Goal: Obtain resource: Download file/media

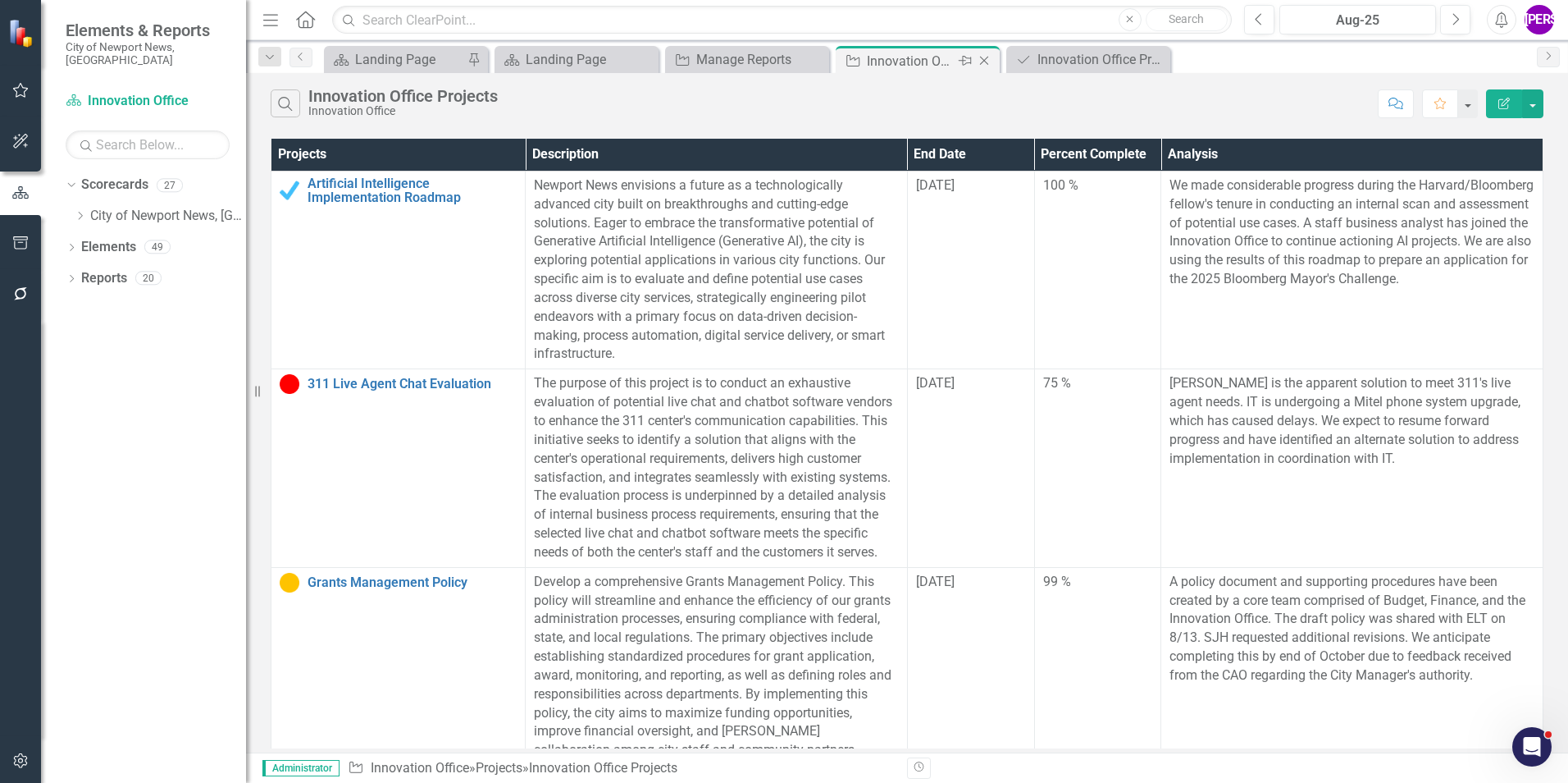
click at [985, 62] on icon at bounding box center [985, 61] width 9 height 9
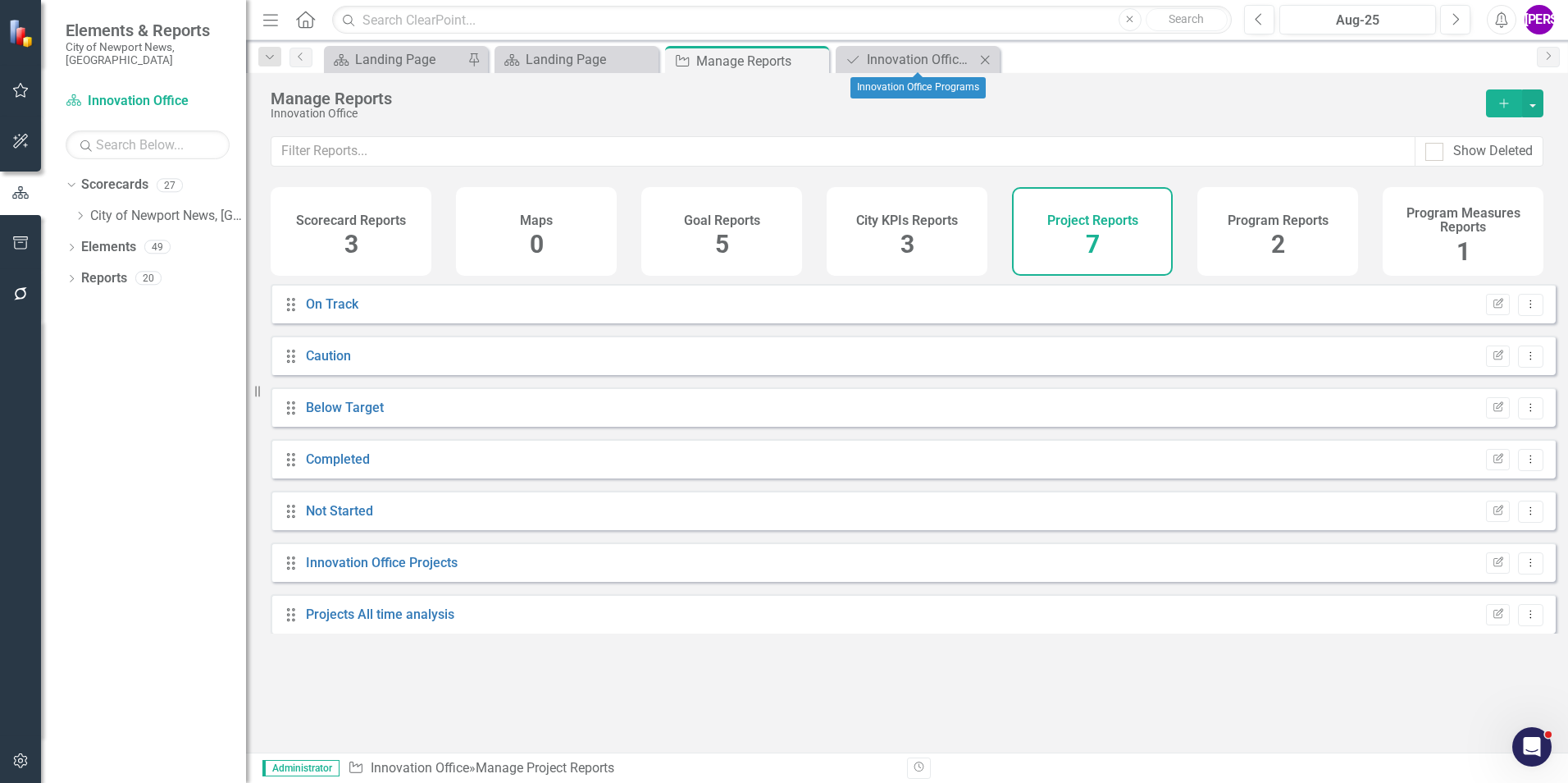
click at [989, 63] on icon "Close" at bounding box center [985, 60] width 16 height 13
click at [813, 57] on icon "Close" at bounding box center [814, 61] width 16 height 13
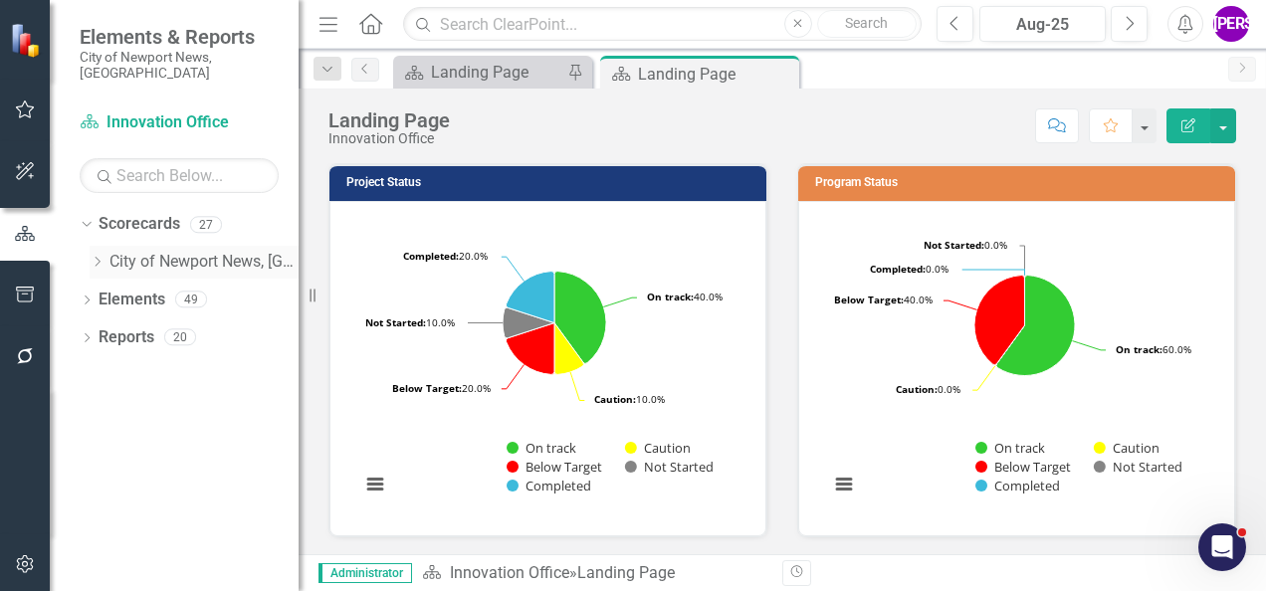
click at [98, 256] on icon "Dropdown" at bounding box center [97, 262] width 15 height 12
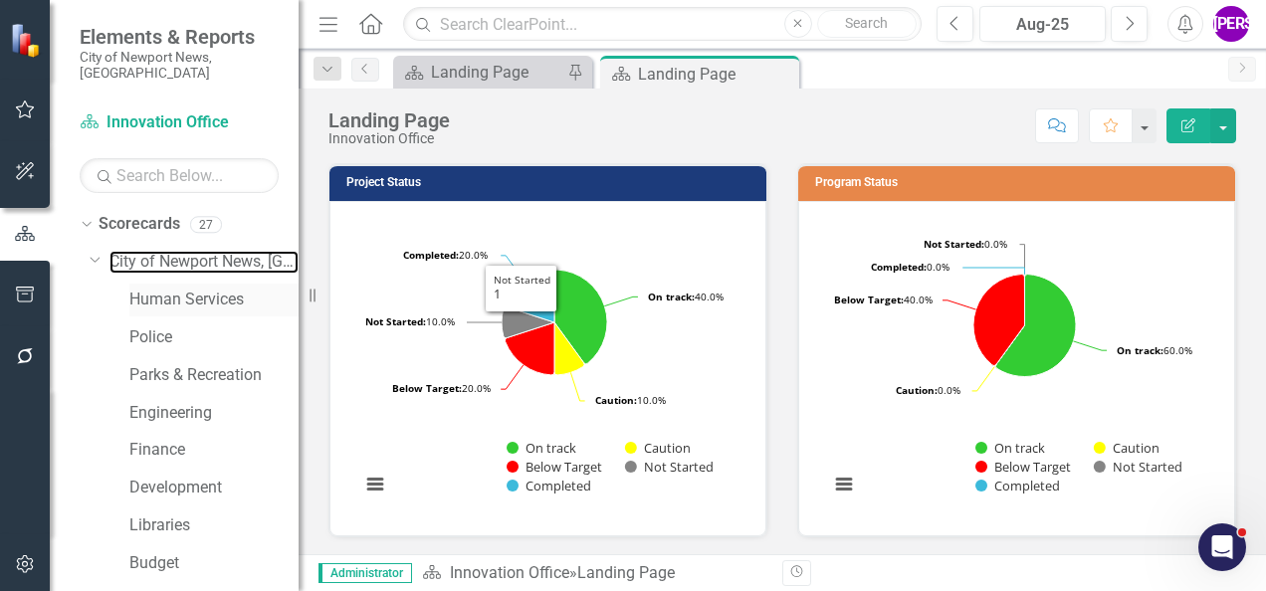
drag, startPoint x: 147, startPoint y: 247, endPoint x: 176, endPoint y: 273, distance: 38.8
click at [147, 251] on link "City of Newport News, [GEOGRAPHIC_DATA]" at bounding box center [204, 262] width 189 height 23
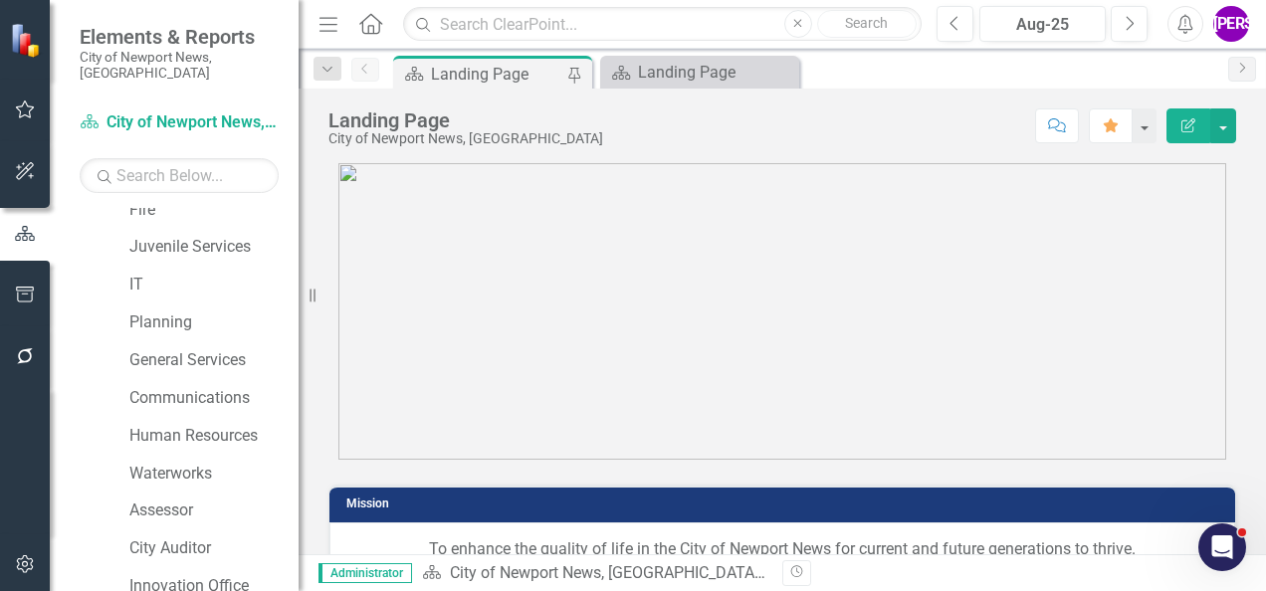
scroll to position [731, 0]
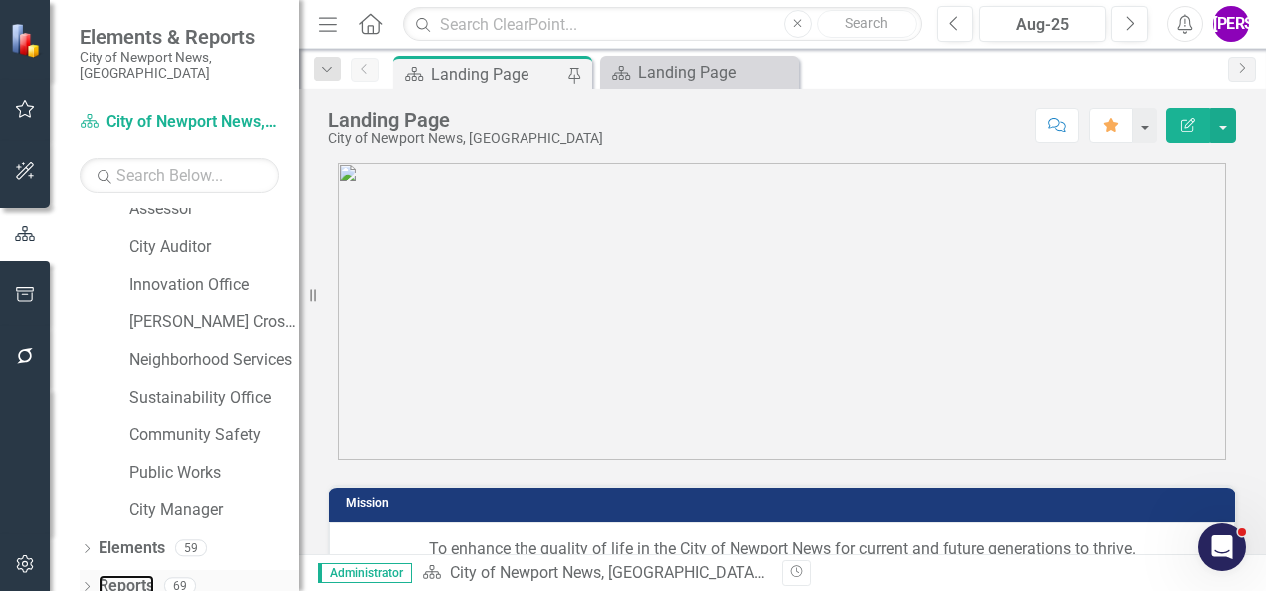
drag, startPoint x: 143, startPoint y: 563, endPoint x: 184, endPoint y: 553, distance: 42.0
click at [143, 575] on link "Reports" at bounding box center [127, 586] width 56 height 23
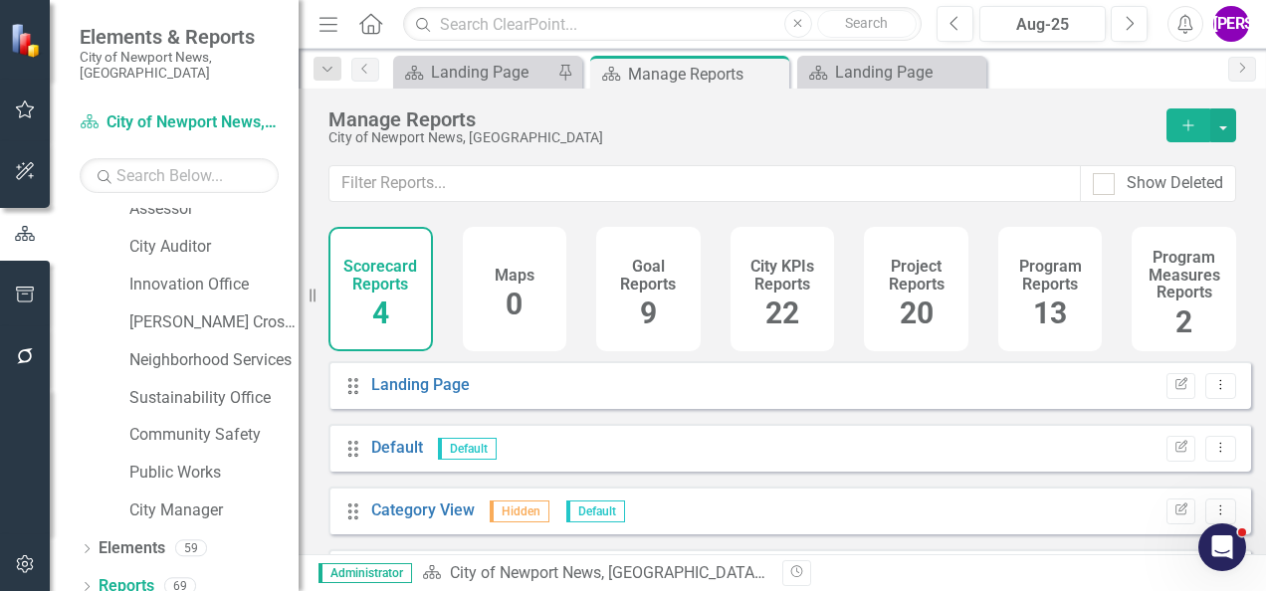
click at [911, 300] on span "20" at bounding box center [917, 313] width 34 height 35
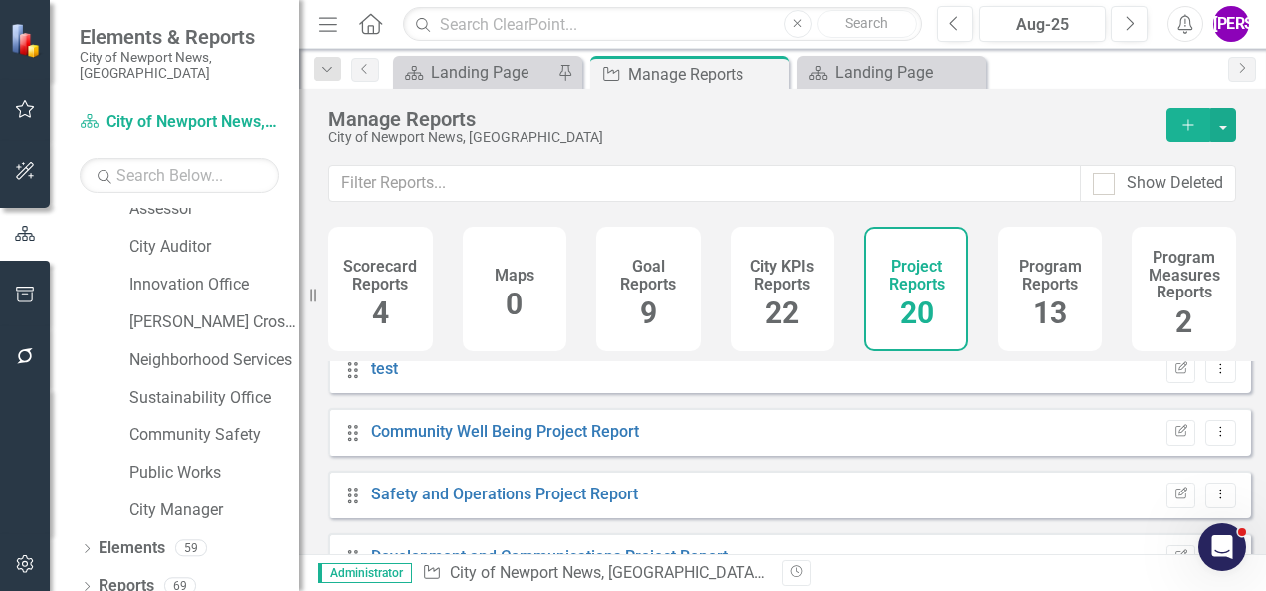
scroll to position [299, 0]
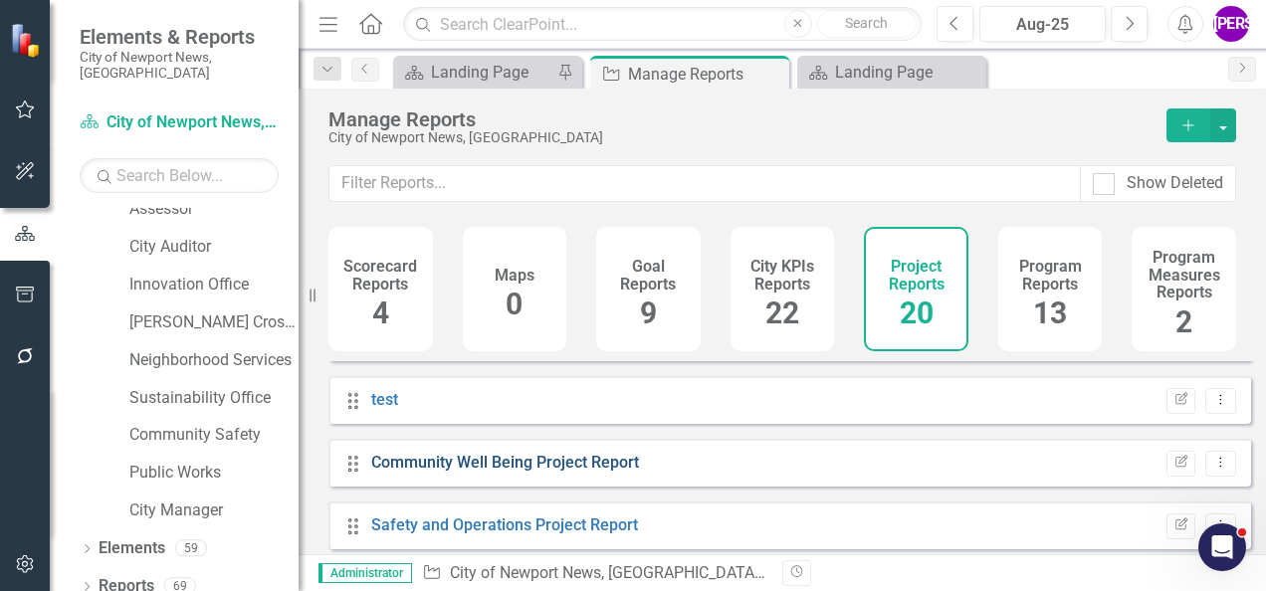
click at [589, 472] on link "Community Well Being Project Report" at bounding box center [505, 462] width 268 height 19
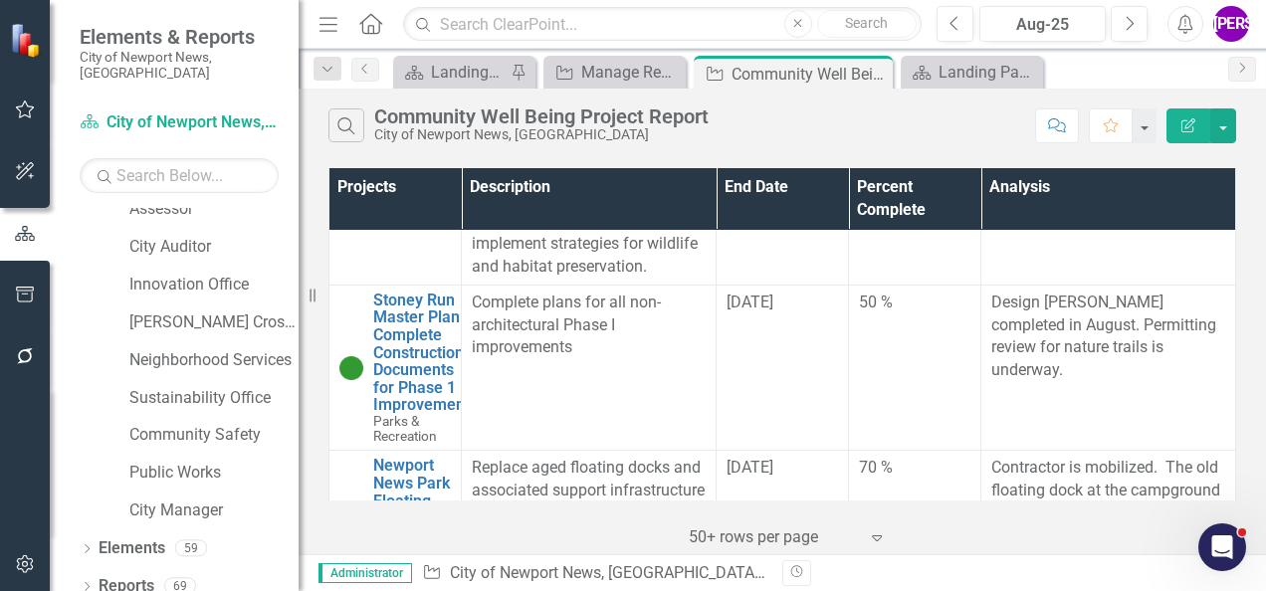
scroll to position [1461, 0]
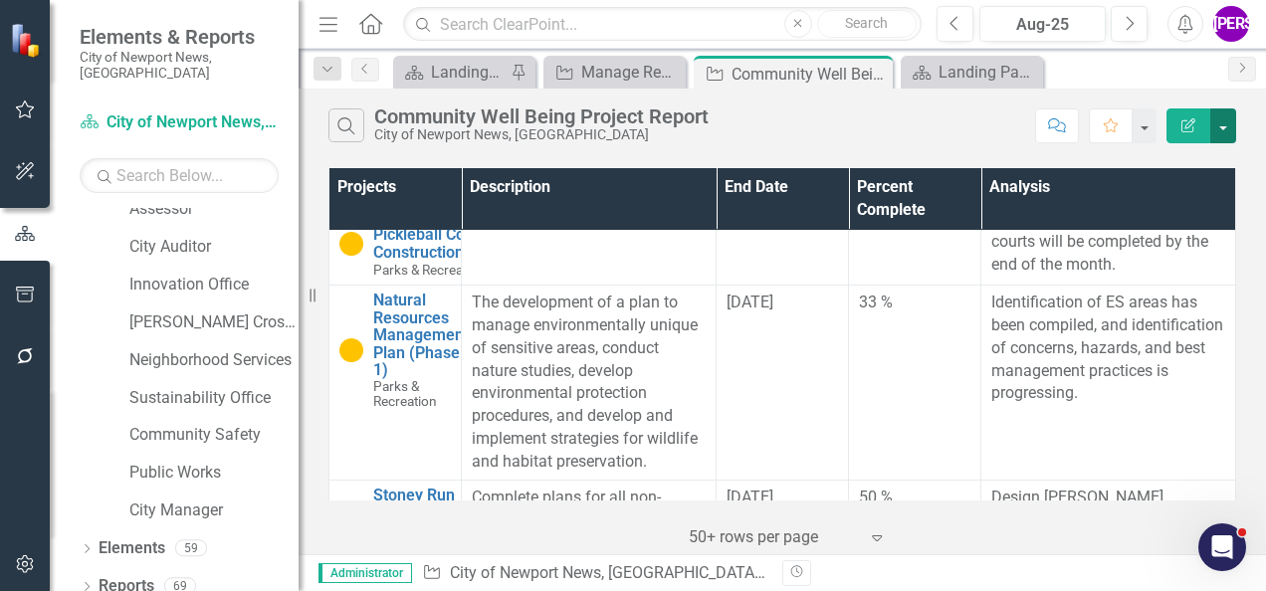
click at [1234, 122] on button "button" at bounding box center [1224, 126] width 26 height 35
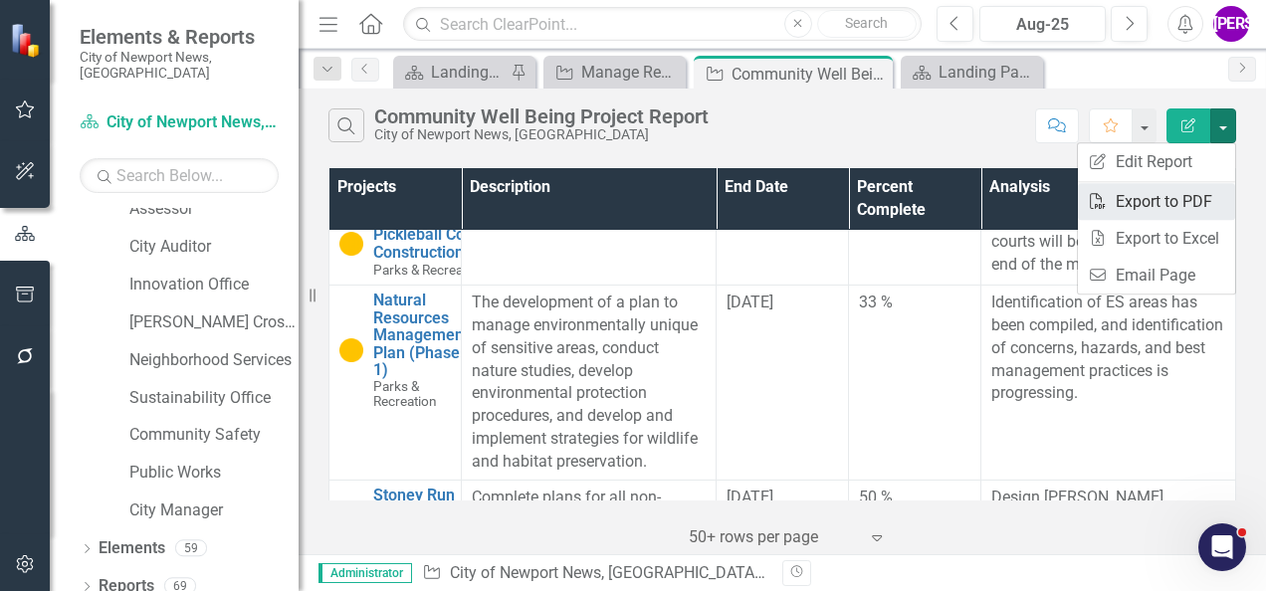
click at [1185, 197] on link "PDF Export to PDF" at bounding box center [1156, 201] width 157 height 37
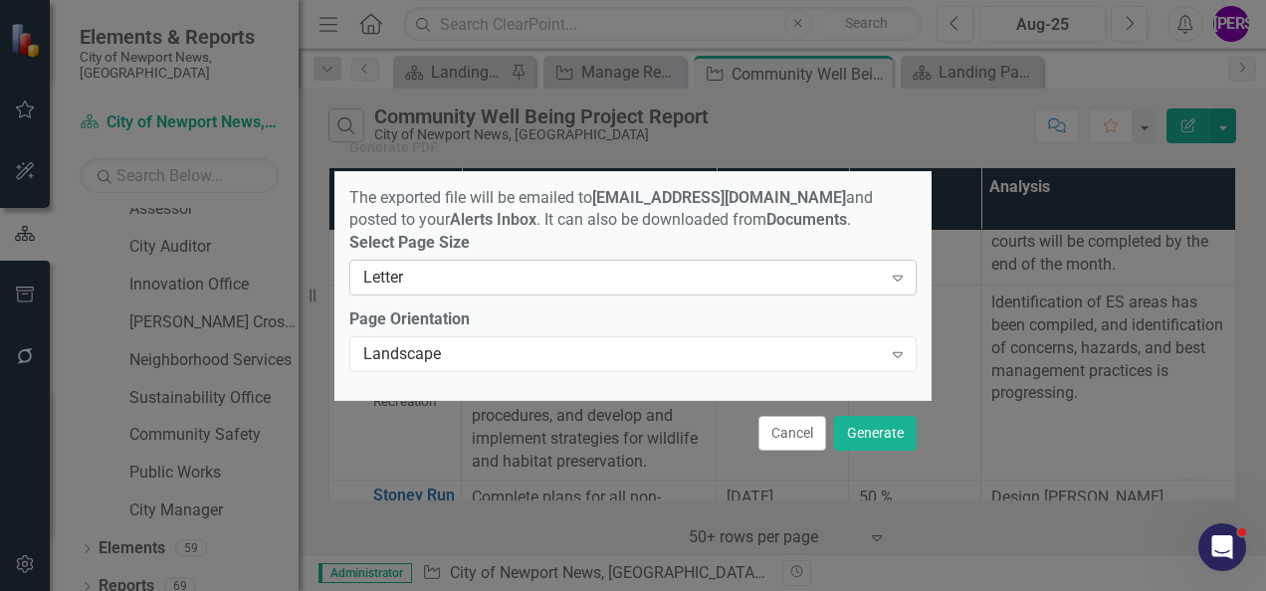
click at [840, 278] on div "Letter" at bounding box center [622, 278] width 519 height 23
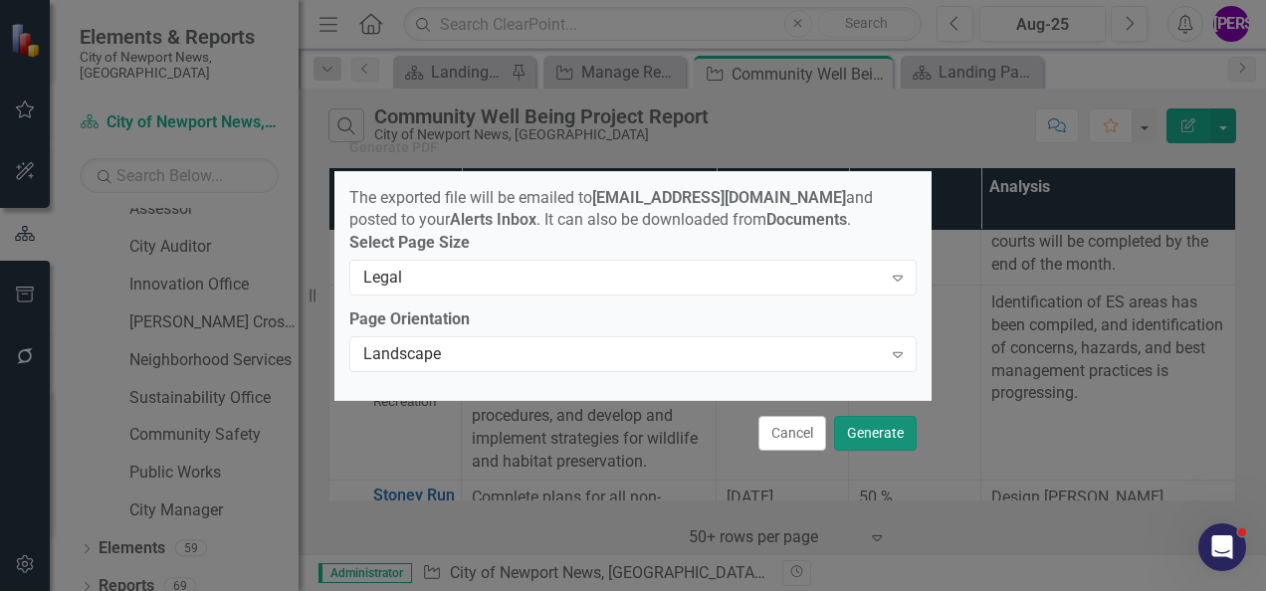
click at [864, 434] on button "Generate" at bounding box center [875, 433] width 83 height 35
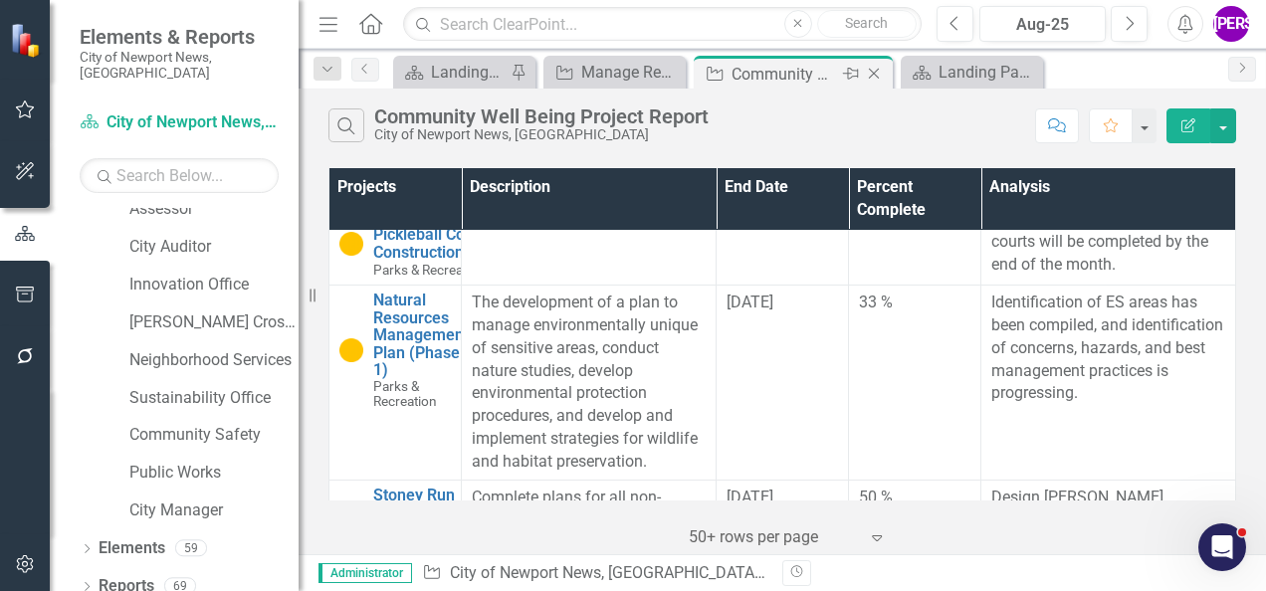
click at [879, 74] on icon "Close" at bounding box center [874, 74] width 20 height 16
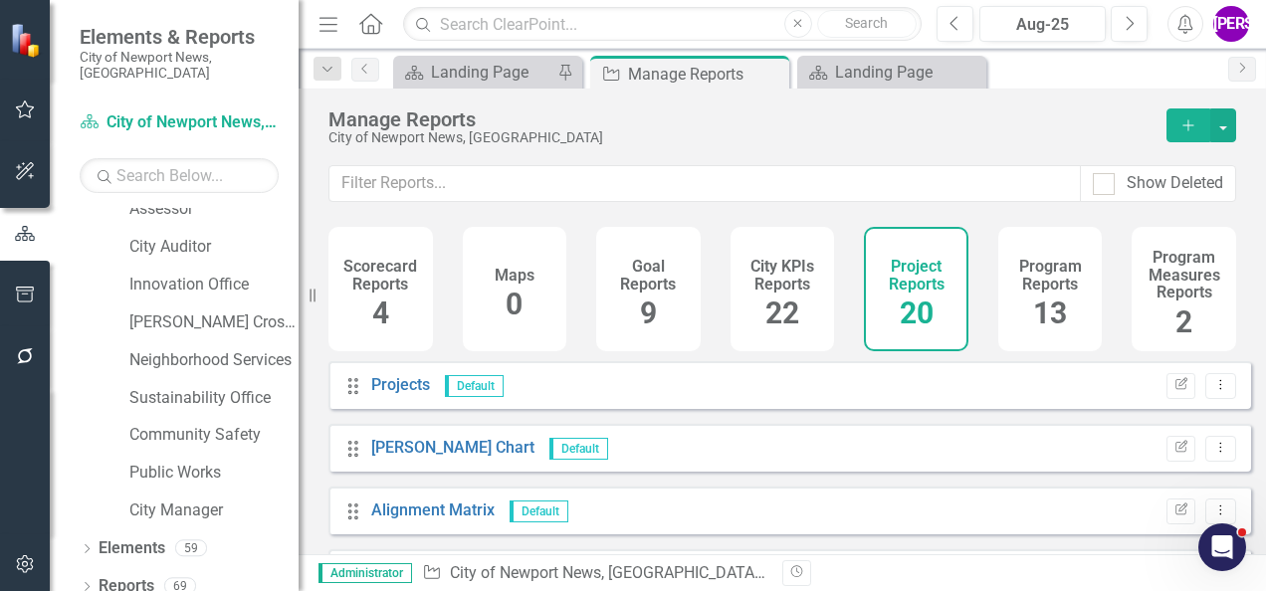
click at [1037, 293] on div "13" at bounding box center [1050, 314] width 34 height 43
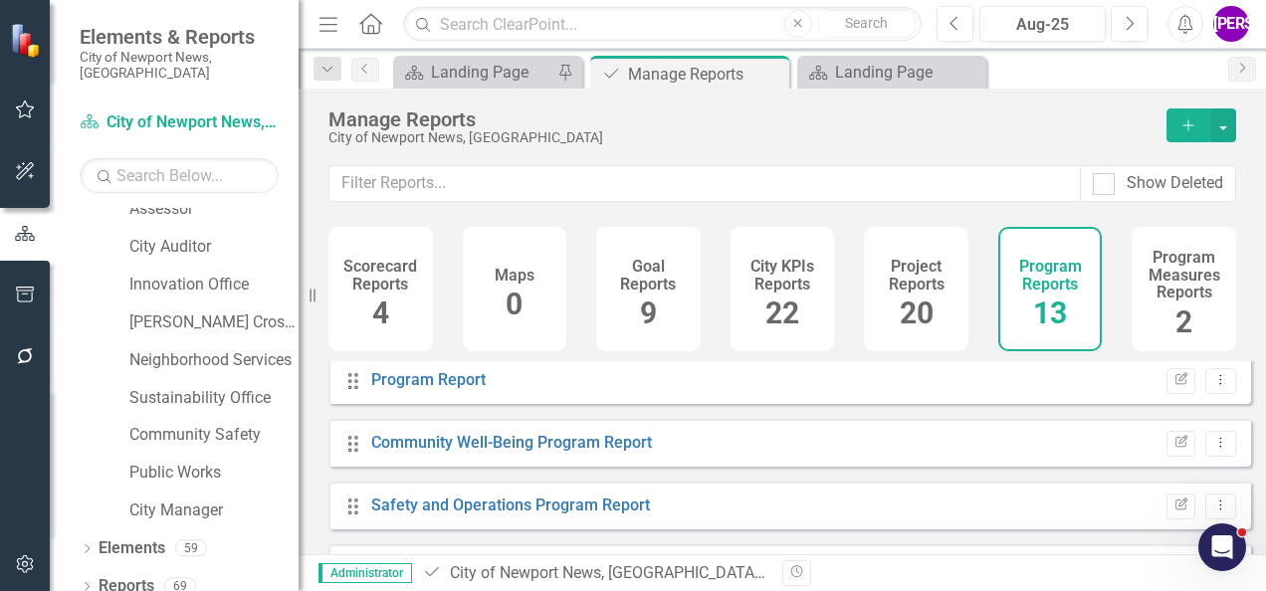
scroll to position [100, 0]
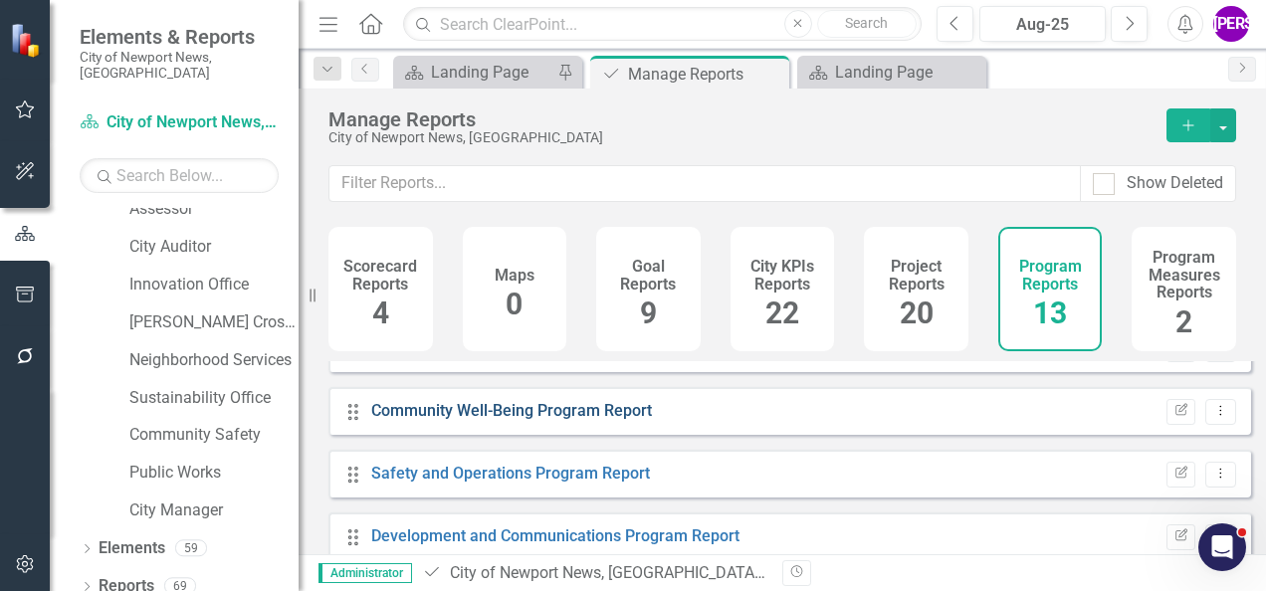
click at [580, 420] on link "Community Well-Being Program Report" at bounding box center [511, 410] width 281 height 19
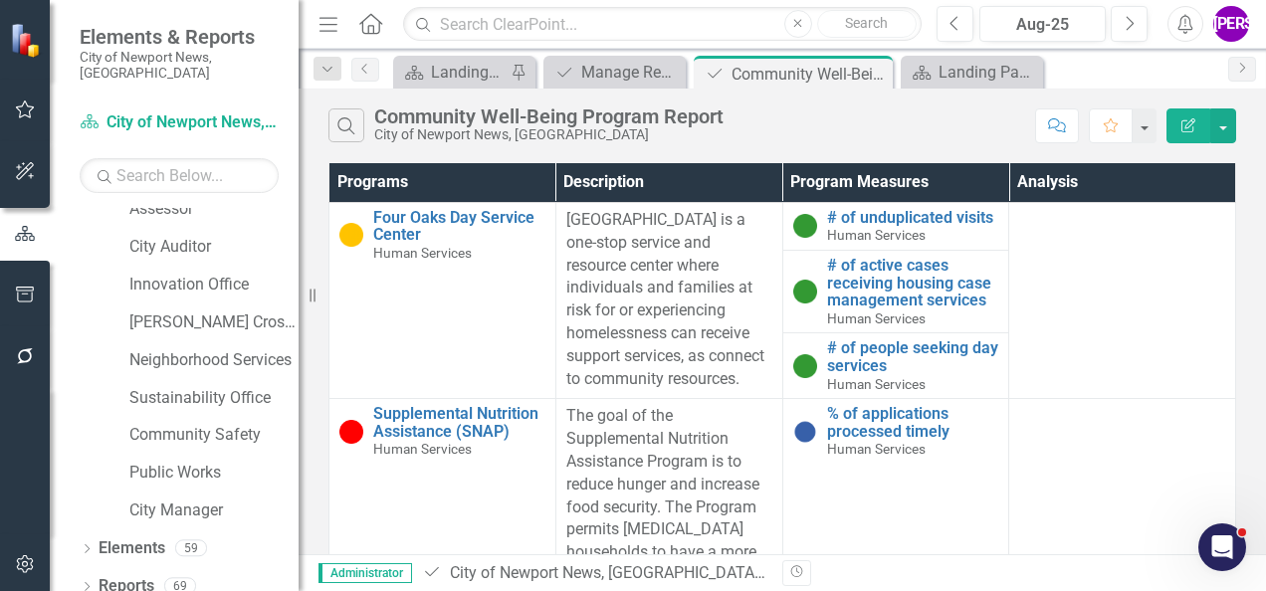
scroll to position [7028, 0]
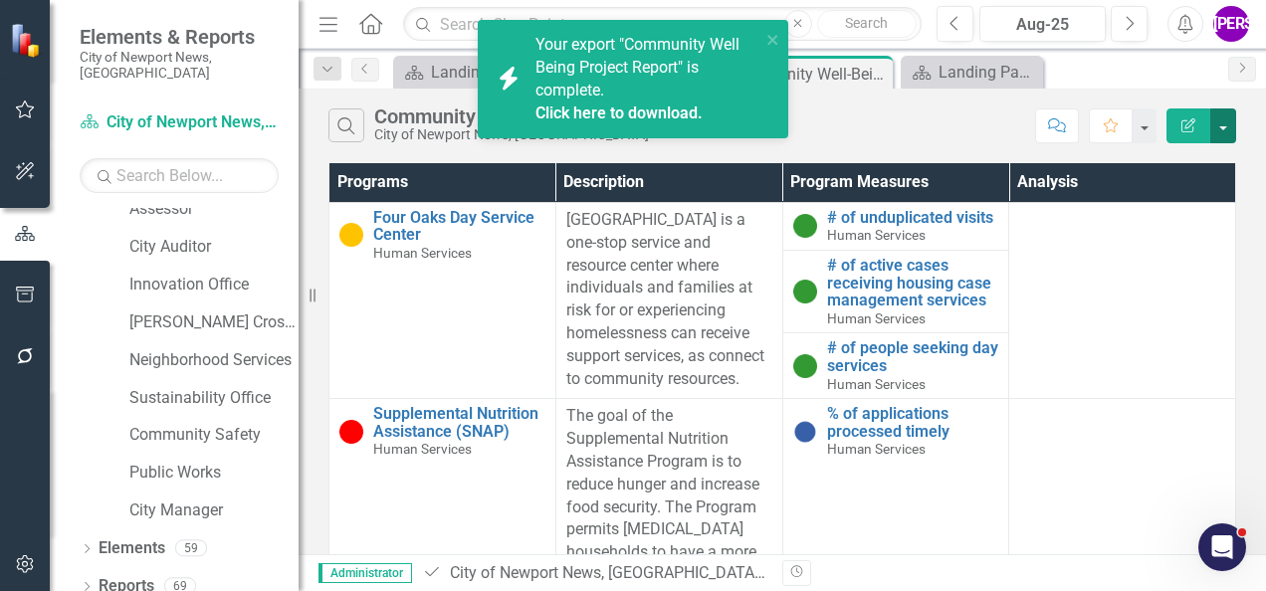
click at [1217, 127] on button "button" at bounding box center [1224, 126] width 26 height 35
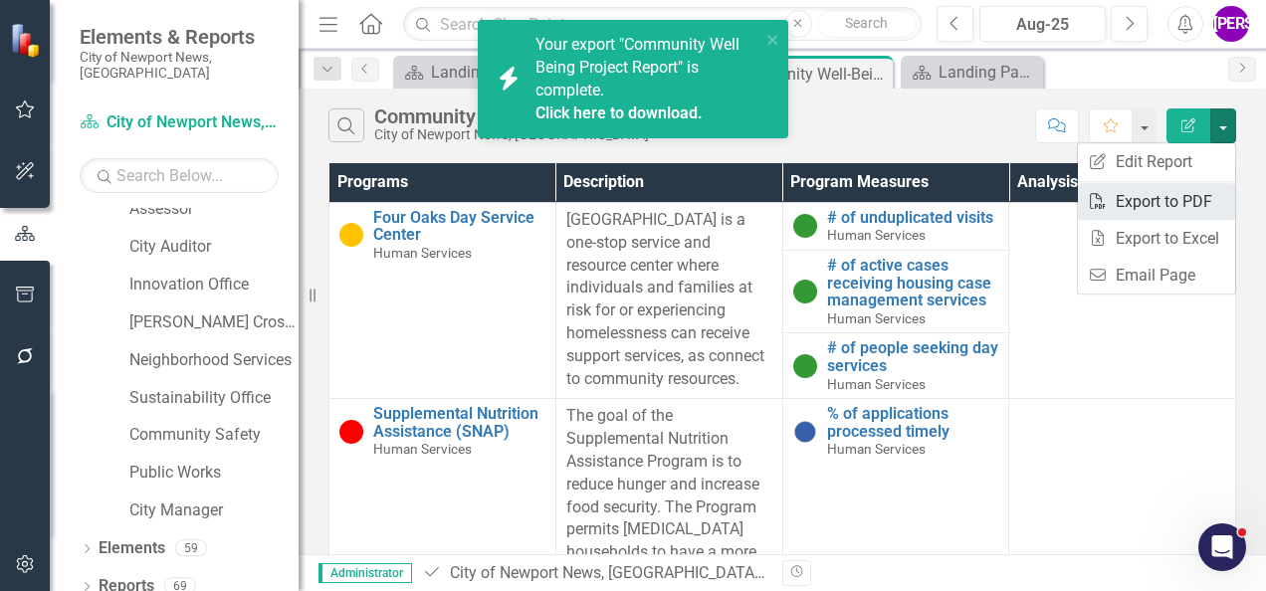
click at [1173, 189] on link "PDF Export to PDF" at bounding box center [1156, 201] width 157 height 37
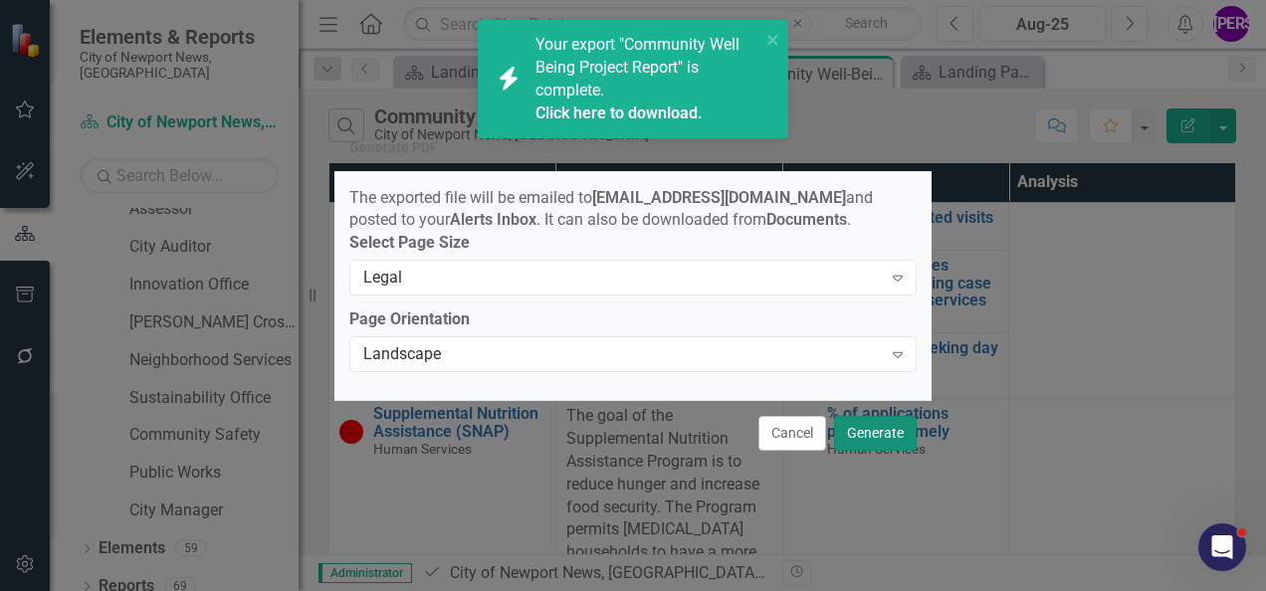
click at [898, 436] on button "Generate" at bounding box center [875, 433] width 83 height 35
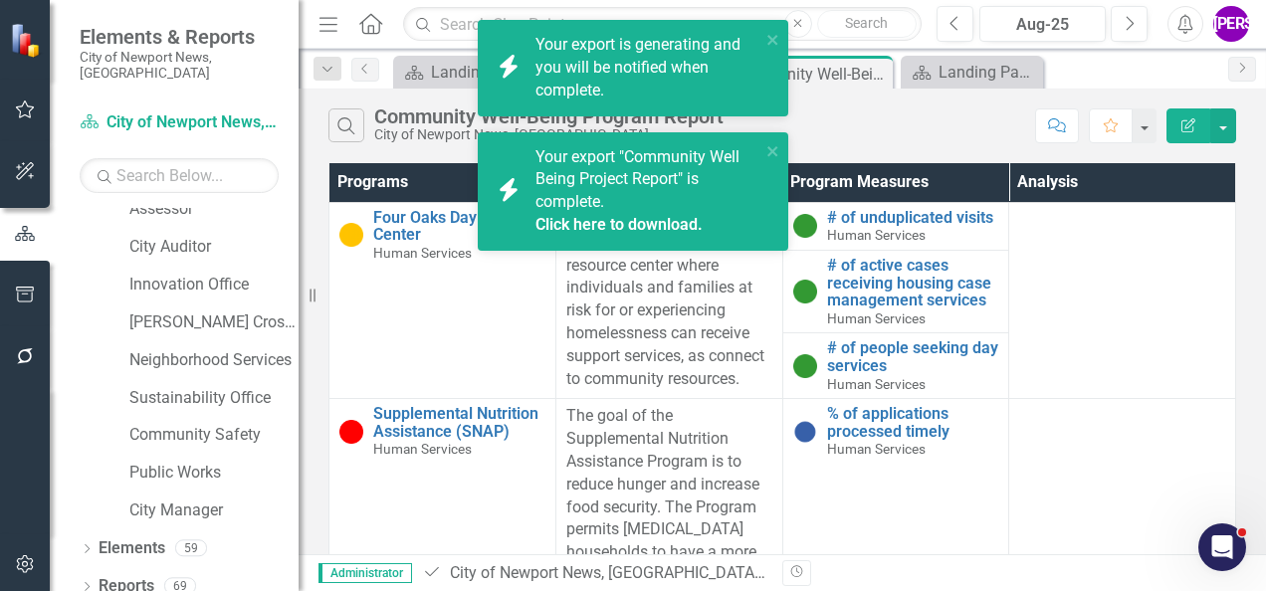
click at [647, 226] on link "Click here to download." at bounding box center [619, 224] width 167 height 19
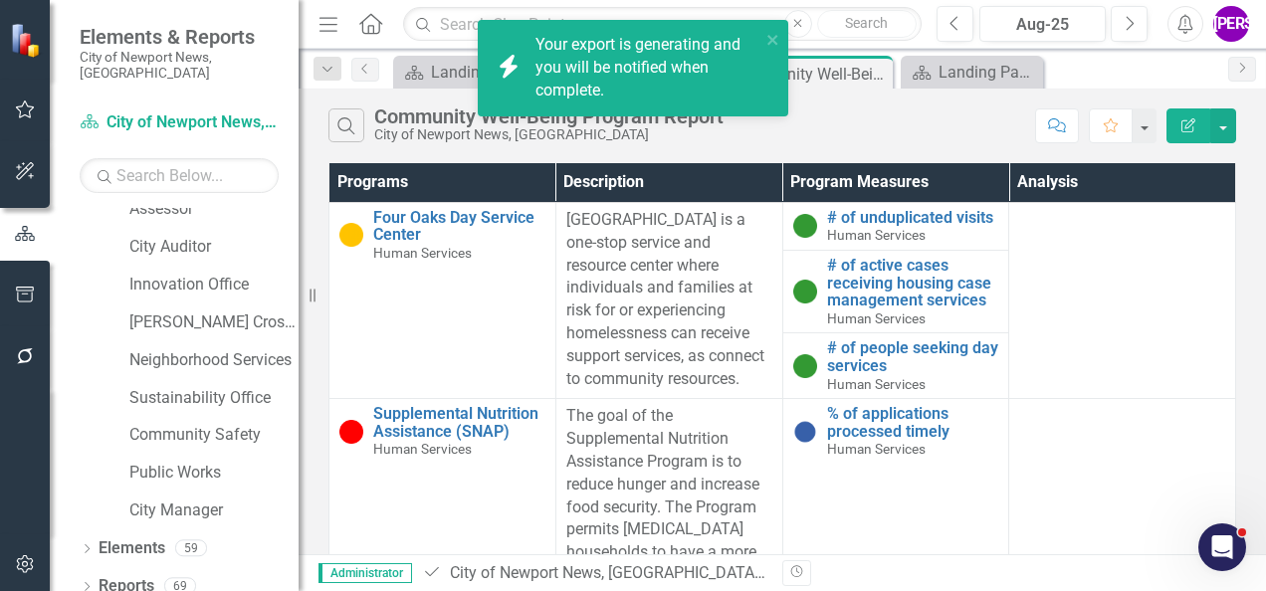
click at [617, 138] on div "City of Newport News, [GEOGRAPHIC_DATA]" at bounding box center [548, 134] width 349 height 15
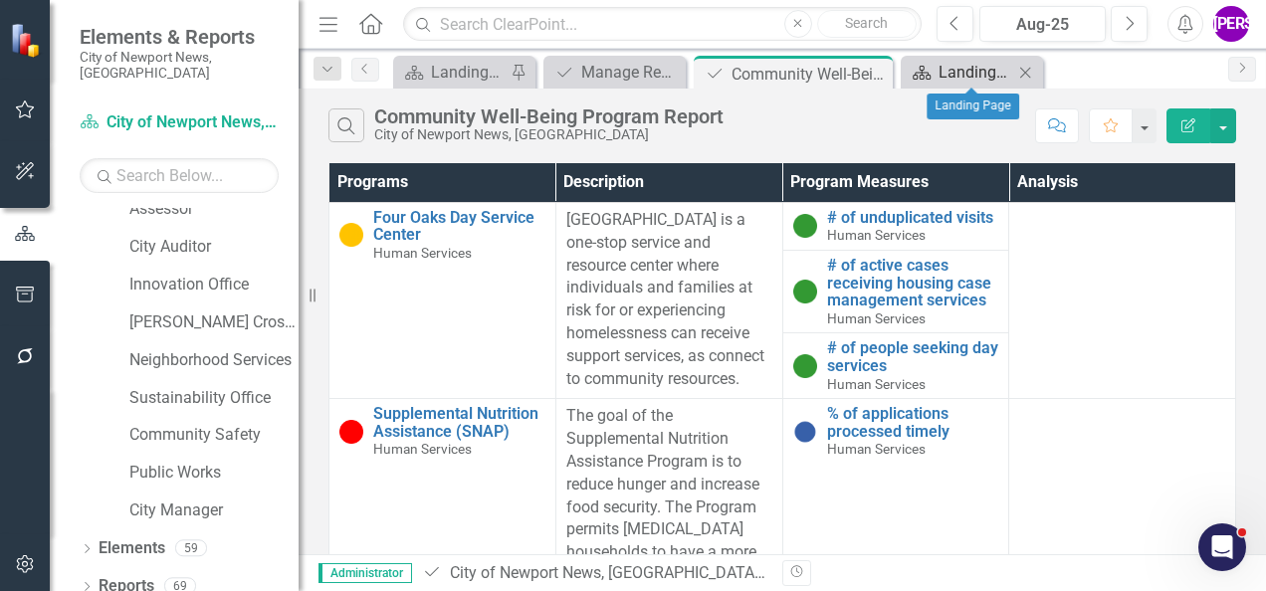
click at [980, 68] on div "Landing Page" at bounding box center [976, 72] width 75 height 25
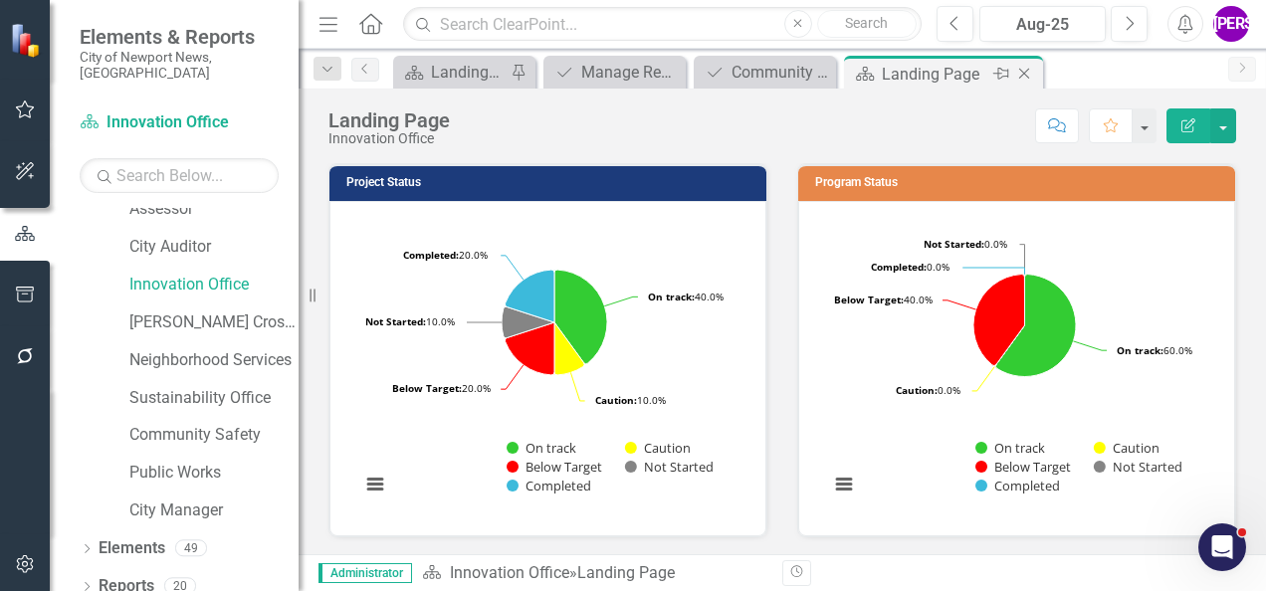
click at [1025, 70] on icon "Close" at bounding box center [1024, 74] width 20 height 16
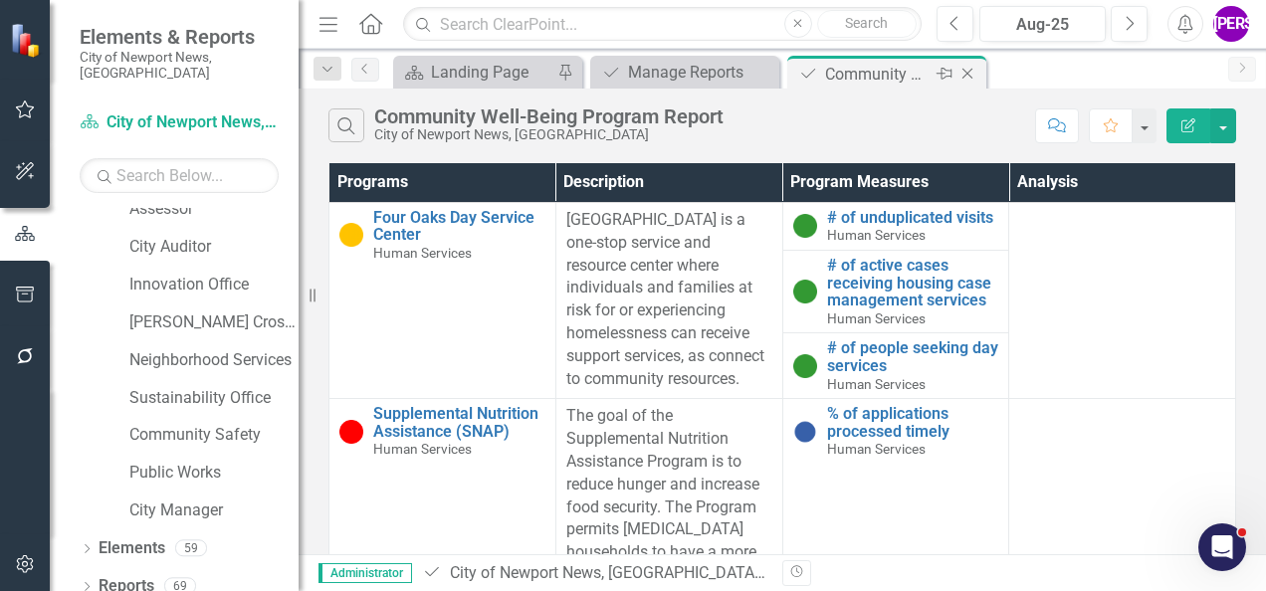
click at [970, 68] on icon "Close" at bounding box center [968, 74] width 20 height 16
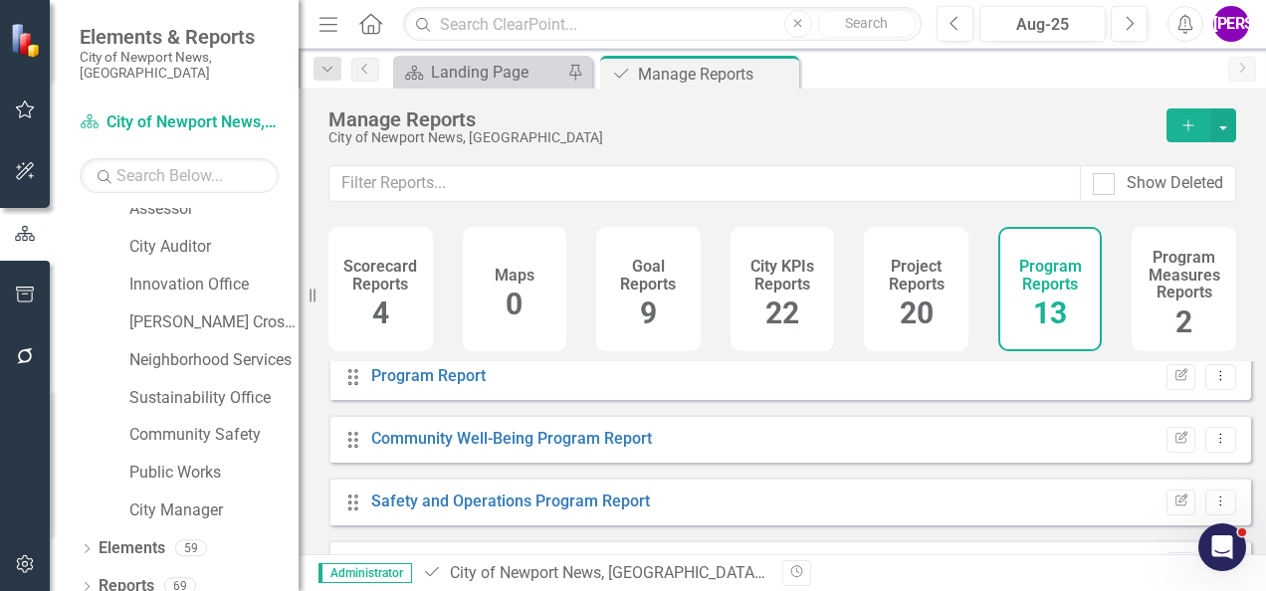
scroll to position [100, 0]
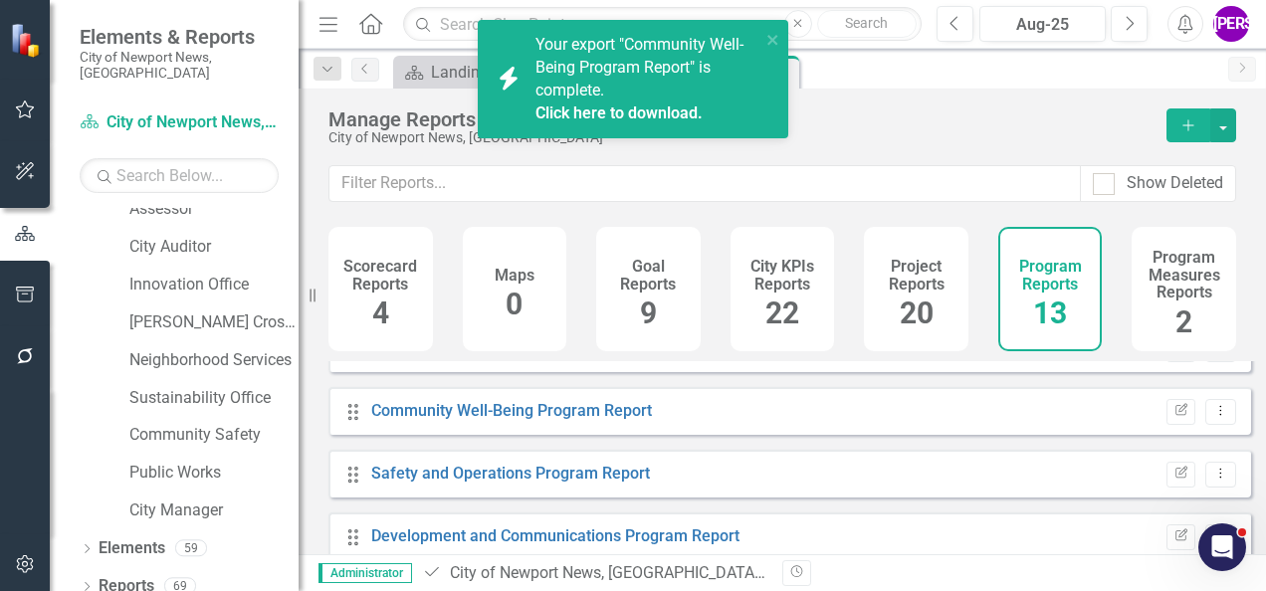
click at [898, 276] on h4 "Project Reports" at bounding box center [916, 275] width 81 height 35
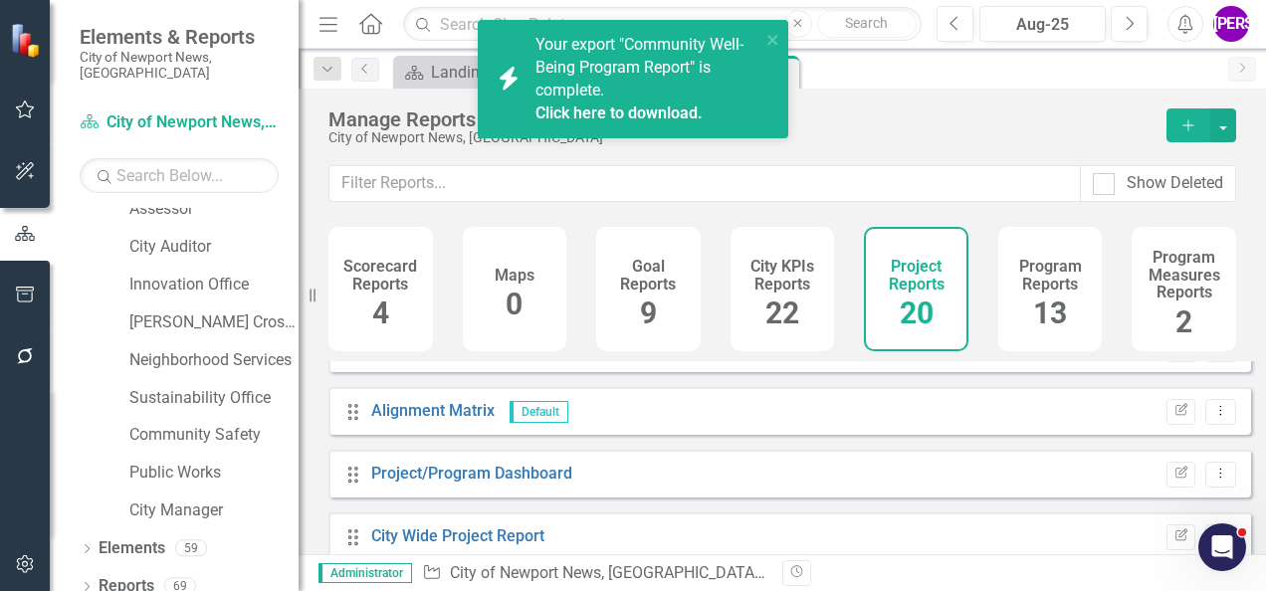
click at [623, 107] on link "Click here to download." at bounding box center [619, 113] width 167 height 19
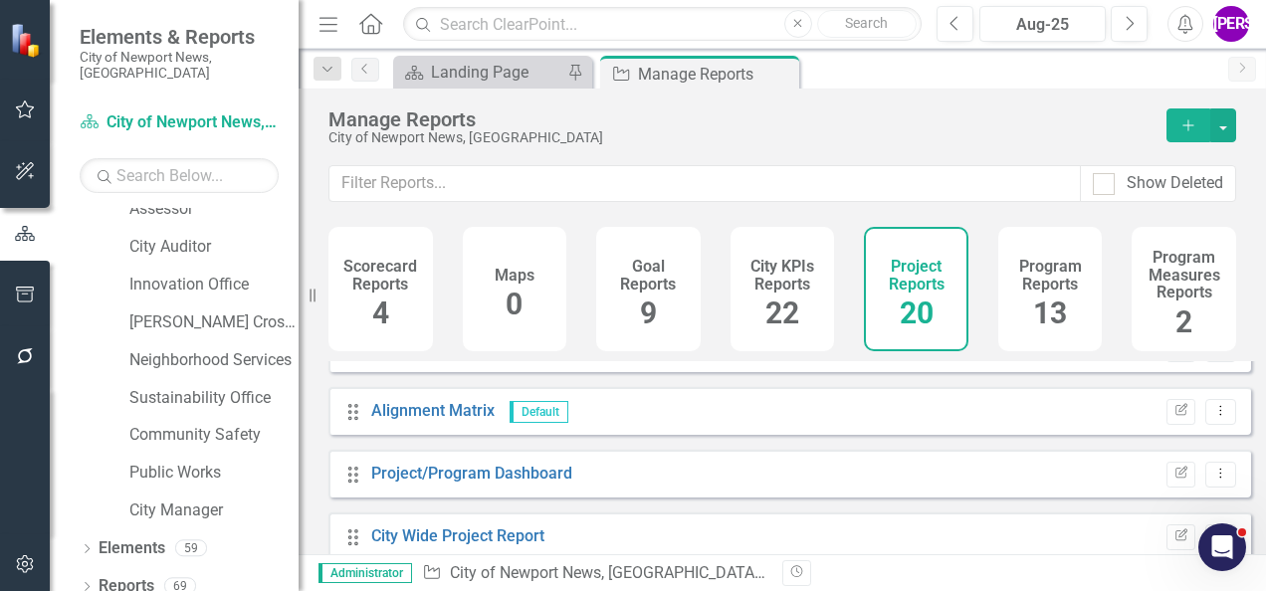
click at [637, 147] on div "Manage Reports City of Newport News, [GEOGRAPHIC_DATA] Add" at bounding box center [783, 127] width 968 height 77
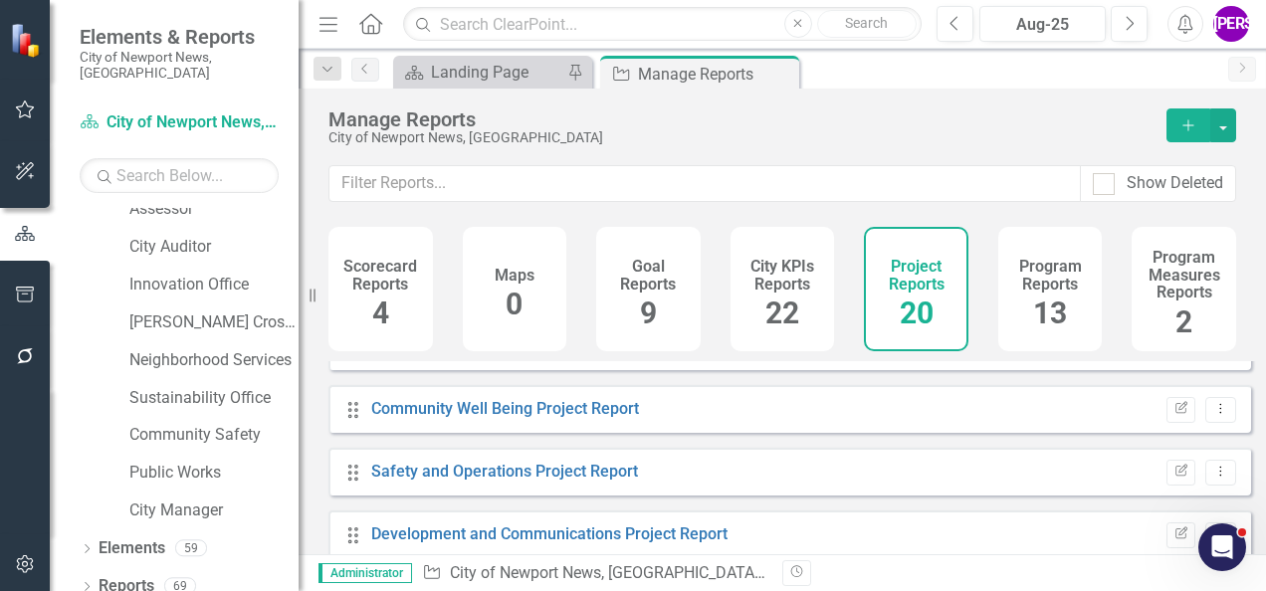
scroll to position [398, 0]
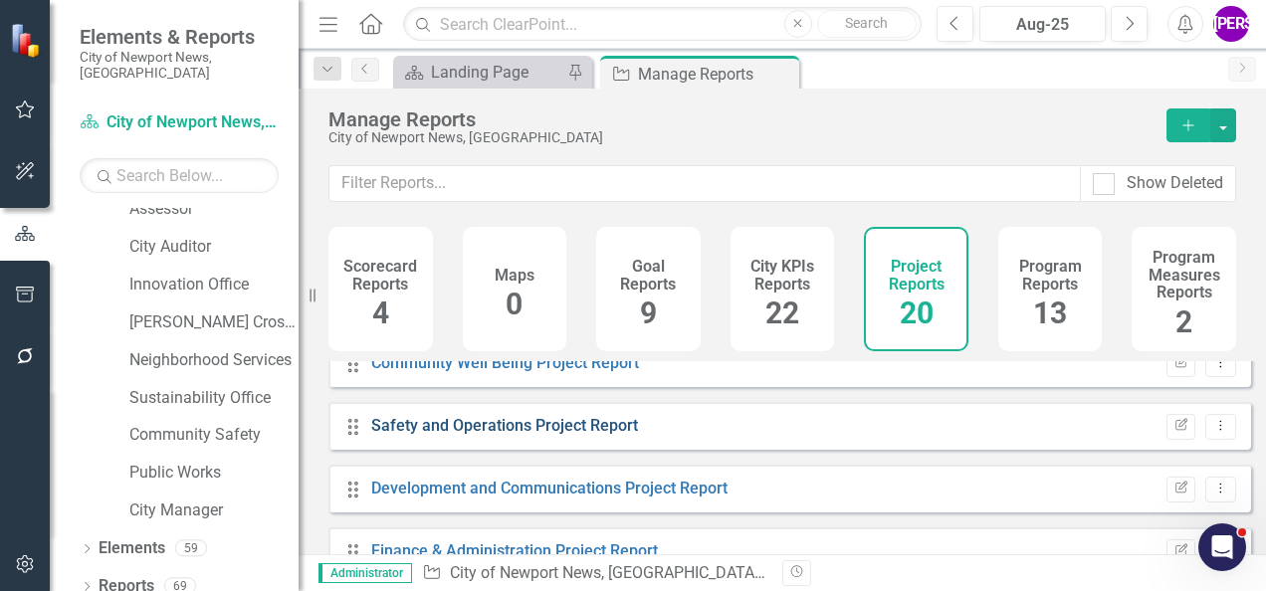
click at [573, 435] on link "Safety and Operations Project Report" at bounding box center [504, 425] width 267 height 19
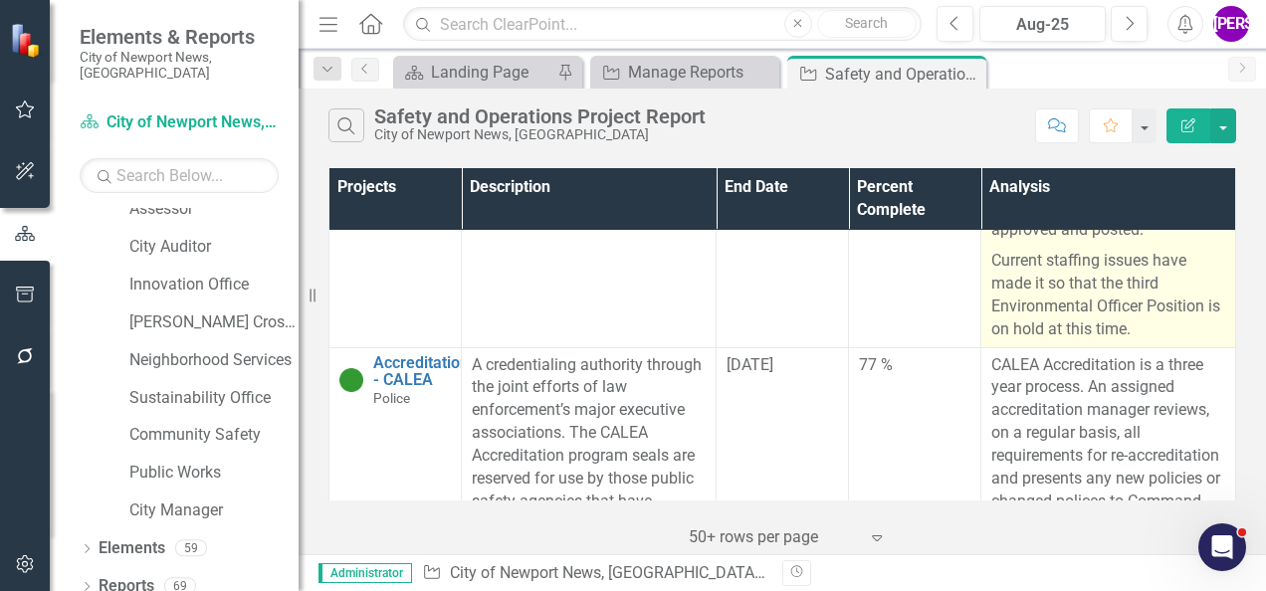
scroll to position [100, 0]
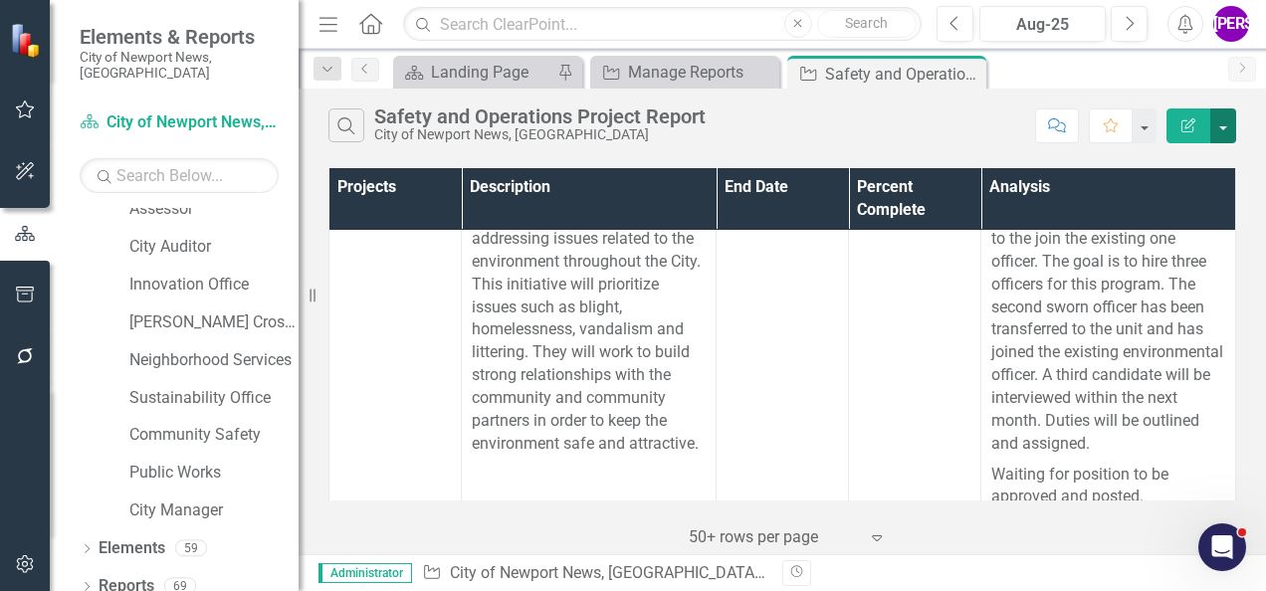
click at [1227, 129] on button "button" at bounding box center [1224, 126] width 26 height 35
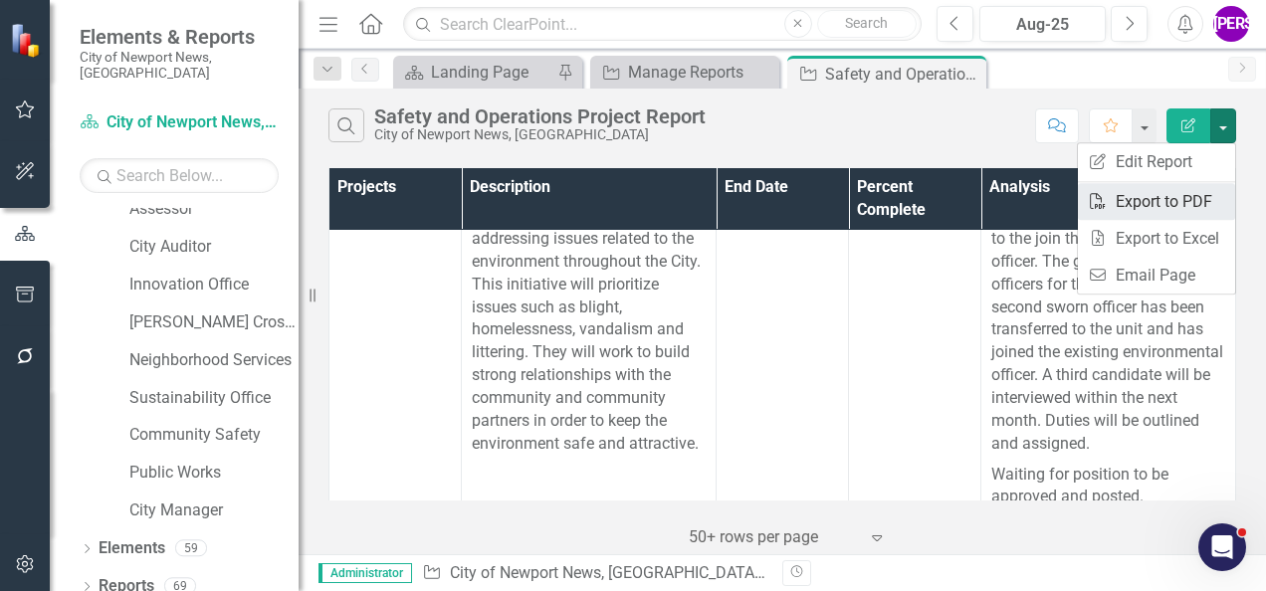
click at [1153, 201] on link "PDF Export to PDF" at bounding box center [1156, 201] width 157 height 37
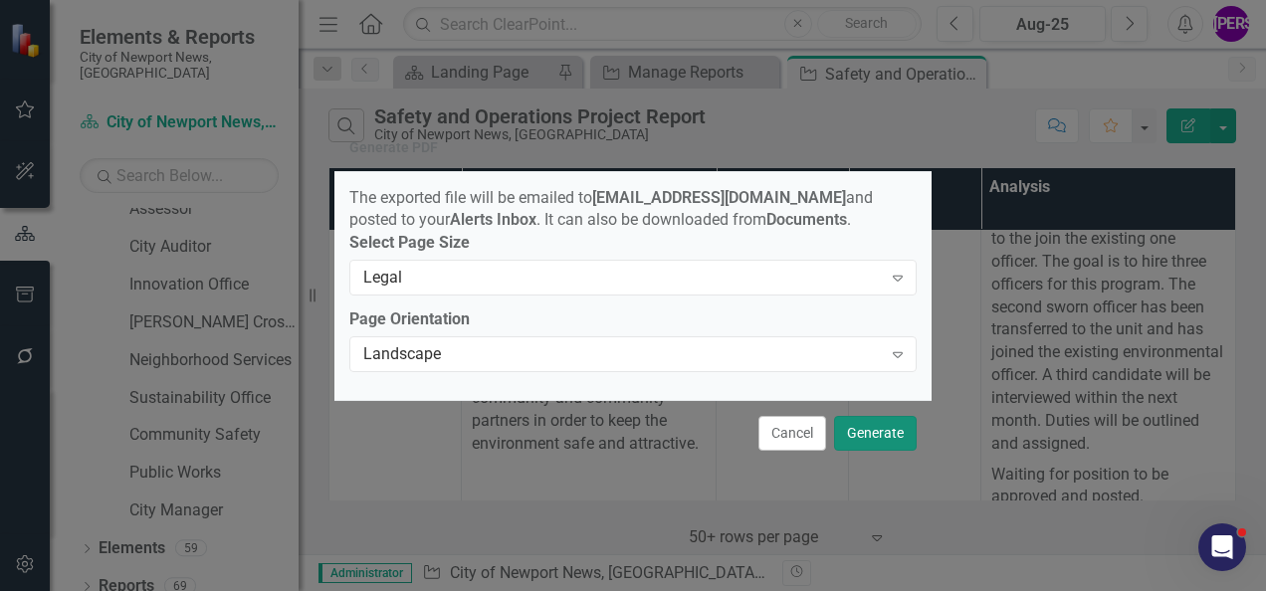
click at [878, 448] on button "Generate" at bounding box center [875, 433] width 83 height 35
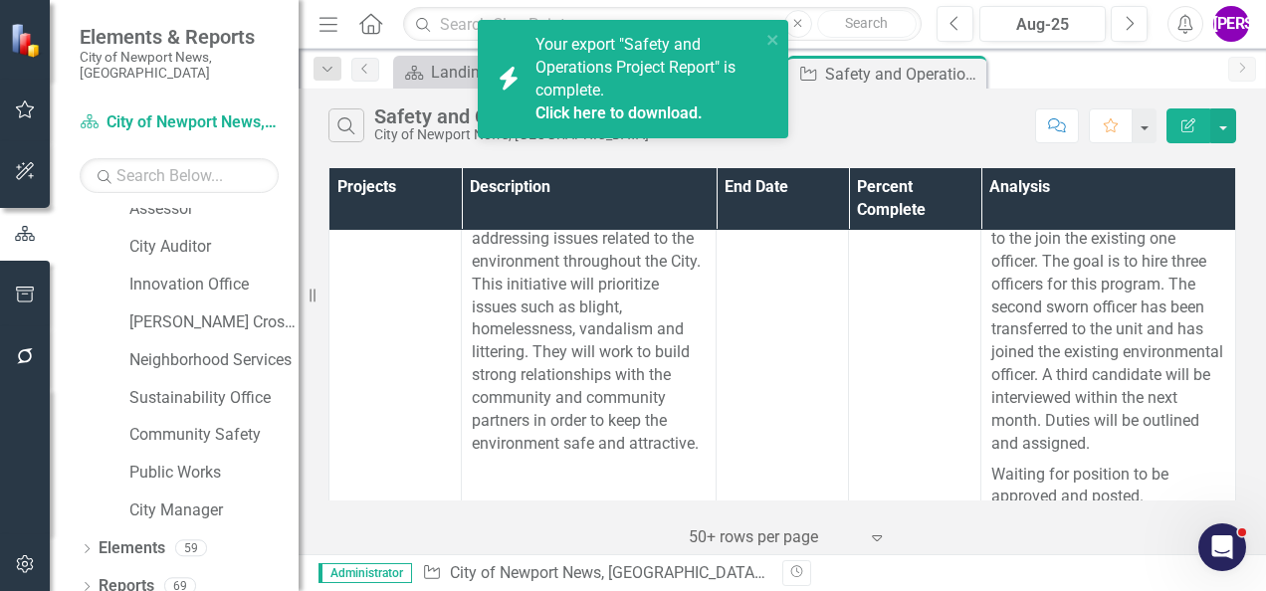
click at [653, 116] on link "Click here to download." at bounding box center [619, 113] width 167 height 19
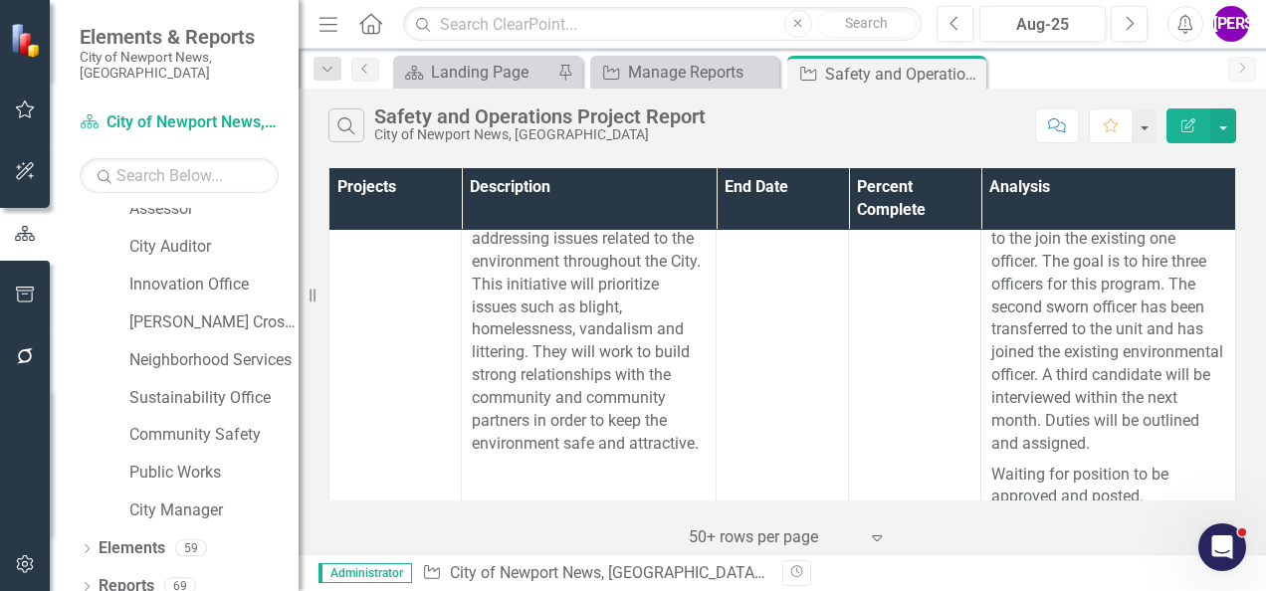
click at [719, 131] on div "Search Safety and Operations Project Report City of [GEOGRAPHIC_DATA], [GEOGRAP…" at bounding box center [677, 126] width 697 height 34
click at [972, 78] on icon "Close" at bounding box center [968, 74] width 20 height 16
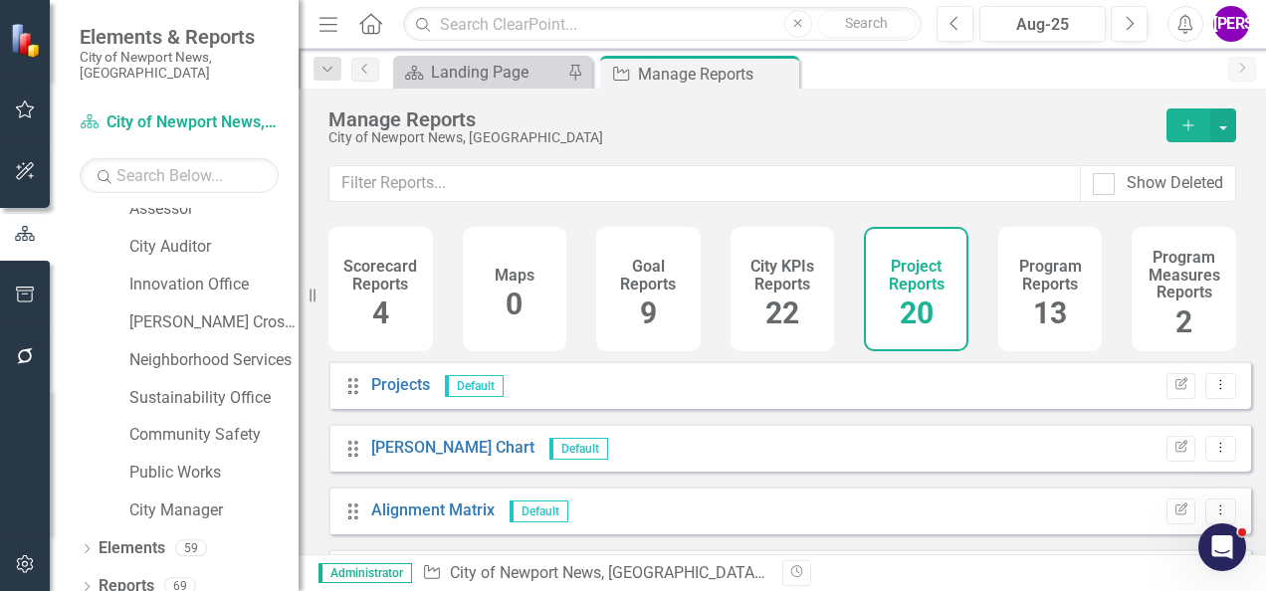
click at [1004, 297] on div "Program Reports 13" at bounding box center [1050, 289] width 105 height 124
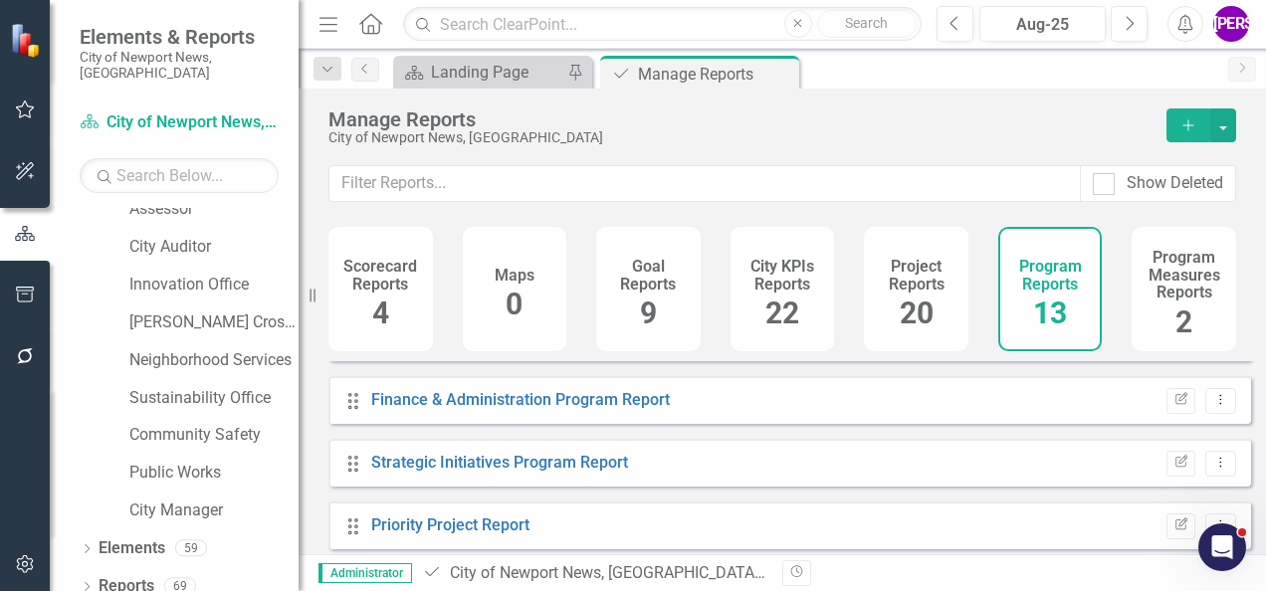
scroll to position [199, 0]
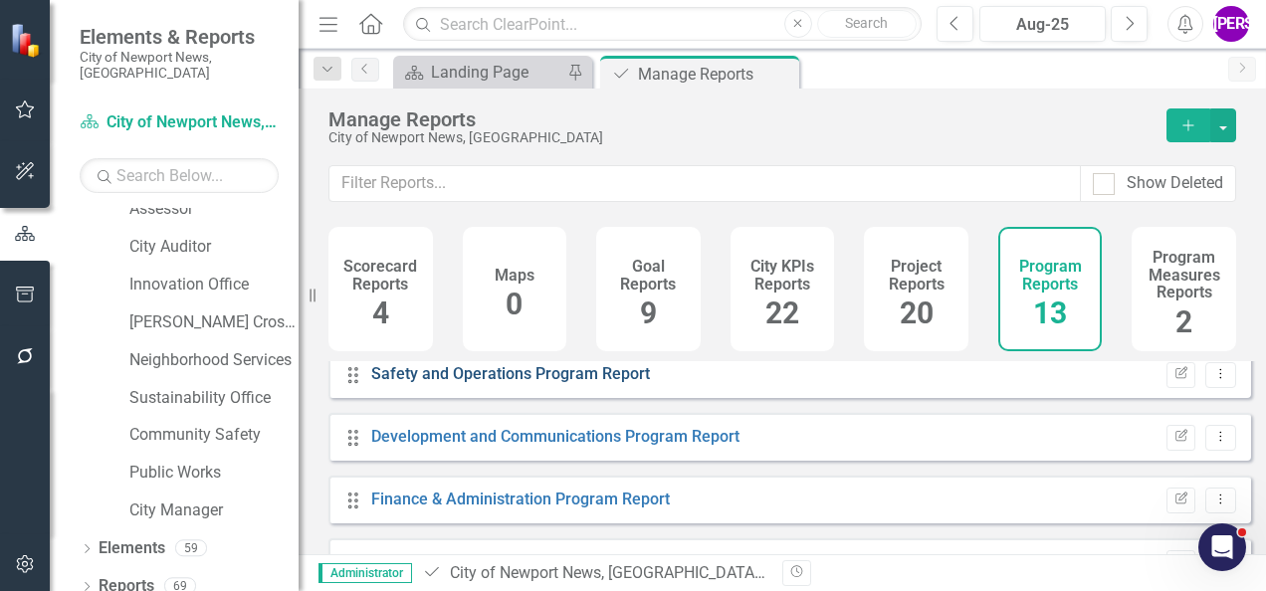
click at [490, 383] on link "Safety and Operations Program Report" at bounding box center [510, 373] width 279 height 19
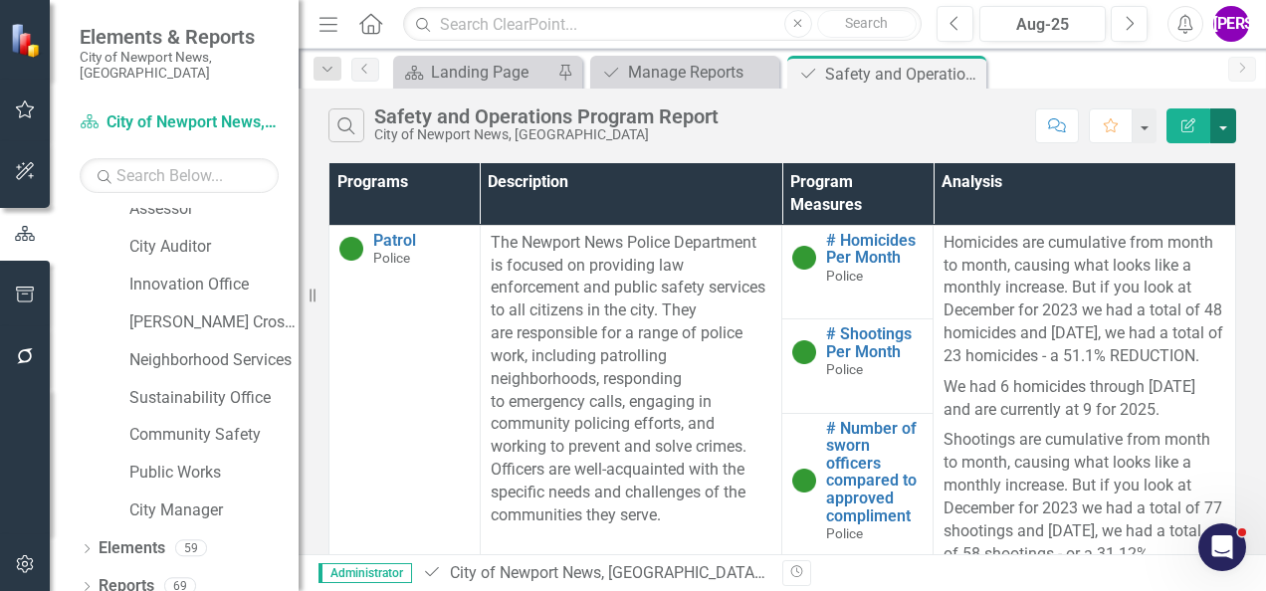
click at [1222, 127] on button "button" at bounding box center [1224, 126] width 26 height 35
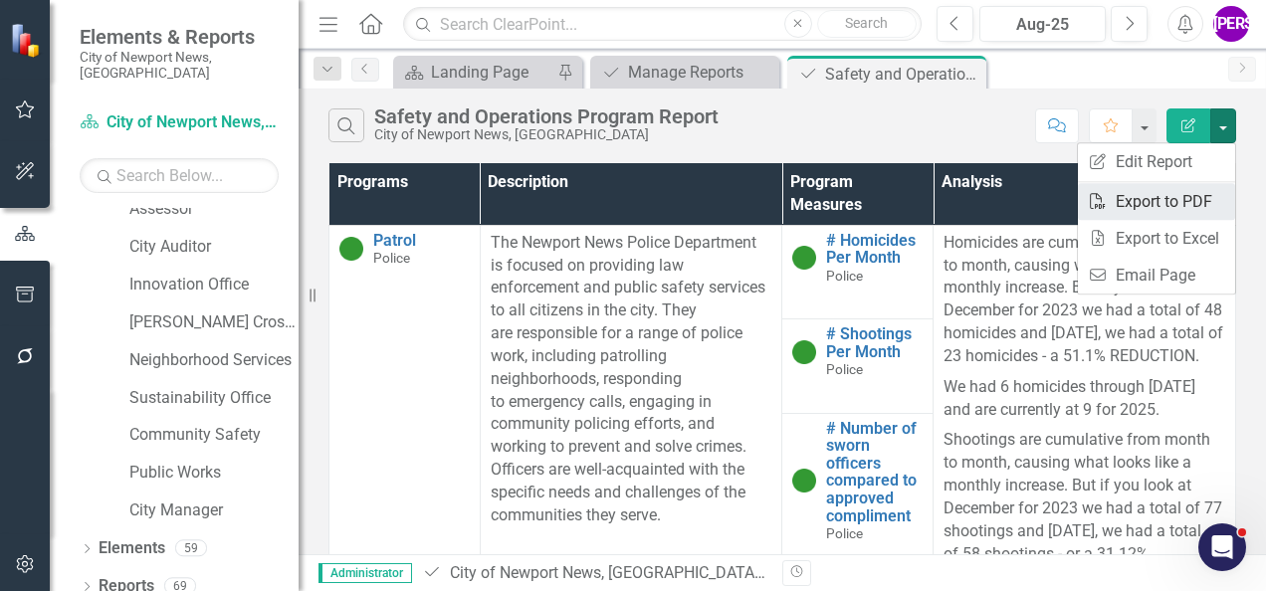
click at [1179, 195] on link "PDF Export to PDF" at bounding box center [1156, 201] width 157 height 37
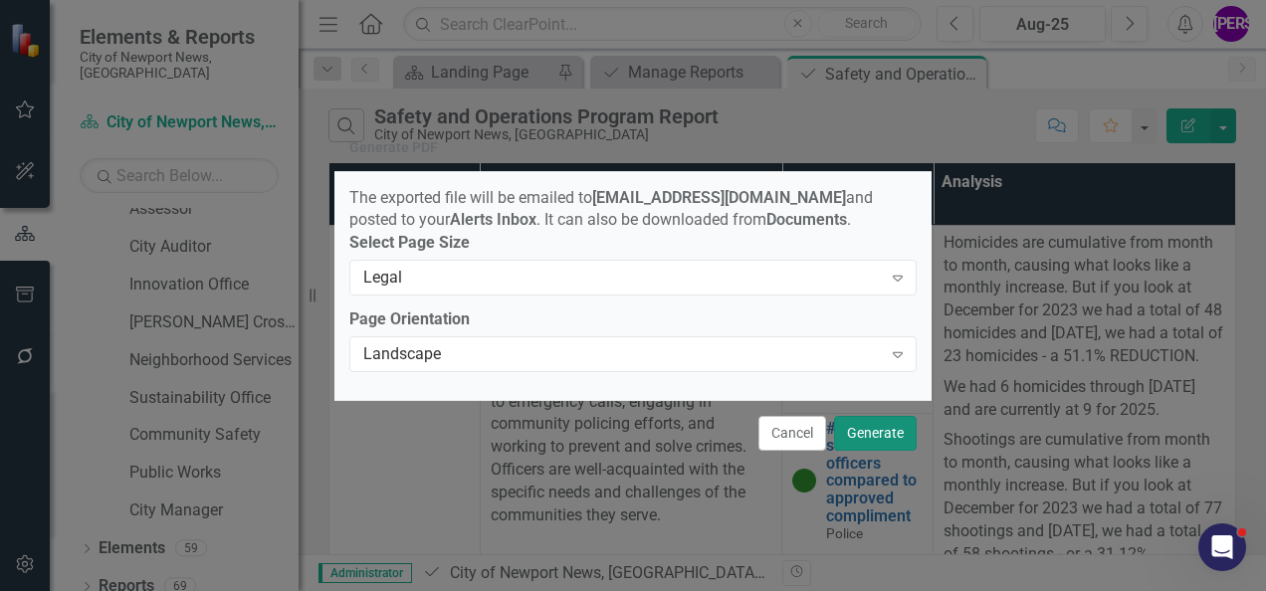
click at [853, 443] on button "Generate" at bounding box center [875, 433] width 83 height 35
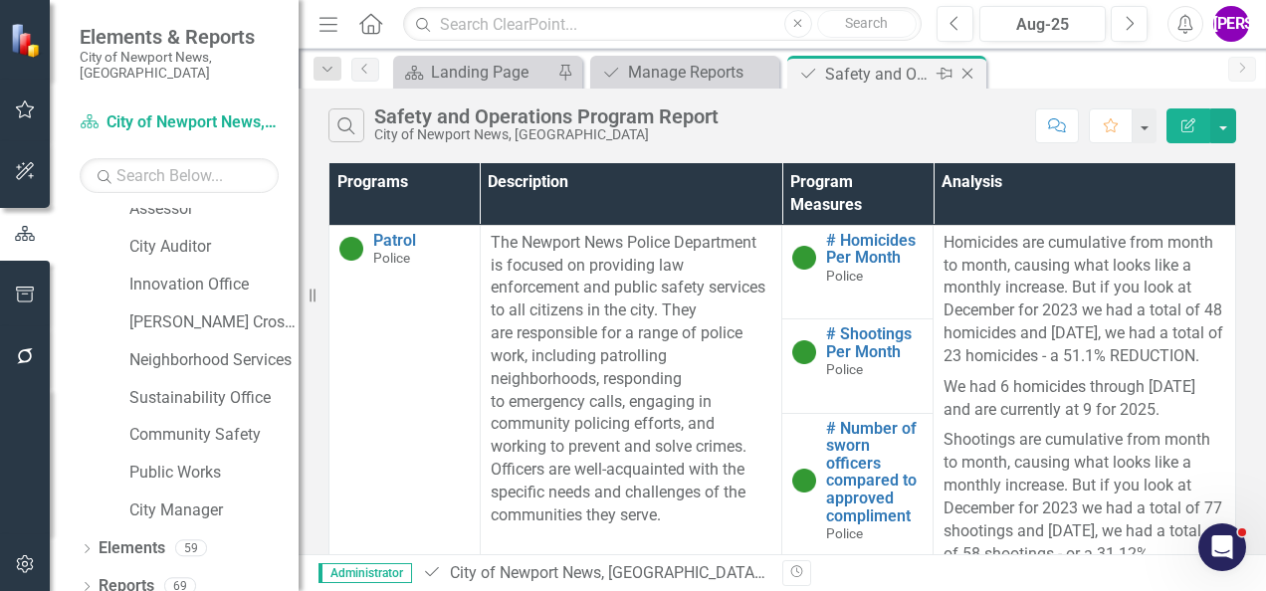
click at [967, 72] on icon "Close" at bounding box center [968, 74] width 20 height 16
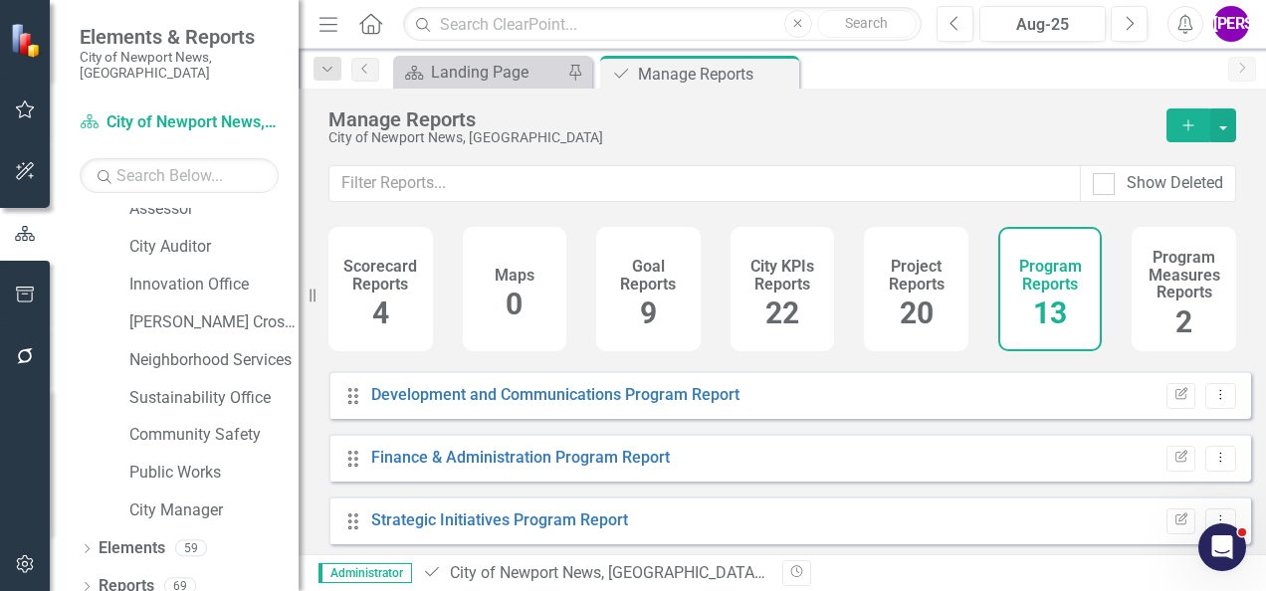
scroll to position [199, 0]
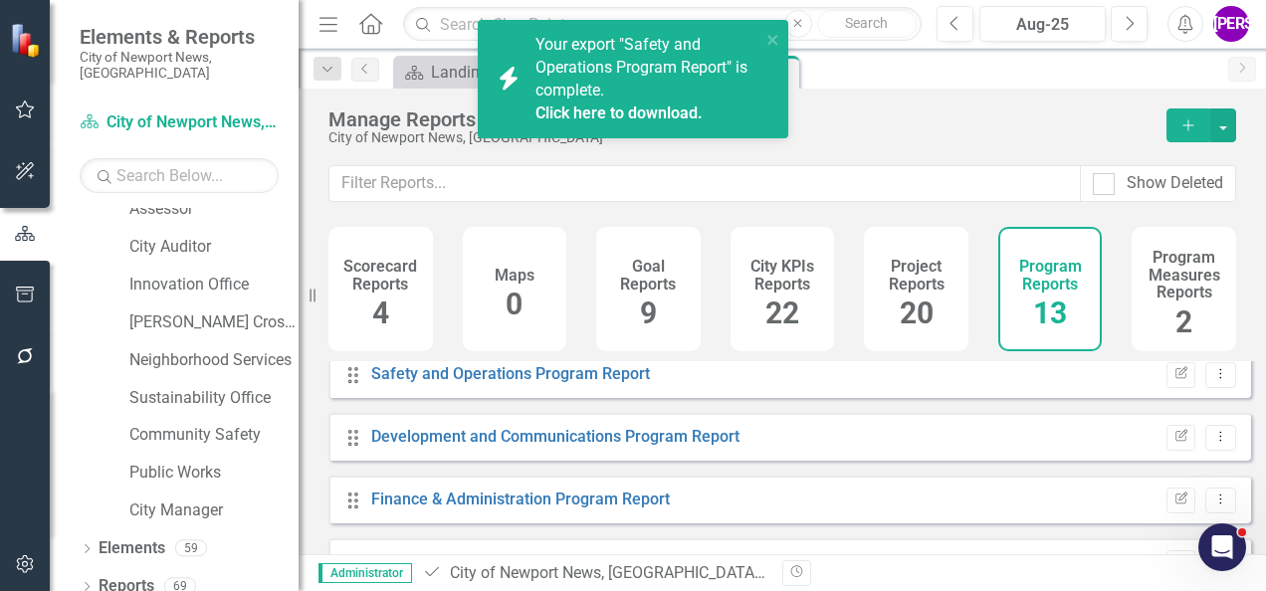
click at [918, 293] on div "20" at bounding box center [917, 314] width 34 height 43
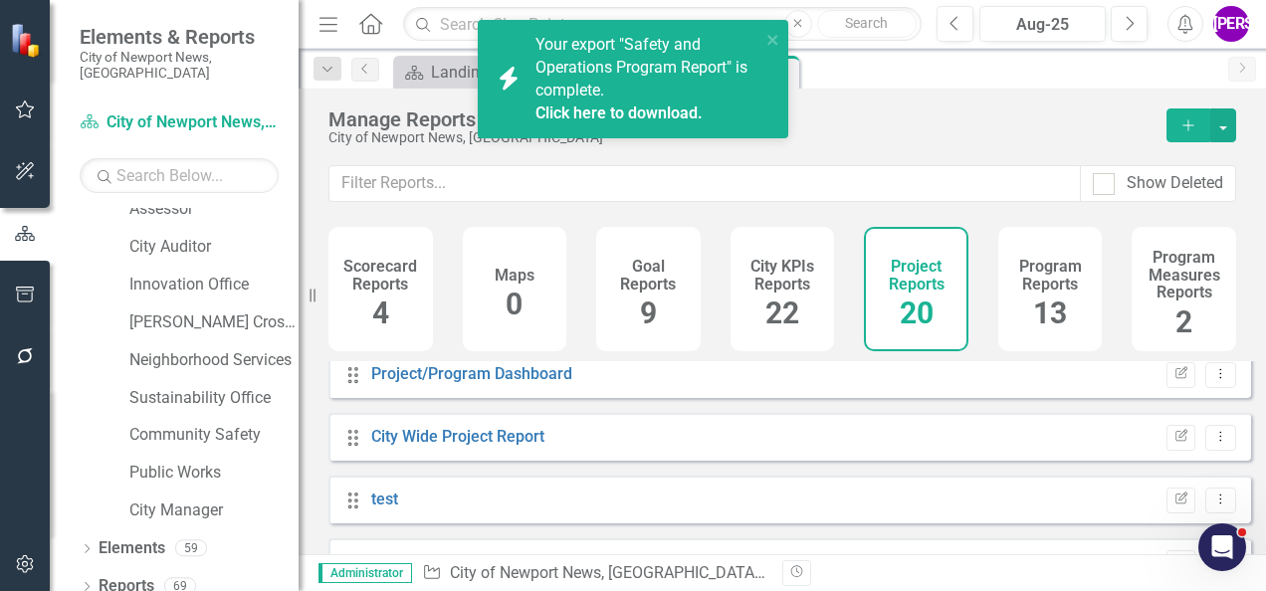
click at [649, 113] on link "Click here to download." at bounding box center [619, 113] width 167 height 19
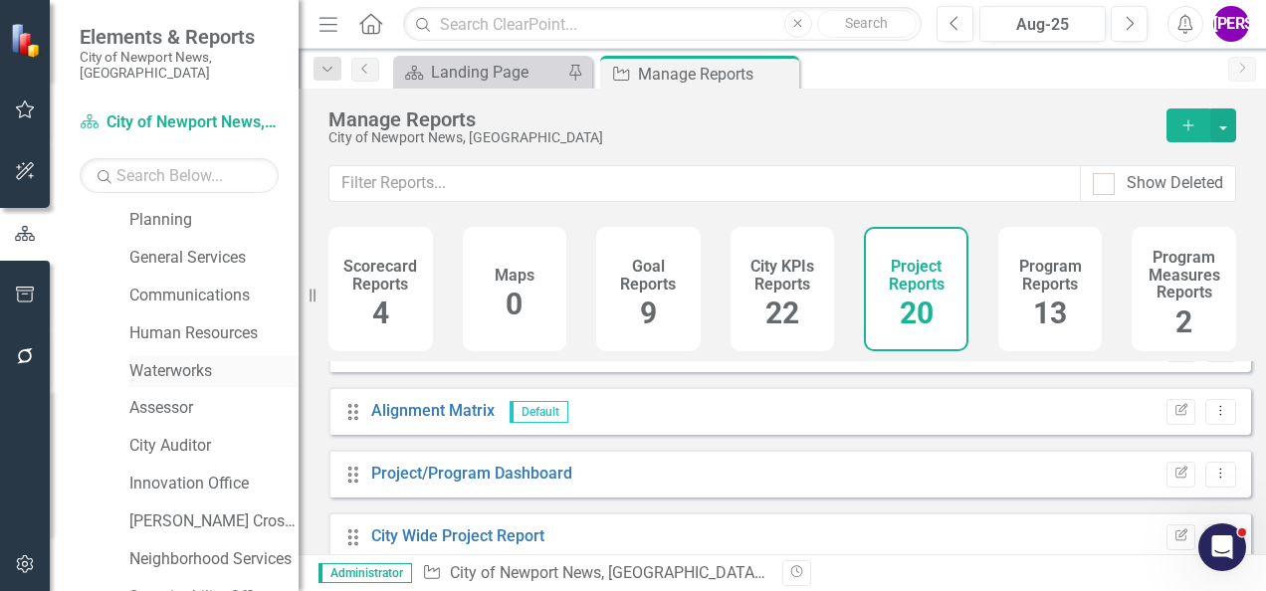
scroll to position [432, 0]
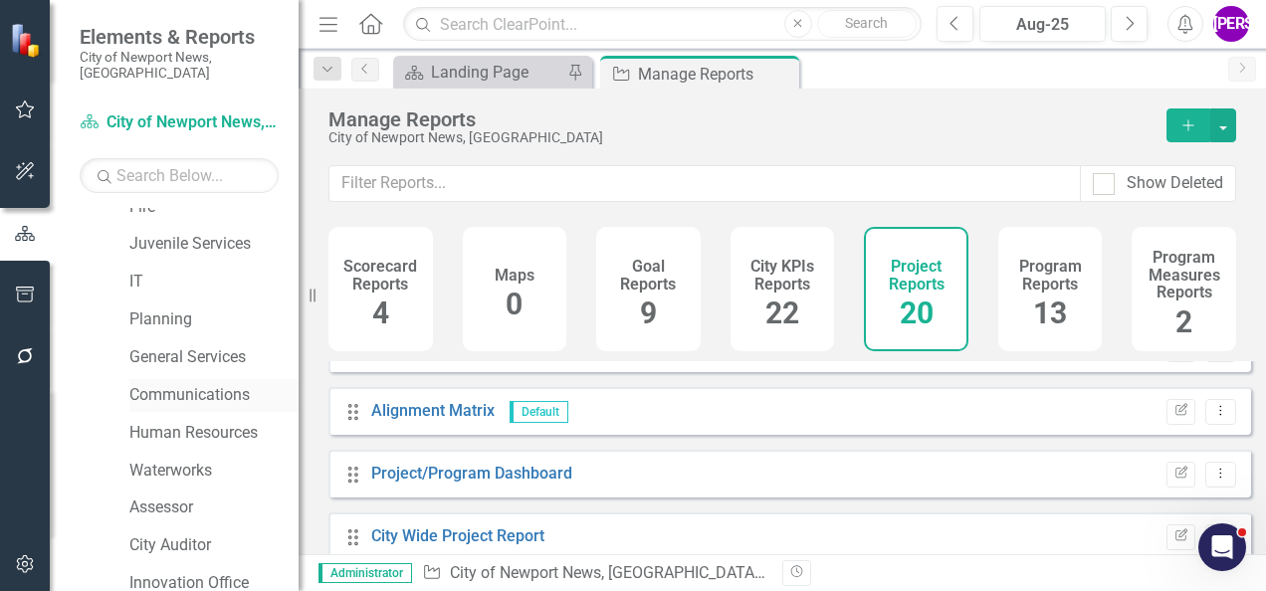
click at [181, 392] on div "Communications" at bounding box center [213, 395] width 169 height 33
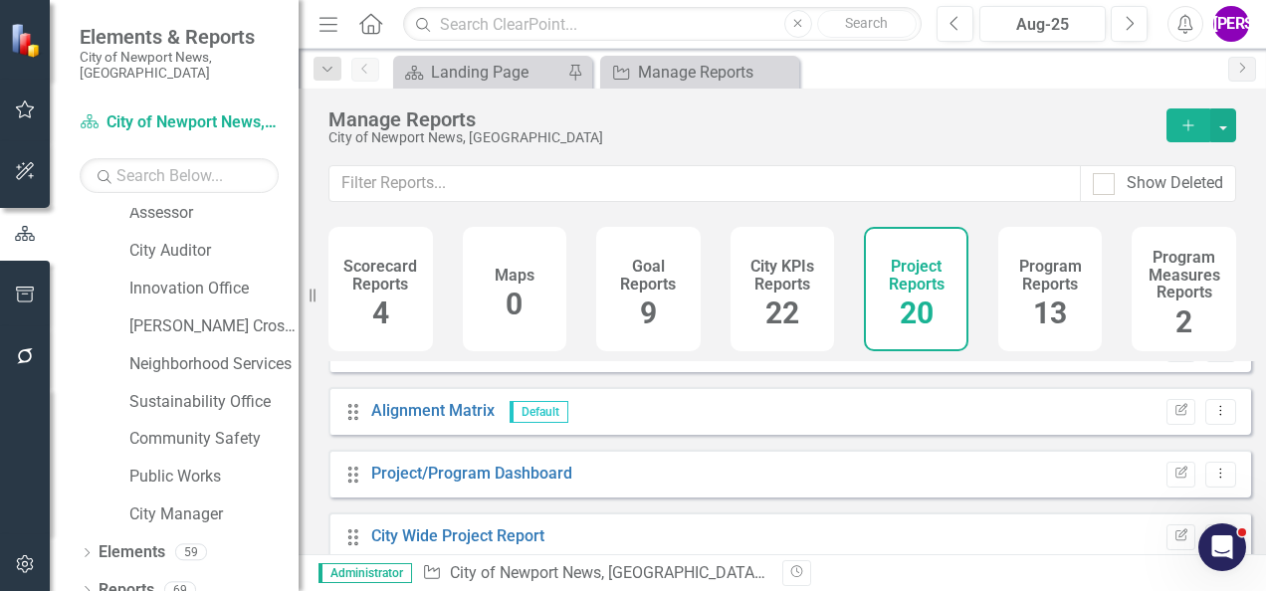
scroll to position [731, 0]
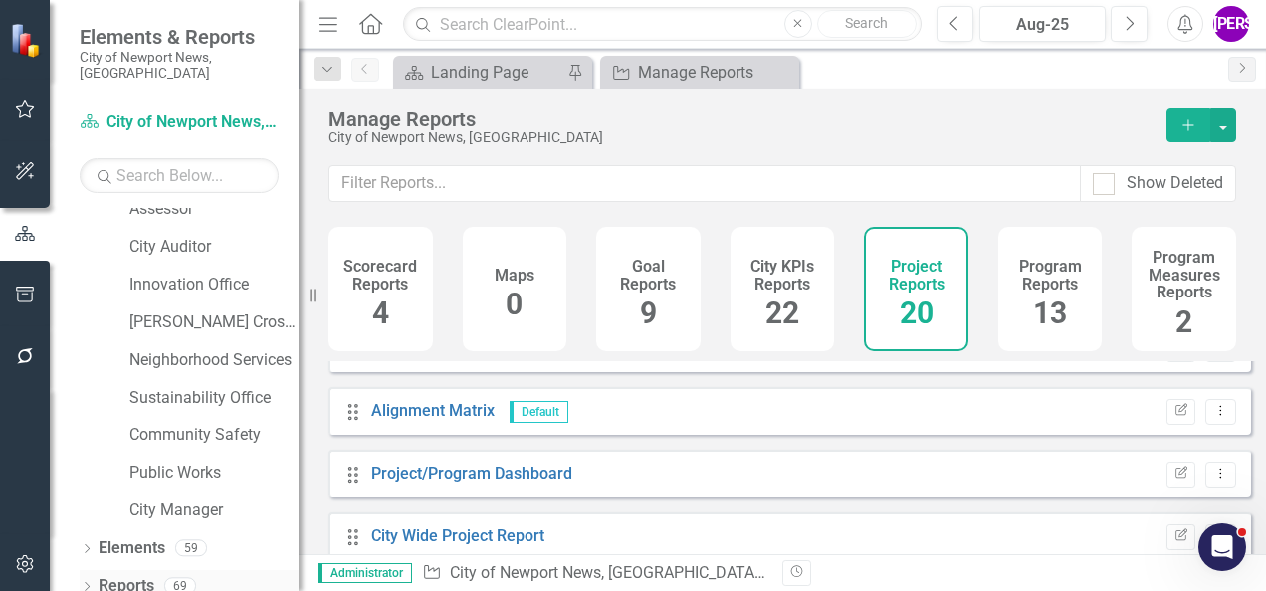
click at [133, 575] on link "Reports" at bounding box center [127, 586] width 56 height 23
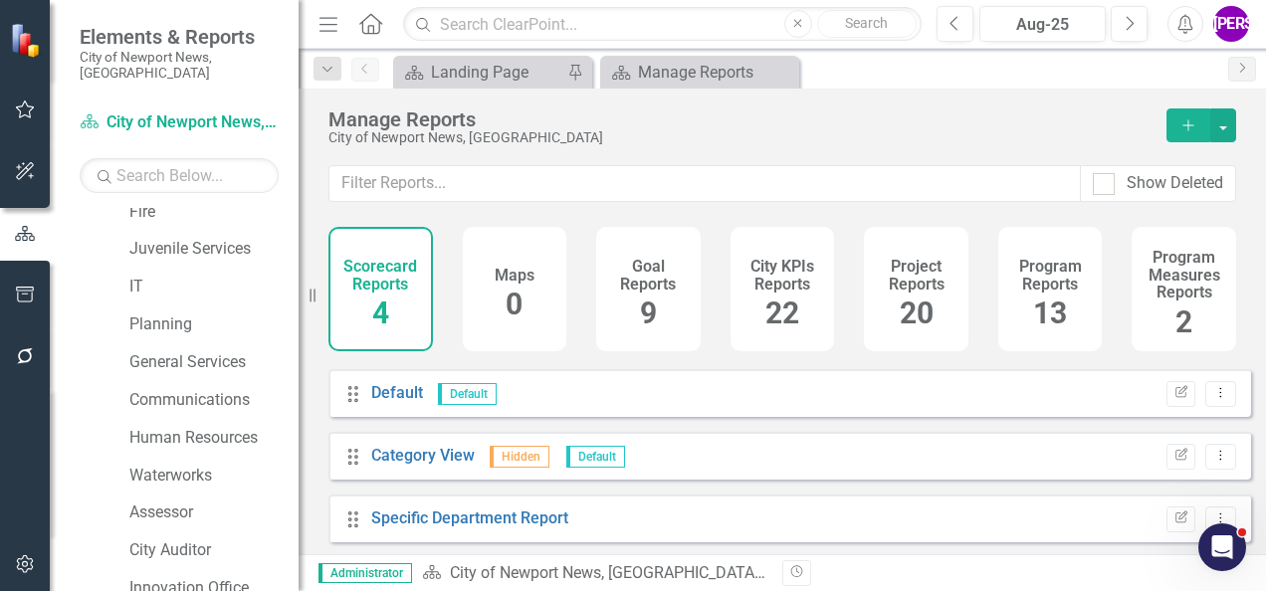
scroll to position [432, 0]
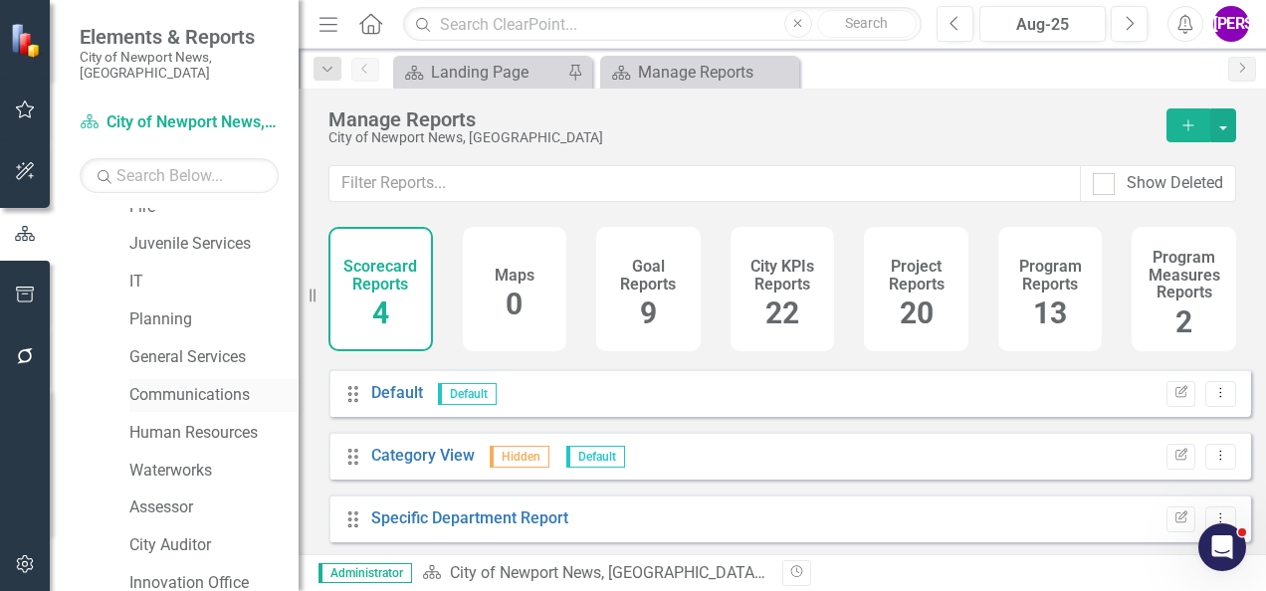
click at [173, 384] on link "Communications" at bounding box center [213, 395] width 169 height 23
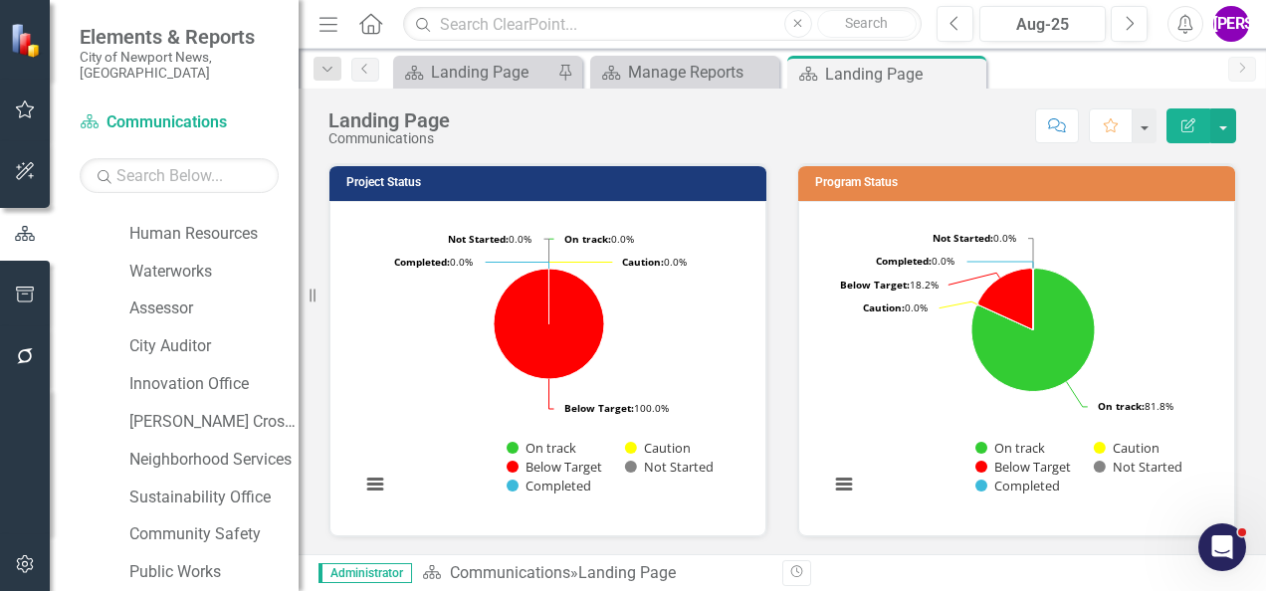
scroll to position [731, 0]
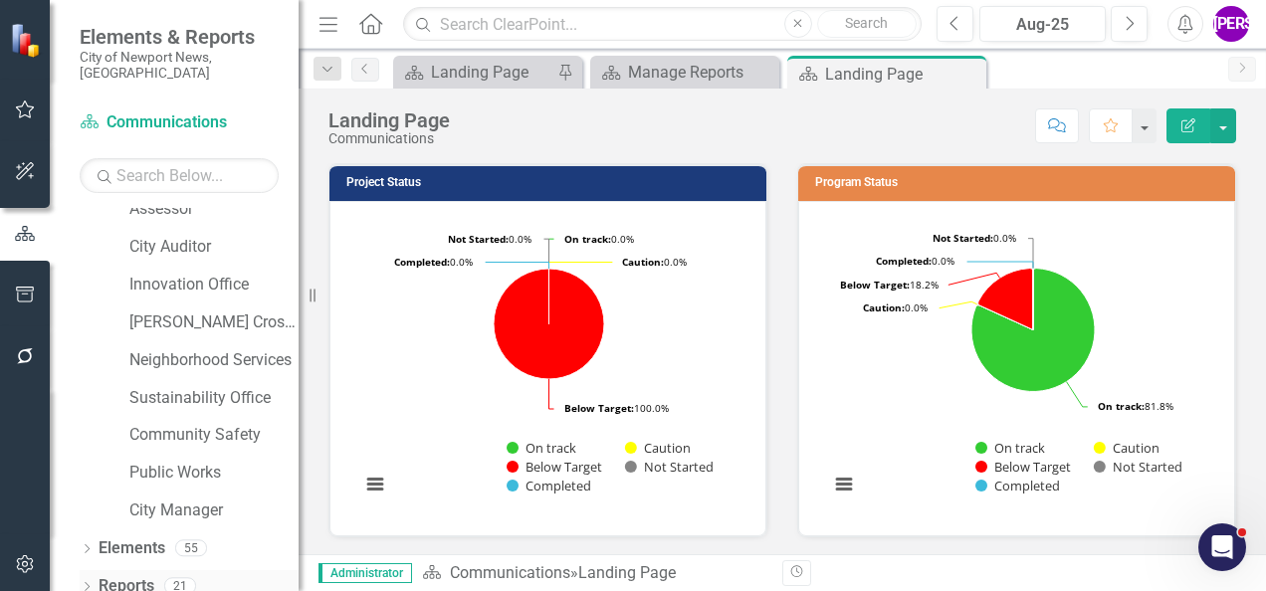
click at [128, 575] on link "Reports" at bounding box center [127, 586] width 56 height 23
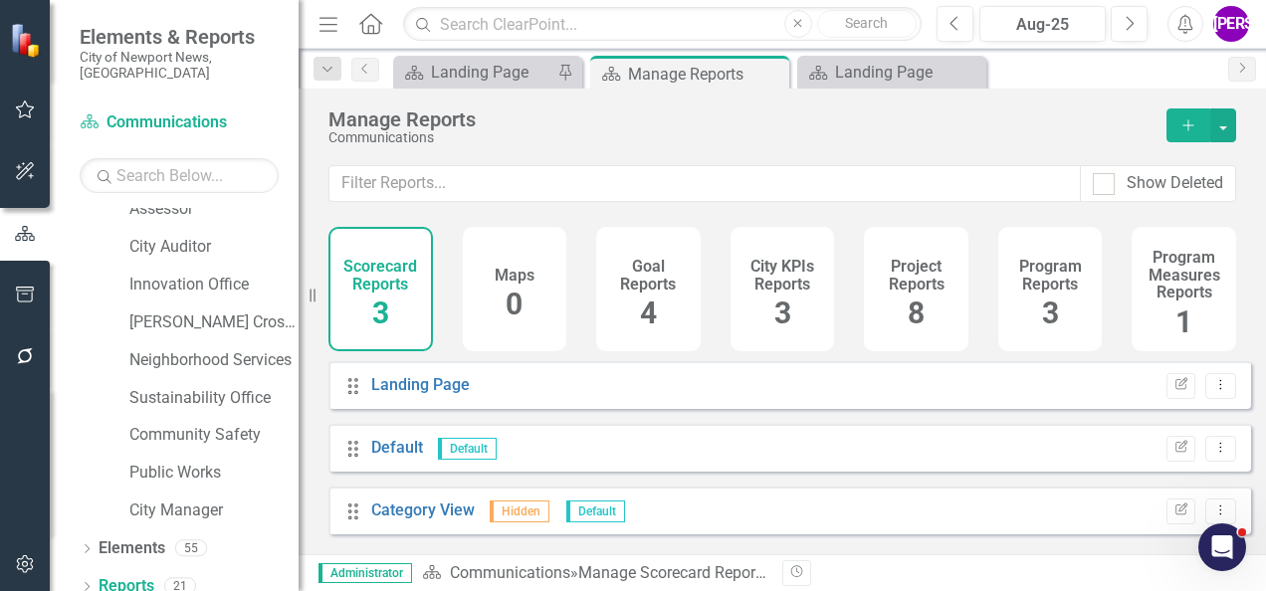
click at [922, 310] on div "Project Reports 8" at bounding box center [916, 289] width 105 height 124
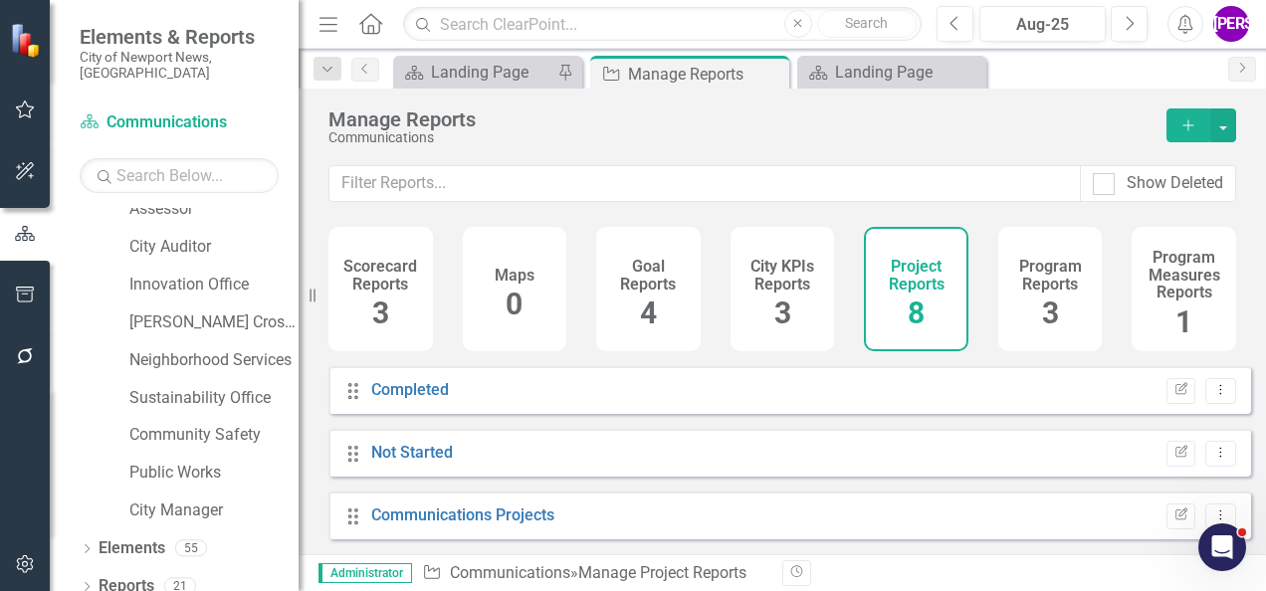
scroll to position [306, 0]
click at [473, 402] on link "Communications Projects" at bounding box center [462, 392] width 183 height 19
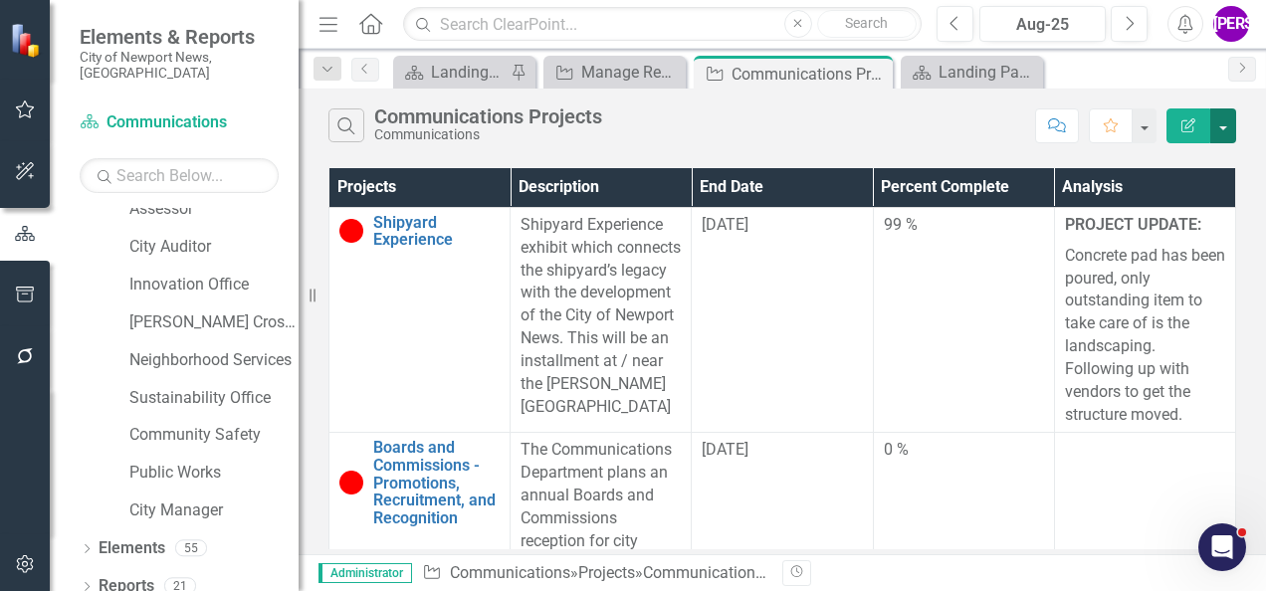
click at [1224, 127] on button "button" at bounding box center [1224, 126] width 26 height 35
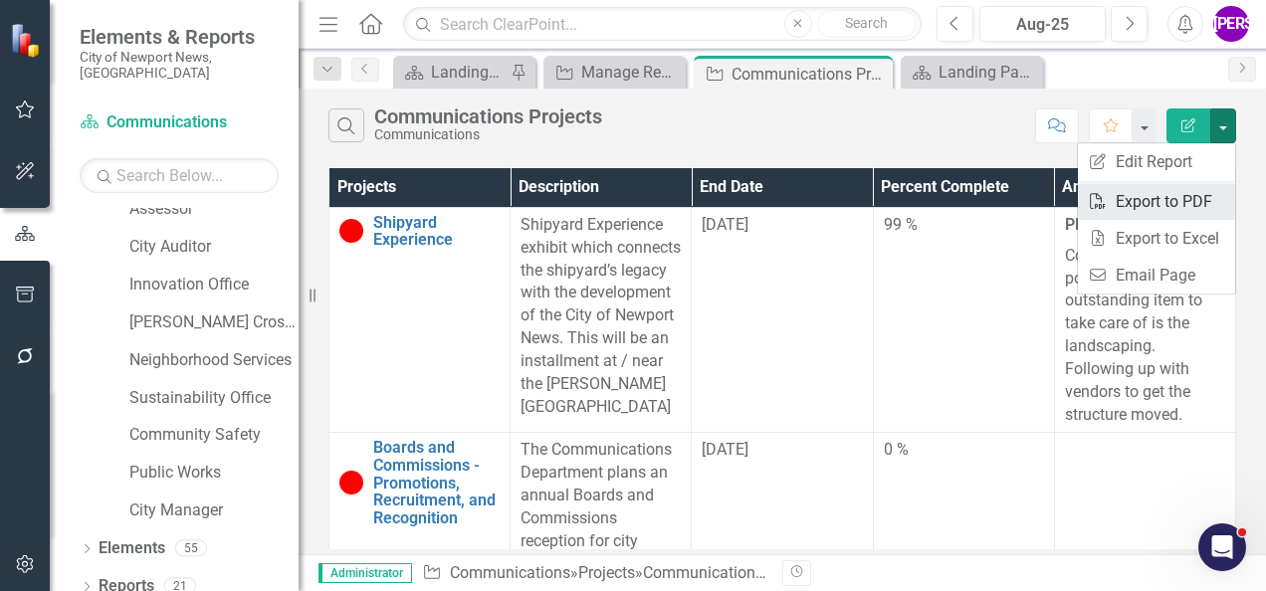
click at [1149, 207] on link "PDF Export to PDF" at bounding box center [1156, 201] width 157 height 37
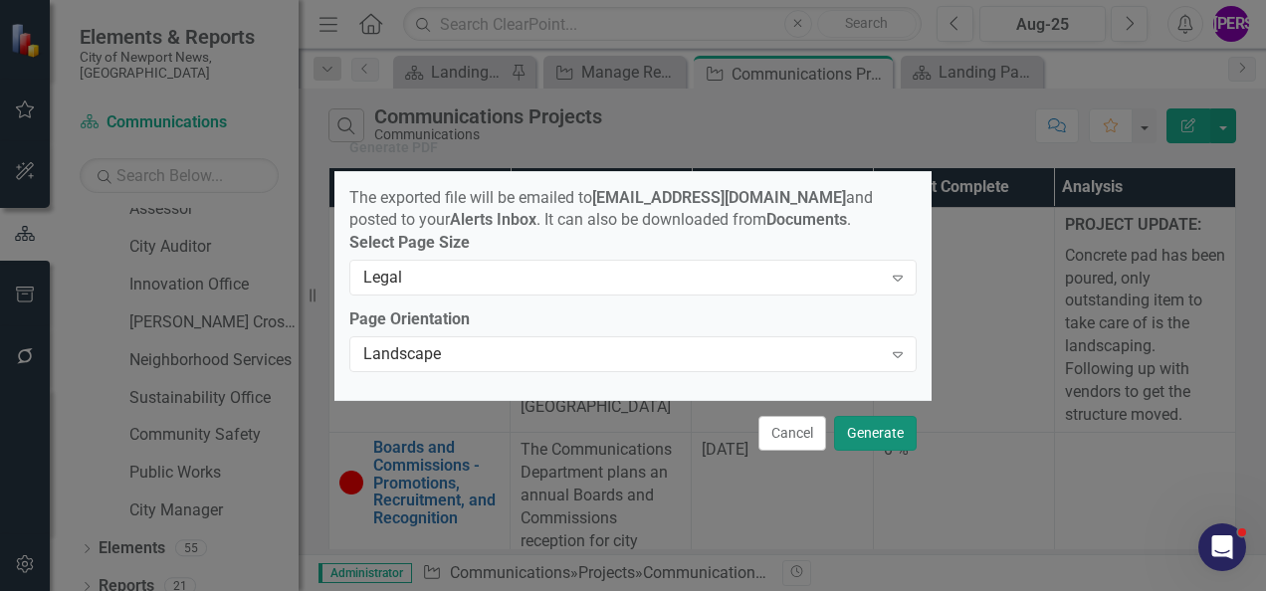
click at [885, 428] on button "Generate" at bounding box center [875, 433] width 83 height 35
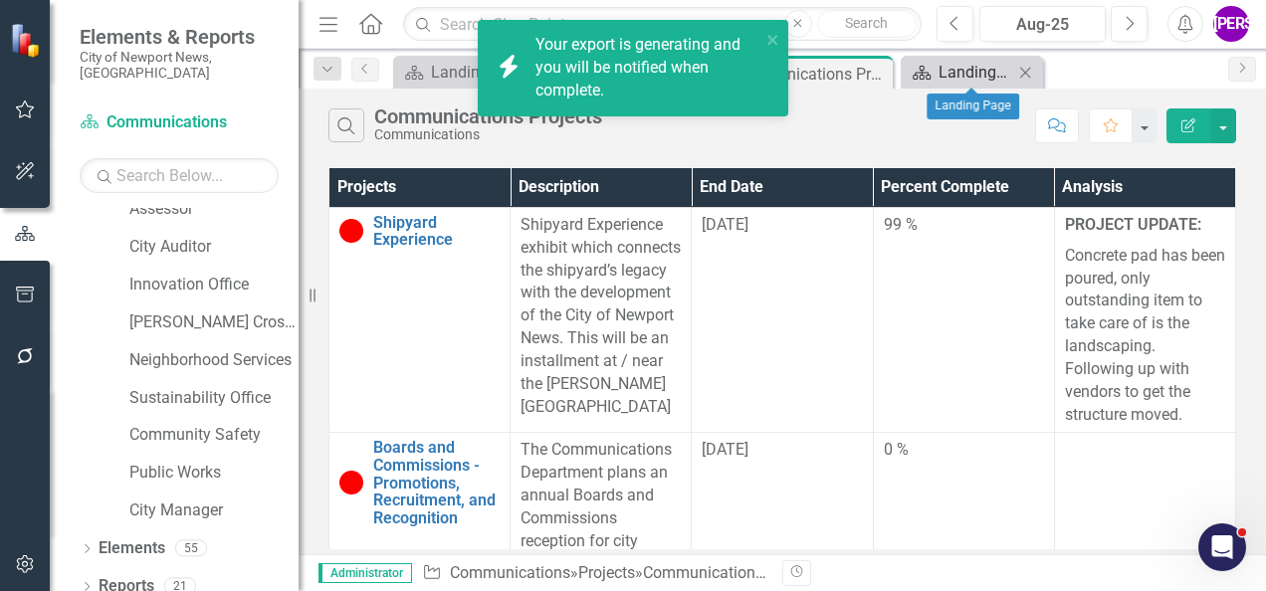
click at [995, 74] on div "Landing Page" at bounding box center [976, 72] width 75 height 25
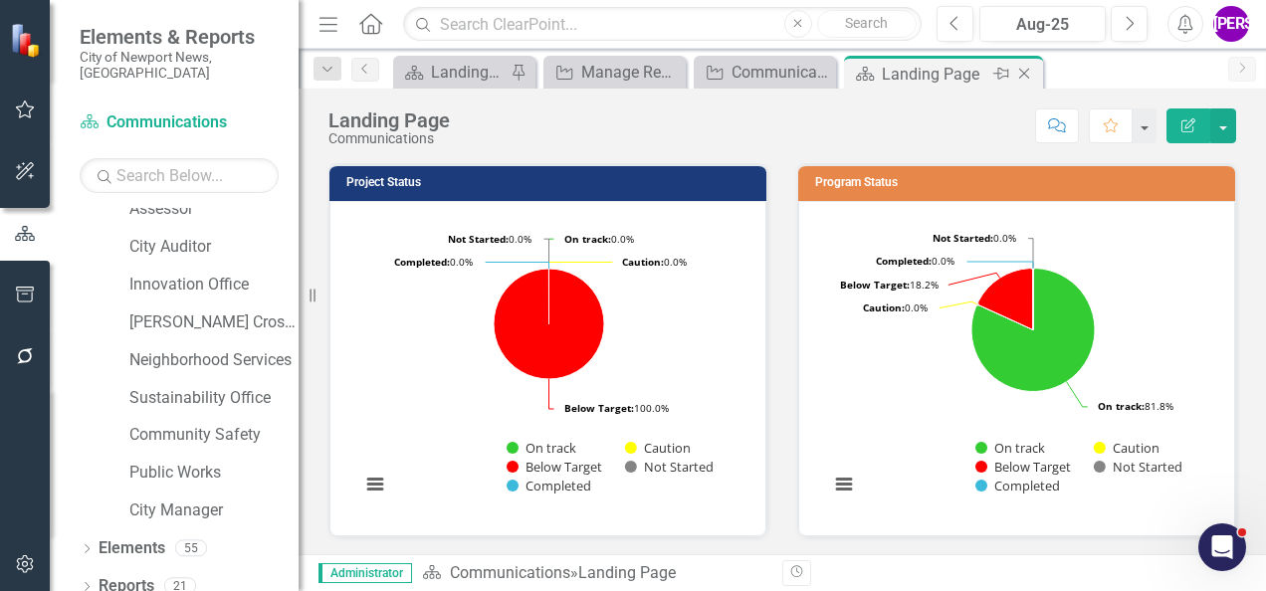
click at [1025, 78] on icon "Close" at bounding box center [1024, 74] width 20 height 16
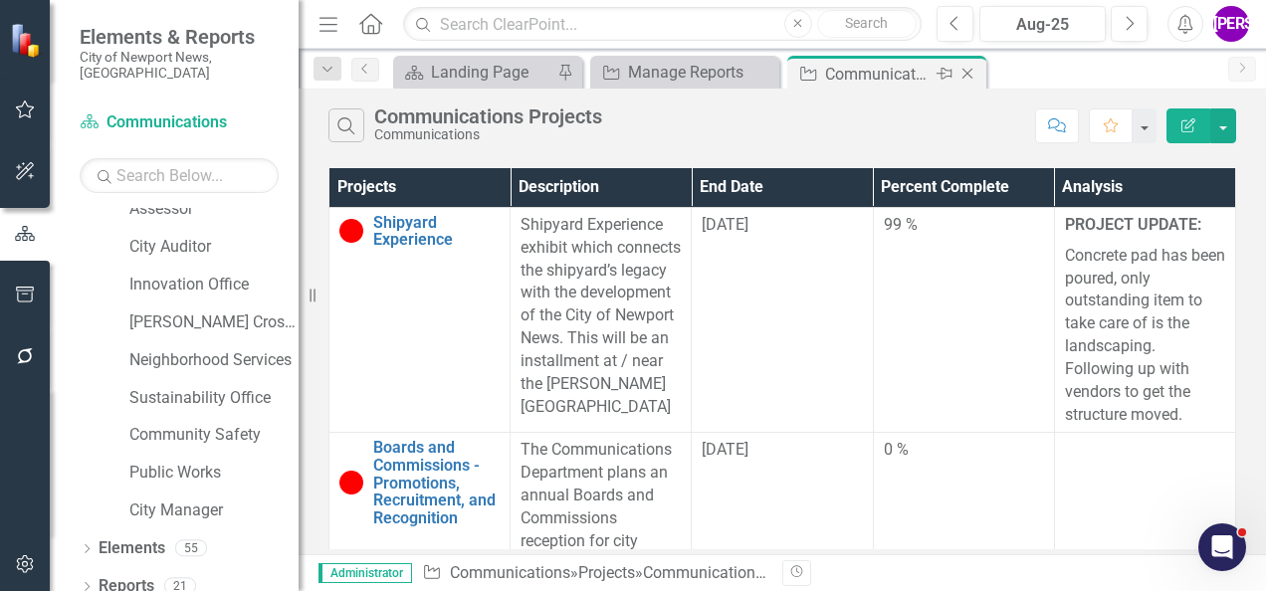
click at [967, 74] on icon at bounding box center [968, 74] width 11 height 11
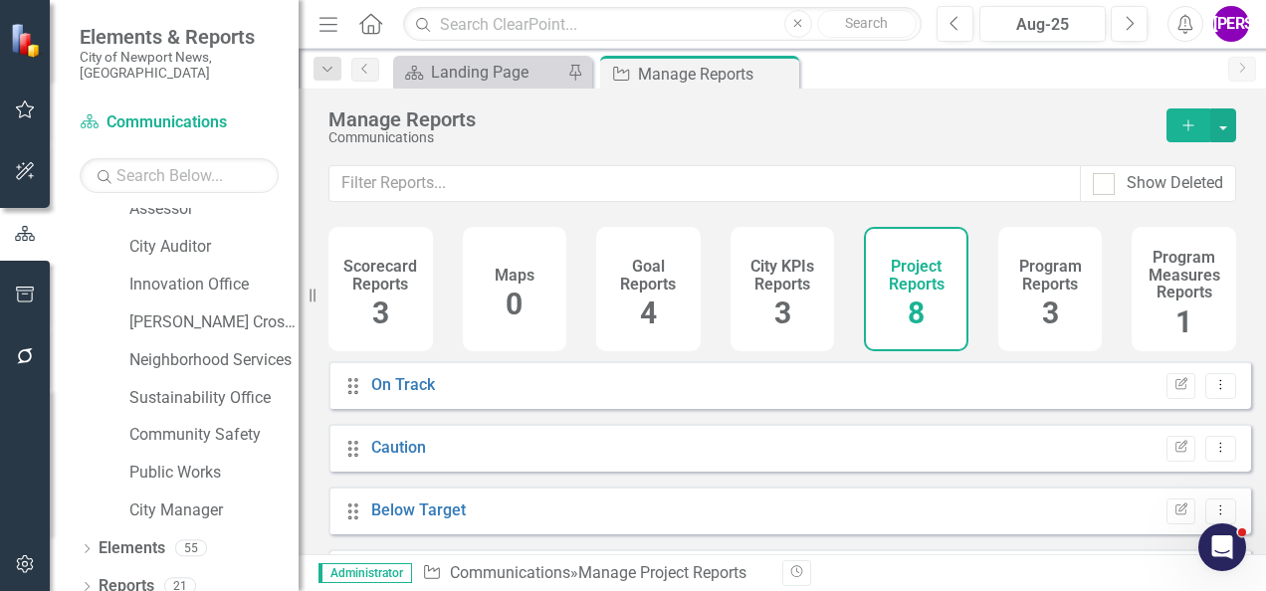
click at [1040, 285] on h4 "Program Reports" at bounding box center [1050, 275] width 81 height 35
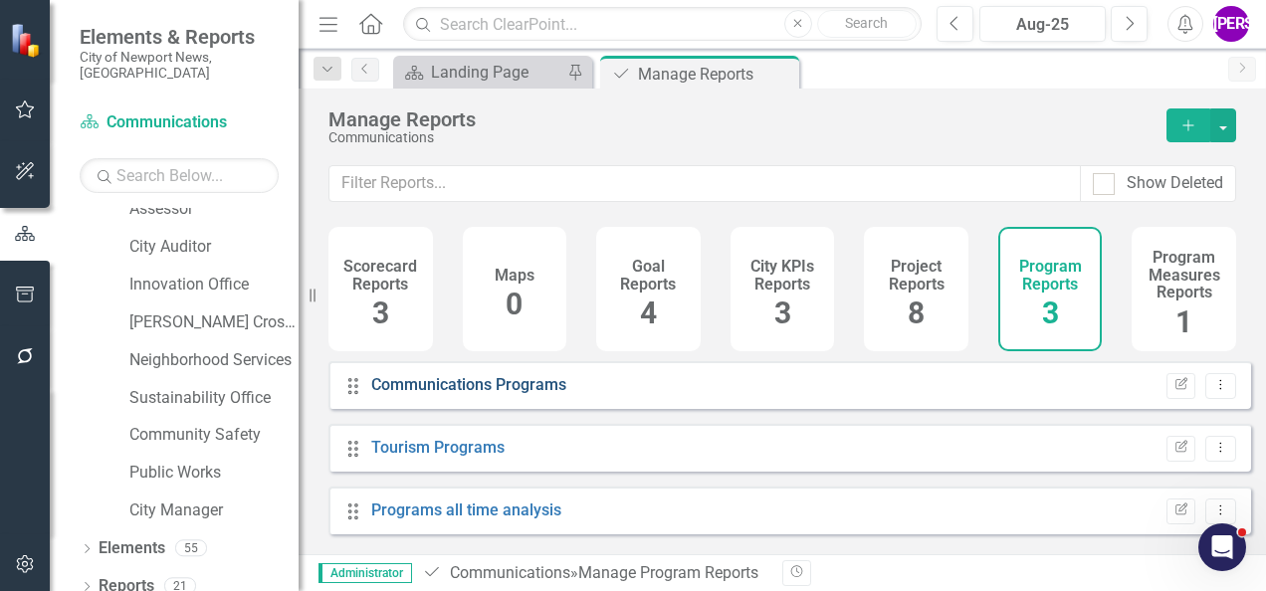
click at [530, 394] on link "Communications Programs" at bounding box center [468, 384] width 195 height 19
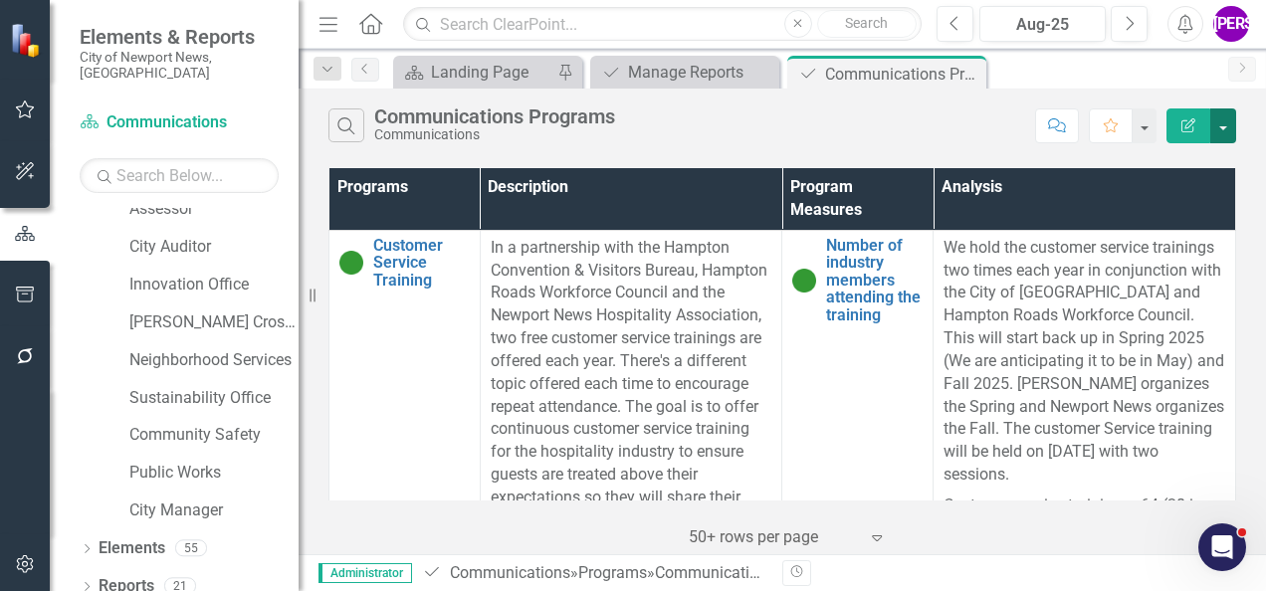
click at [1228, 131] on button "button" at bounding box center [1224, 126] width 26 height 35
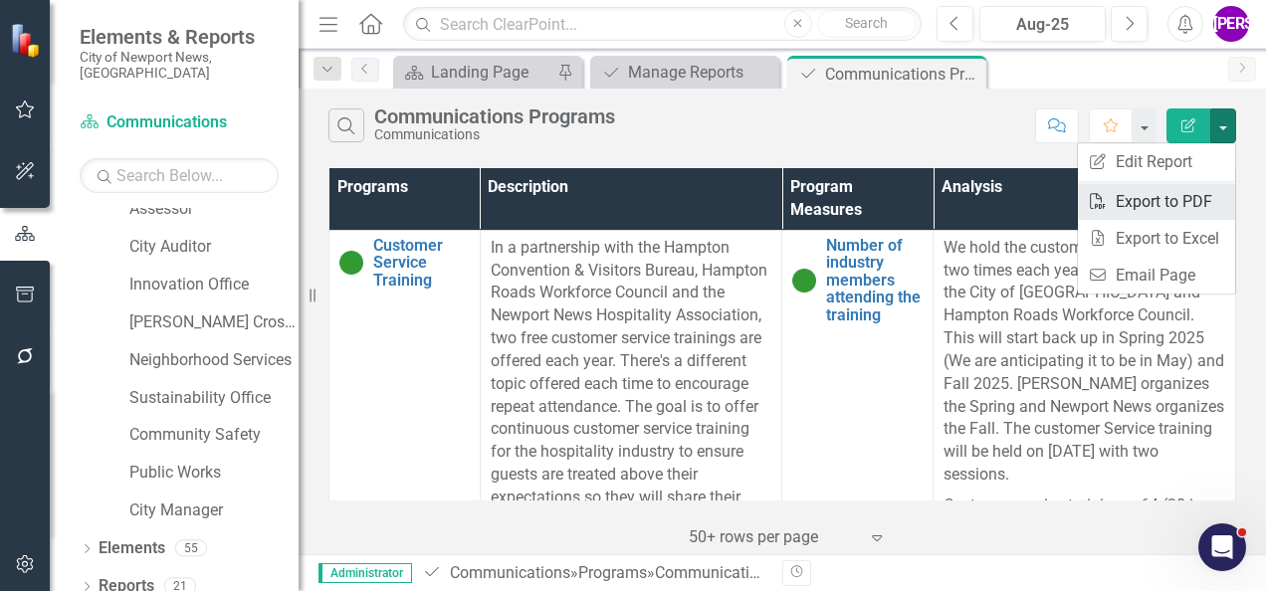
click at [1192, 205] on link "PDF Export to PDF" at bounding box center [1156, 201] width 157 height 37
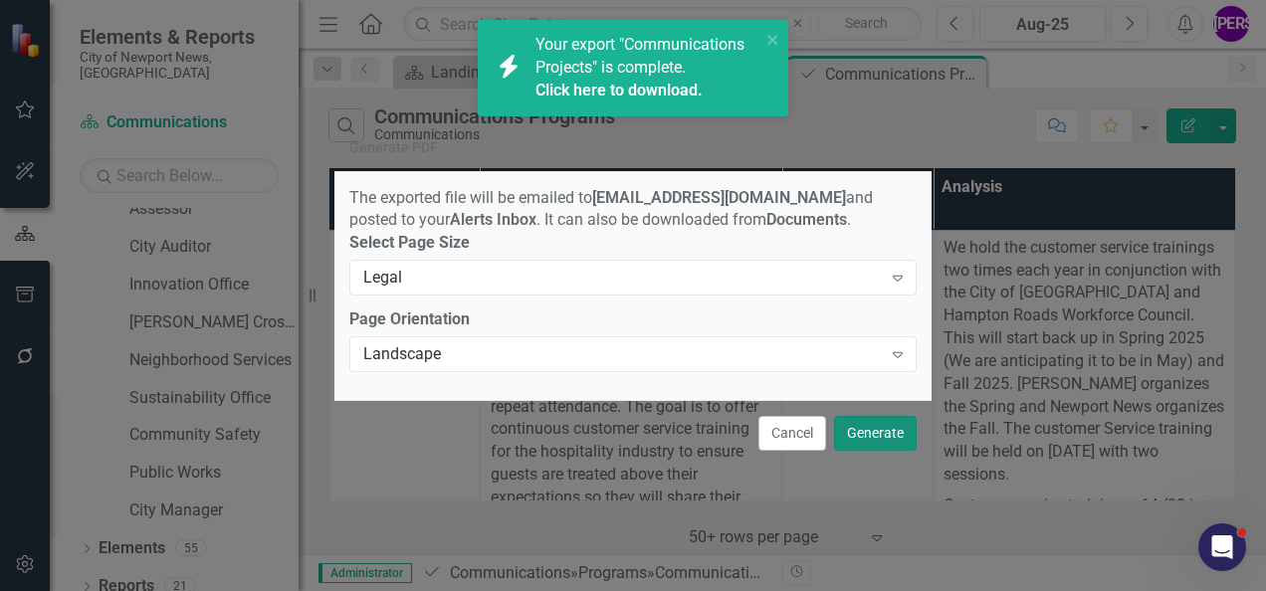
click at [876, 437] on button "Generate" at bounding box center [875, 433] width 83 height 35
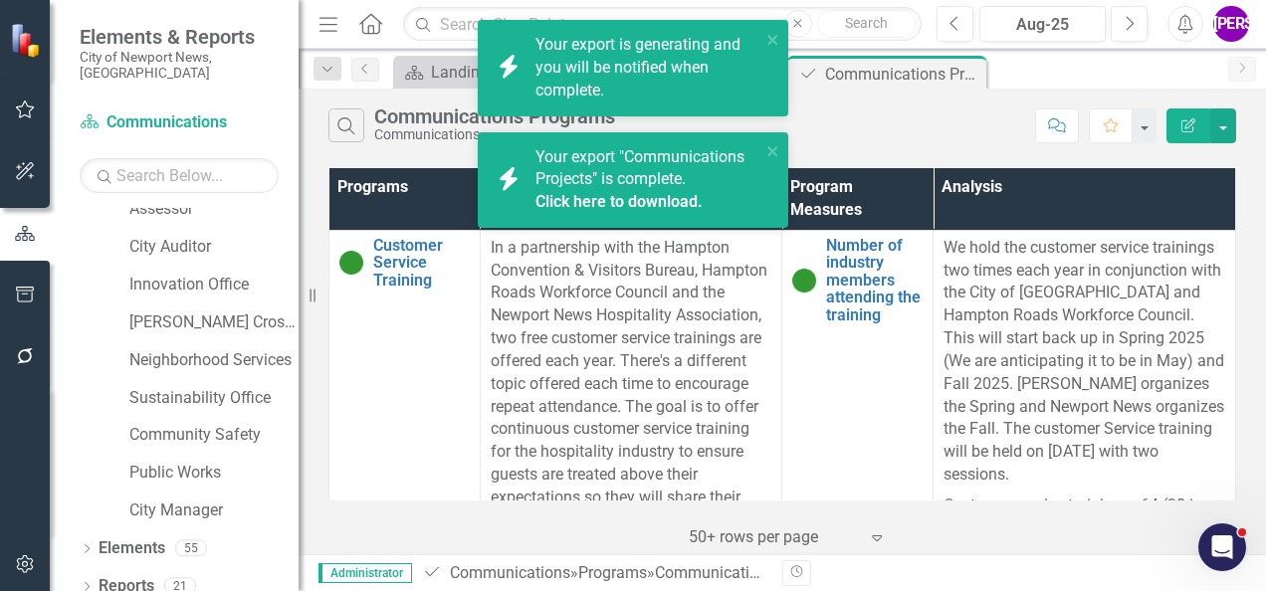
click at [639, 200] on link "Click here to download." at bounding box center [619, 201] width 167 height 19
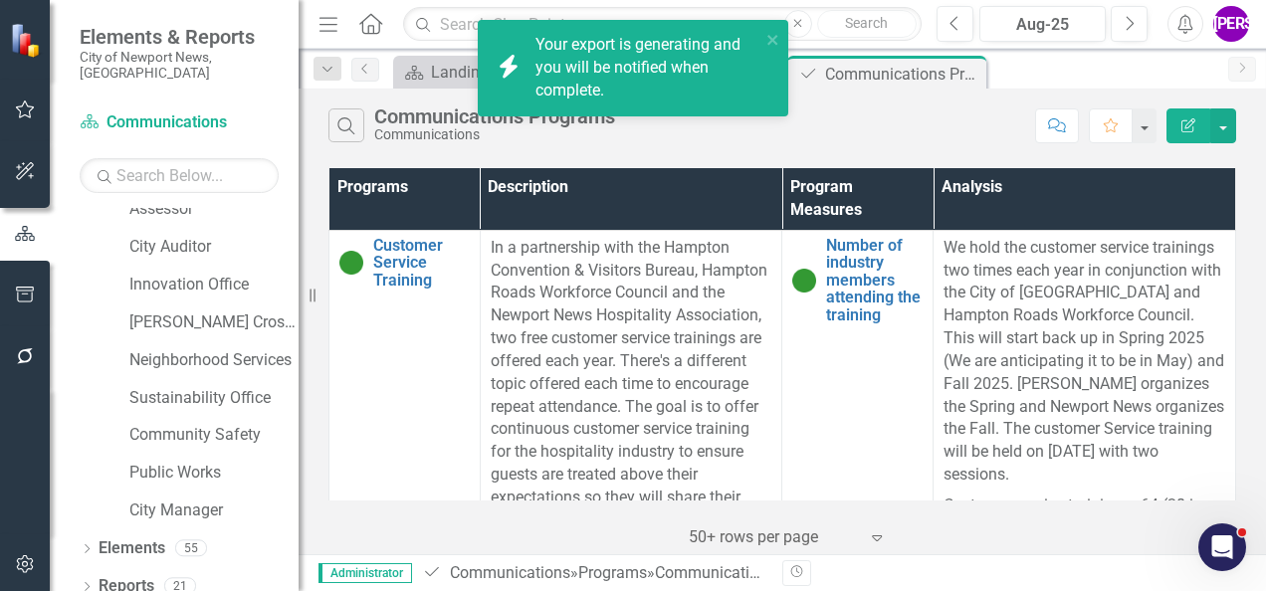
click at [660, 171] on th "Description" at bounding box center [631, 199] width 303 height 62
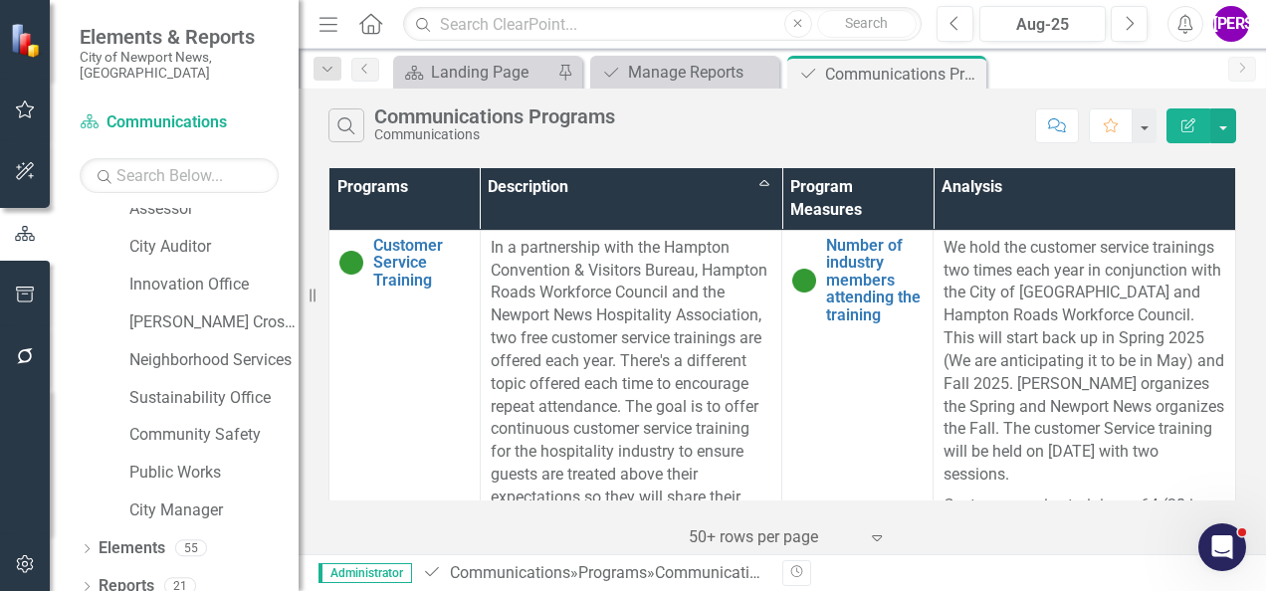
click at [888, 193] on th "Program Measures" at bounding box center [857, 199] width 151 height 62
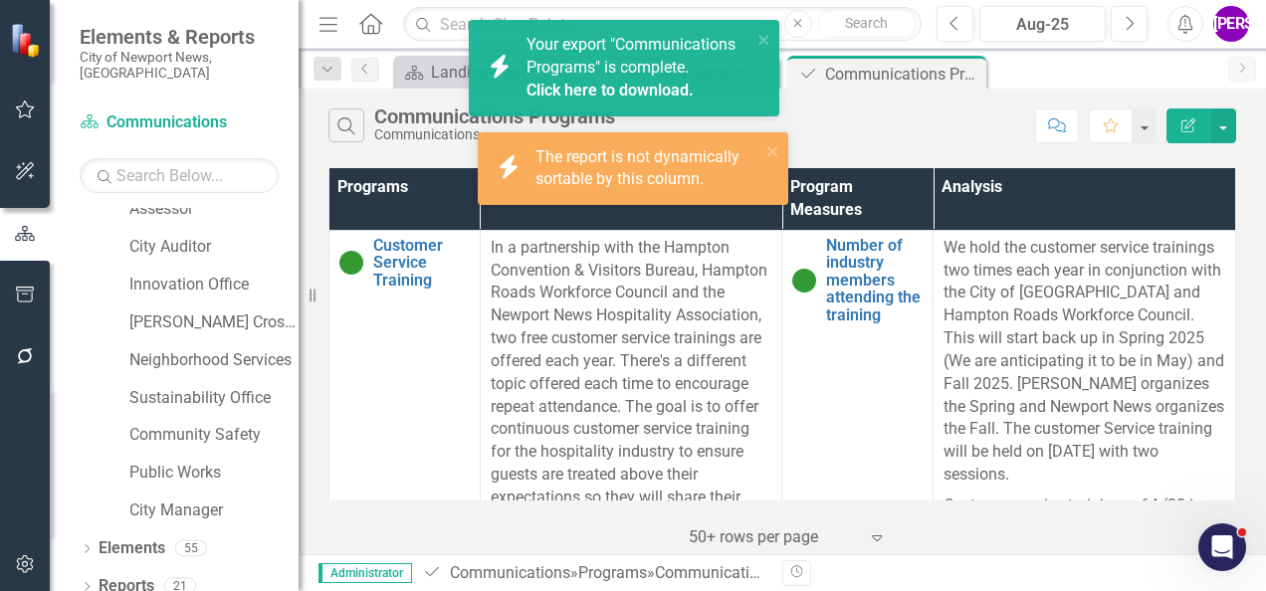
click at [647, 94] on link "Click here to download." at bounding box center [610, 90] width 167 height 19
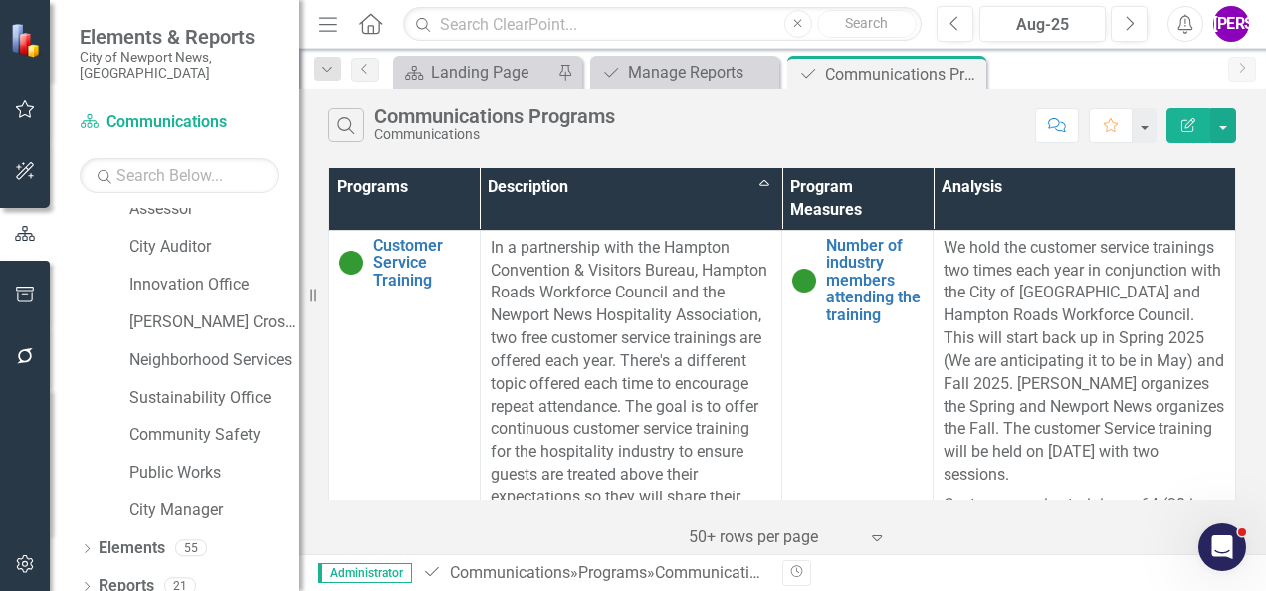
click at [662, 104] on div "Search Communications Programs Communications Comment Favorite Edit Report" at bounding box center [783, 121] width 968 height 65
click at [976, 70] on icon "Close" at bounding box center [968, 74] width 20 height 16
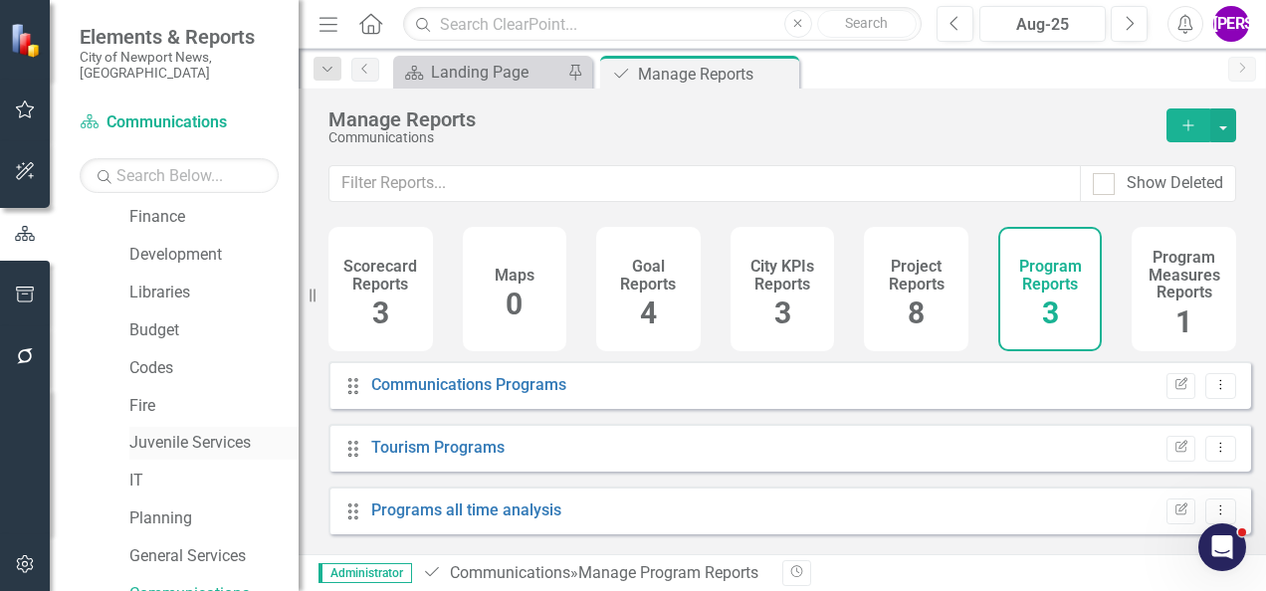
scroll to position [133, 0]
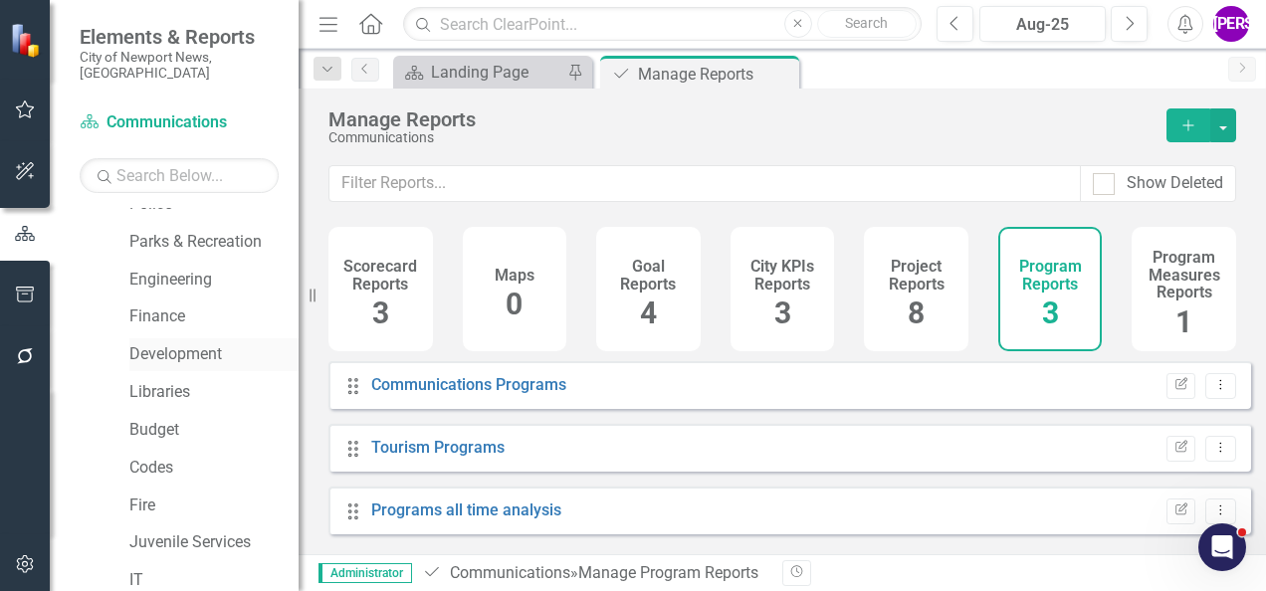
click at [199, 343] on link "Development" at bounding box center [213, 354] width 169 height 23
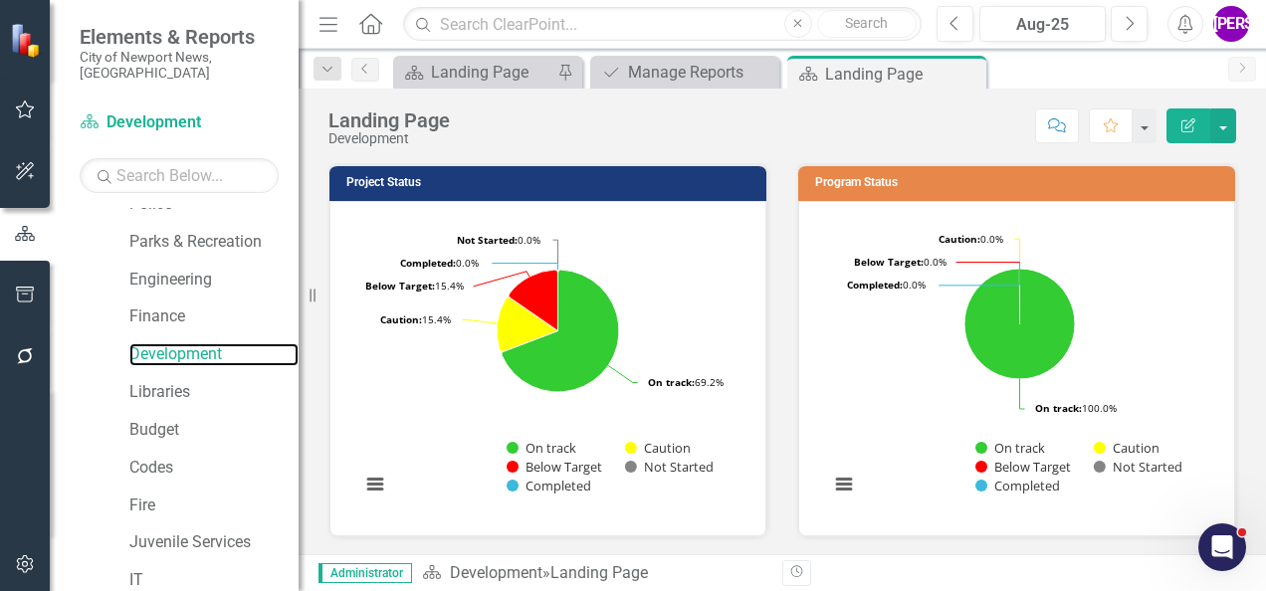
scroll to position [731, 0]
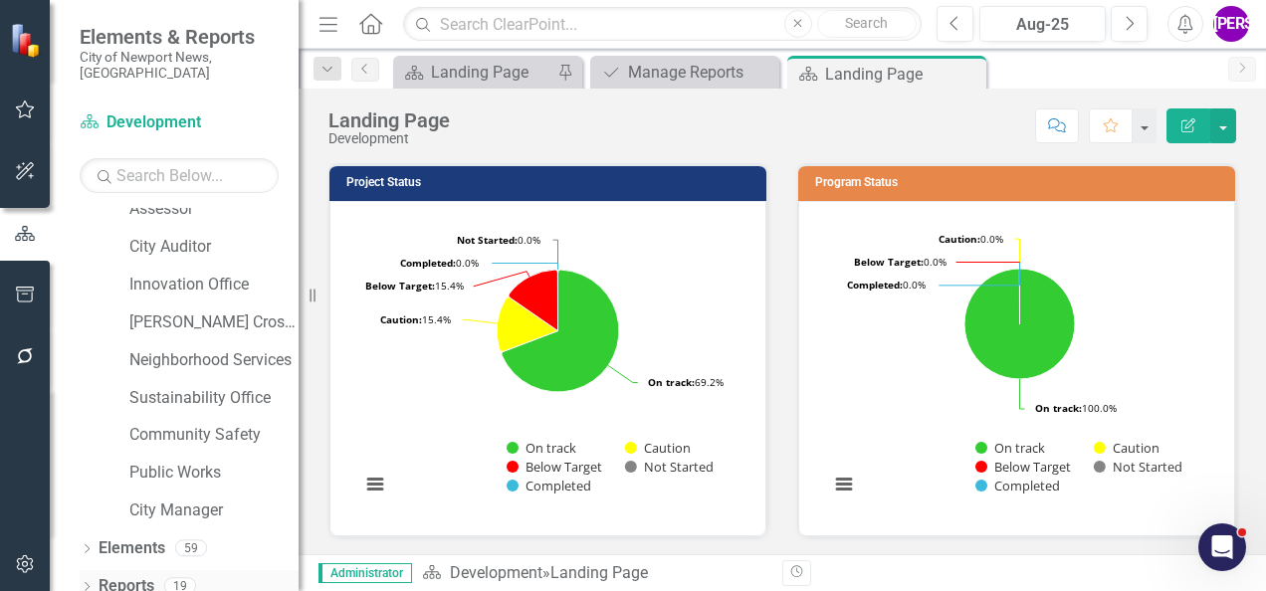
click at [136, 575] on link "Reports" at bounding box center [127, 586] width 56 height 23
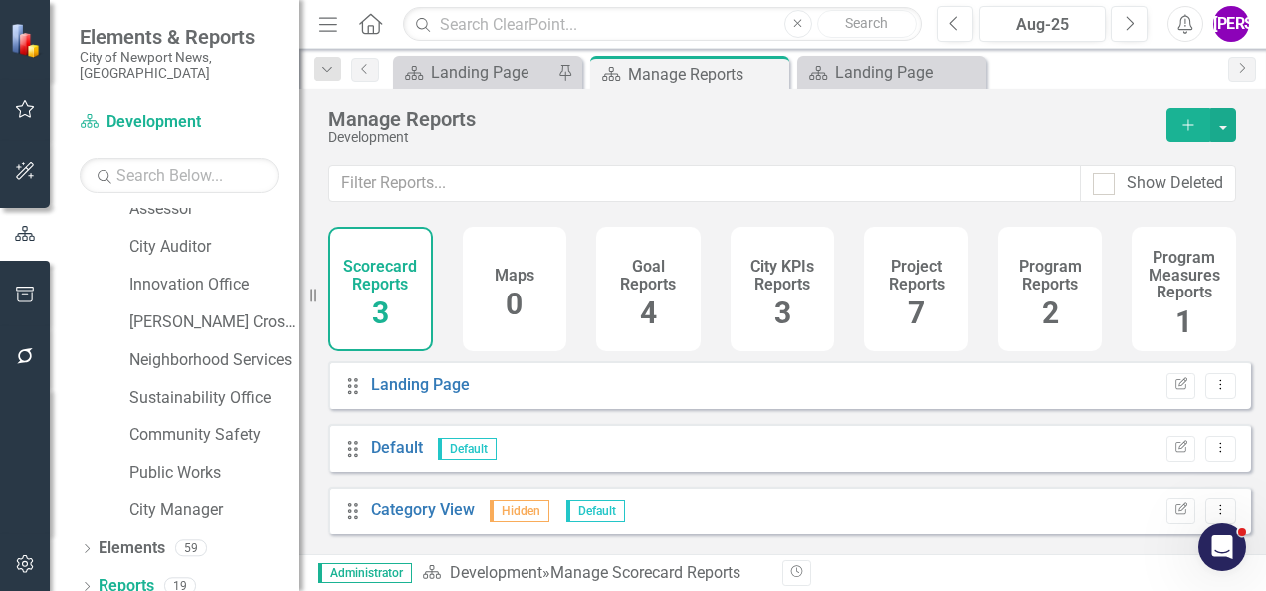
click at [933, 304] on div "Project Reports 7" at bounding box center [916, 289] width 105 height 124
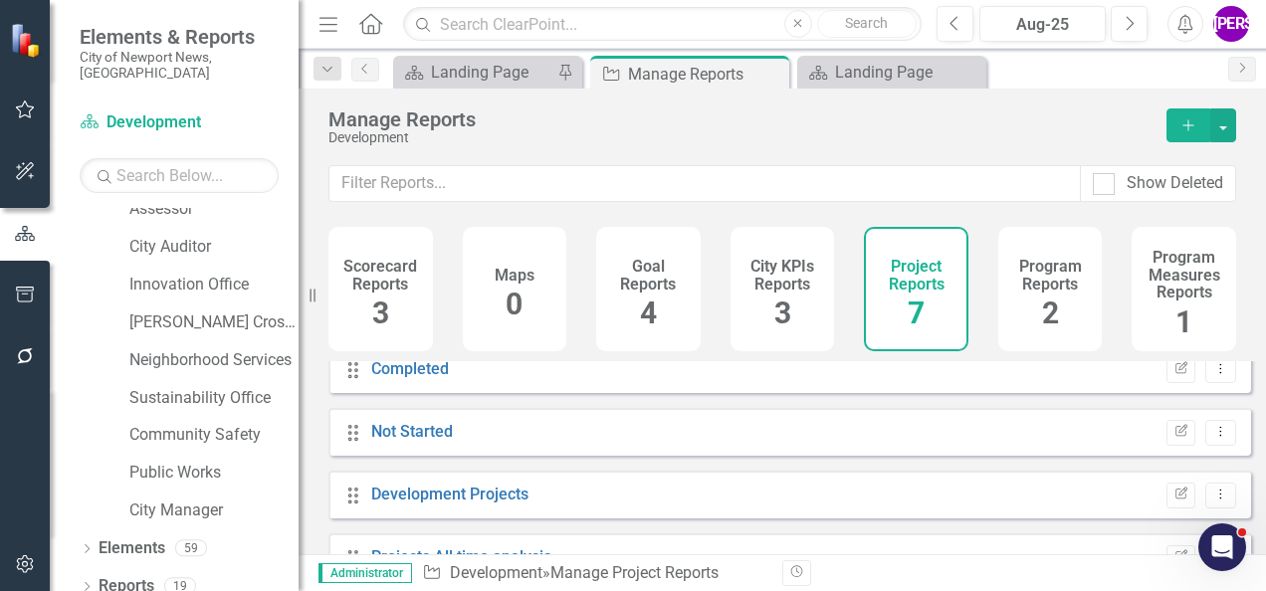
scroll to position [243, 0]
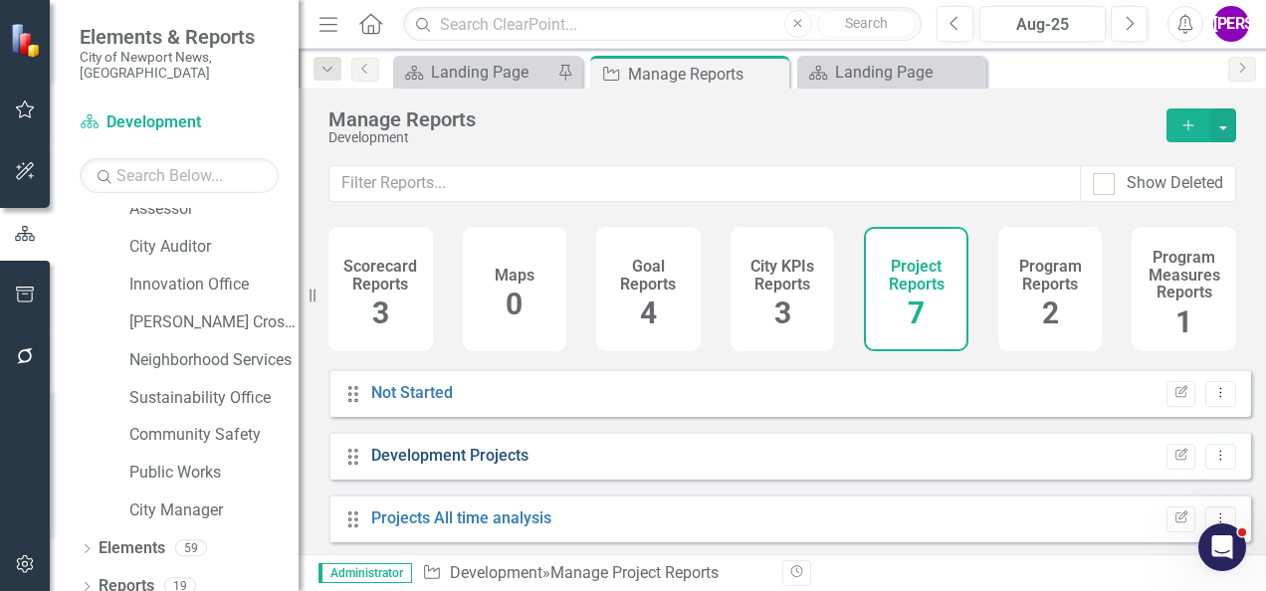
click at [469, 465] on link "Development Projects" at bounding box center [449, 455] width 157 height 19
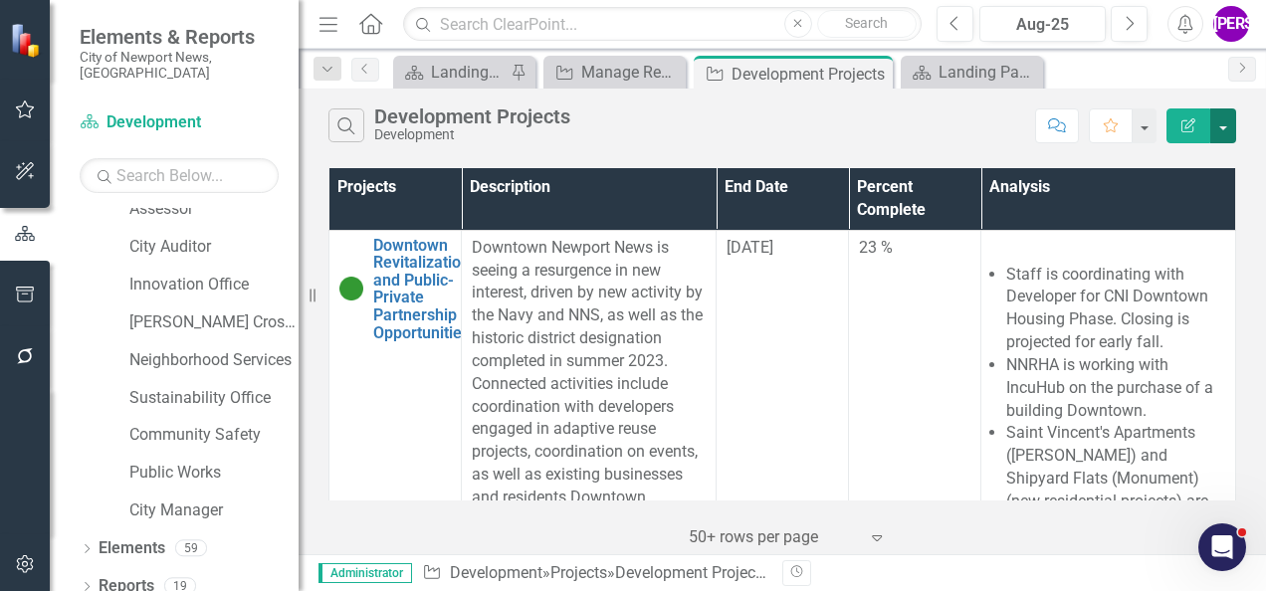
click at [1228, 130] on button "button" at bounding box center [1224, 126] width 26 height 35
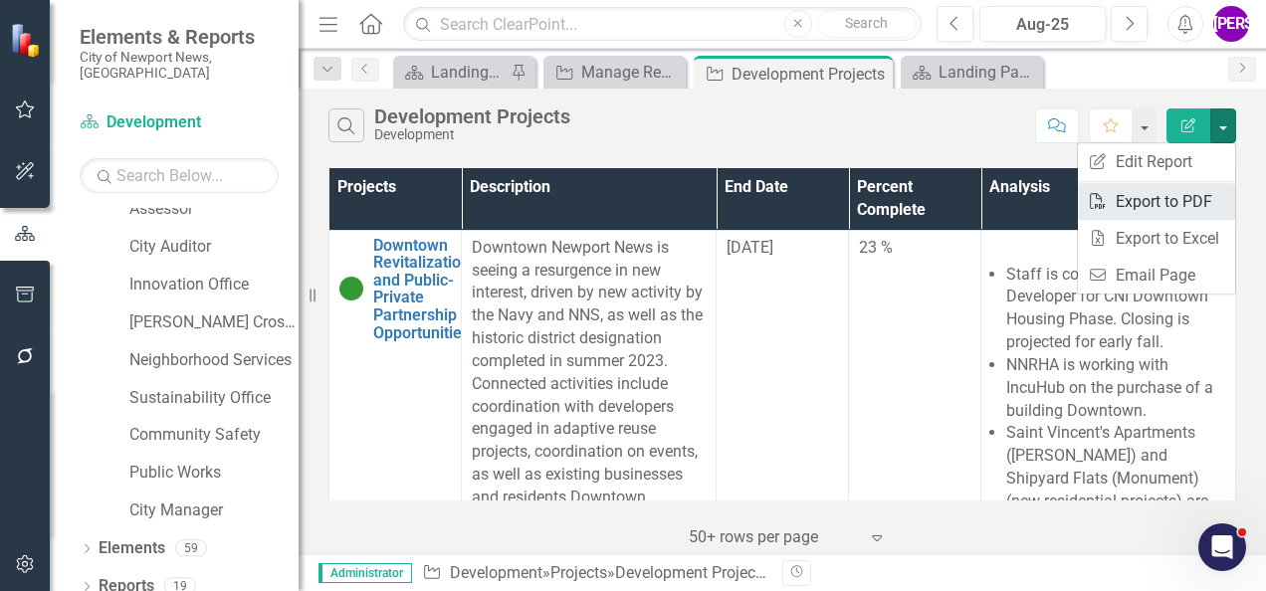
click at [1195, 190] on link "PDF Export to PDF" at bounding box center [1156, 201] width 157 height 37
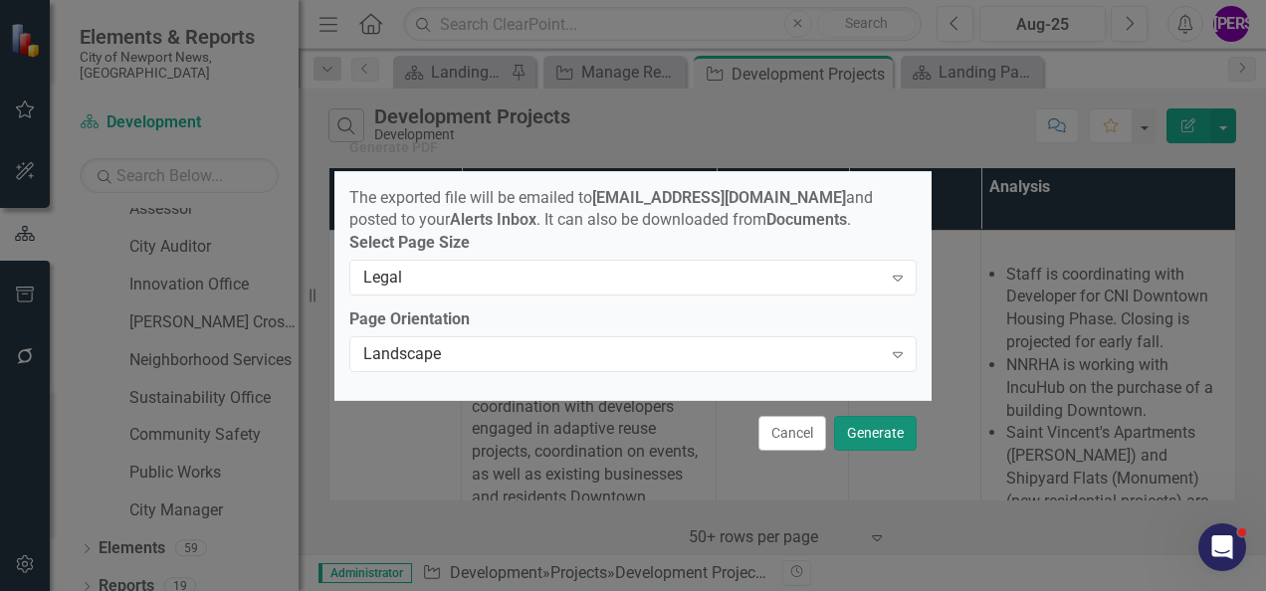
click at [881, 449] on button "Generate" at bounding box center [875, 433] width 83 height 35
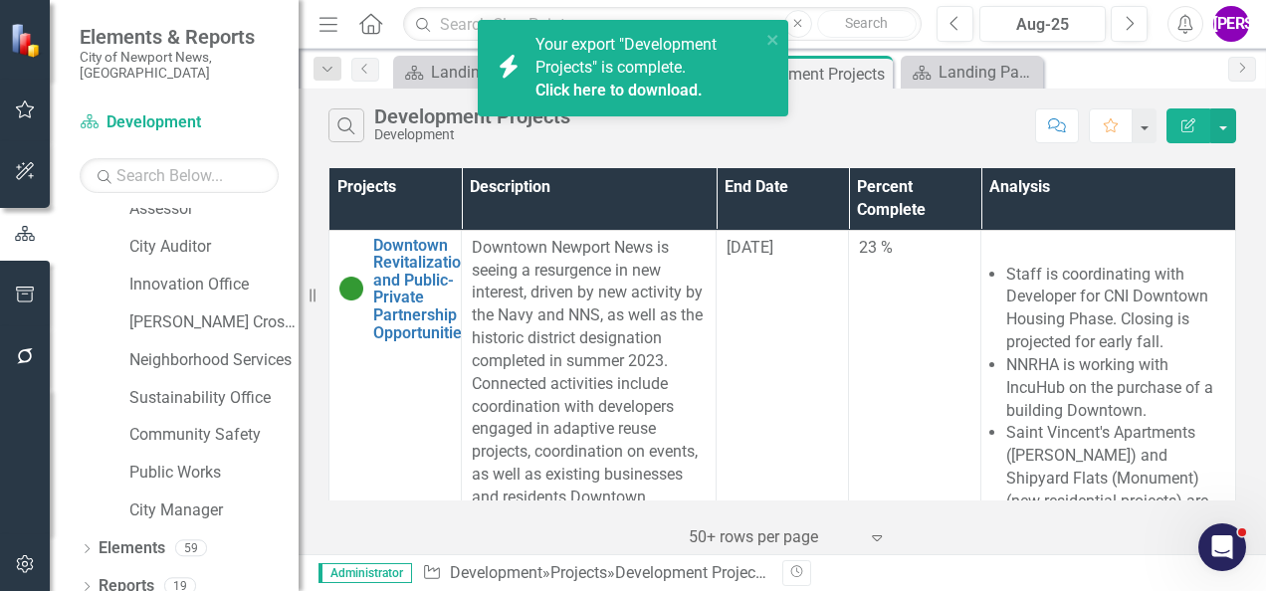
click at [584, 88] on link "Click here to download." at bounding box center [619, 90] width 167 height 19
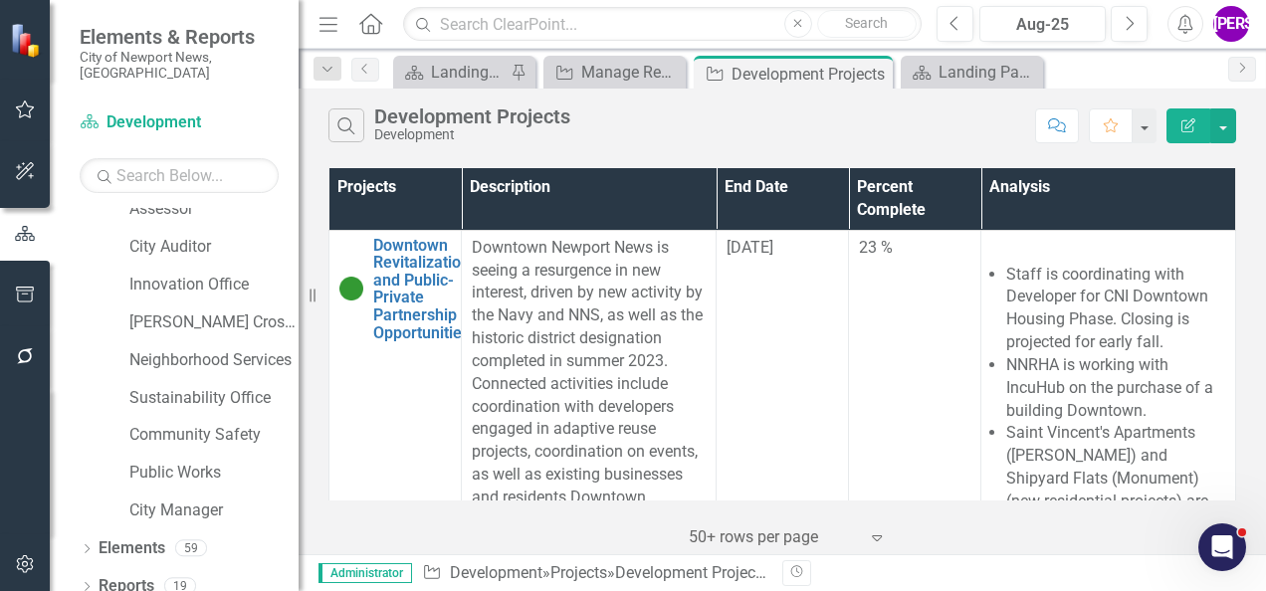
click at [739, 156] on div "Search Development Projects Development Comment Favorite Edit Report Projects D…" at bounding box center [783, 322] width 968 height 466
click at [874, 72] on icon at bounding box center [874, 74] width 11 height 11
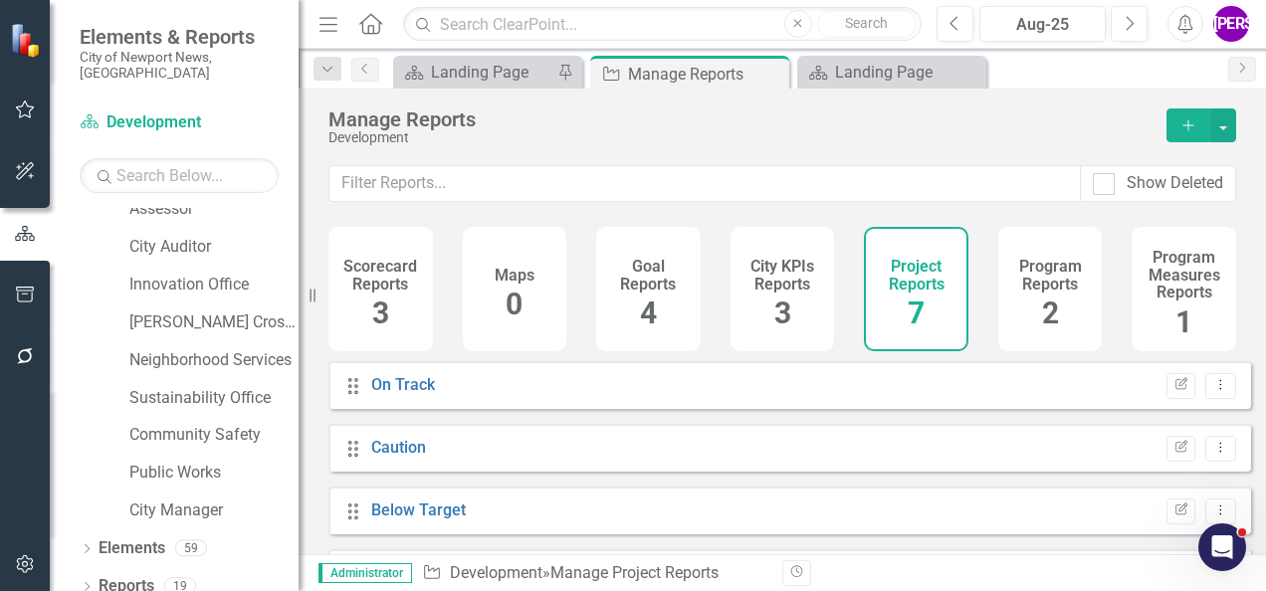
click at [1042, 301] on span "2" at bounding box center [1050, 313] width 17 height 35
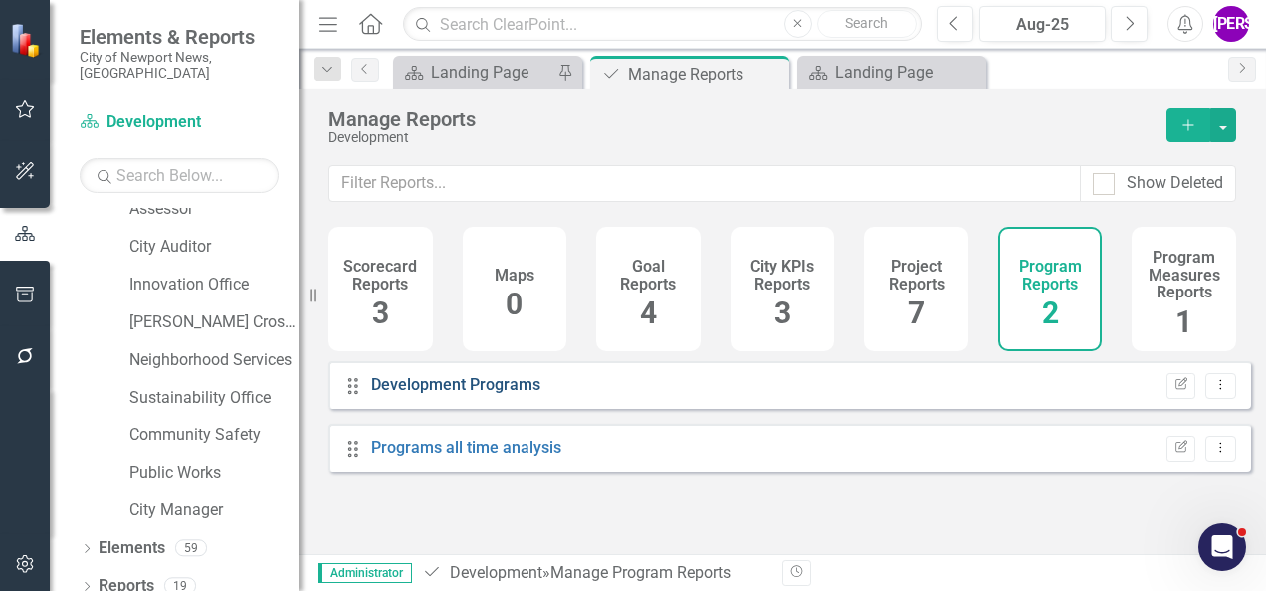
click at [510, 394] on link "Development Programs" at bounding box center [455, 384] width 169 height 19
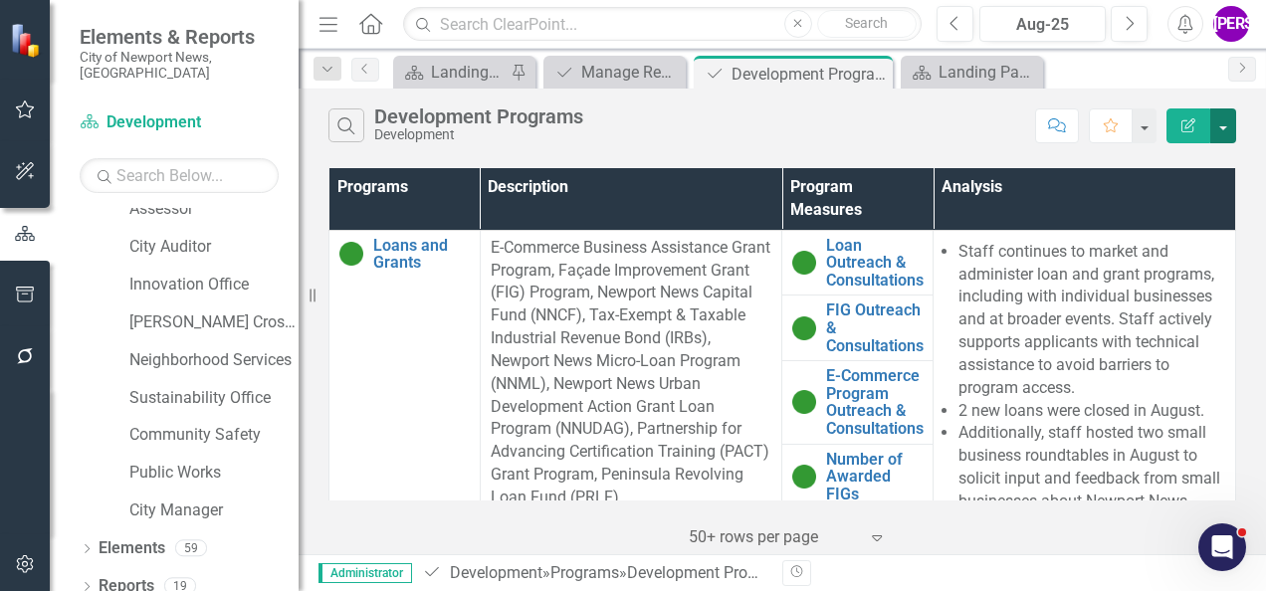
click at [1218, 136] on button "button" at bounding box center [1224, 126] width 26 height 35
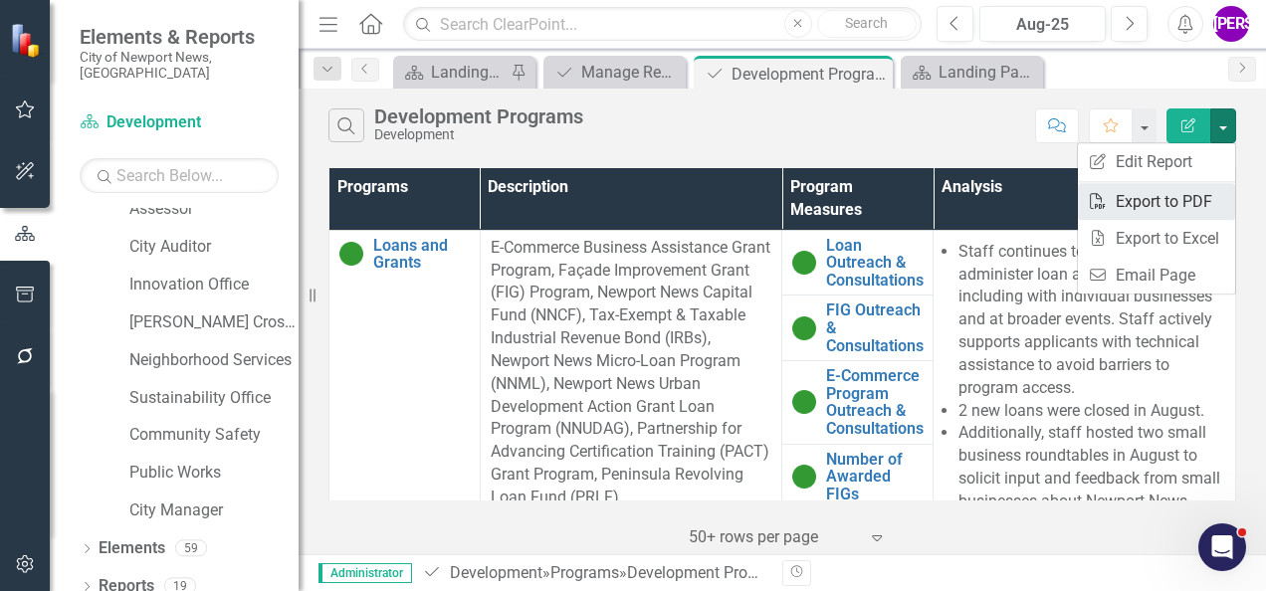
click at [1162, 197] on link "PDF Export to PDF" at bounding box center [1156, 201] width 157 height 37
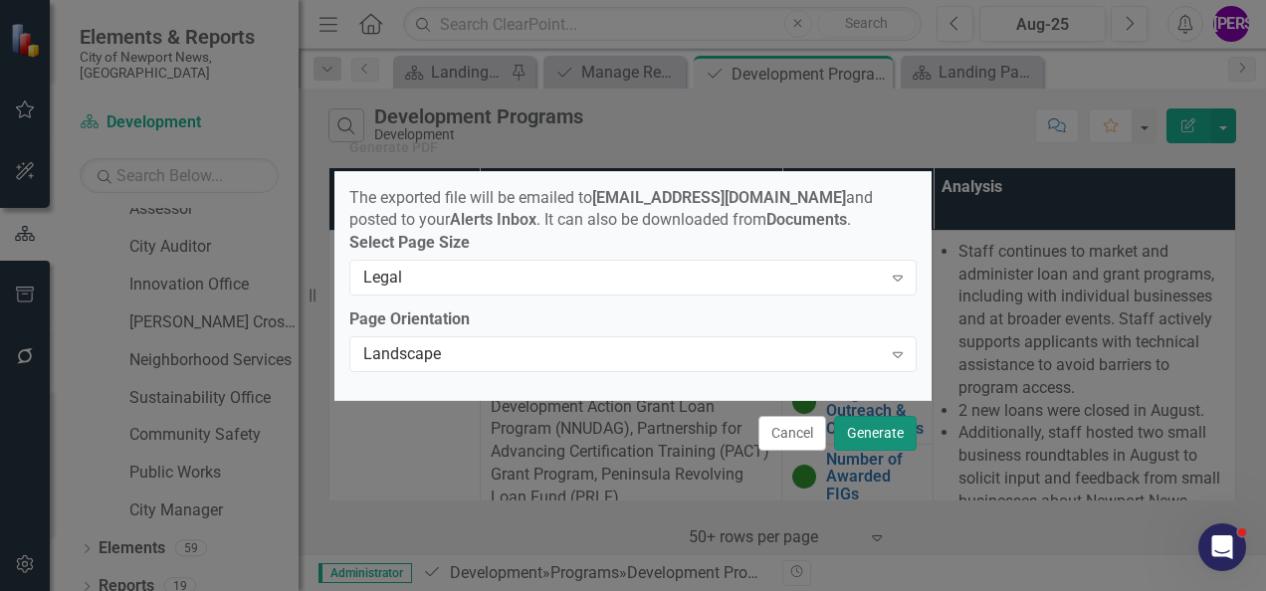
click at [910, 446] on button "Generate" at bounding box center [875, 433] width 83 height 35
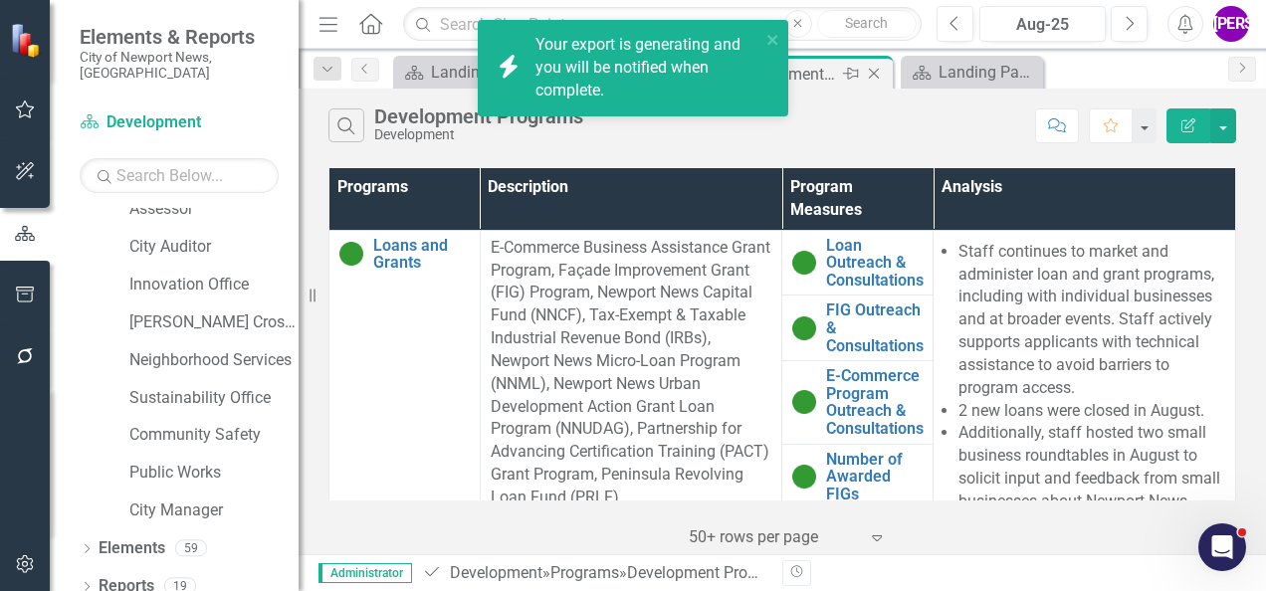
click at [874, 76] on icon "Close" at bounding box center [874, 74] width 20 height 16
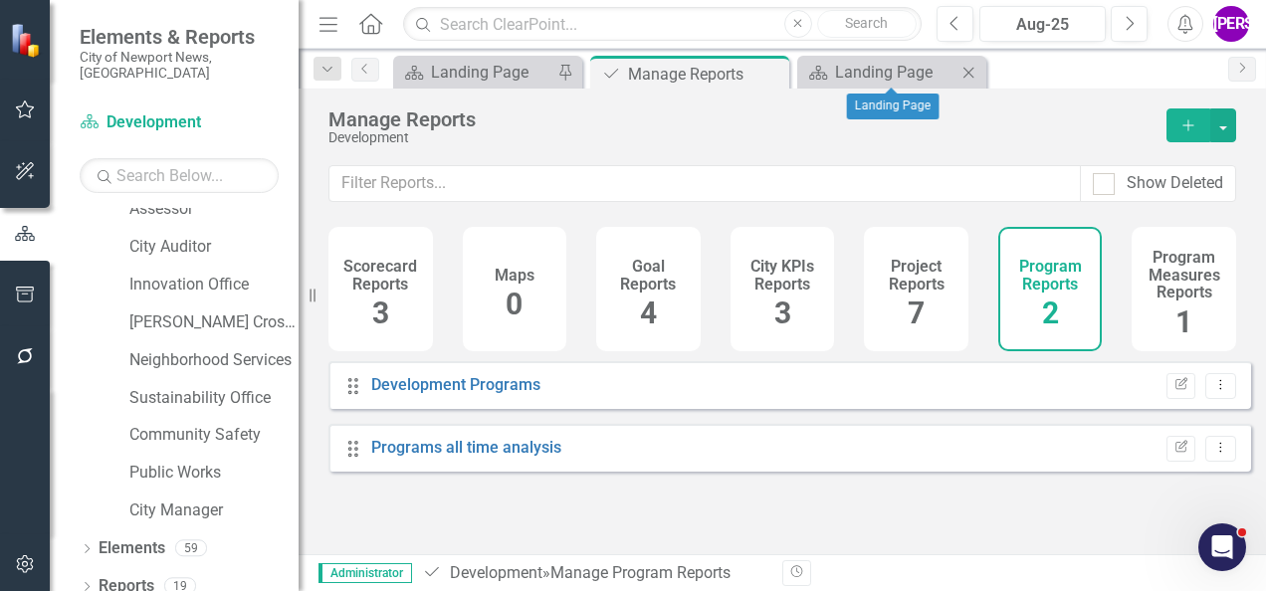
click at [974, 75] on icon "Close" at bounding box center [969, 73] width 20 height 16
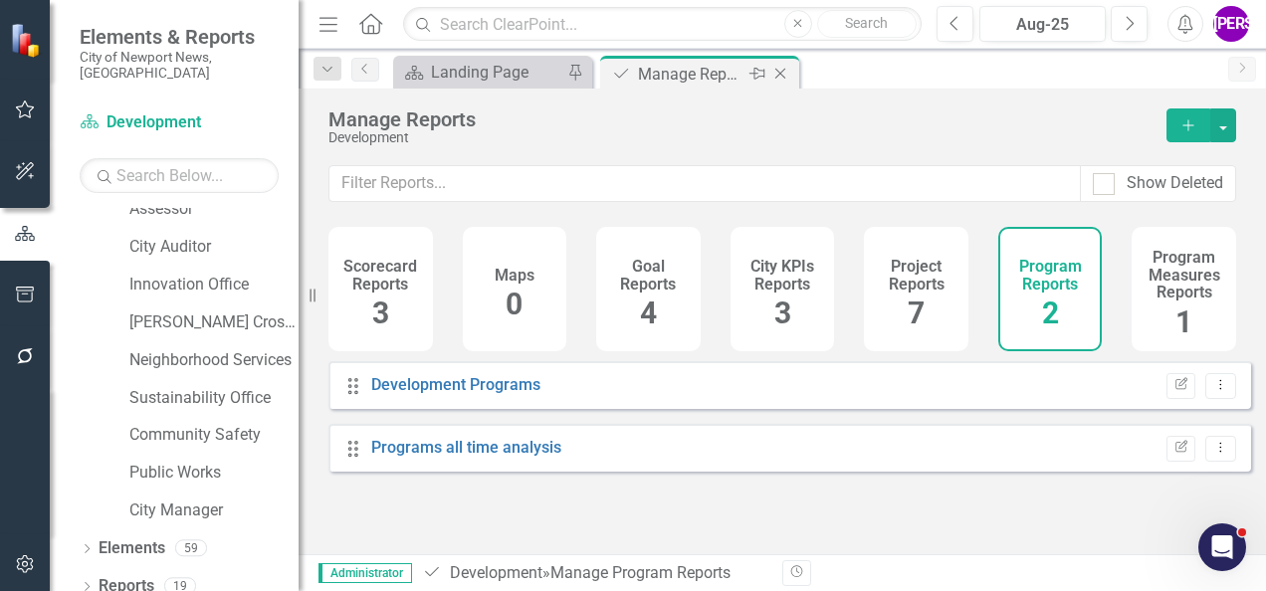
click at [784, 74] on icon "Close" at bounding box center [781, 74] width 20 height 16
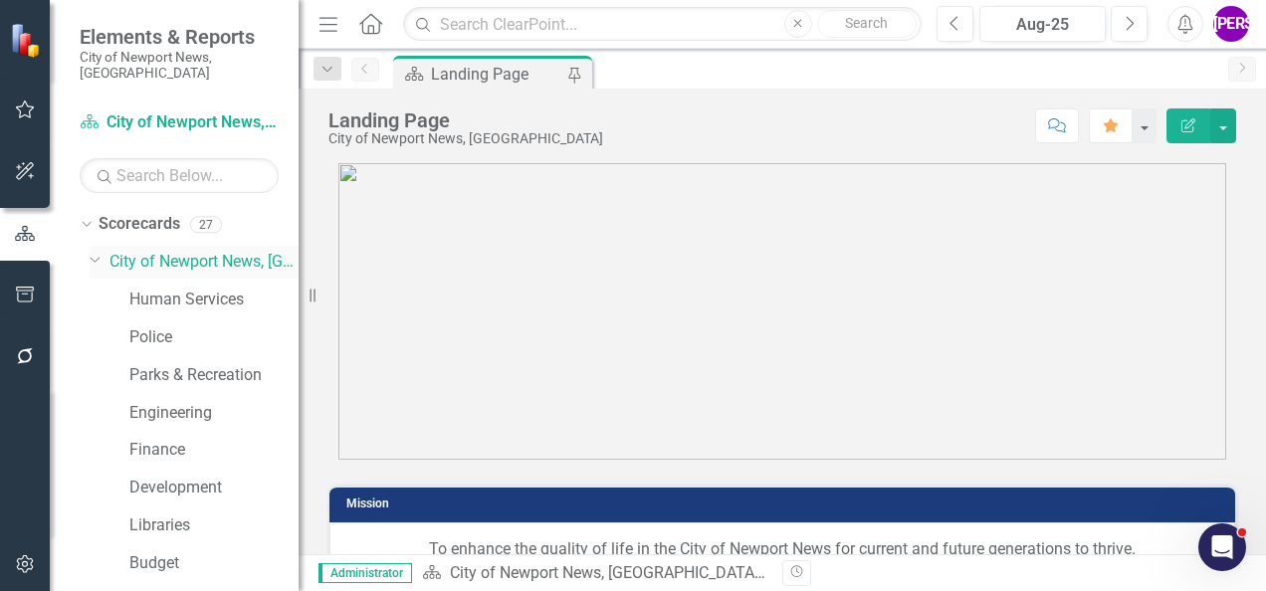
click at [187, 251] on link "City of Newport News, [GEOGRAPHIC_DATA]" at bounding box center [204, 262] width 189 height 23
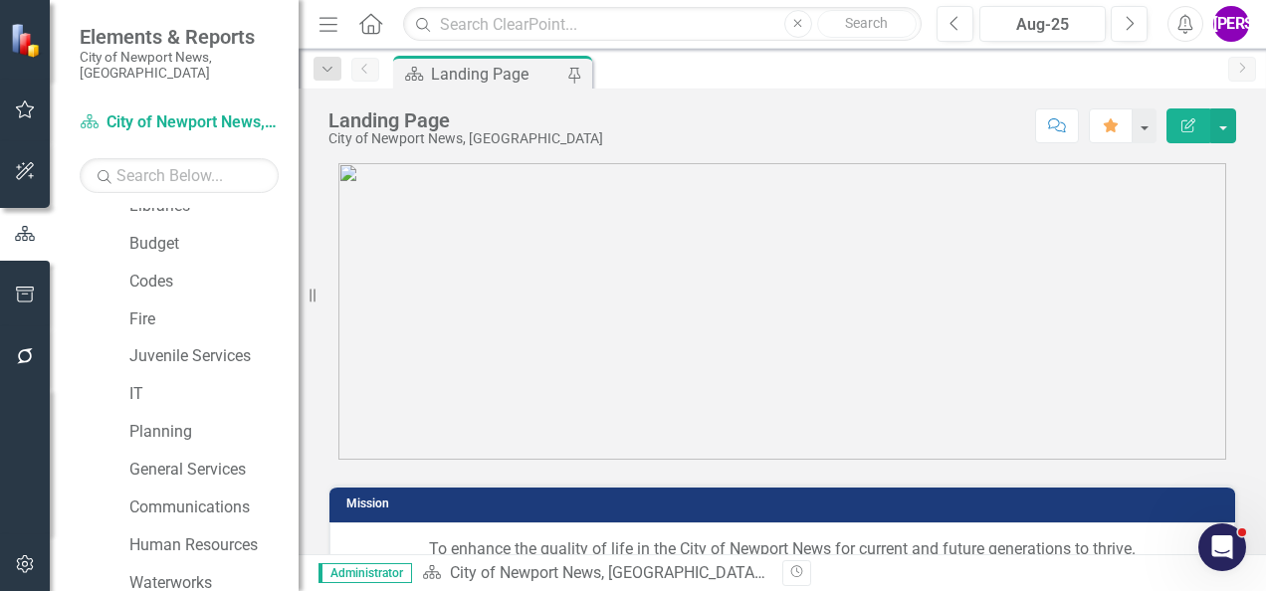
scroll to position [731, 0]
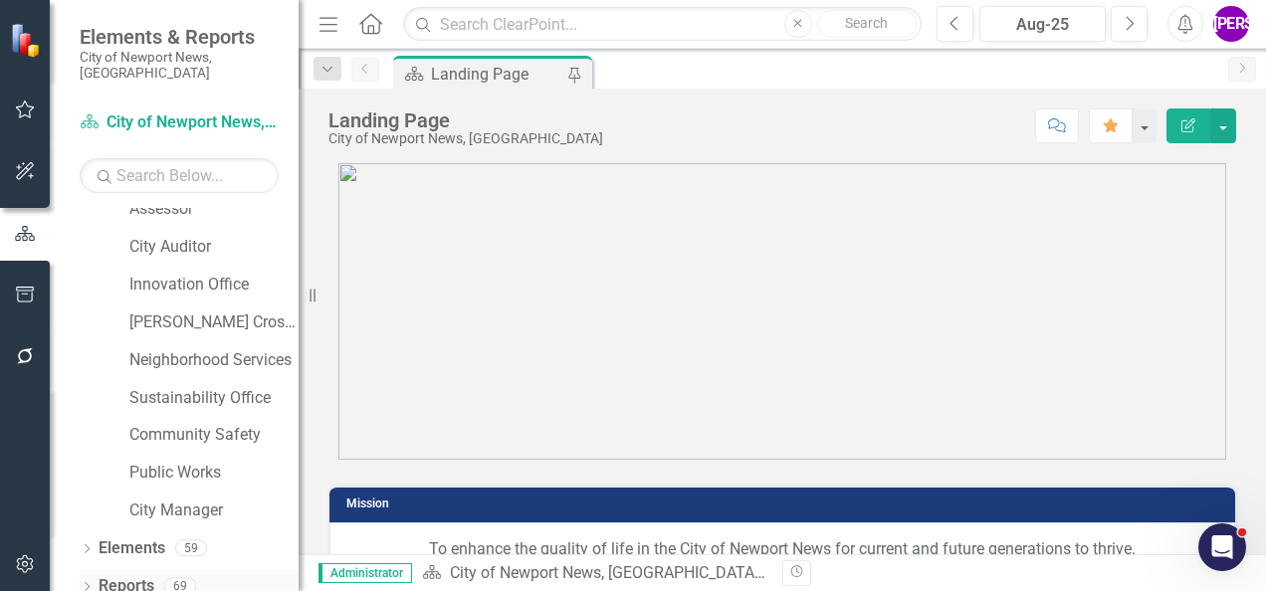
click at [146, 575] on link "Reports" at bounding box center [127, 586] width 56 height 23
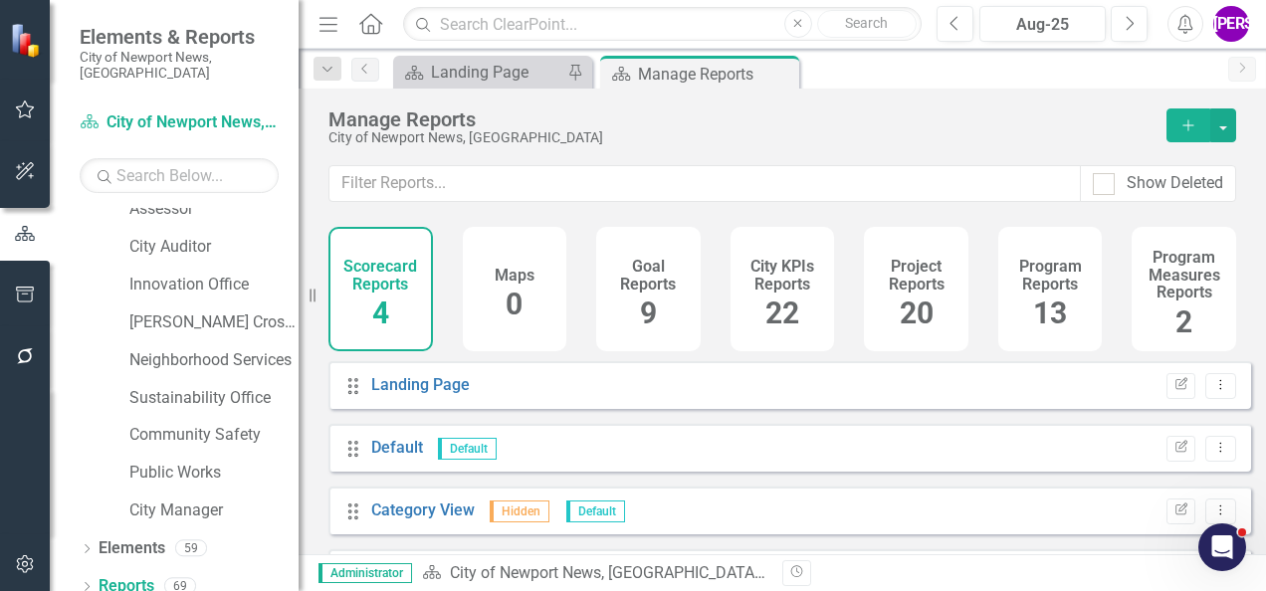
click at [771, 320] on span "22" at bounding box center [783, 313] width 34 height 35
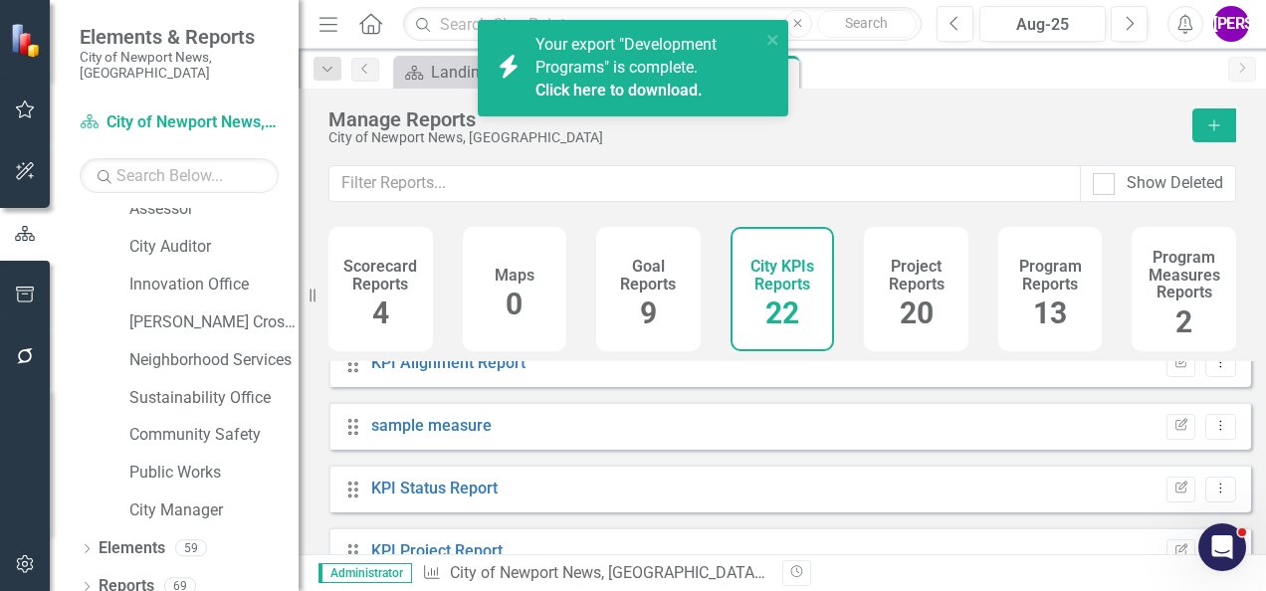
scroll to position [498, 0]
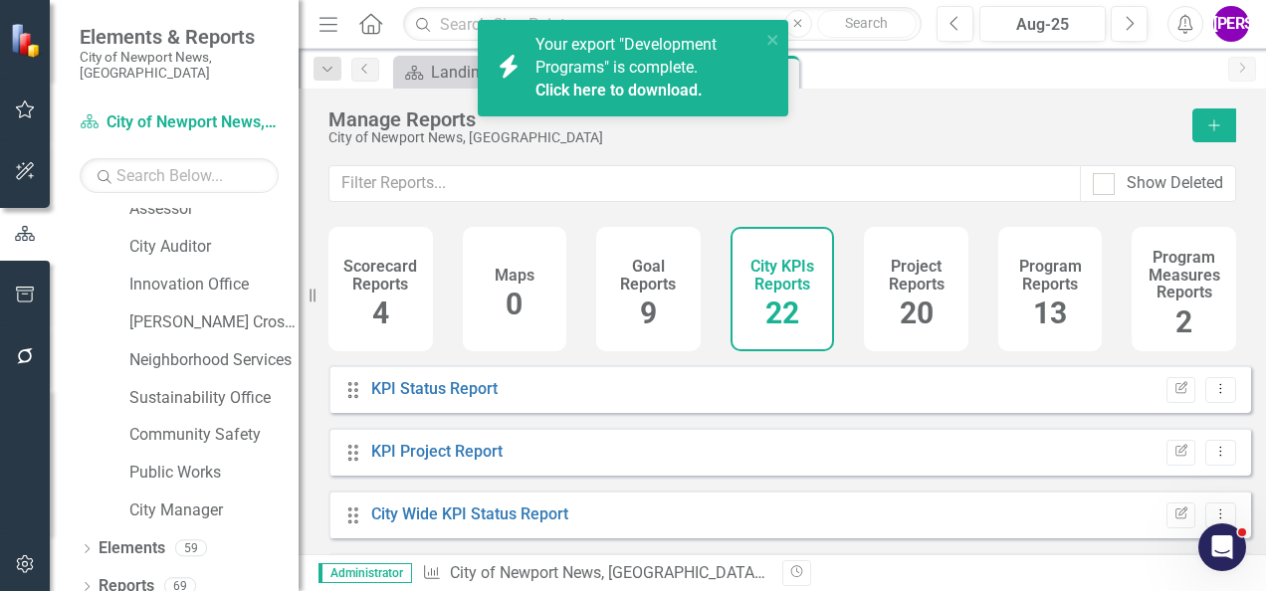
click at [635, 96] on link "Click here to download." at bounding box center [619, 90] width 167 height 19
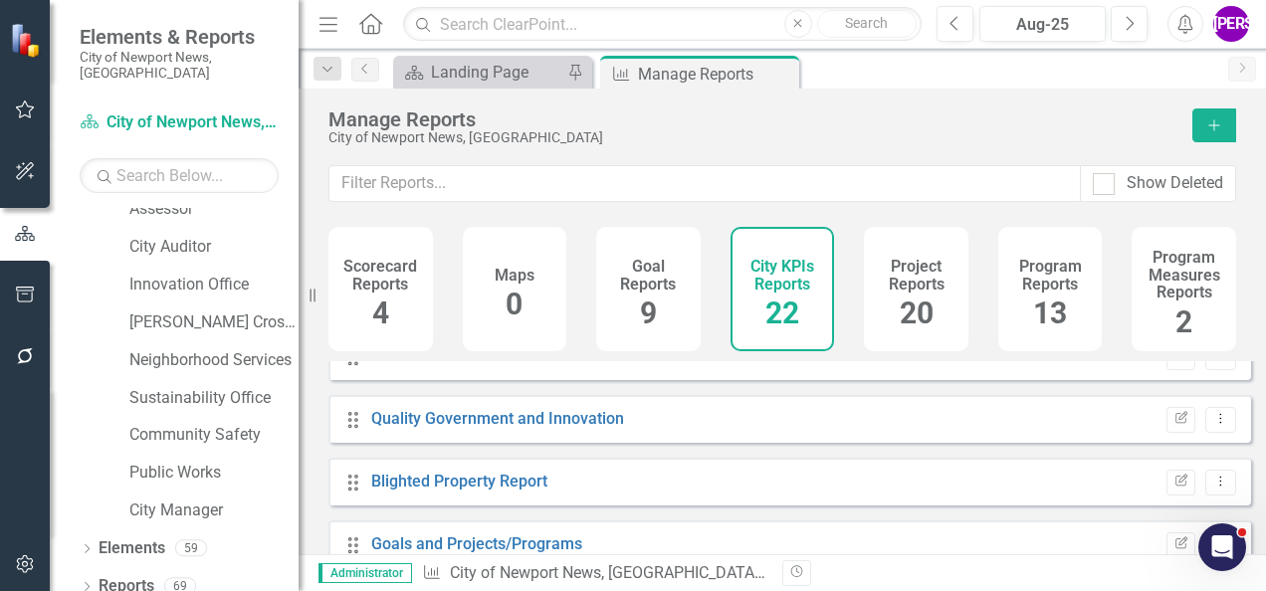
scroll to position [1184, 0]
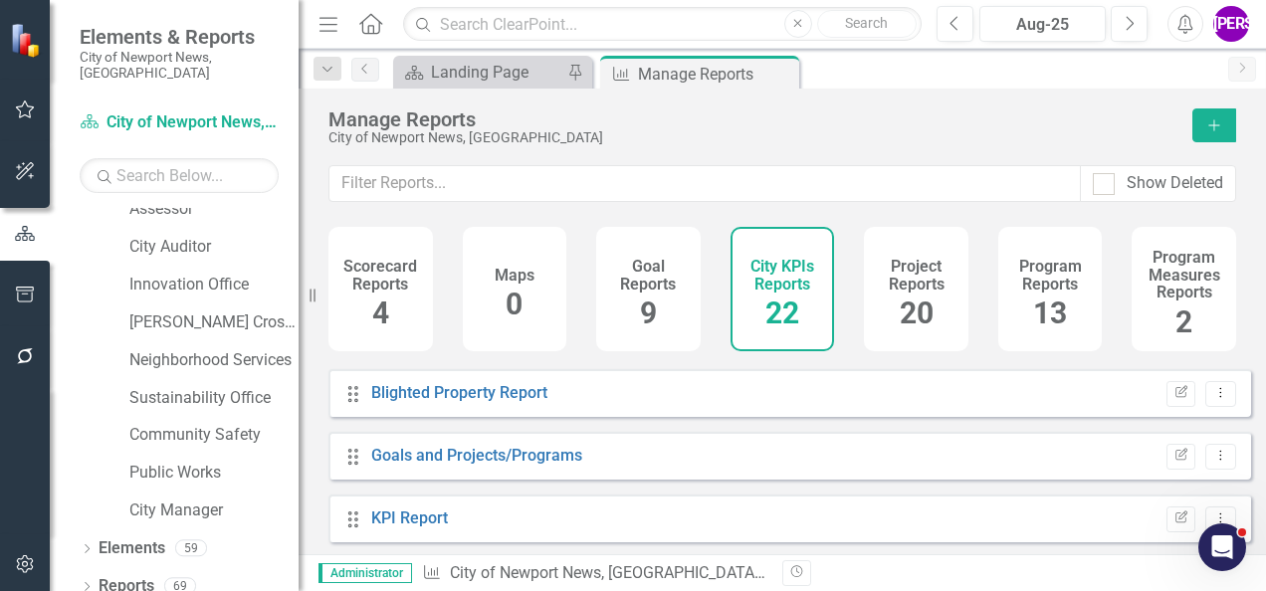
click at [723, 146] on div "Manage Reports City of Newport News, [GEOGRAPHIC_DATA] Add" at bounding box center [783, 127] width 968 height 77
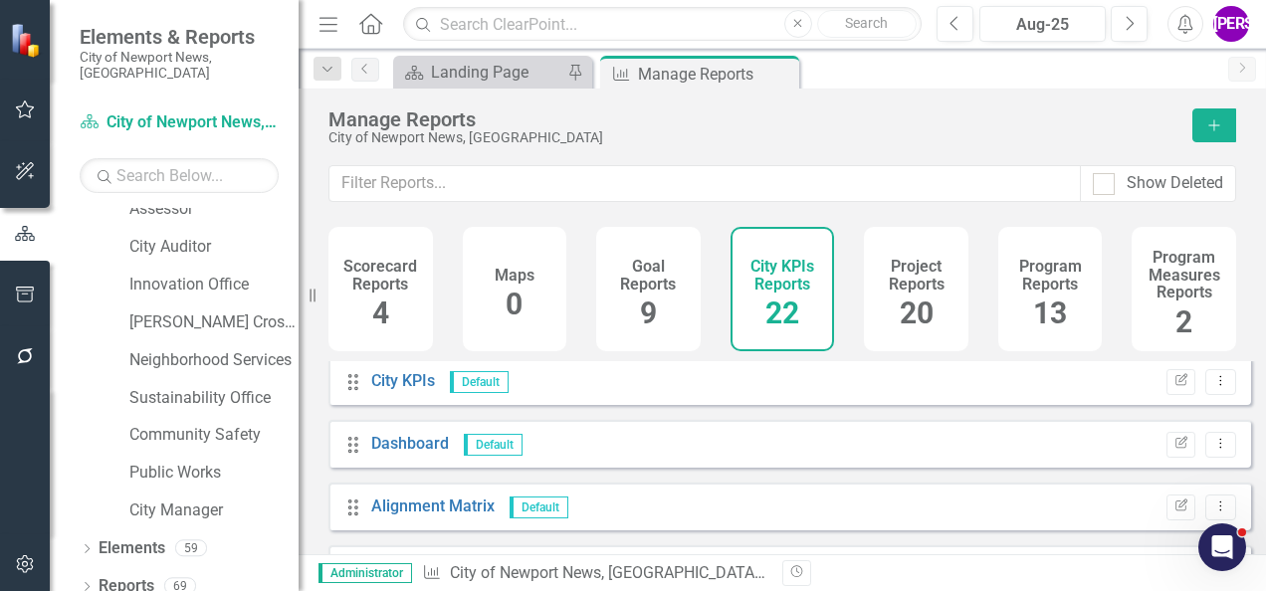
scroll to position [0, 0]
click at [884, 279] on h4 "Project Reports" at bounding box center [916, 275] width 81 height 35
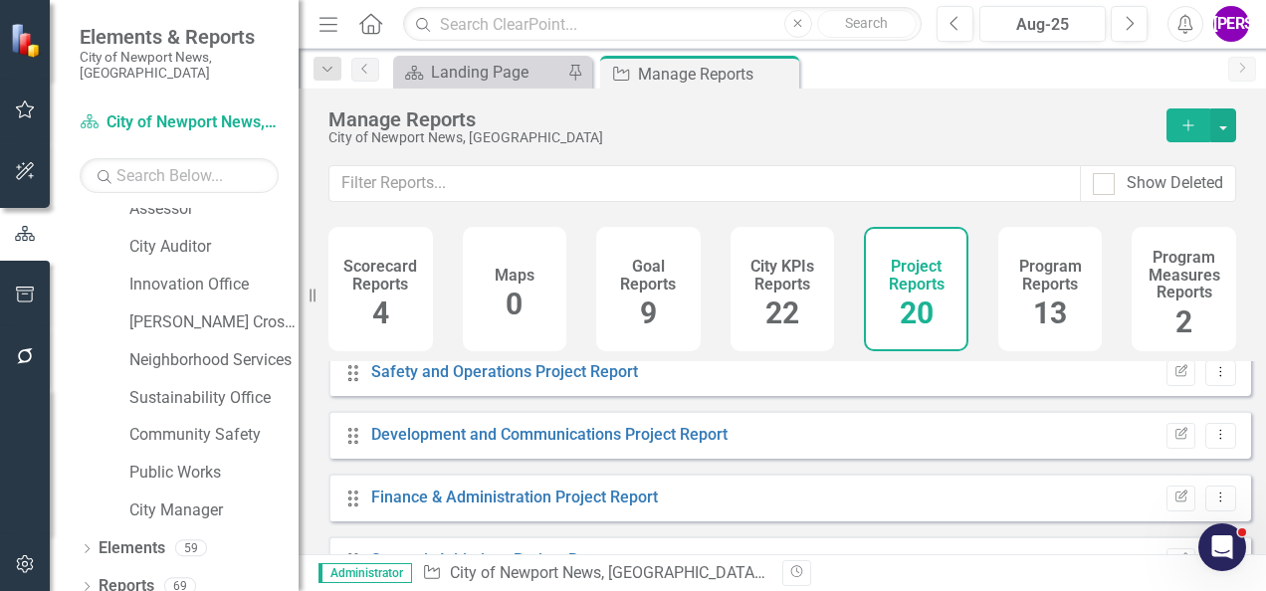
scroll to position [498, 0]
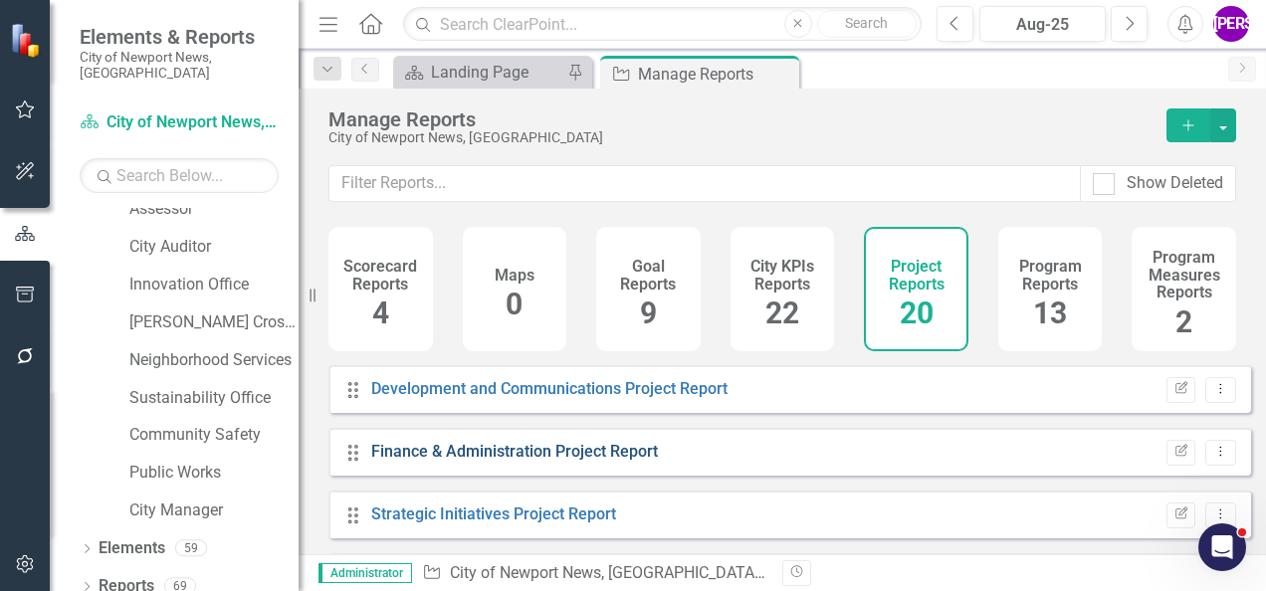
click at [577, 461] on link "Finance & Administration Project Report" at bounding box center [514, 451] width 287 height 19
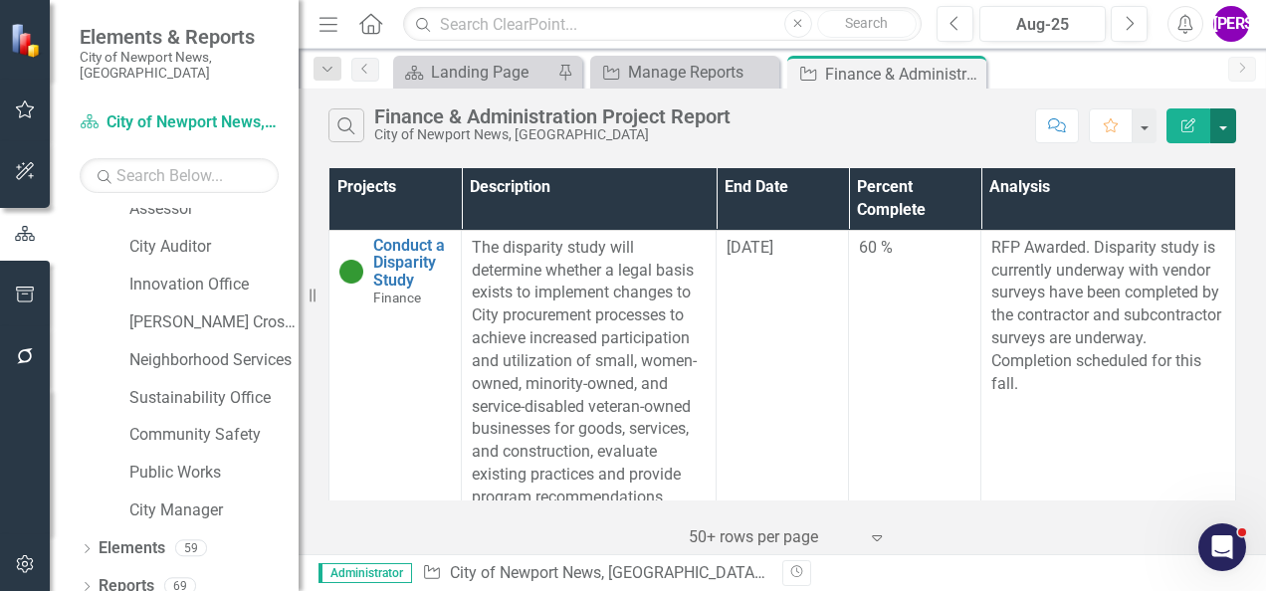
click at [1225, 129] on button "button" at bounding box center [1224, 126] width 26 height 35
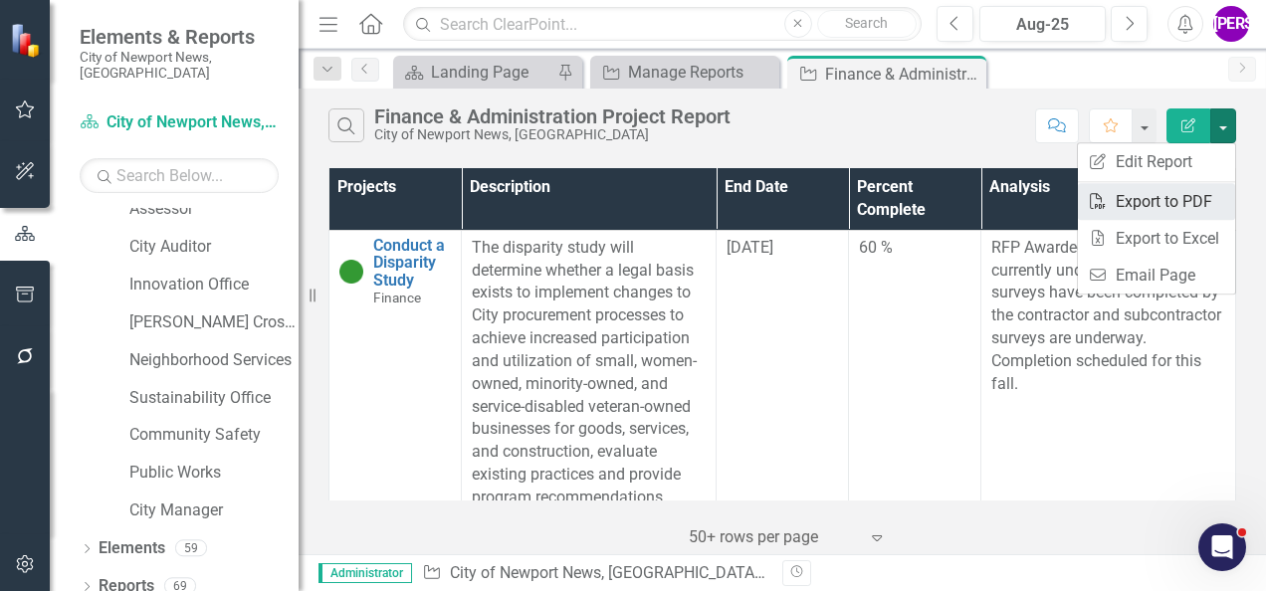
click at [1185, 197] on link "PDF Export to PDF" at bounding box center [1156, 201] width 157 height 37
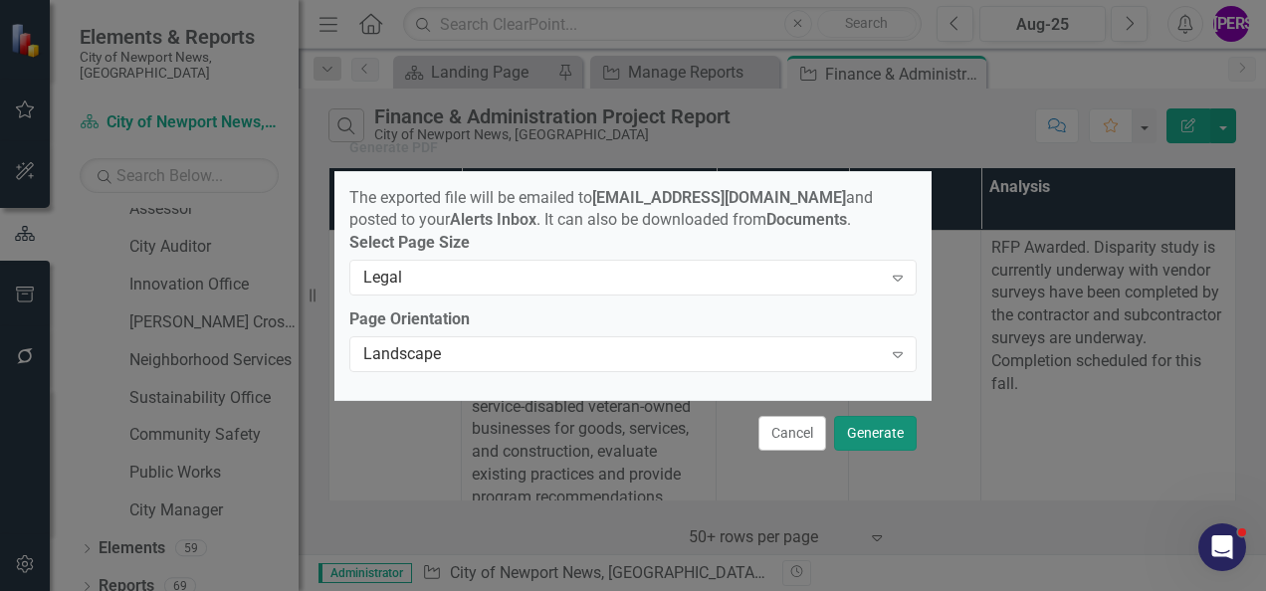
click at [896, 426] on button "Generate" at bounding box center [875, 433] width 83 height 35
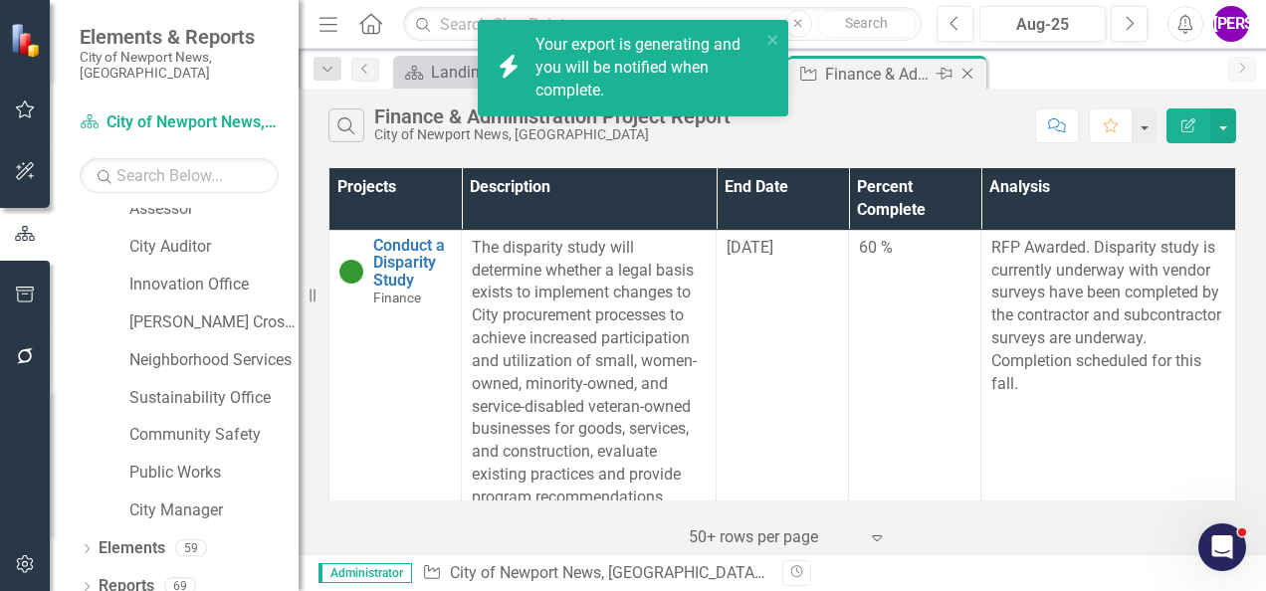
click at [967, 72] on icon at bounding box center [968, 74] width 11 height 11
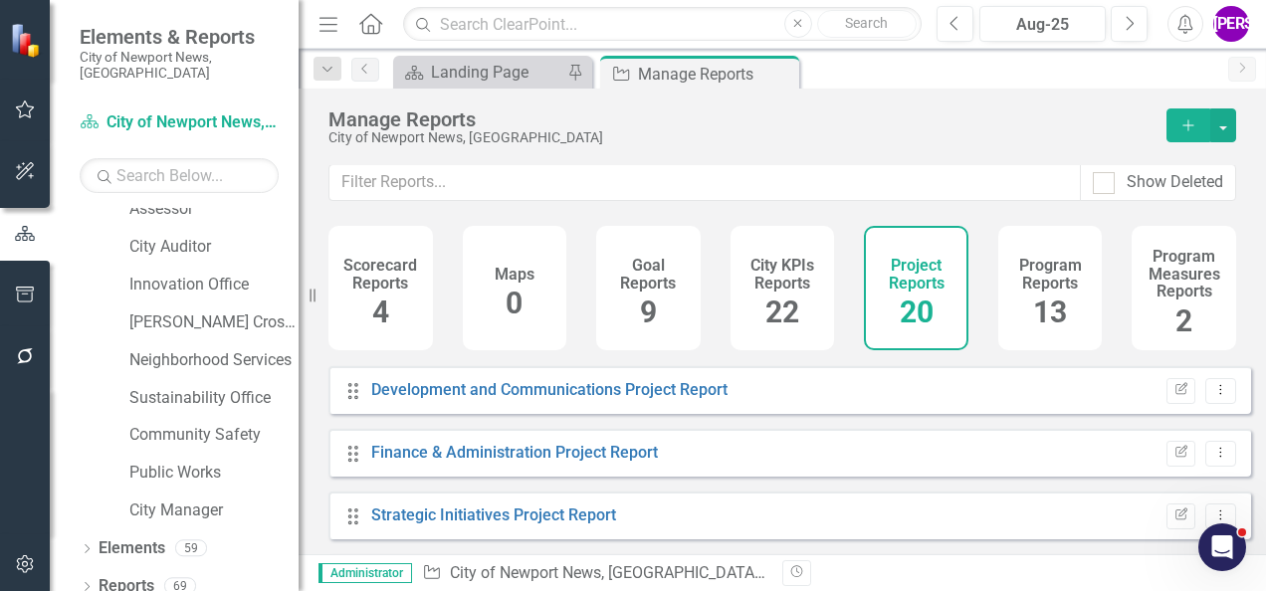
scroll to position [498, 0]
click at [1030, 269] on h4 "Program Reports" at bounding box center [1050, 274] width 81 height 35
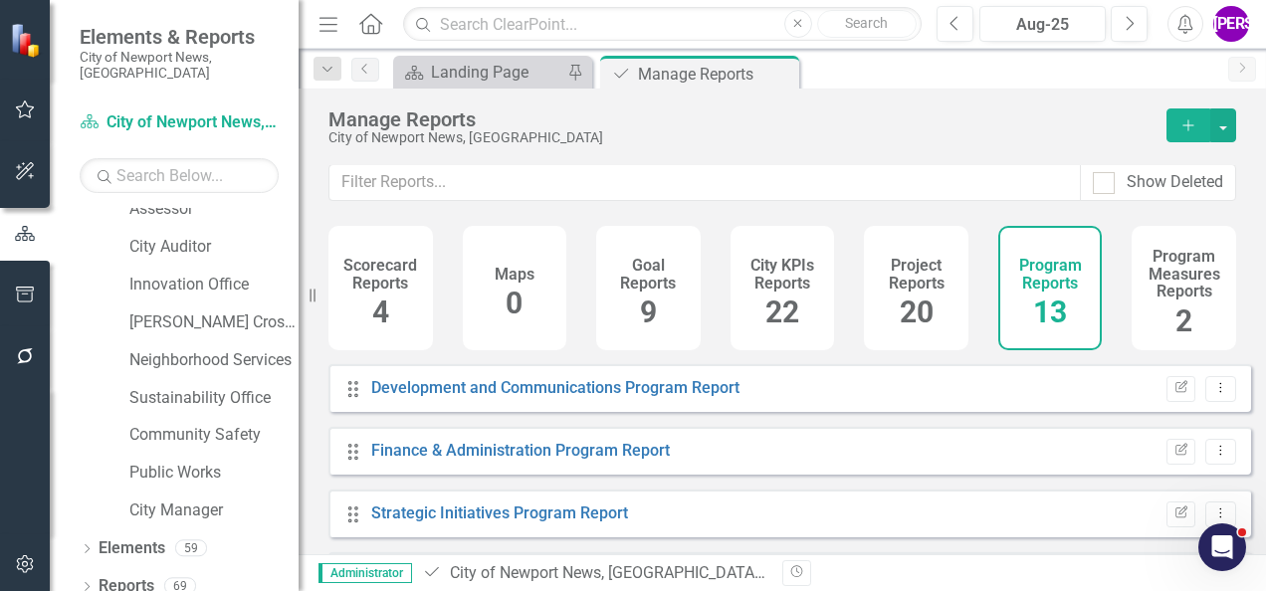
scroll to position [221, 0]
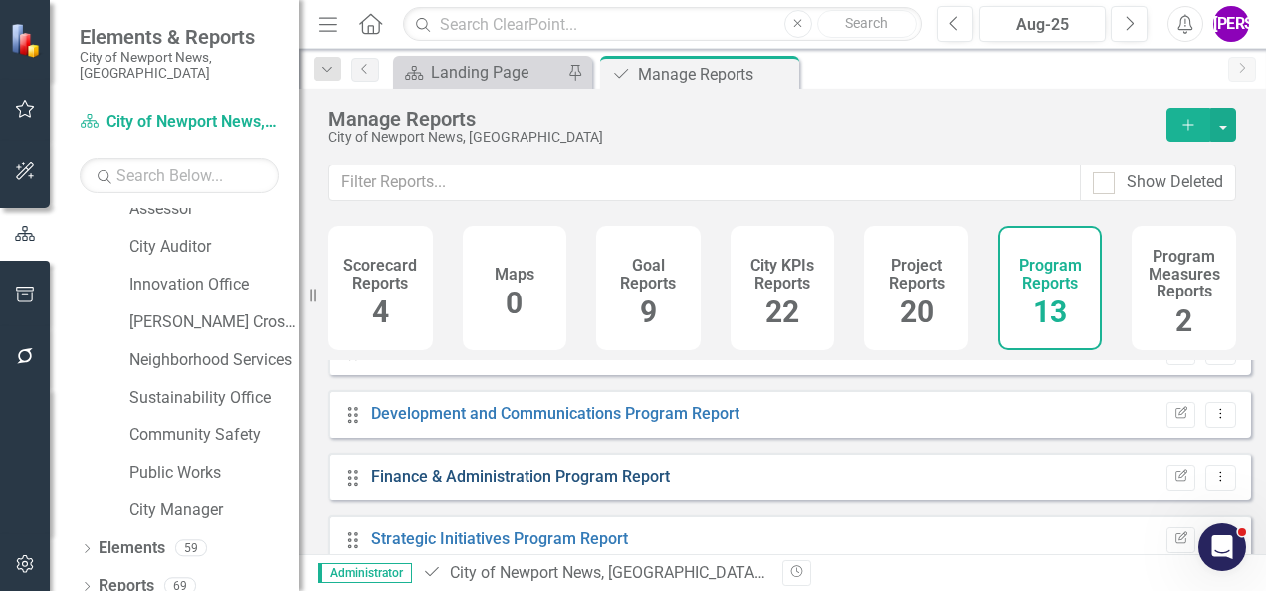
click at [563, 472] on link "Finance & Administration Program Report" at bounding box center [520, 476] width 299 height 19
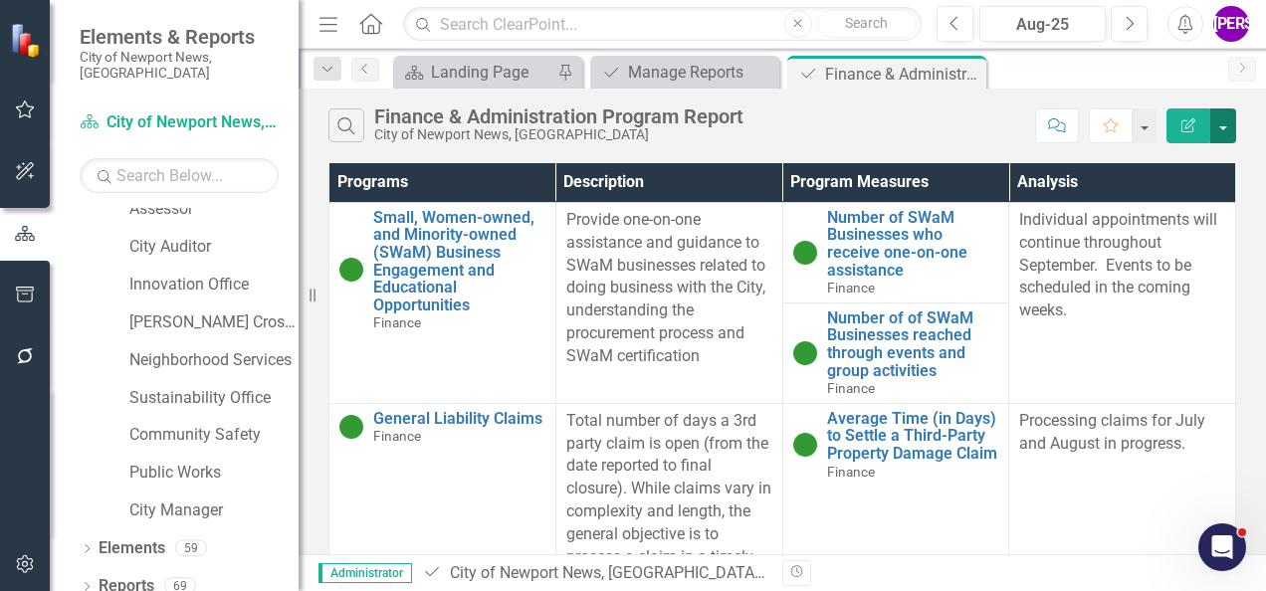
click at [1231, 133] on button "button" at bounding box center [1224, 126] width 26 height 35
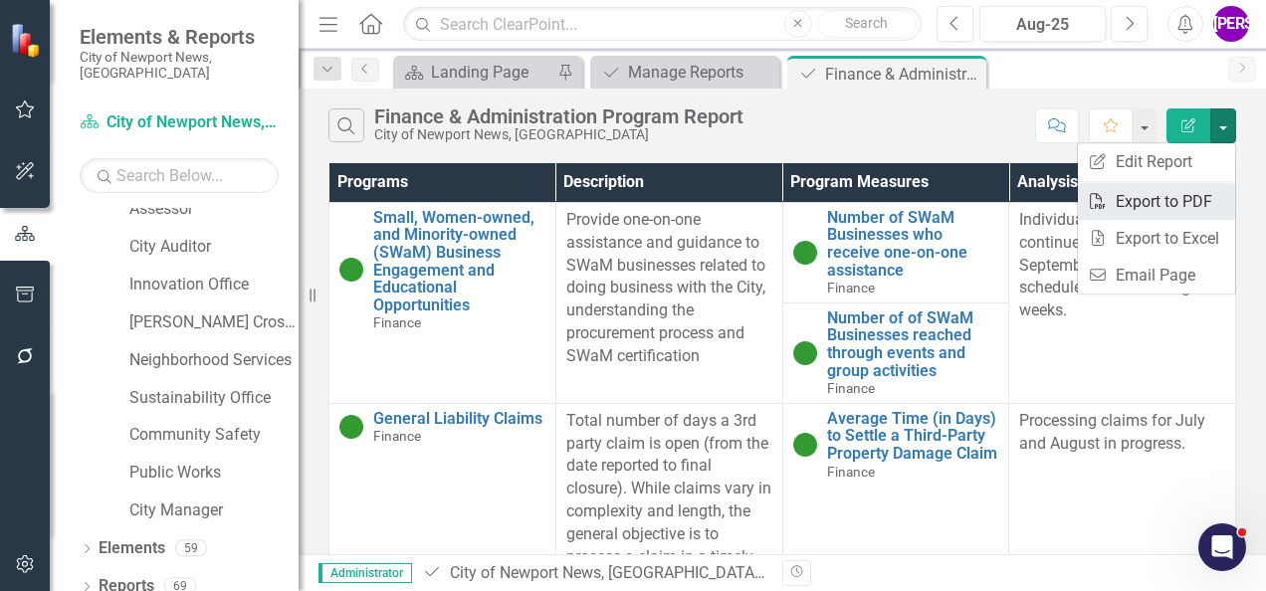
click at [1175, 204] on link "PDF Export to PDF" at bounding box center [1156, 201] width 157 height 37
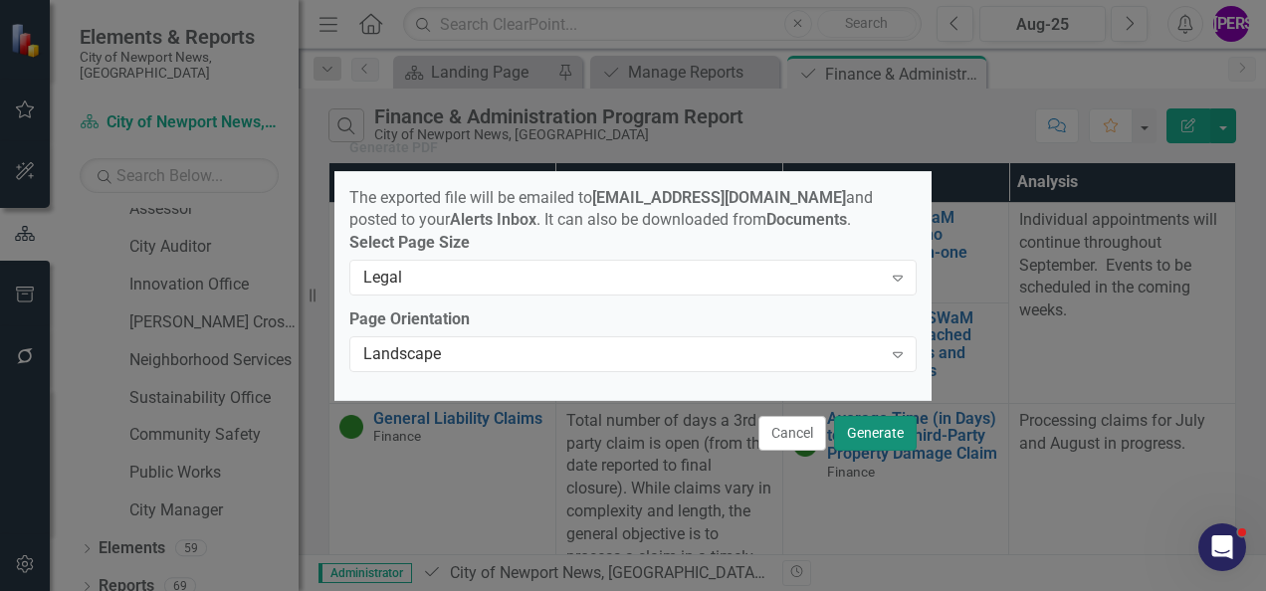
click at [858, 436] on button "Generate" at bounding box center [875, 433] width 83 height 35
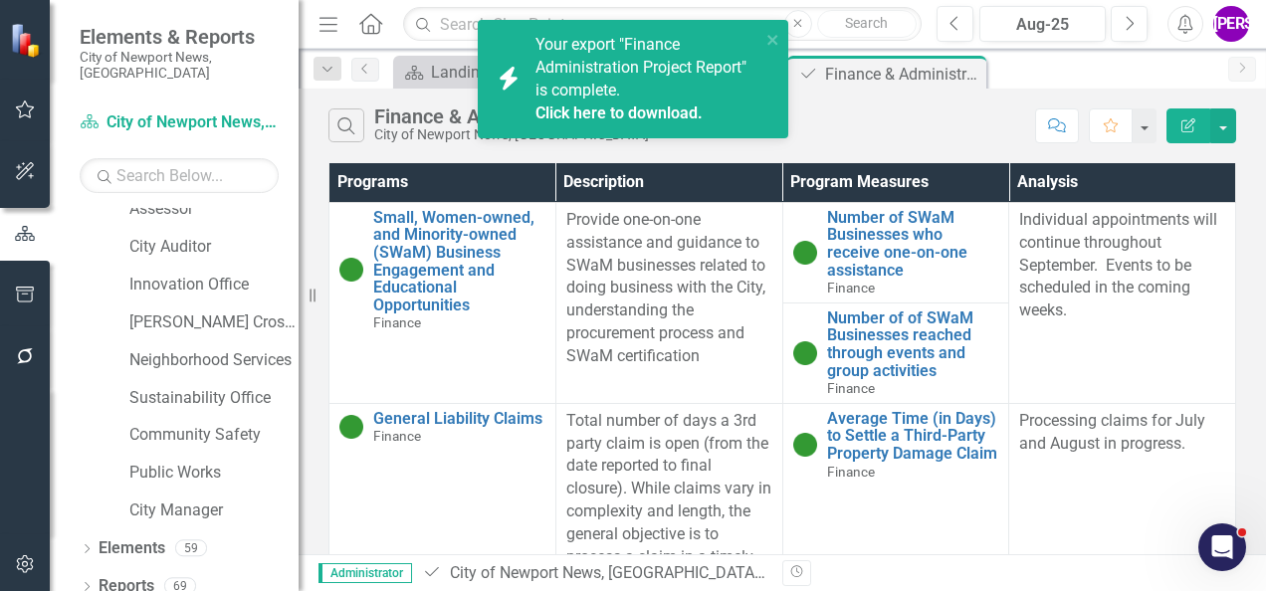
click at [653, 113] on link "Click here to download." at bounding box center [619, 113] width 167 height 19
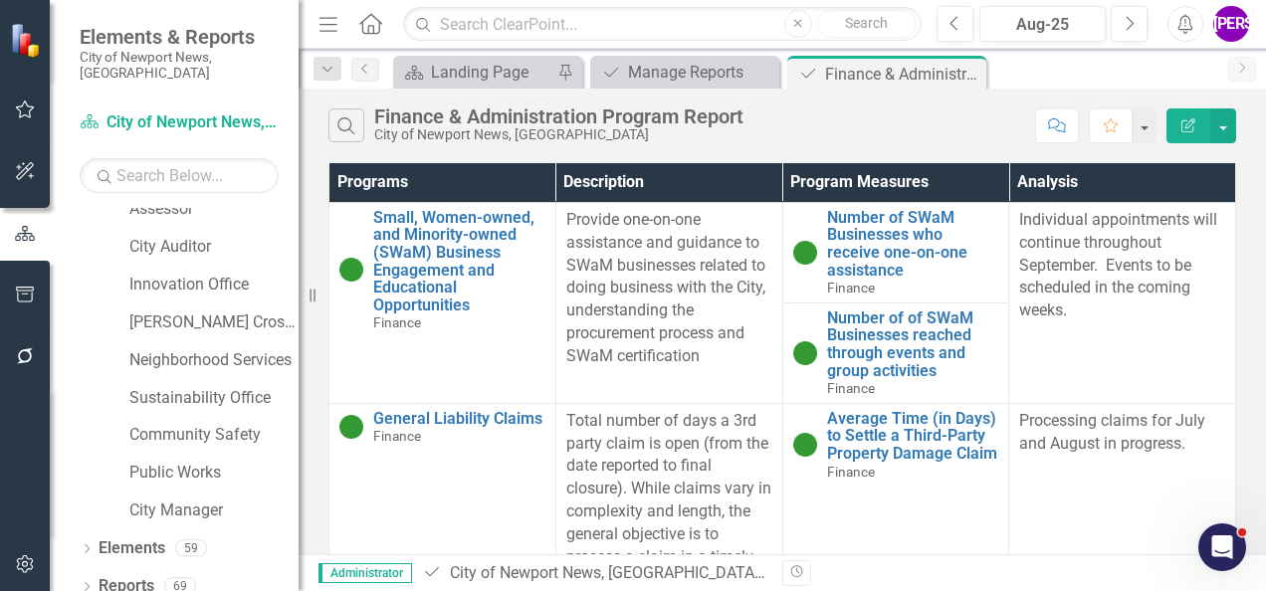
drag, startPoint x: 684, startPoint y: 132, endPoint x: 752, endPoint y: 117, distance: 69.3
click at [684, 132] on div "City of Newport News, [GEOGRAPHIC_DATA]" at bounding box center [558, 134] width 369 height 15
click at [974, 74] on icon "Close" at bounding box center [968, 74] width 20 height 16
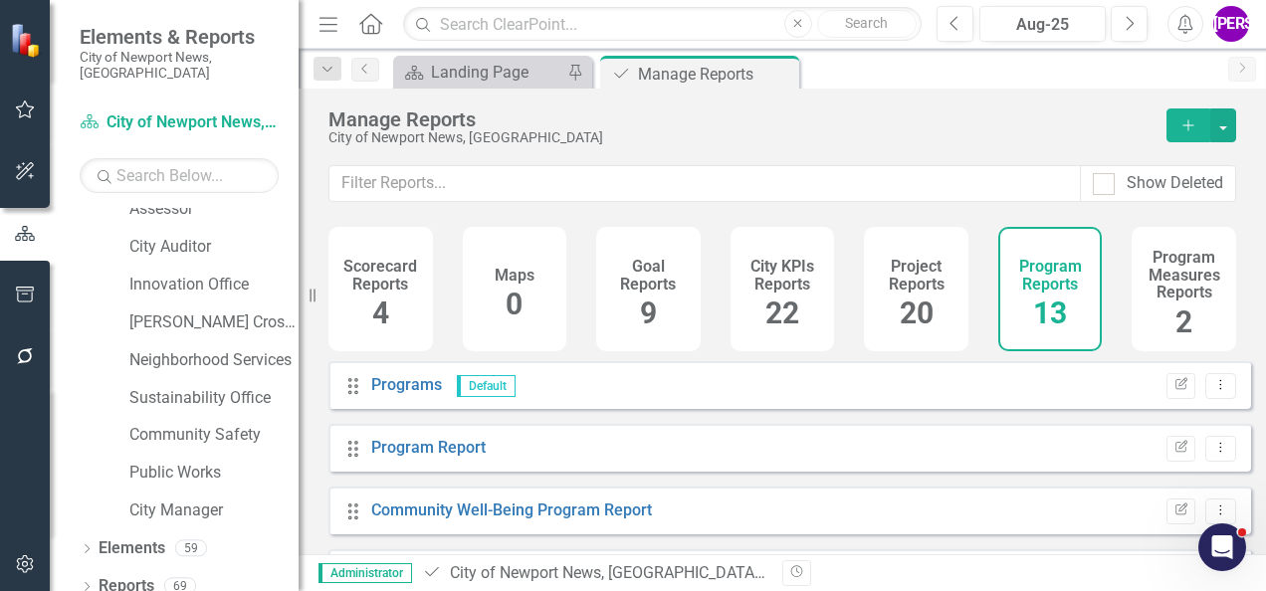
click at [896, 281] on h4 "Project Reports" at bounding box center [916, 275] width 81 height 35
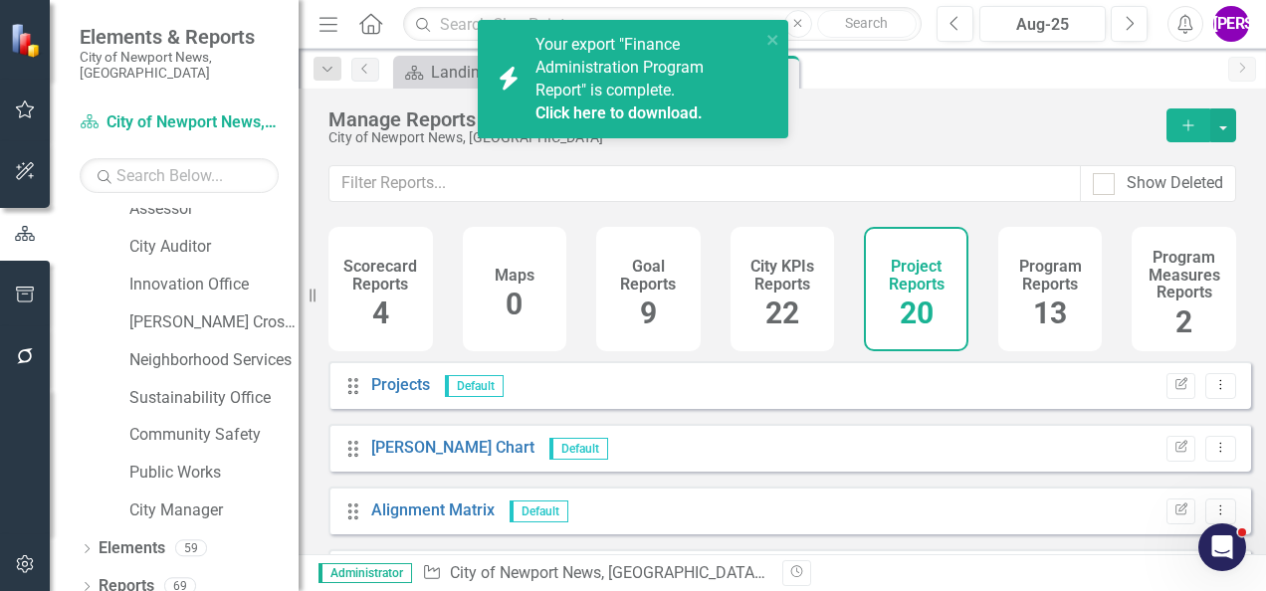
click at [589, 111] on link "Click here to download." at bounding box center [619, 113] width 167 height 19
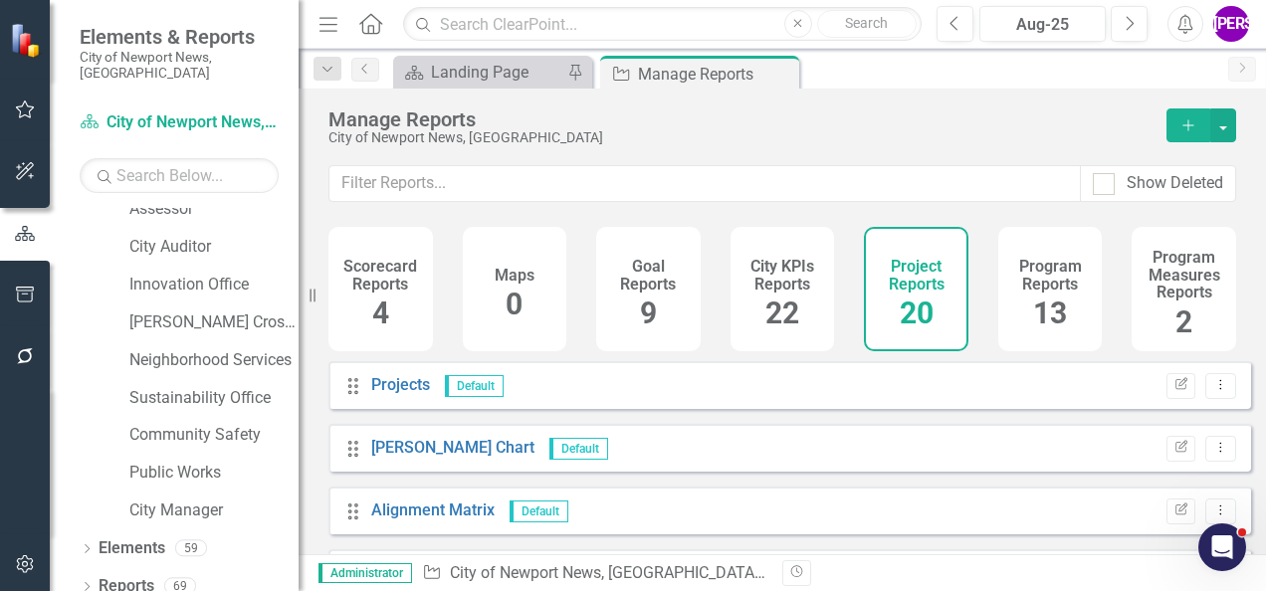
click at [776, 132] on div "City of Newport News, [GEOGRAPHIC_DATA]" at bounding box center [738, 137] width 818 height 15
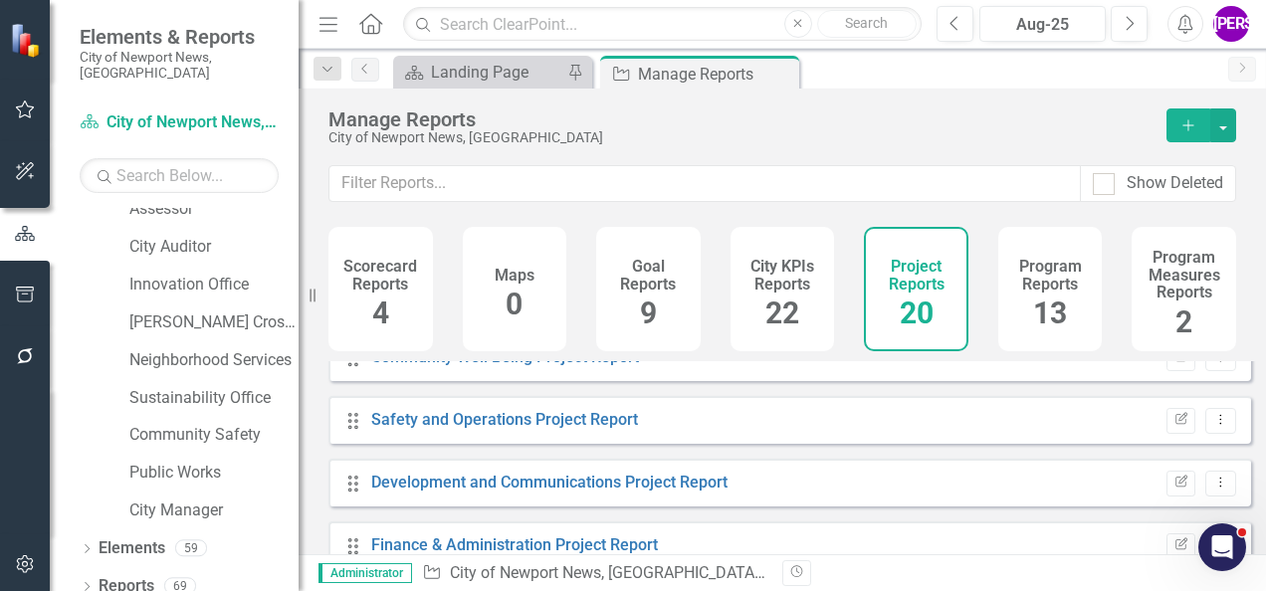
scroll to position [498, 0]
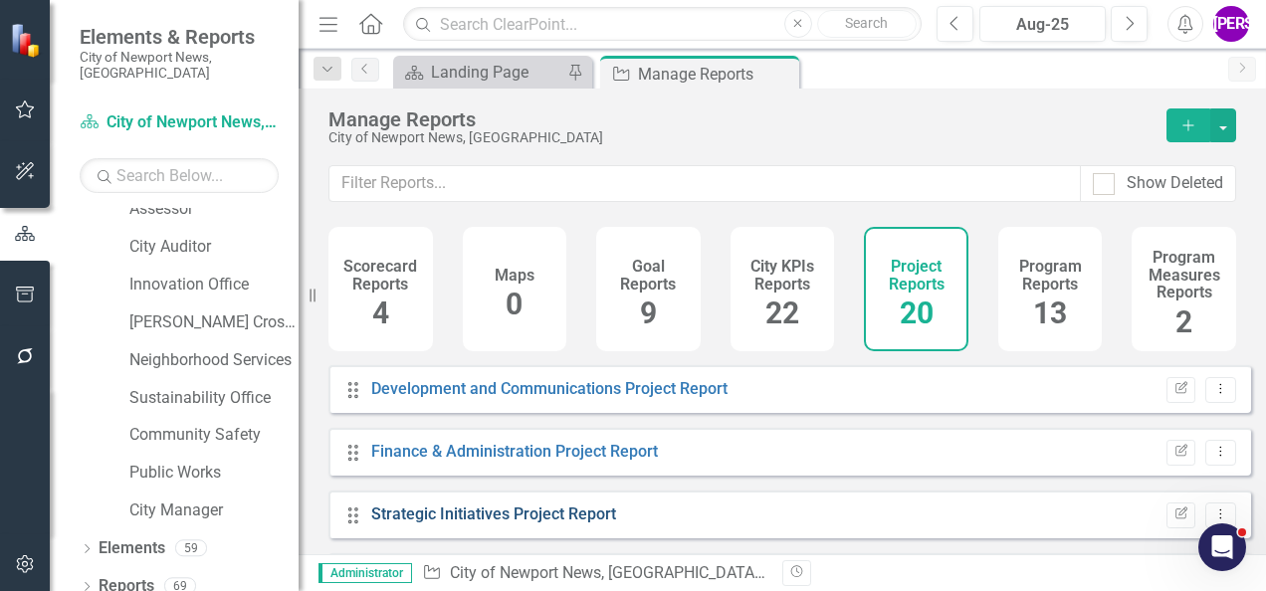
click at [536, 524] on link "Strategic Initiatives Project Report" at bounding box center [493, 514] width 245 height 19
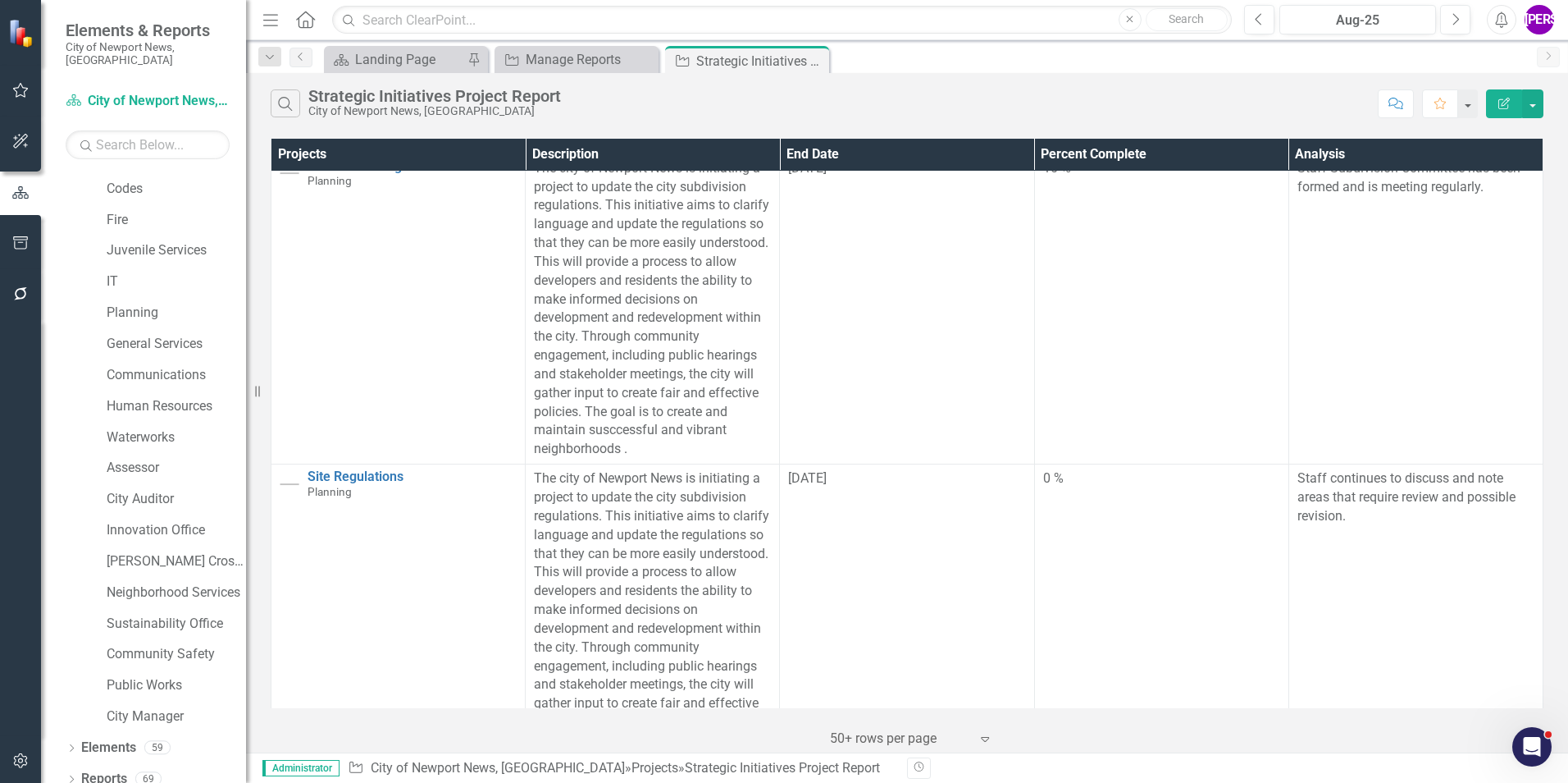
scroll to position [1525, 0]
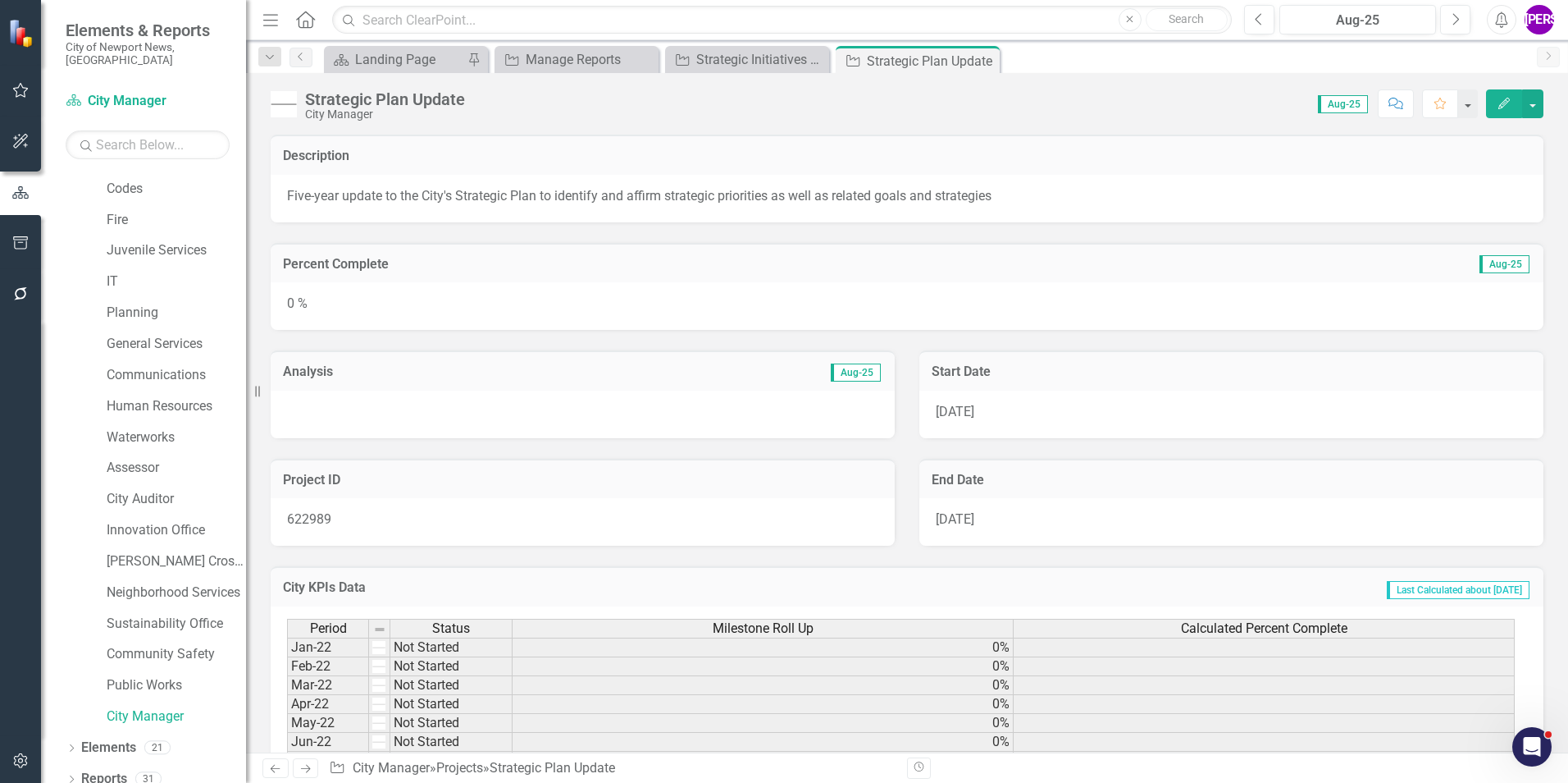
click at [906, 279] on div "Percent Complete Aug-25" at bounding box center [907, 263] width 1273 height 40
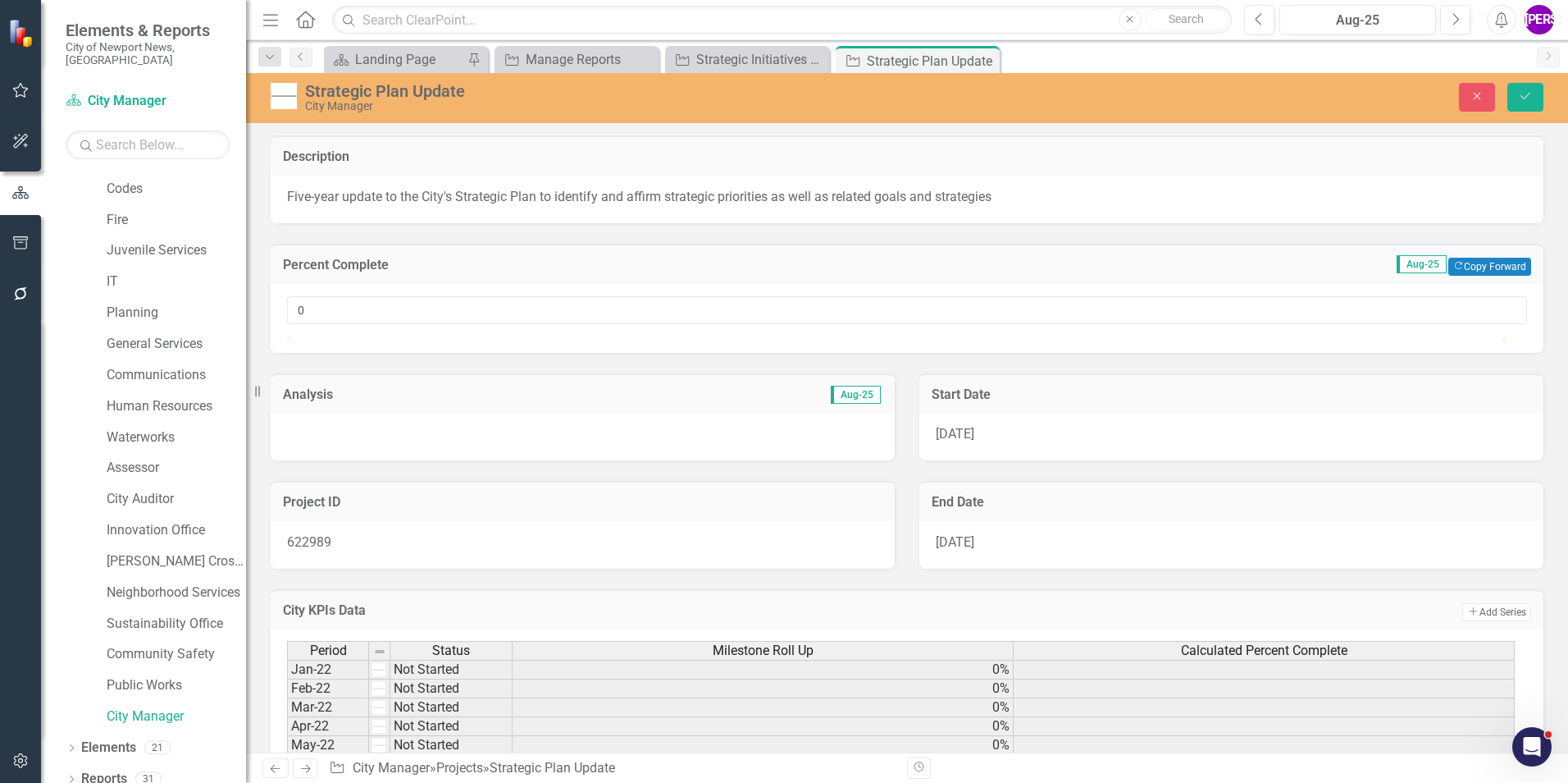
type input "1"
click at [299, 336] on div at bounding box center [299, 336] width 0 height 0
click at [1522, 90] on button "Save" at bounding box center [1526, 97] width 36 height 29
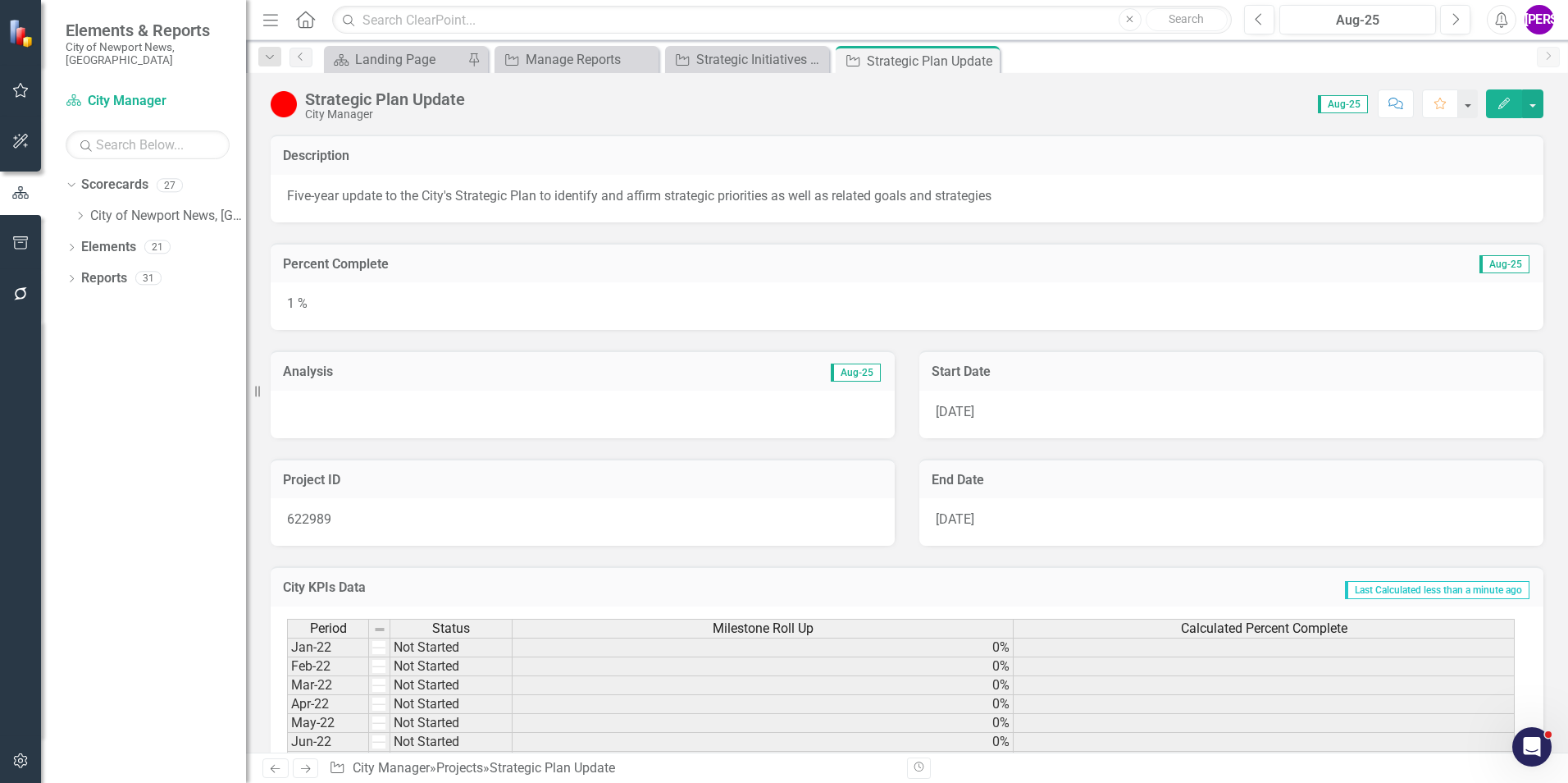
click at [481, 297] on div "1 %" at bounding box center [907, 306] width 1273 height 48
click at [481, 296] on div "1 %" at bounding box center [907, 306] width 1273 height 48
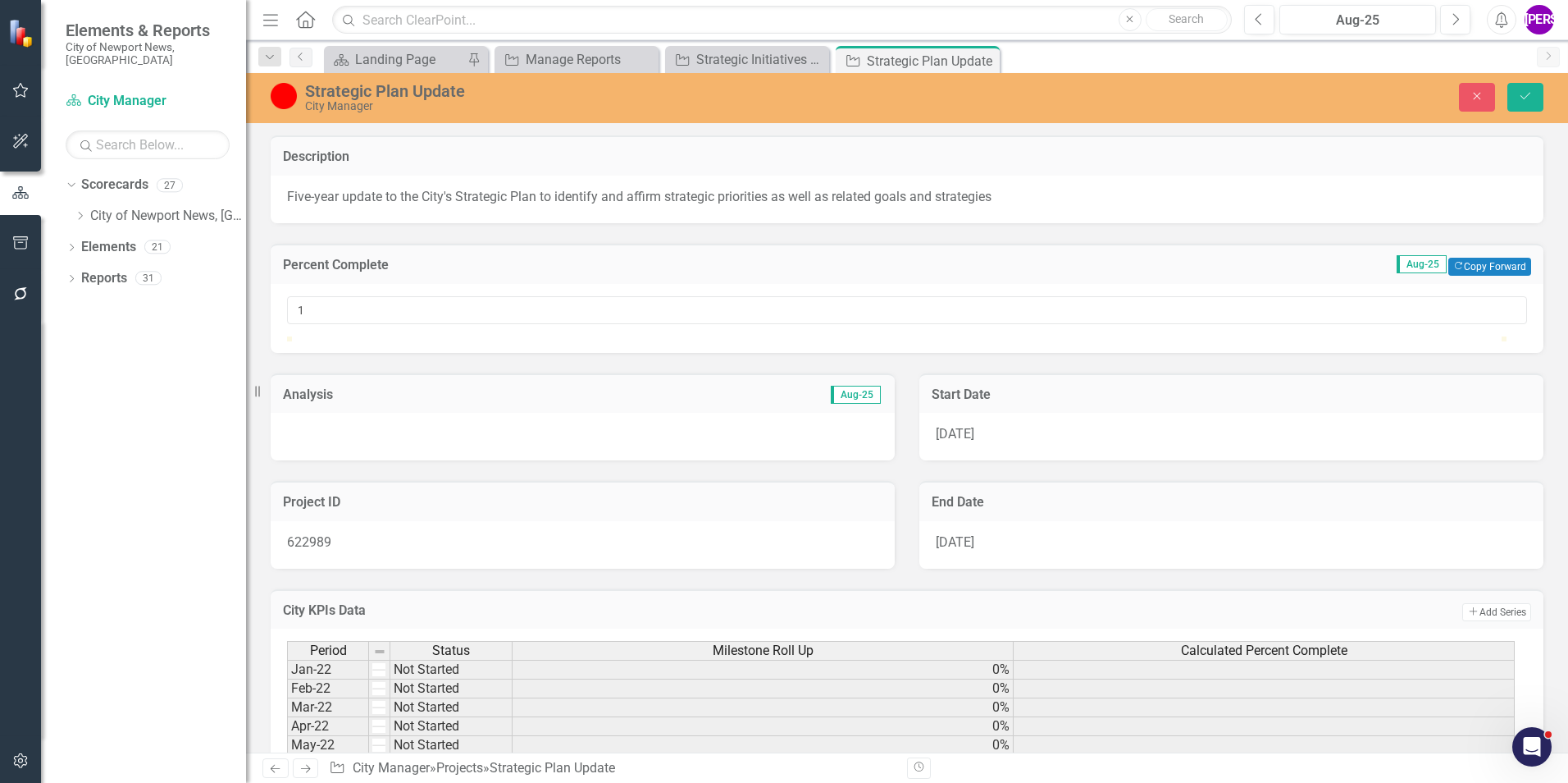
type input "0"
drag, startPoint x: 302, startPoint y: 357, endPoint x: 283, endPoint y: 358, distance: 19.0
click at [283, 353] on div "0" at bounding box center [907, 318] width 1273 height 69
click at [1530, 93] on icon "submit" at bounding box center [1526, 96] width 10 height 7
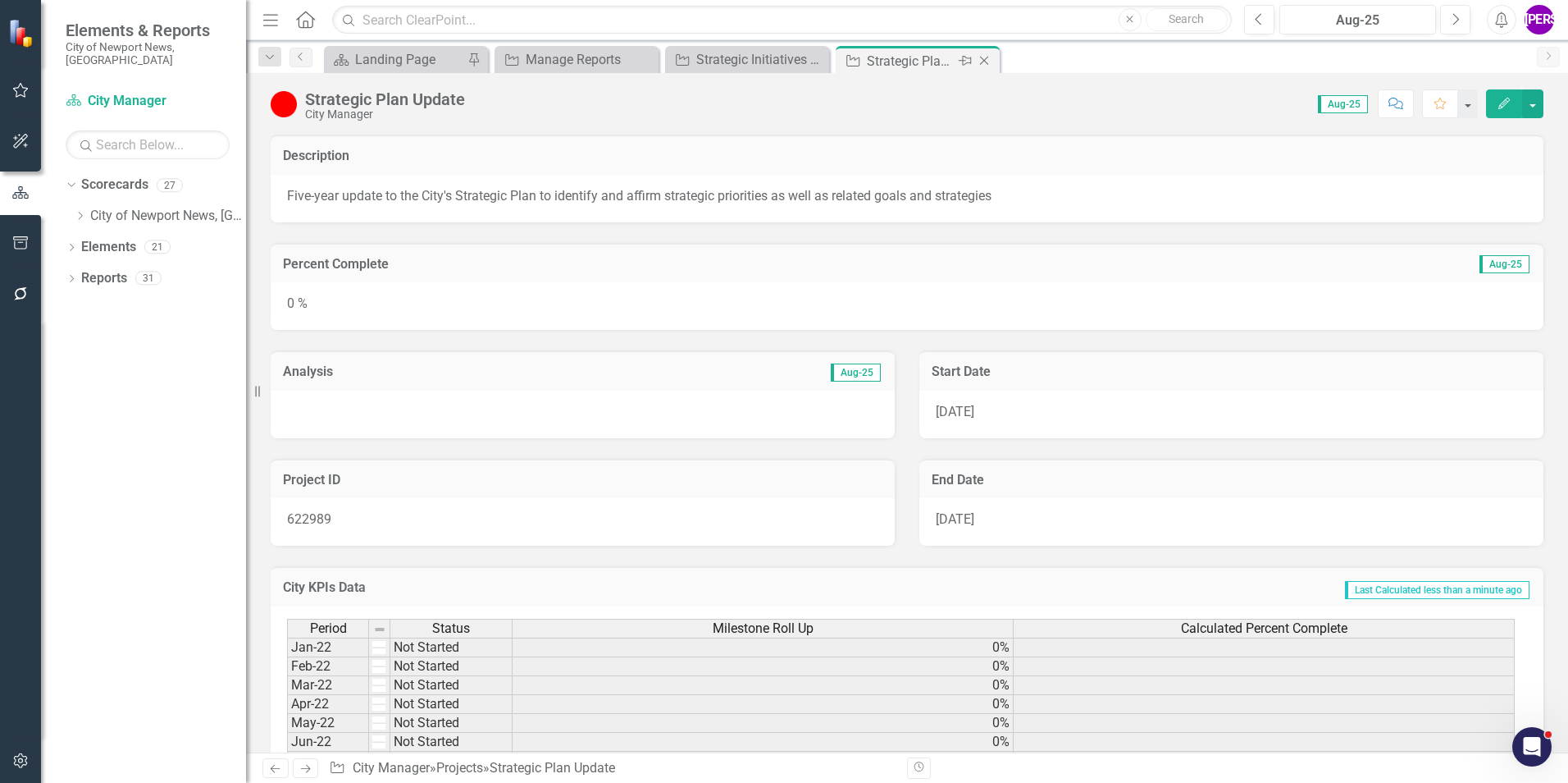
click at [985, 62] on icon "Close" at bounding box center [985, 61] width 16 height 13
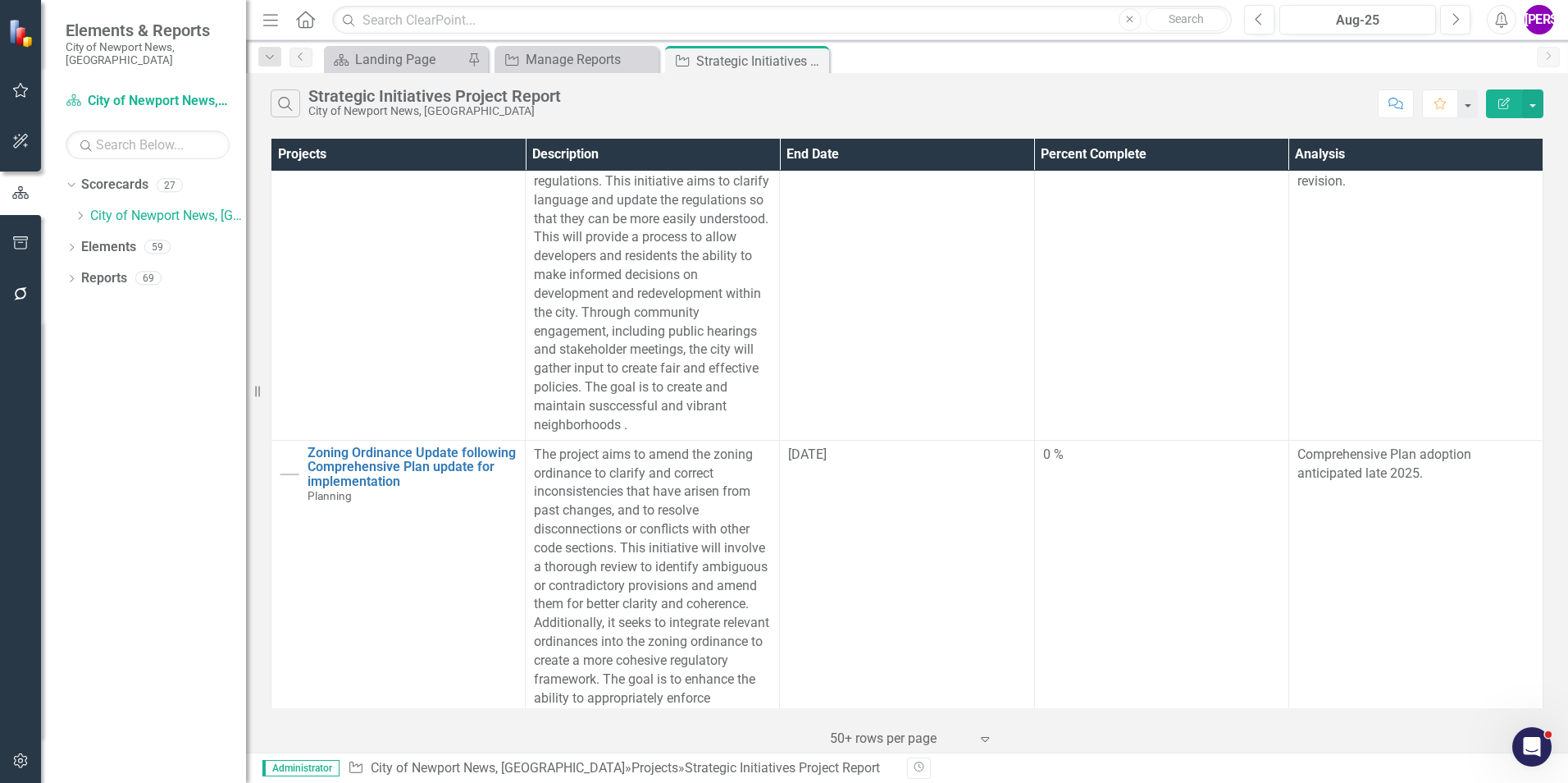
scroll to position [1862, 0]
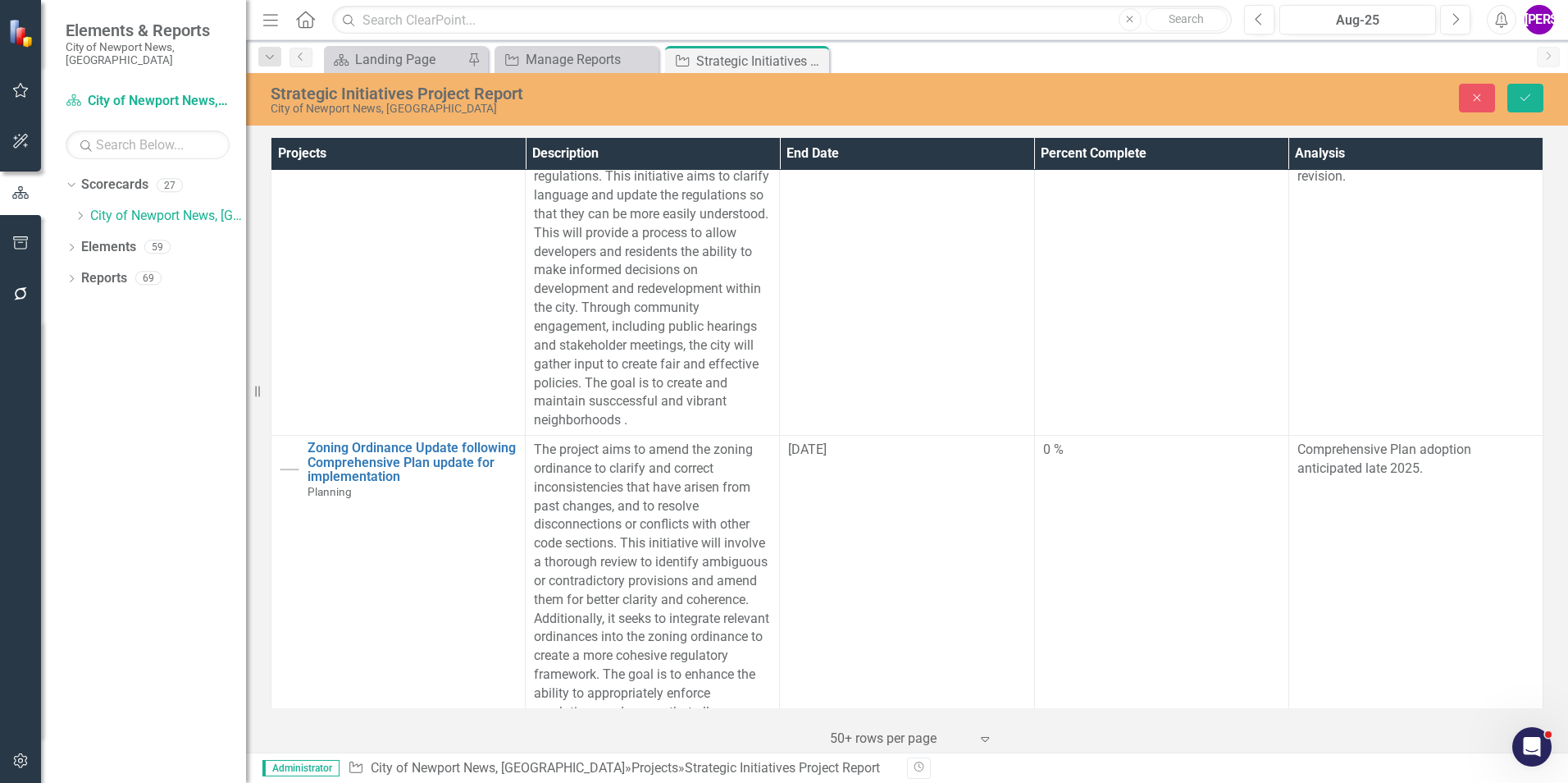
type input "1"
click at [1527, 96] on icon "Save" at bounding box center [1526, 97] width 15 height 12
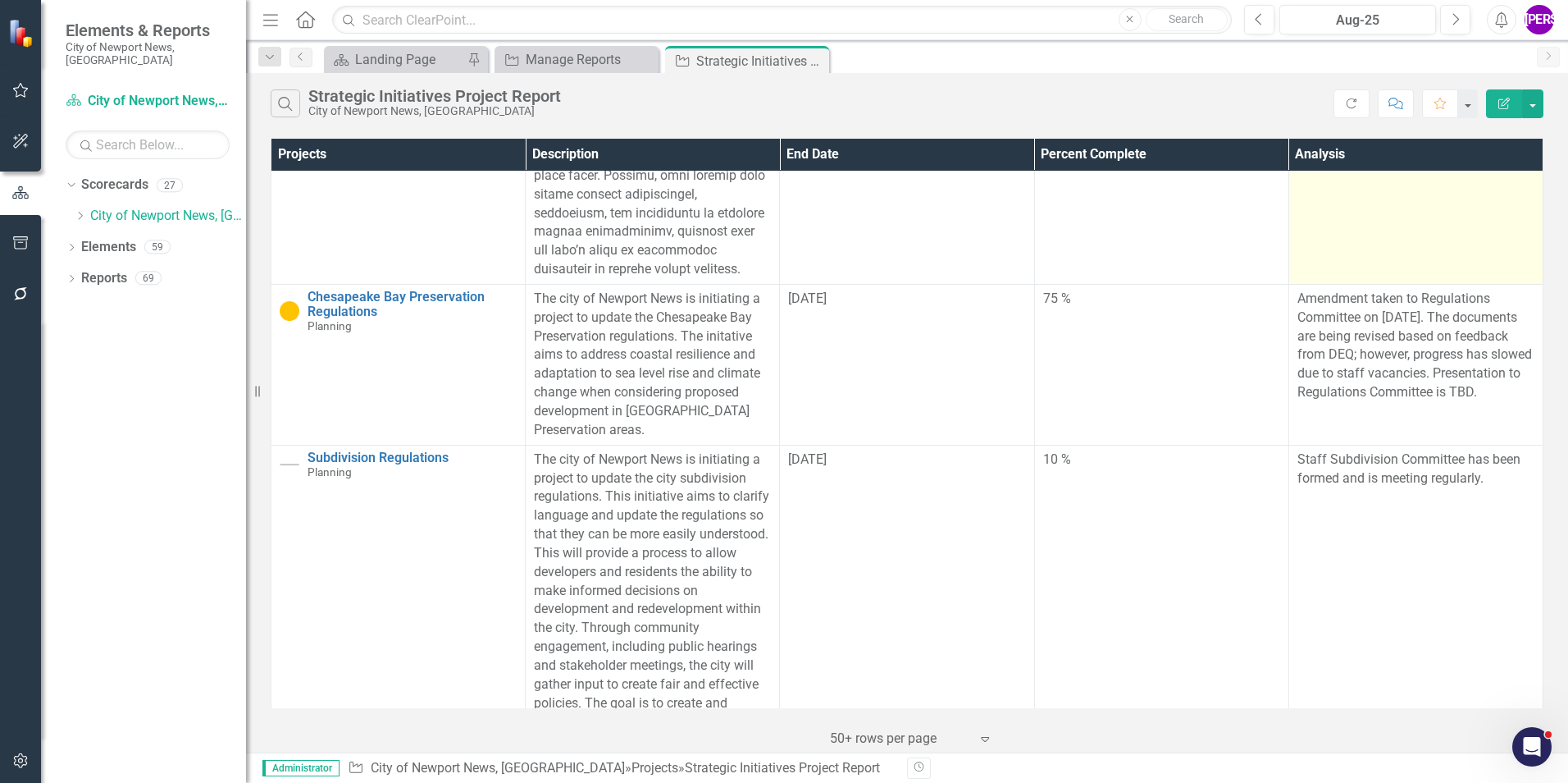
scroll to position [1868, 0]
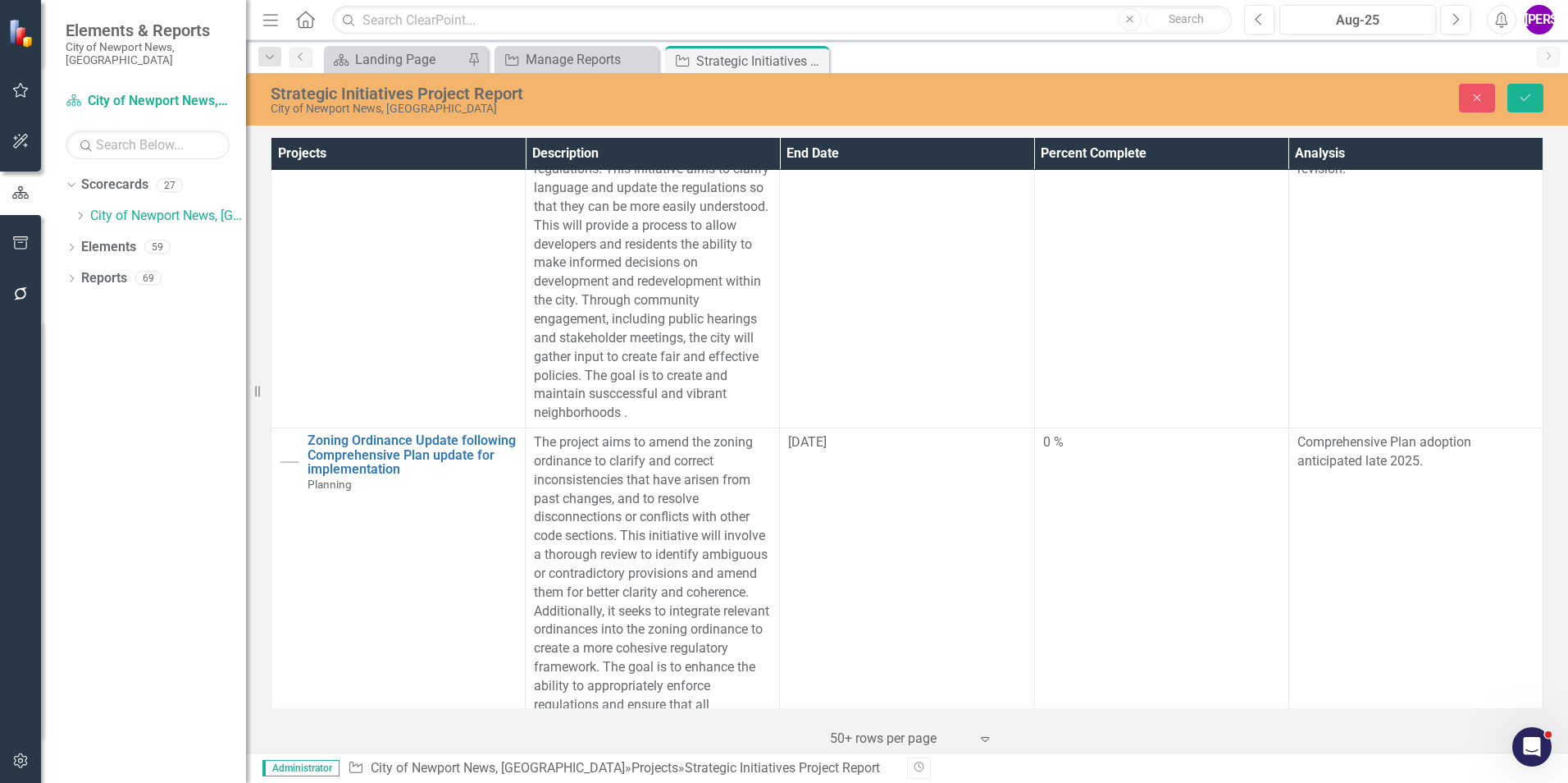
scroll to position [1868, 0]
type input "0"
click at [1519, 114] on div "Strategic Initiatives Project Report City of Newport News, [GEOGRAPHIC_DATA] Cl…" at bounding box center [907, 98] width 1322 height 34
click at [1526, 105] on button "Save" at bounding box center [1526, 98] width 36 height 29
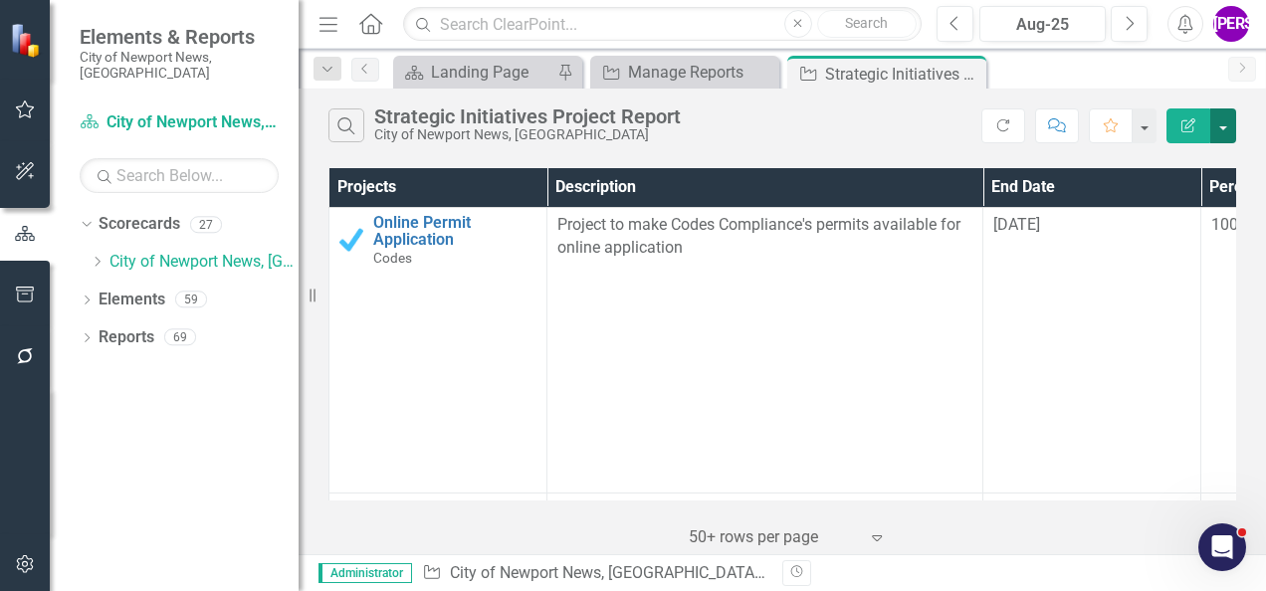
click at [1231, 127] on button "button" at bounding box center [1224, 126] width 26 height 35
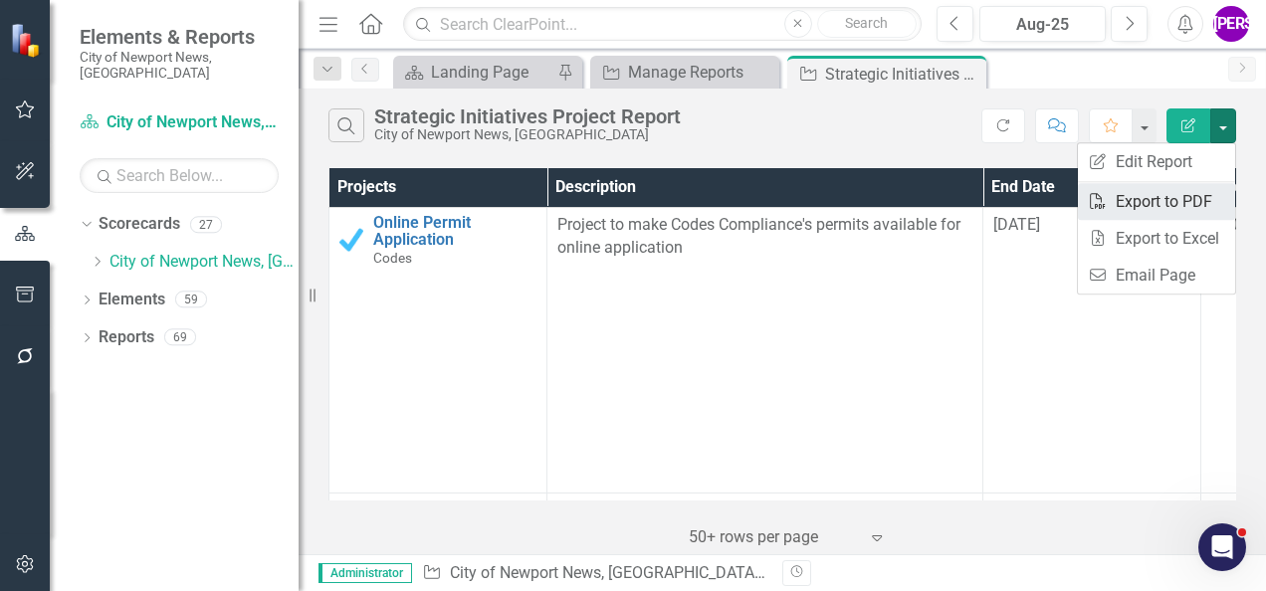
click at [1191, 199] on link "PDF Export to PDF" at bounding box center [1156, 201] width 157 height 37
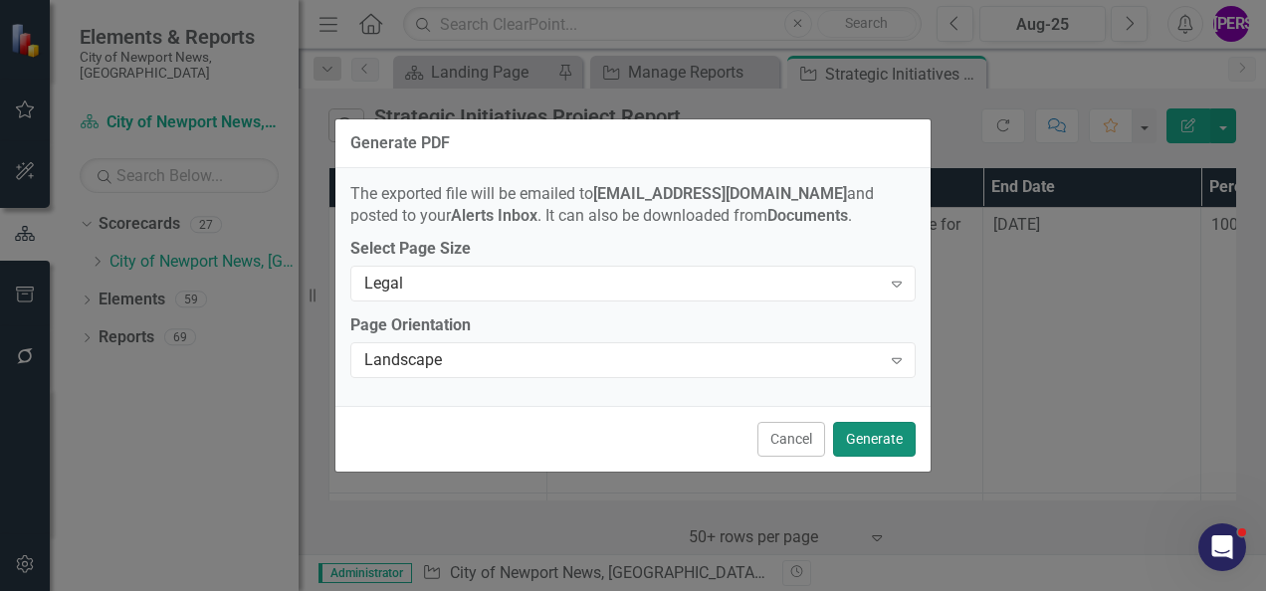
click at [900, 438] on button "Generate" at bounding box center [874, 439] width 83 height 35
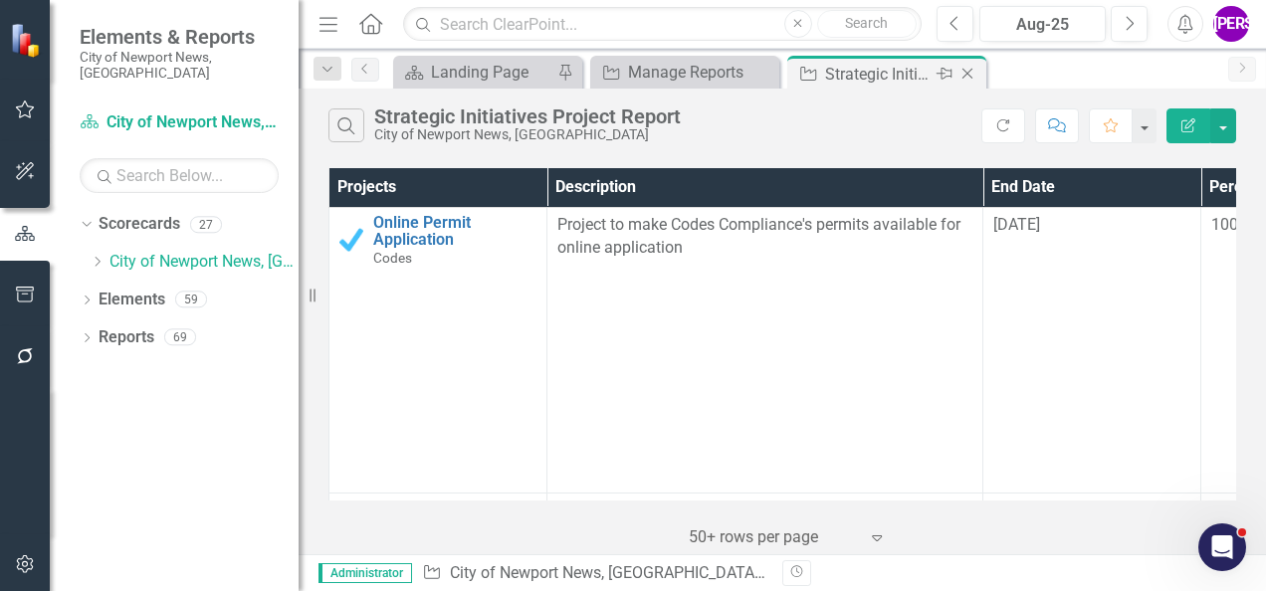
click at [966, 73] on icon "Close" at bounding box center [968, 74] width 20 height 16
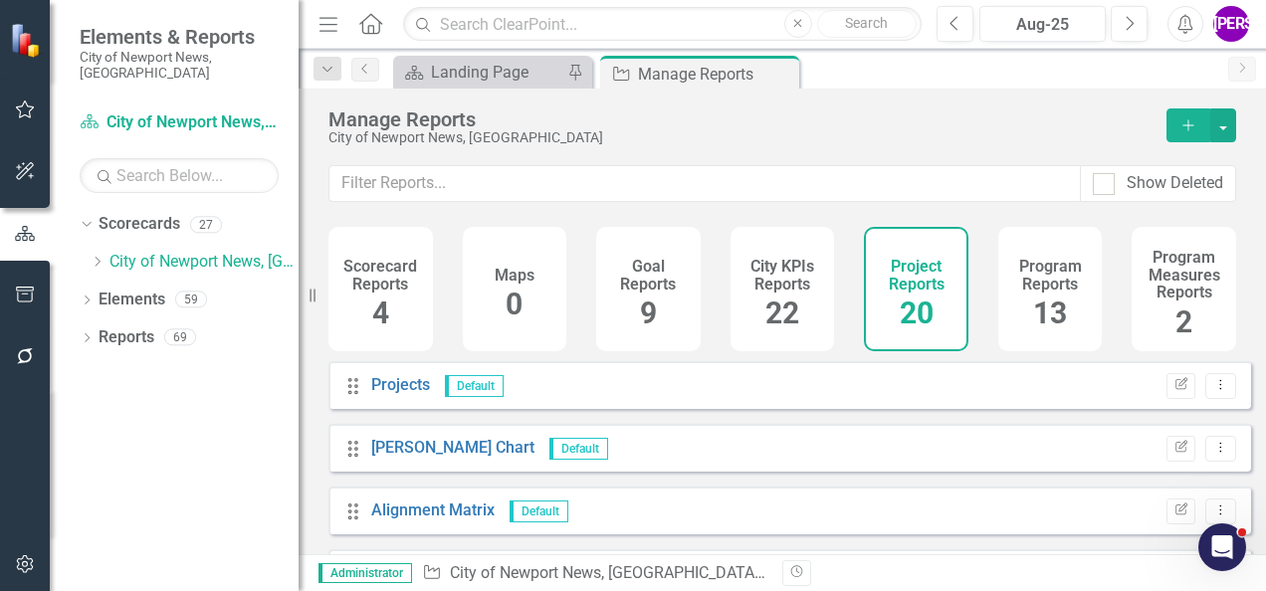
click at [1044, 282] on h4 "Program Reports" at bounding box center [1050, 275] width 81 height 35
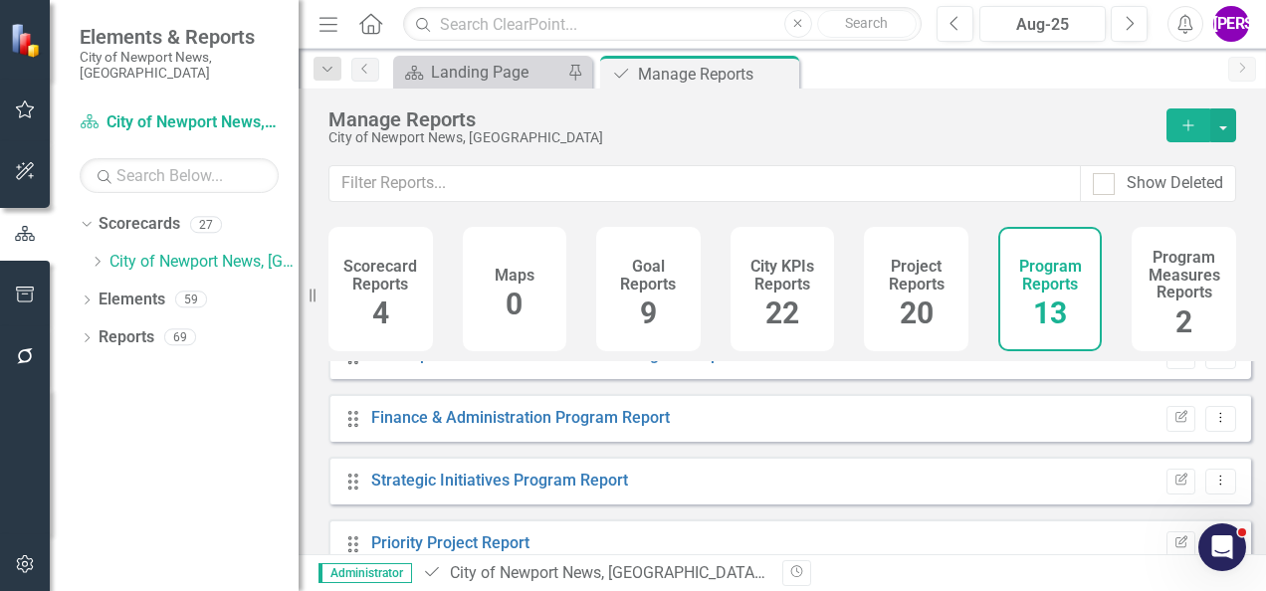
scroll to position [299, 0]
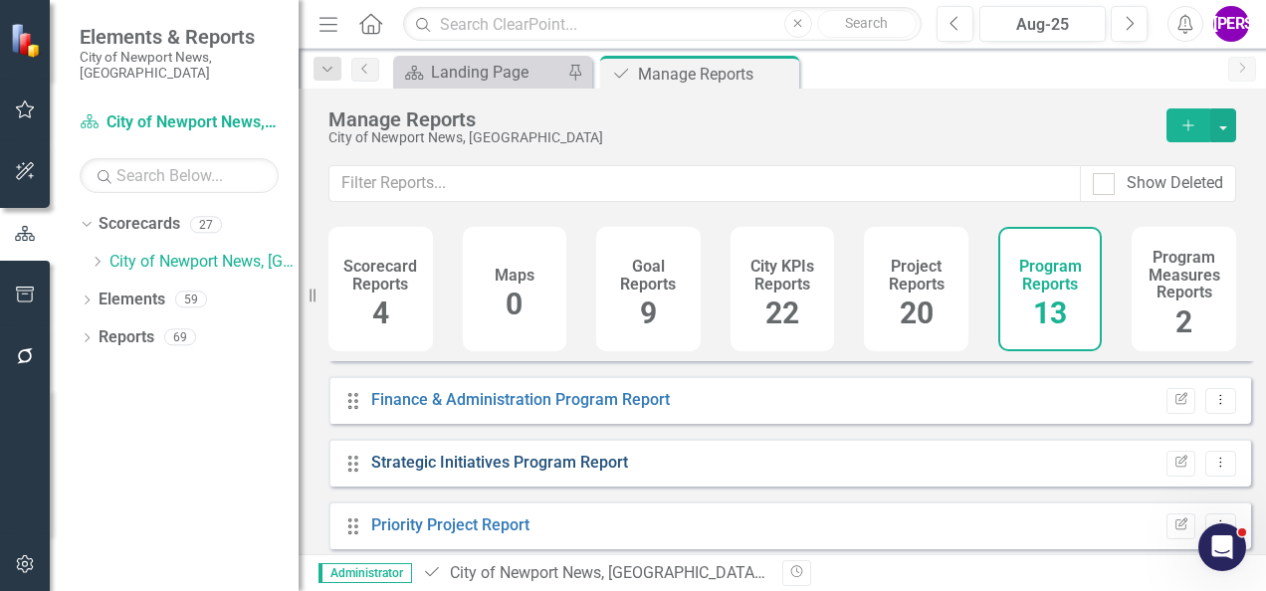
click at [510, 472] on link "Strategic Initiatives Program Report" at bounding box center [499, 462] width 257 height 19
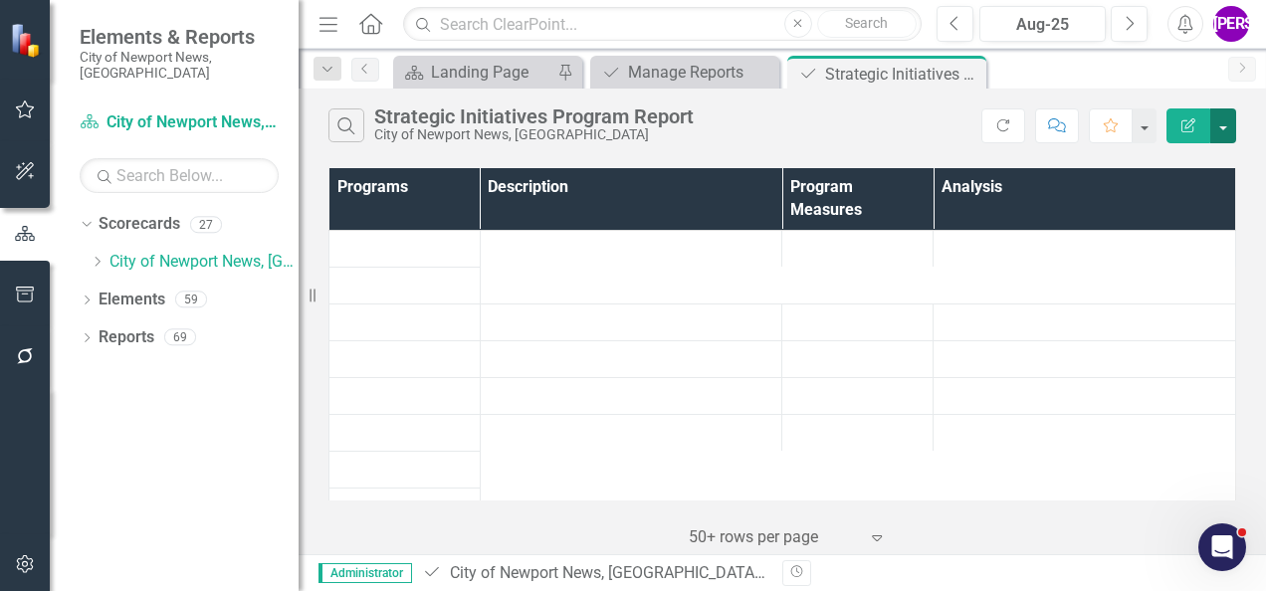
click at [1224, 121] on button "button" at bounding box center [1224, 126] width 26 height 35
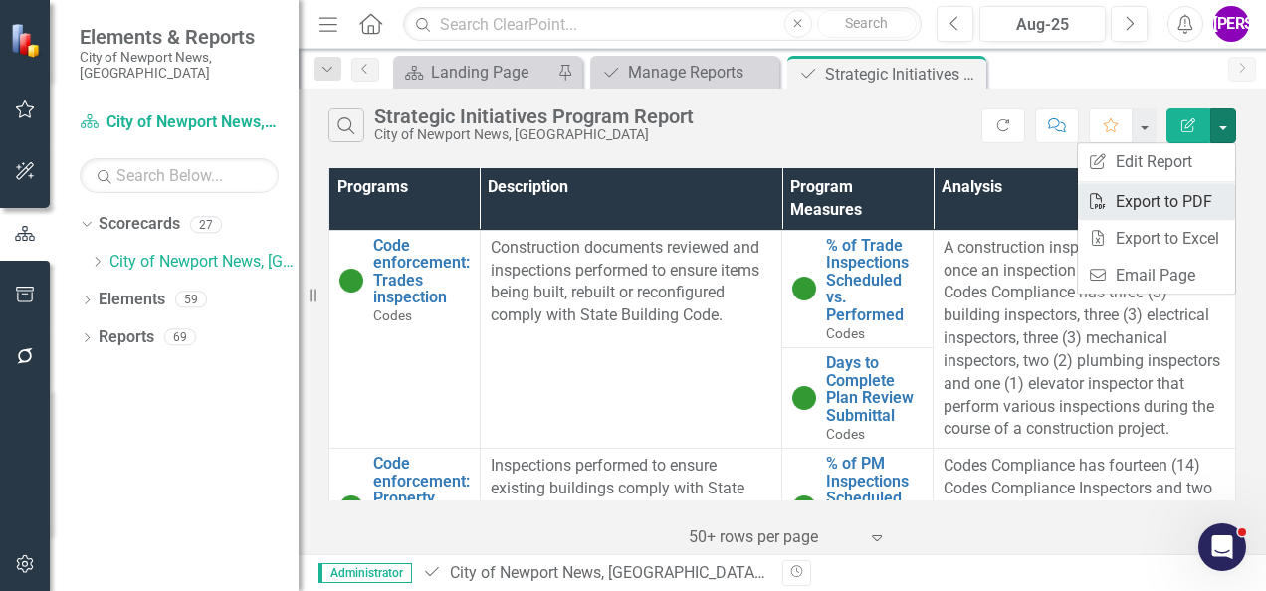
click at [1174, 208] on link "PDF Export to PDF" at bounding box center [1156, 201] width 157 height 37
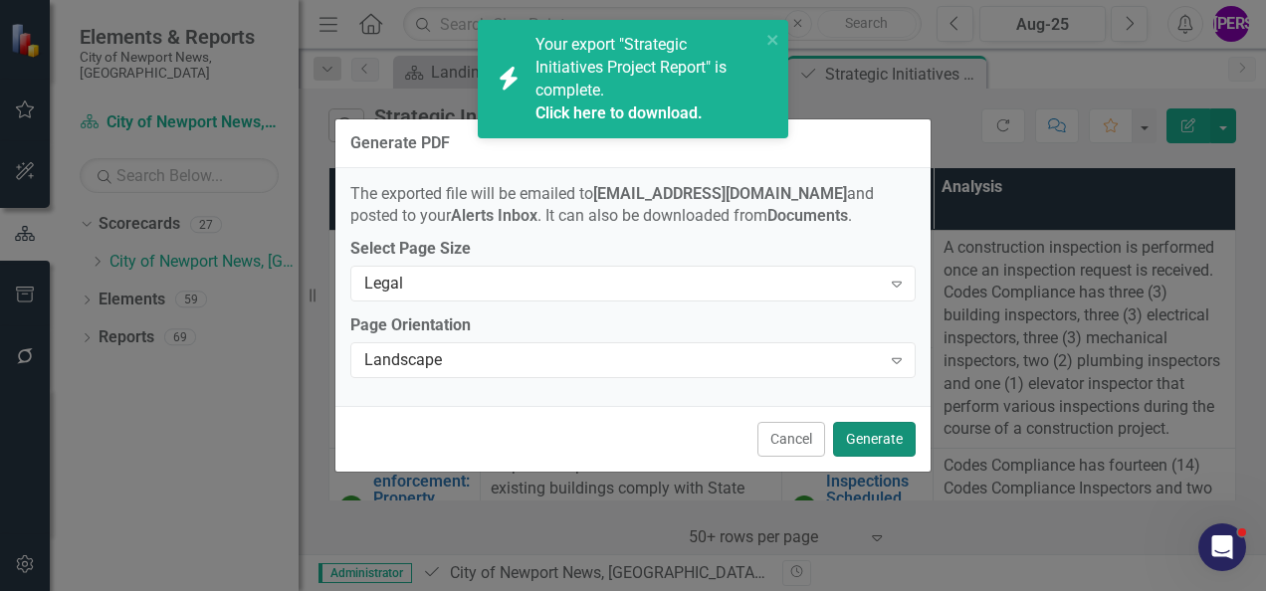
click at [886, 440] on button "Generate" at bounding box center [874, 439] width 83 height 35
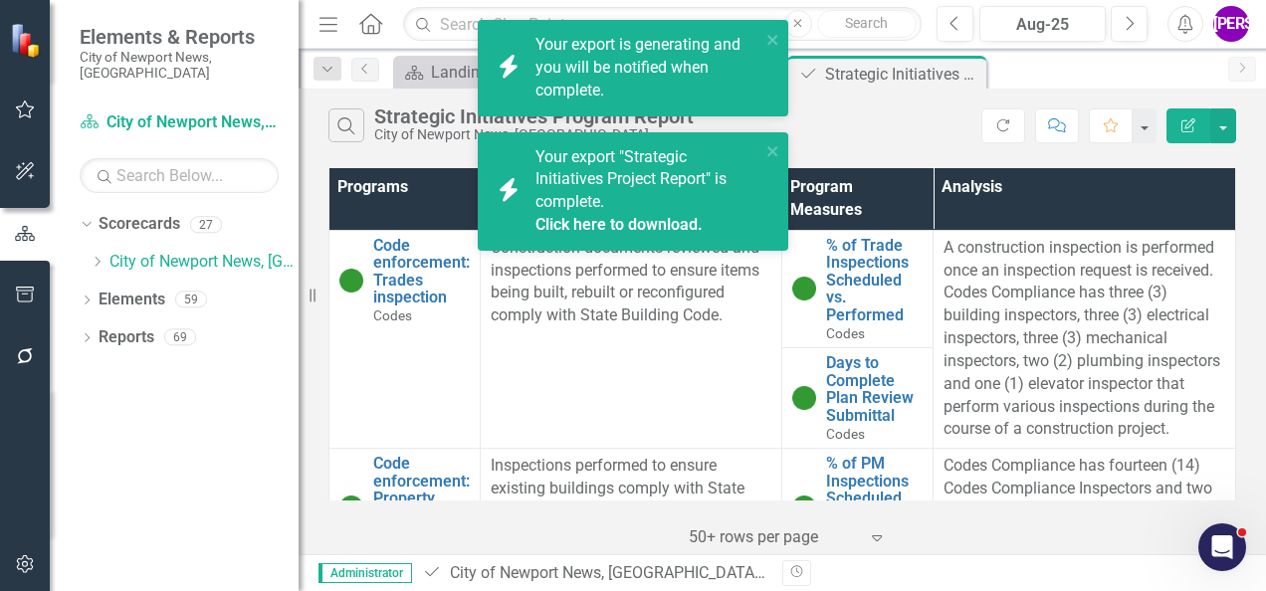
click at [647, 223] on link "Click here to download." at bounding box center [619, 224] width 167 height 19
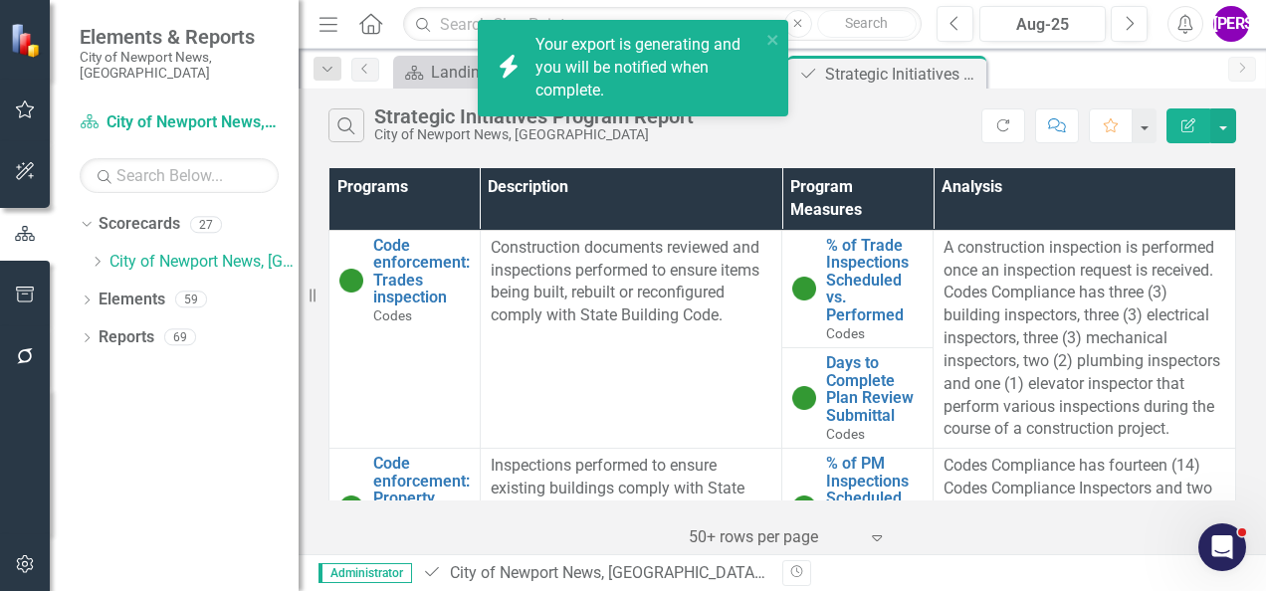
click at [689, 141] on div "City of Newport News, [GEOGRAPHIC_DATA]" at bounding box center [534, 134] width 320 height 15
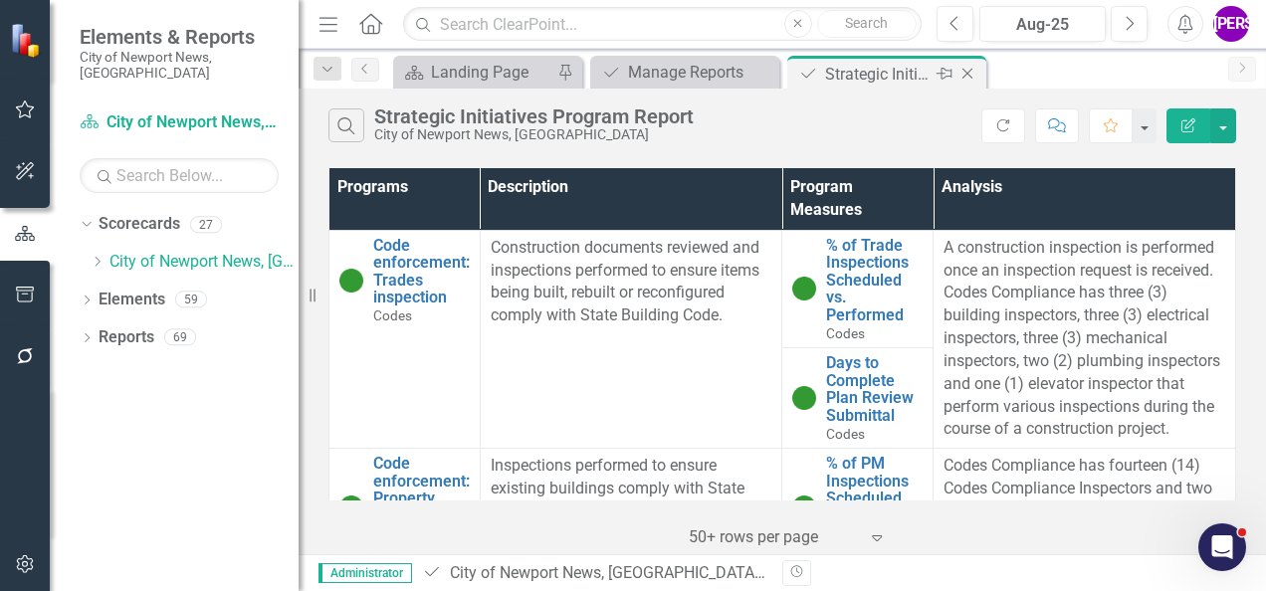
click at [968, 76] on icon "Close" at bounding box center [968, 74] width 20 height 16
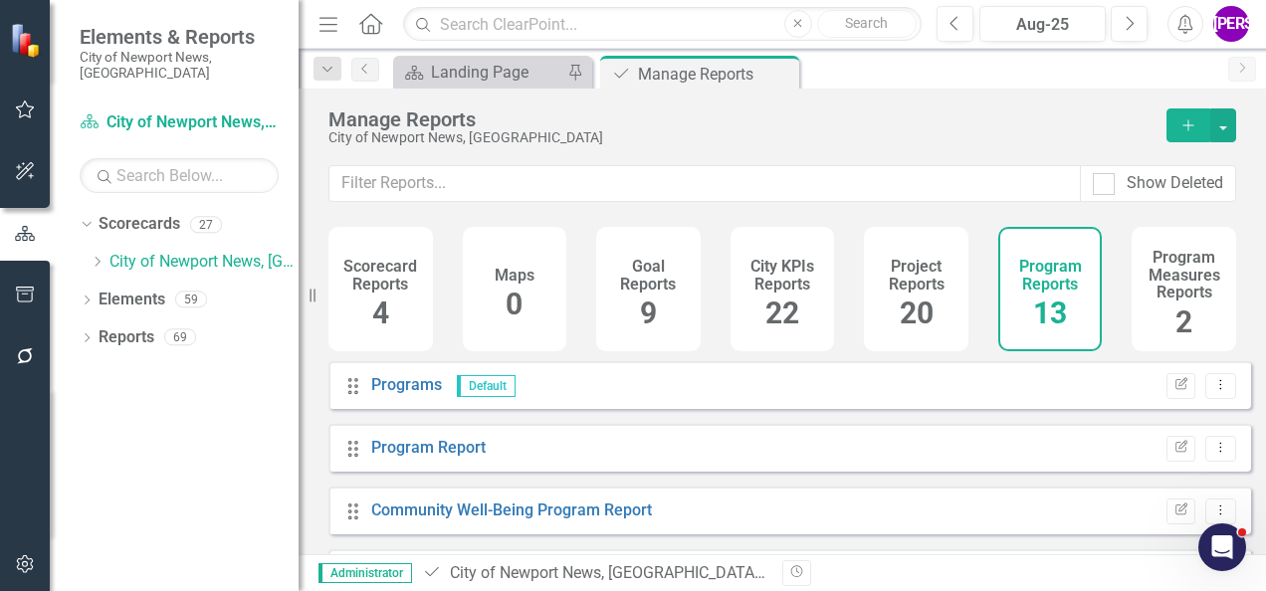
click at [935, 299] on div "Project Reports 20" at bounding box center [916, 289] width 105 height 124
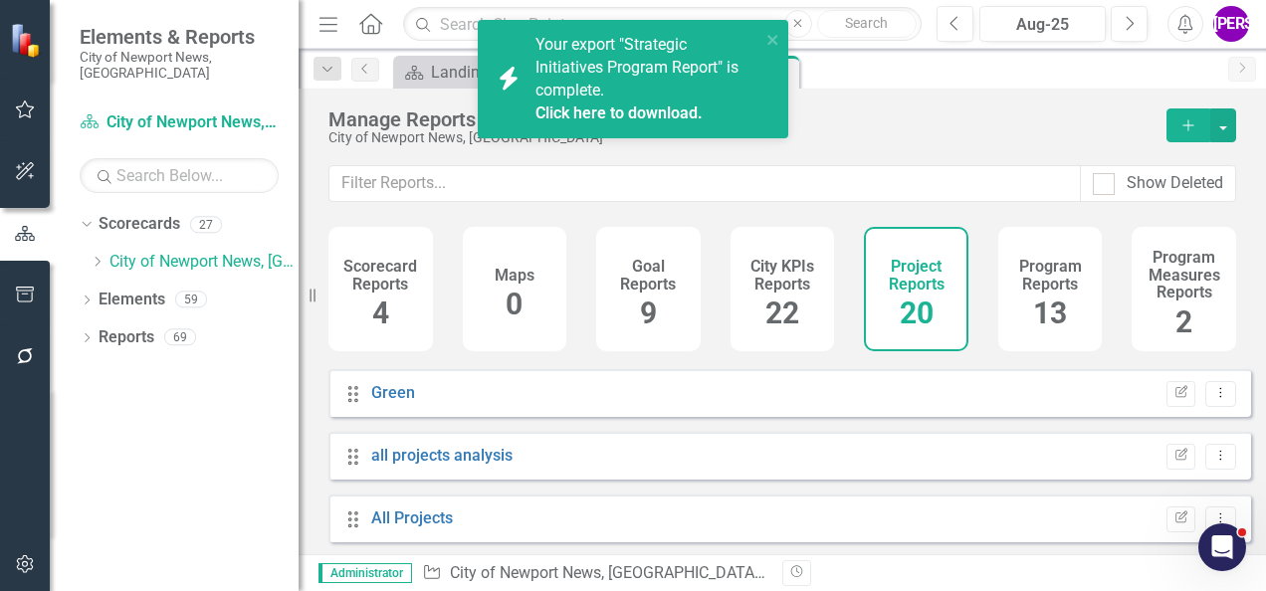
scroll to position [859, 0]
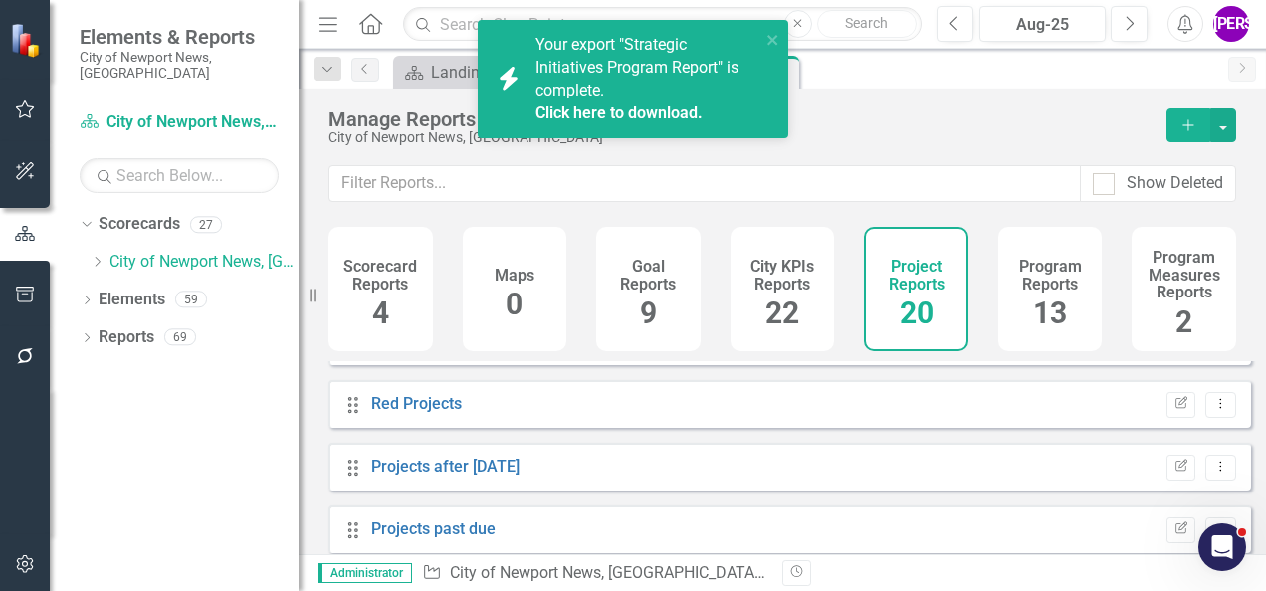
click at [630, 117] on link "Click here to download." at bounding box center [619, 113] width 167 height 19
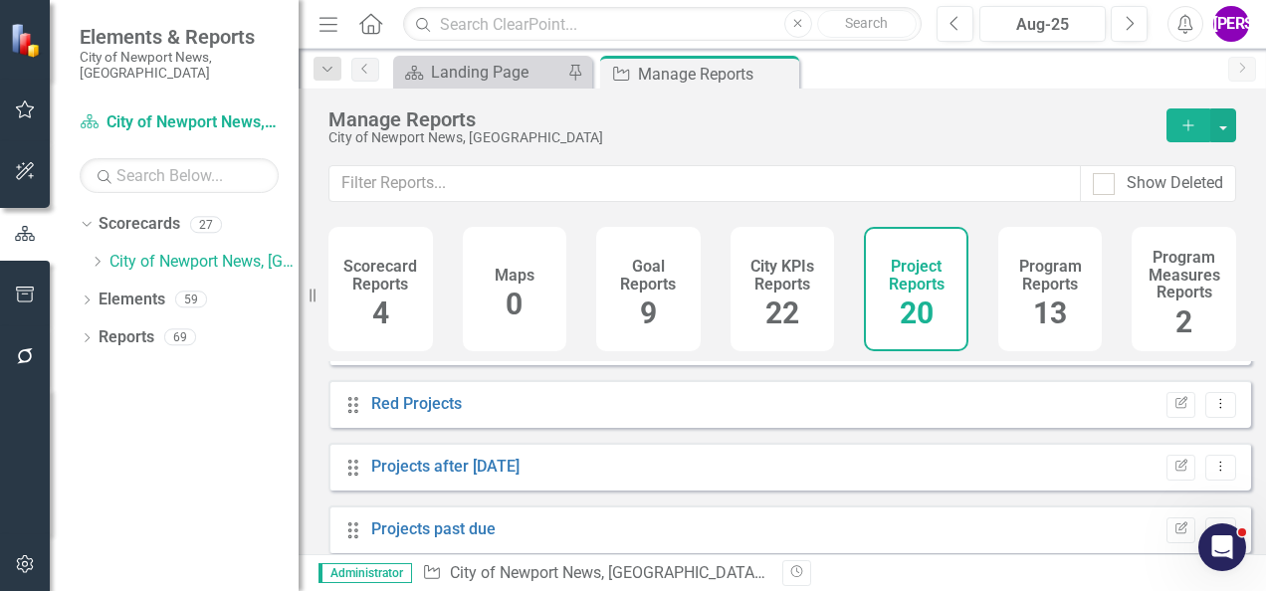
click at [763, 138] on div "City of Newport News, [GEOGRAPHIC_DATA]" at bounding box center [738, 137] width 818 height 15
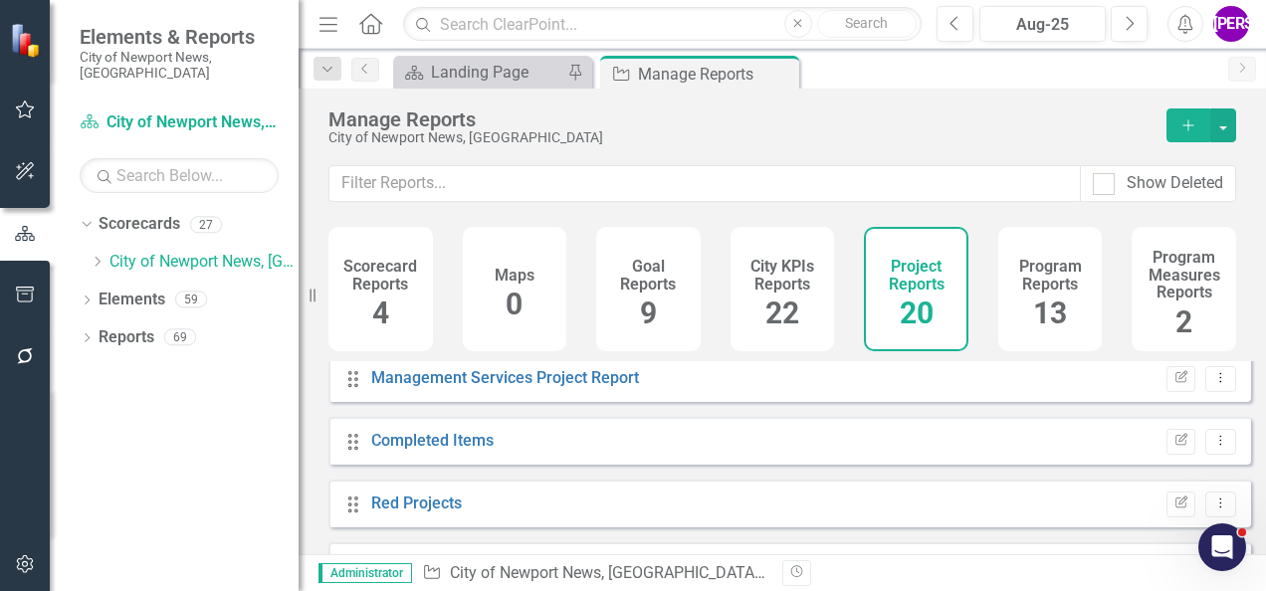
scroll to position [660, 0]
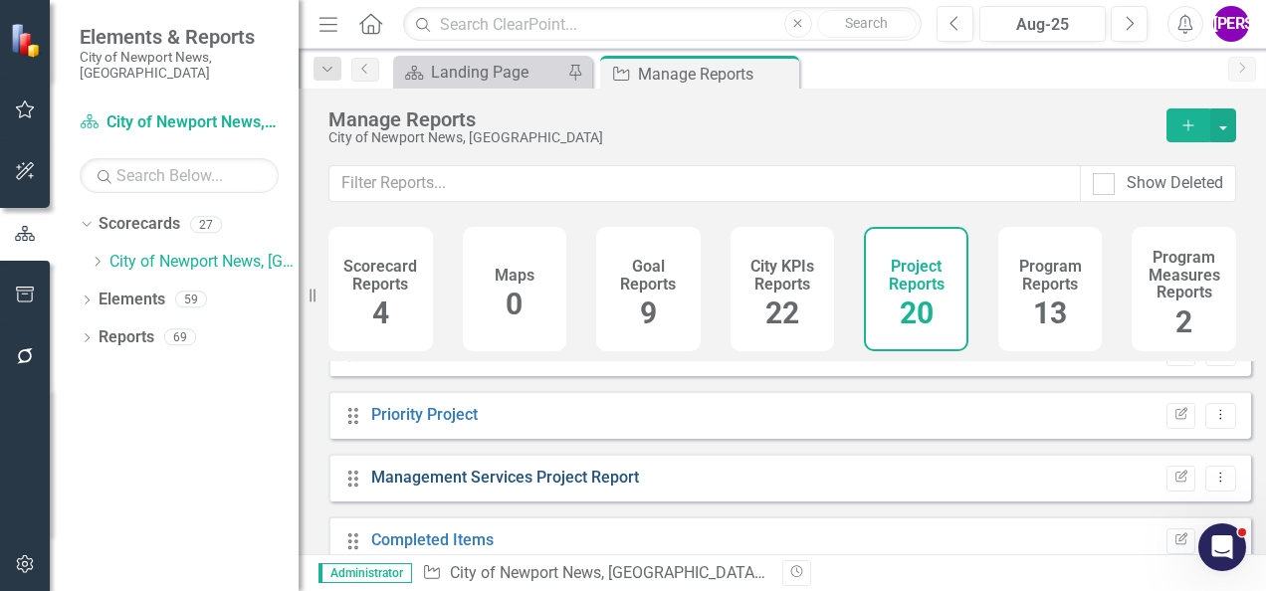
click at [544, 486] on link "Management Services Project Report" at bounding box center [505, 477] width 268 height 19
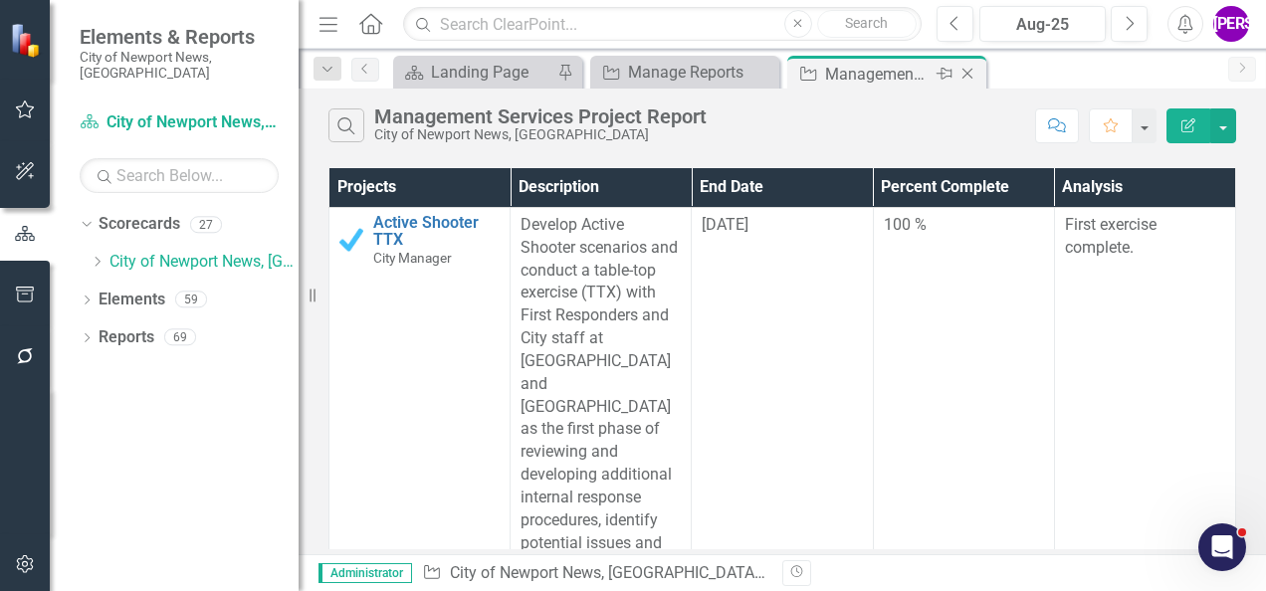
click at [969, 72] on icon at bounding box center [968, 74] width 11 height 11
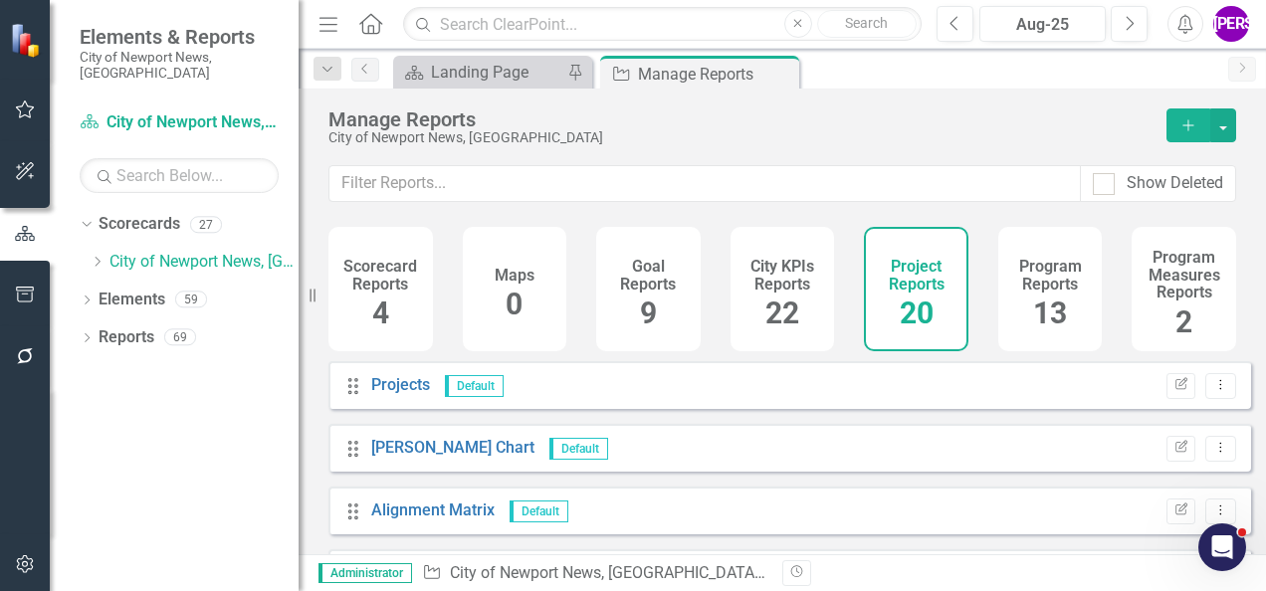
click at [1023, 263] on h4 "Program Reports" at bounding box center [1050, 275] width 81 height 35
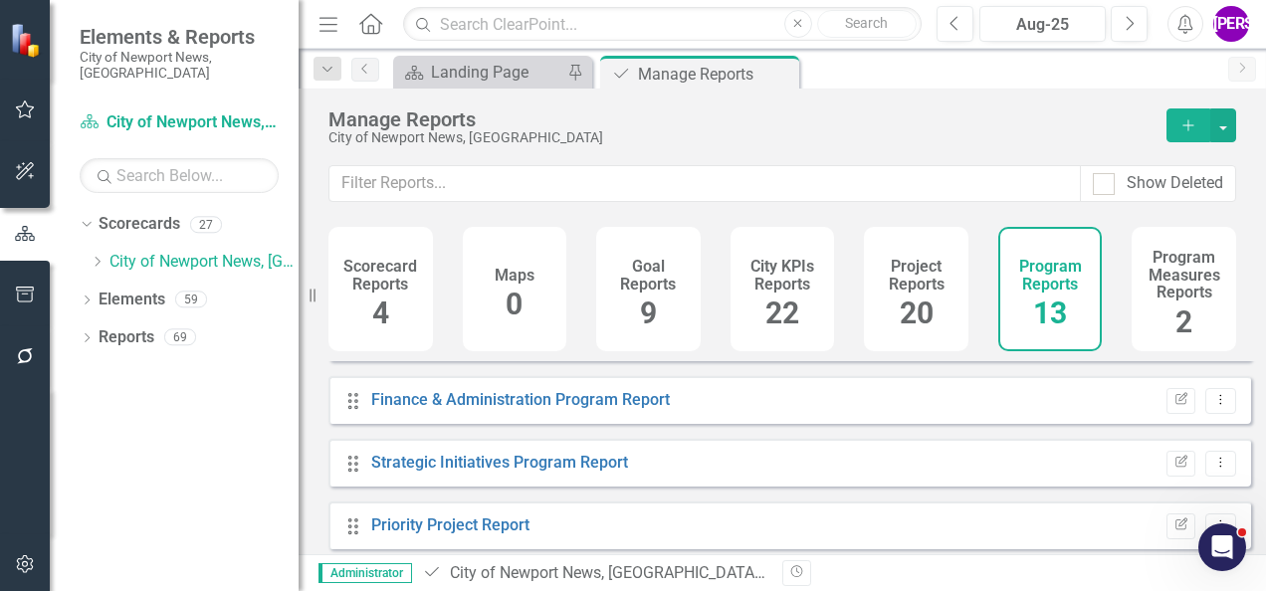
scroll to position [398, 0]
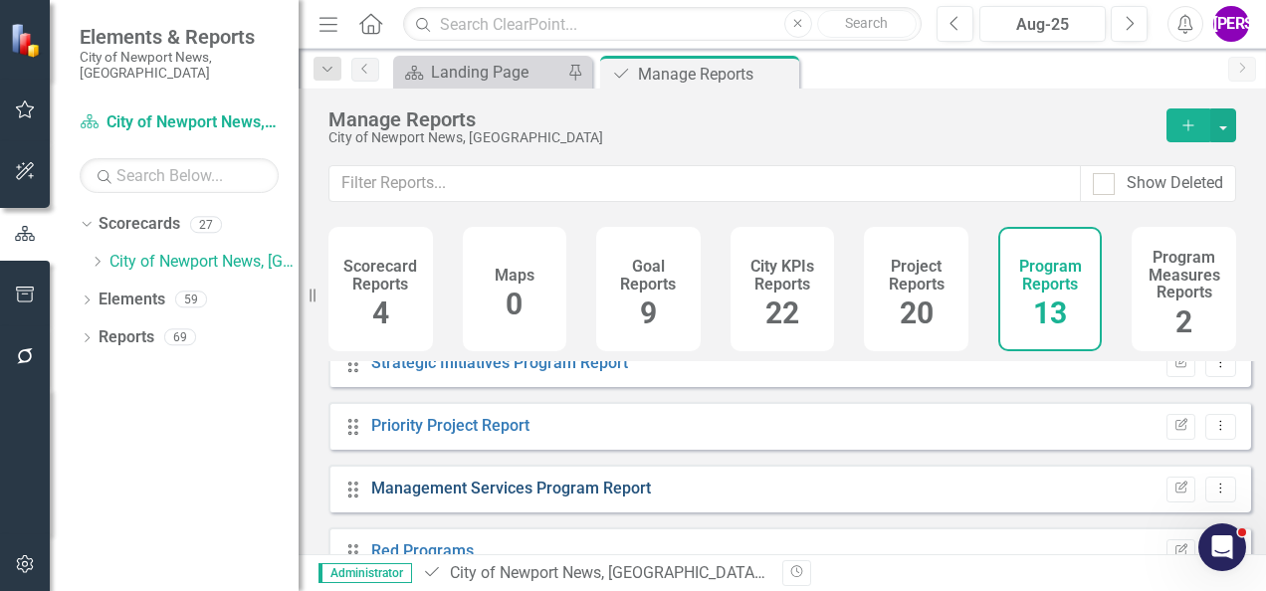
click at [552, 495] on link "Management Services Program Report" at bounding box center [511, 488] width 280 height 19
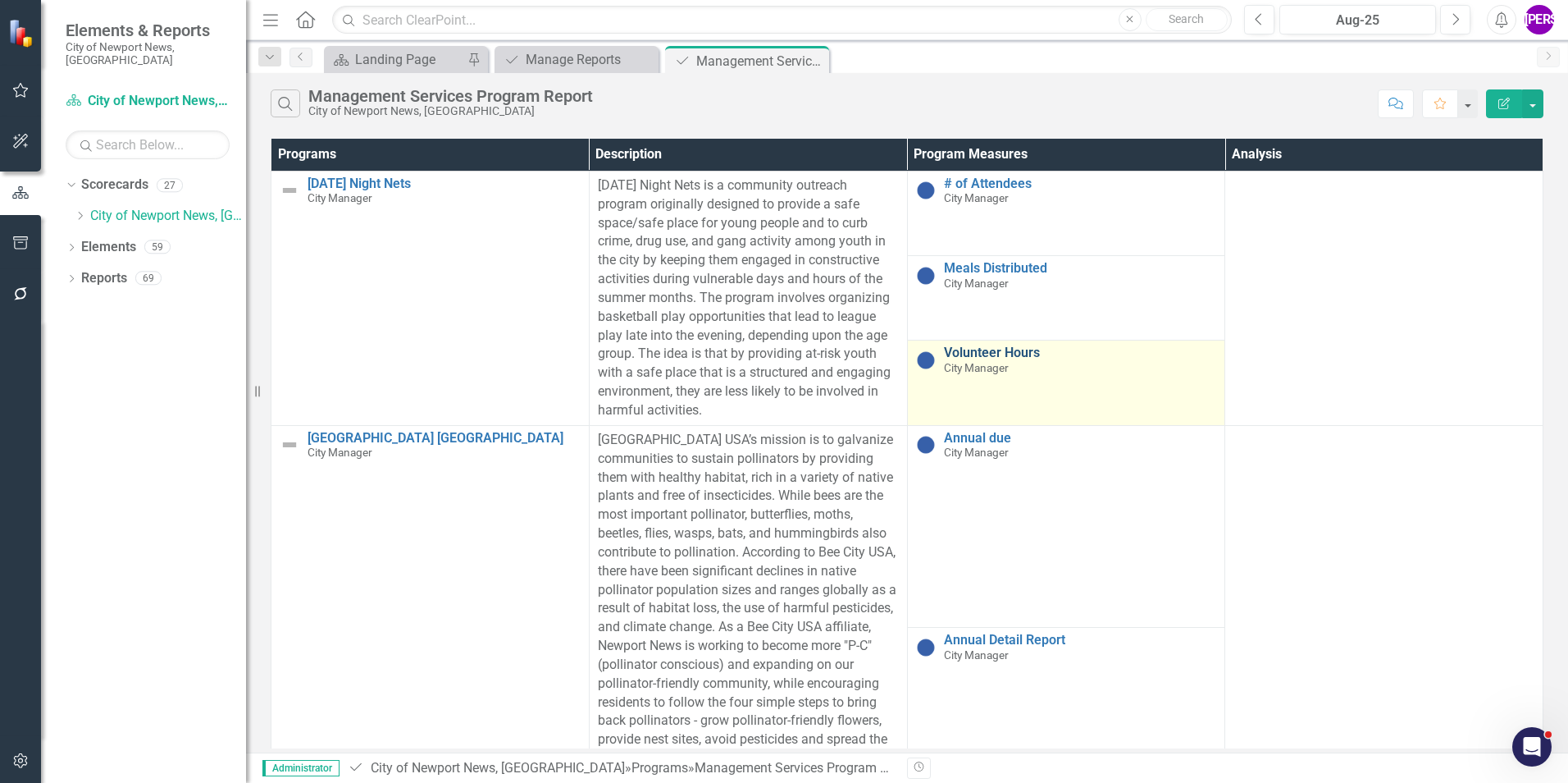
click at [1042, 345] on link "Volunteer Hours" at bounding box center [1081, 353] width 274 height 15
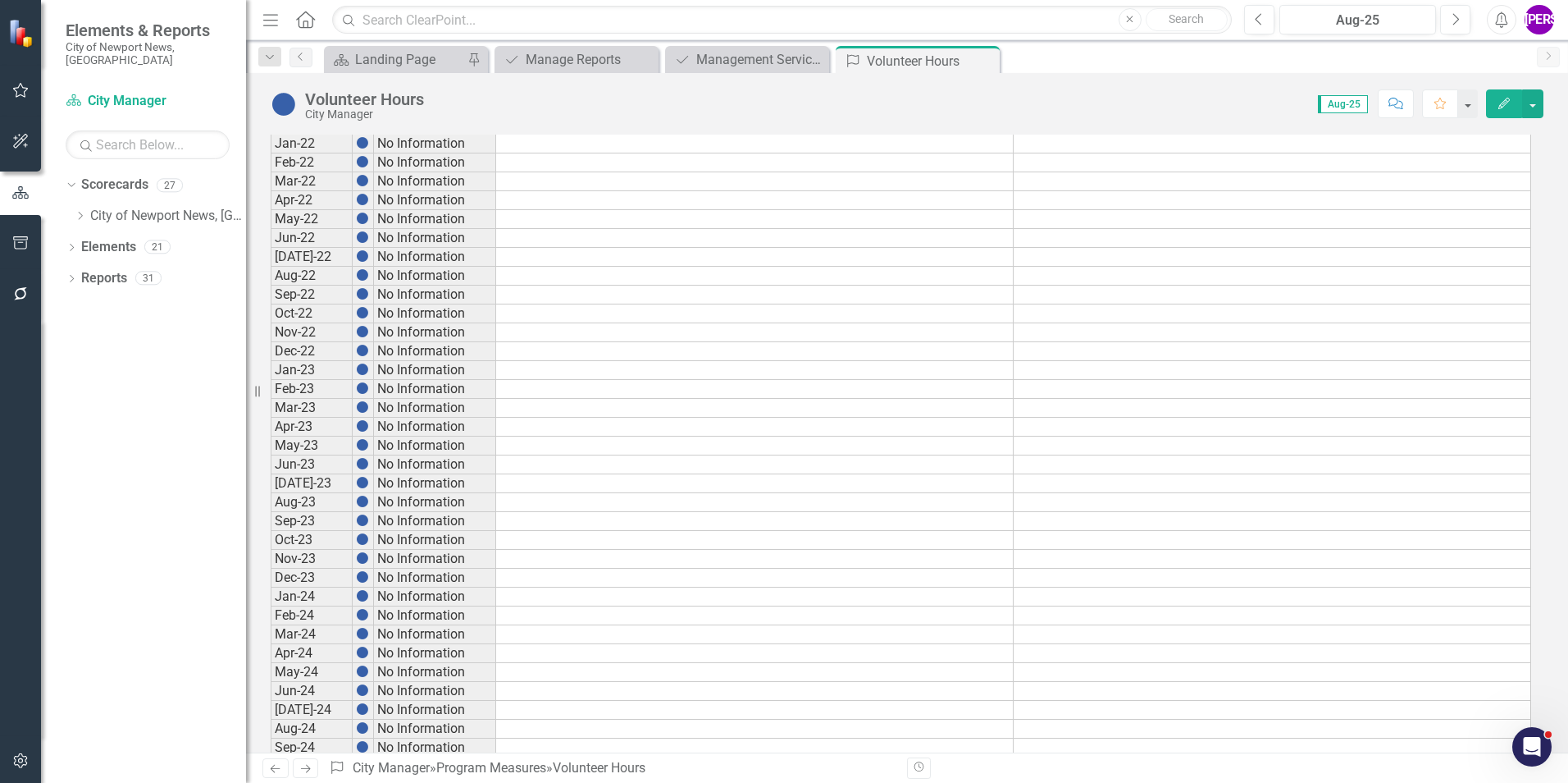
scroll to position [1231, 0]
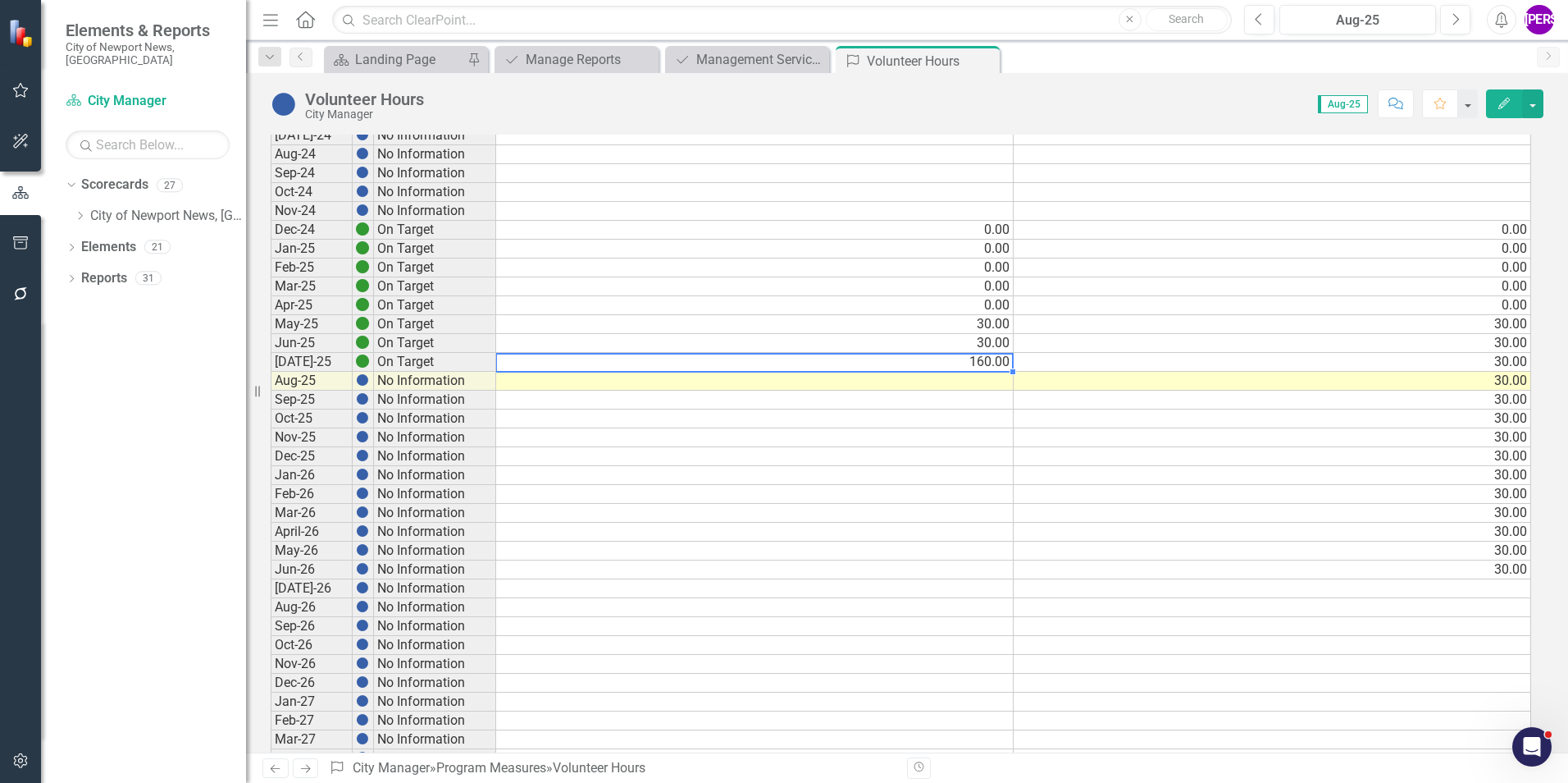
click at [995, 362] on td "160.00" at bounding box center [755, 362] width 517 height 19
drag, startPoint x: 1013, startPoint y: 371, endPoint x: 1013, endPoint y: 390, distance: 19.0
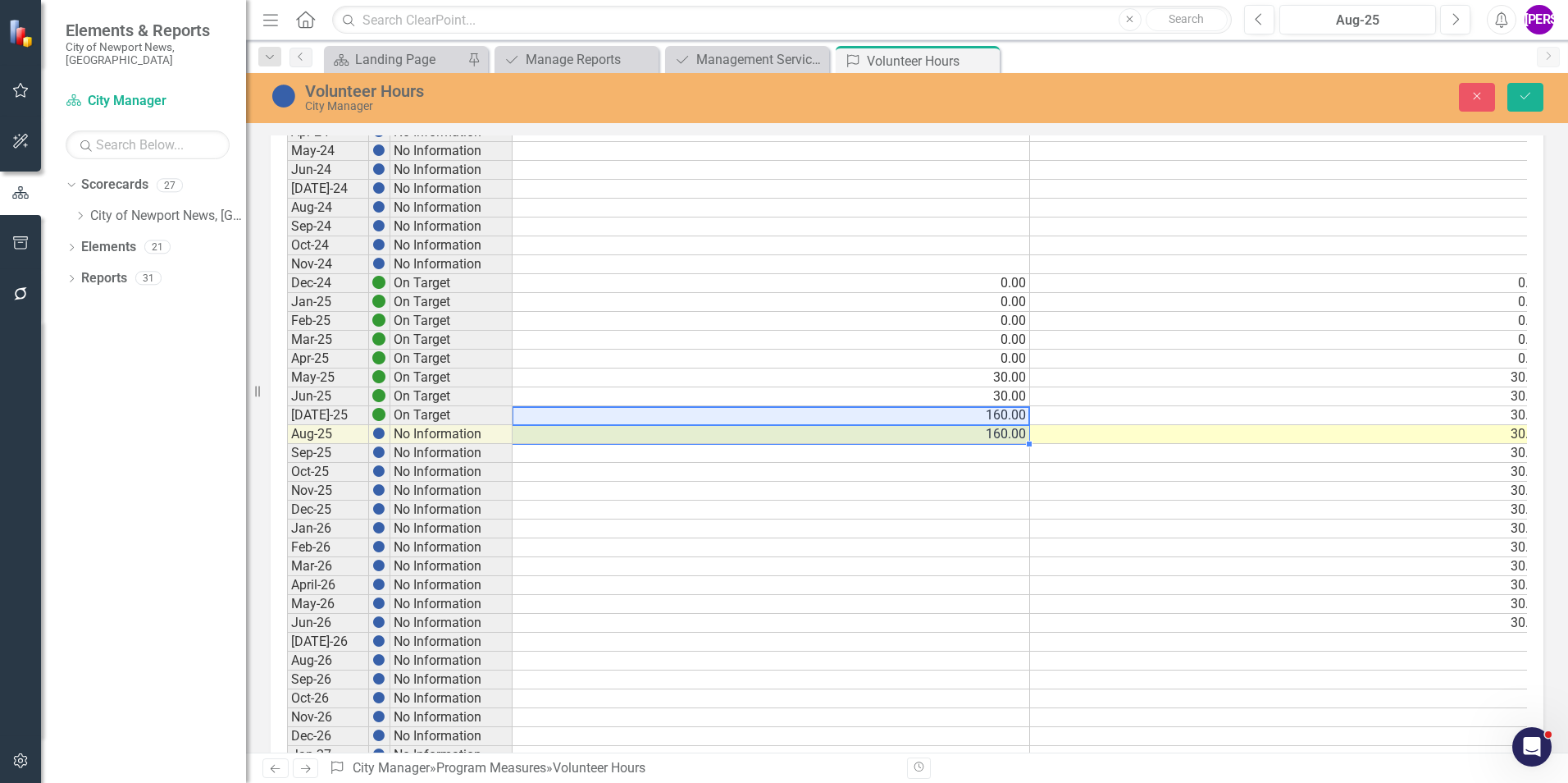
type textarea "160"
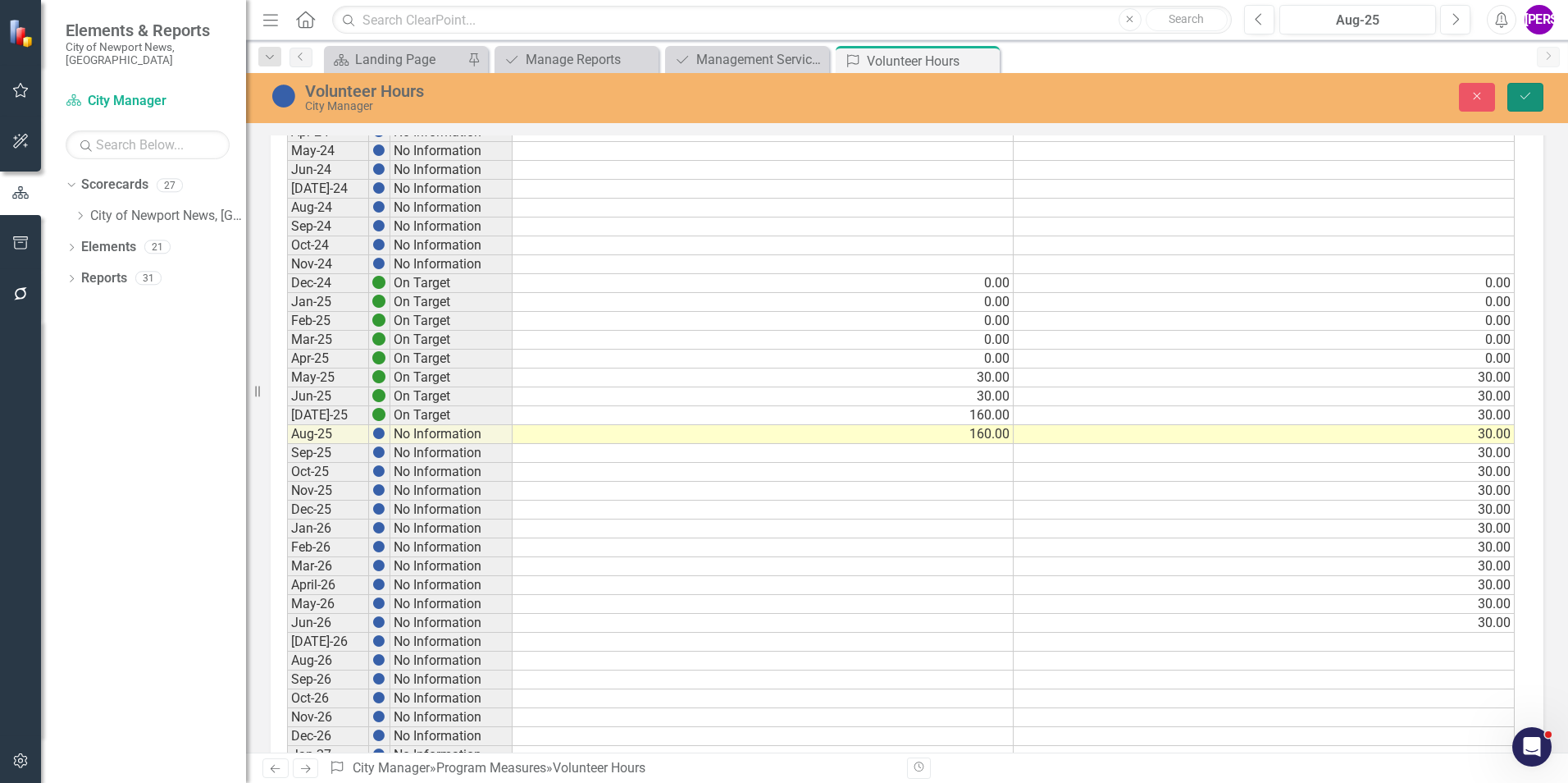
click at [1042, 103] on button "Save" at bounding box center [1526, 97] width 36 height 29
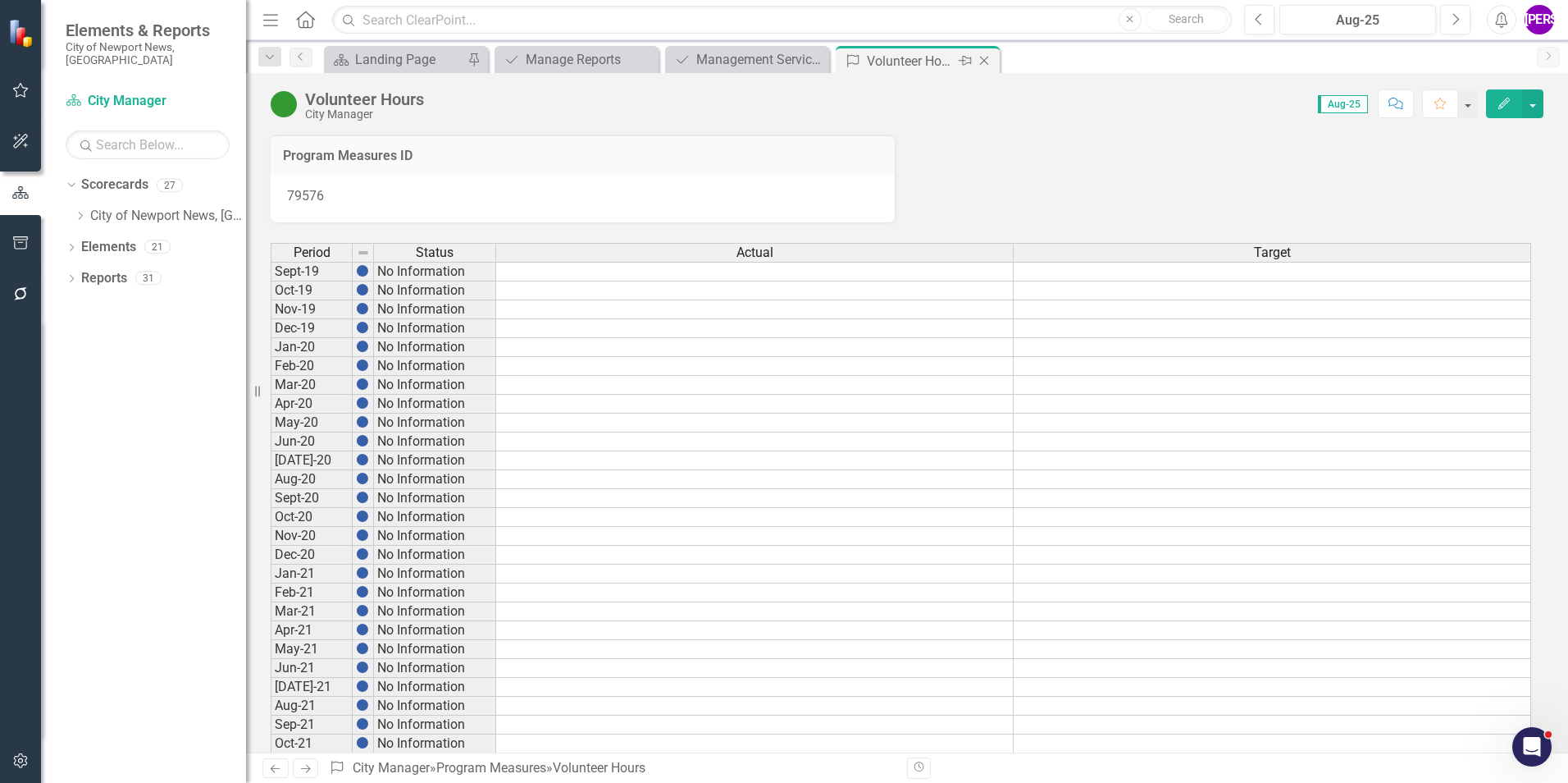
click at [981, 59] on icon "Close" at bounding box center [985, 61] width 16 height 13
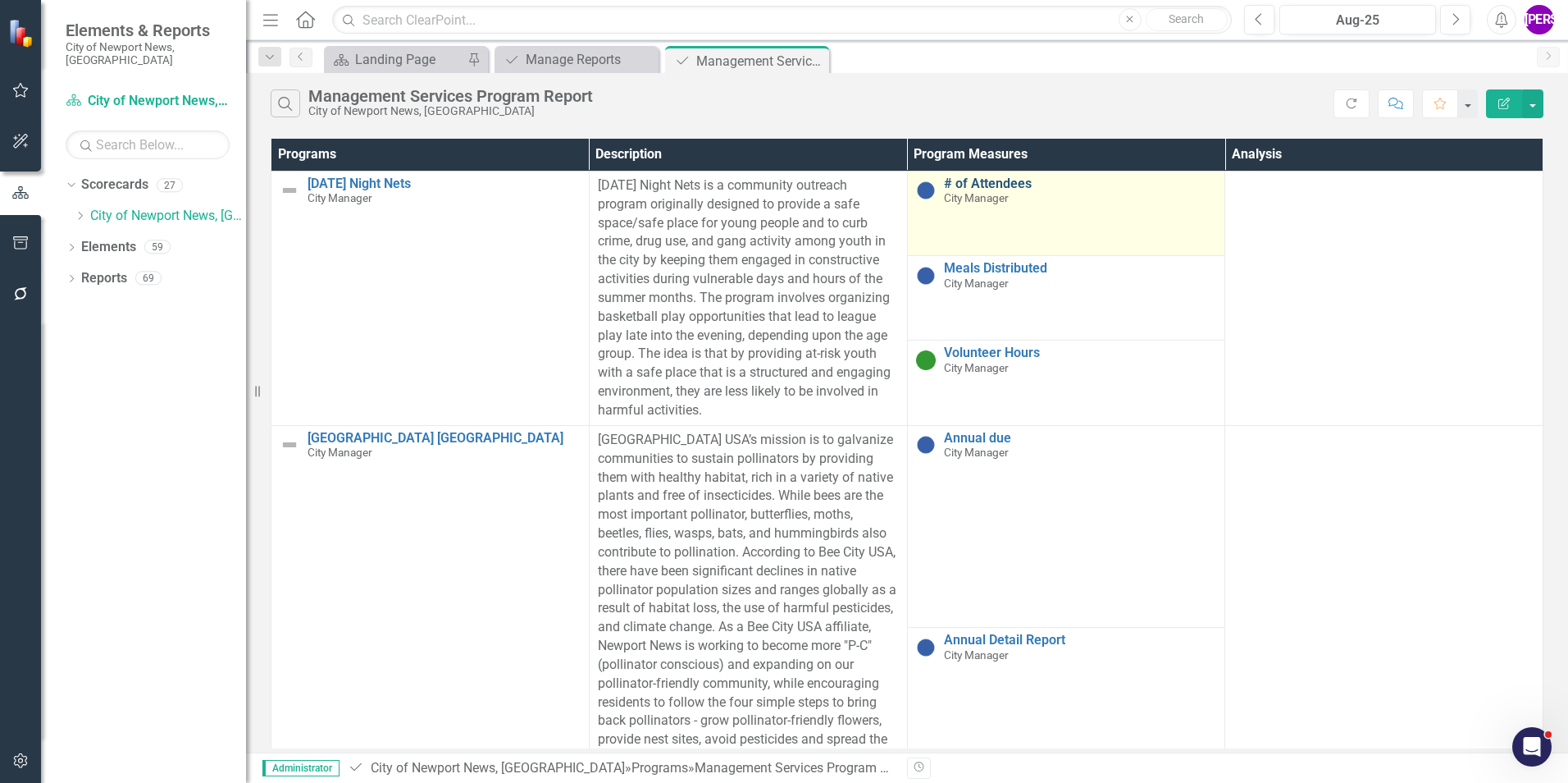
click at [999, 181] on link "# of Attendees" at bounding box center [1081, 184] width 274 height 15
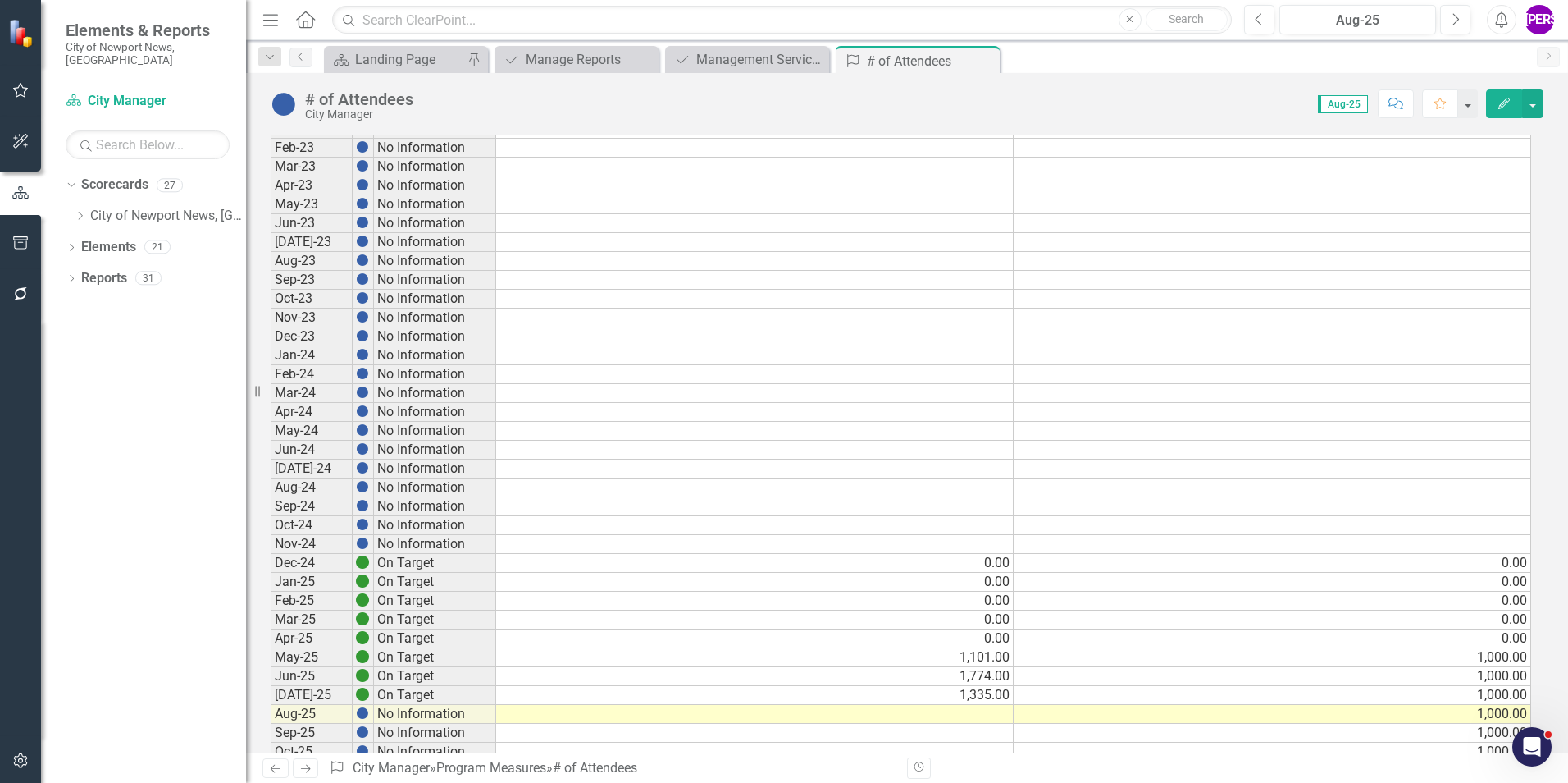
scroll to position [1231, 0]
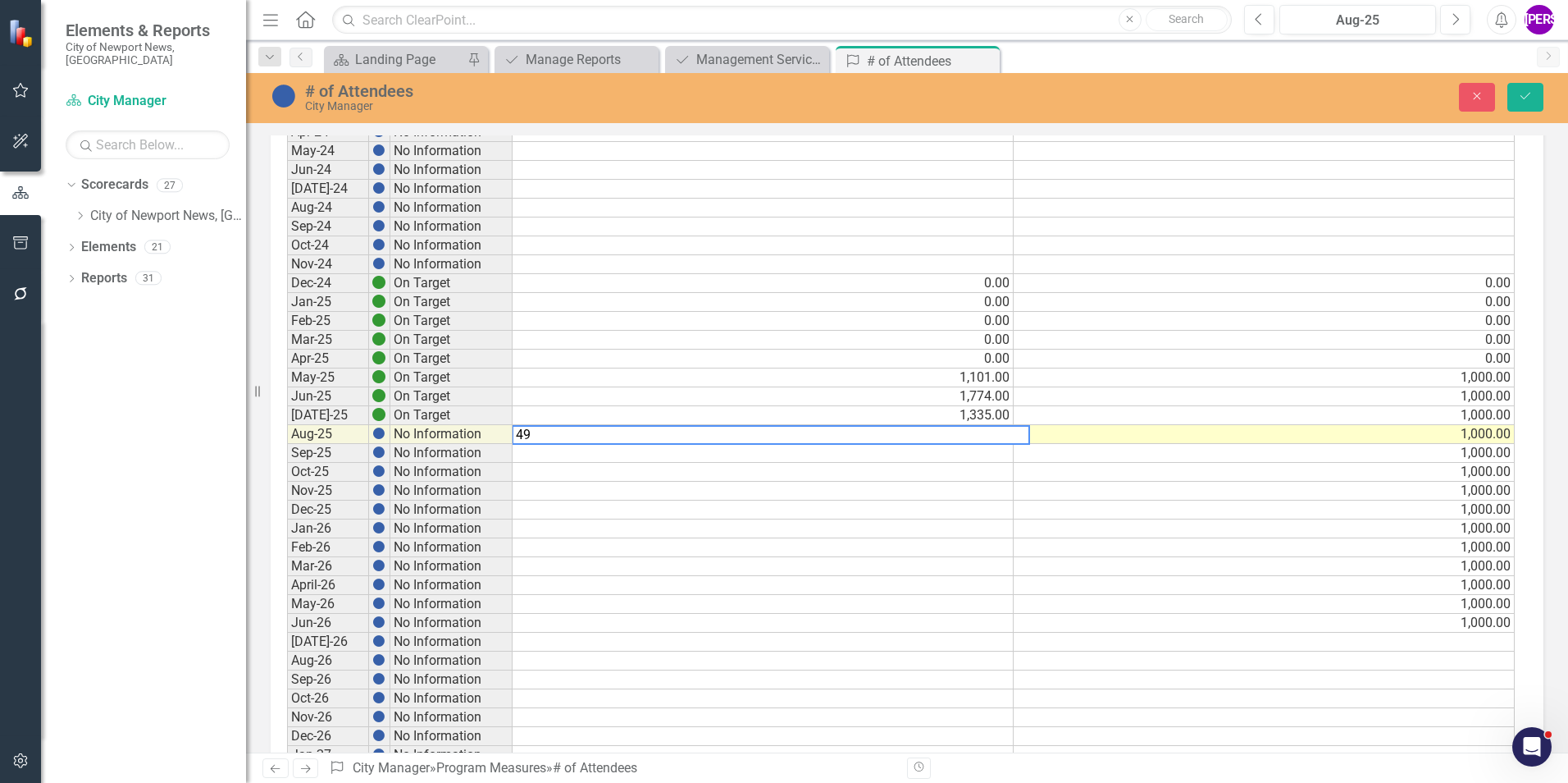
type textarea "499"
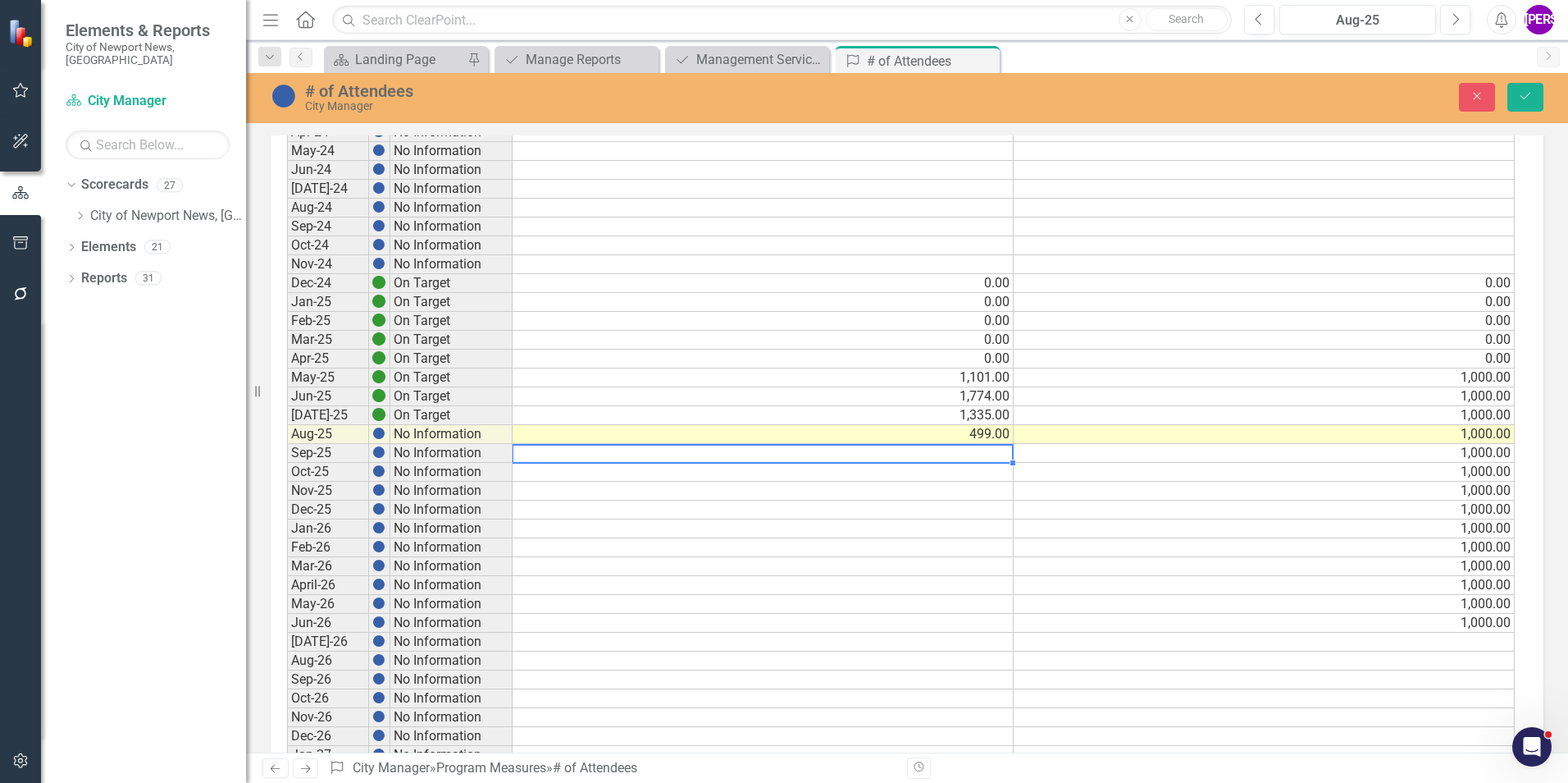
click at [995, 432] on td "499.00" at bounding box center [763, 434] width 501 height 19
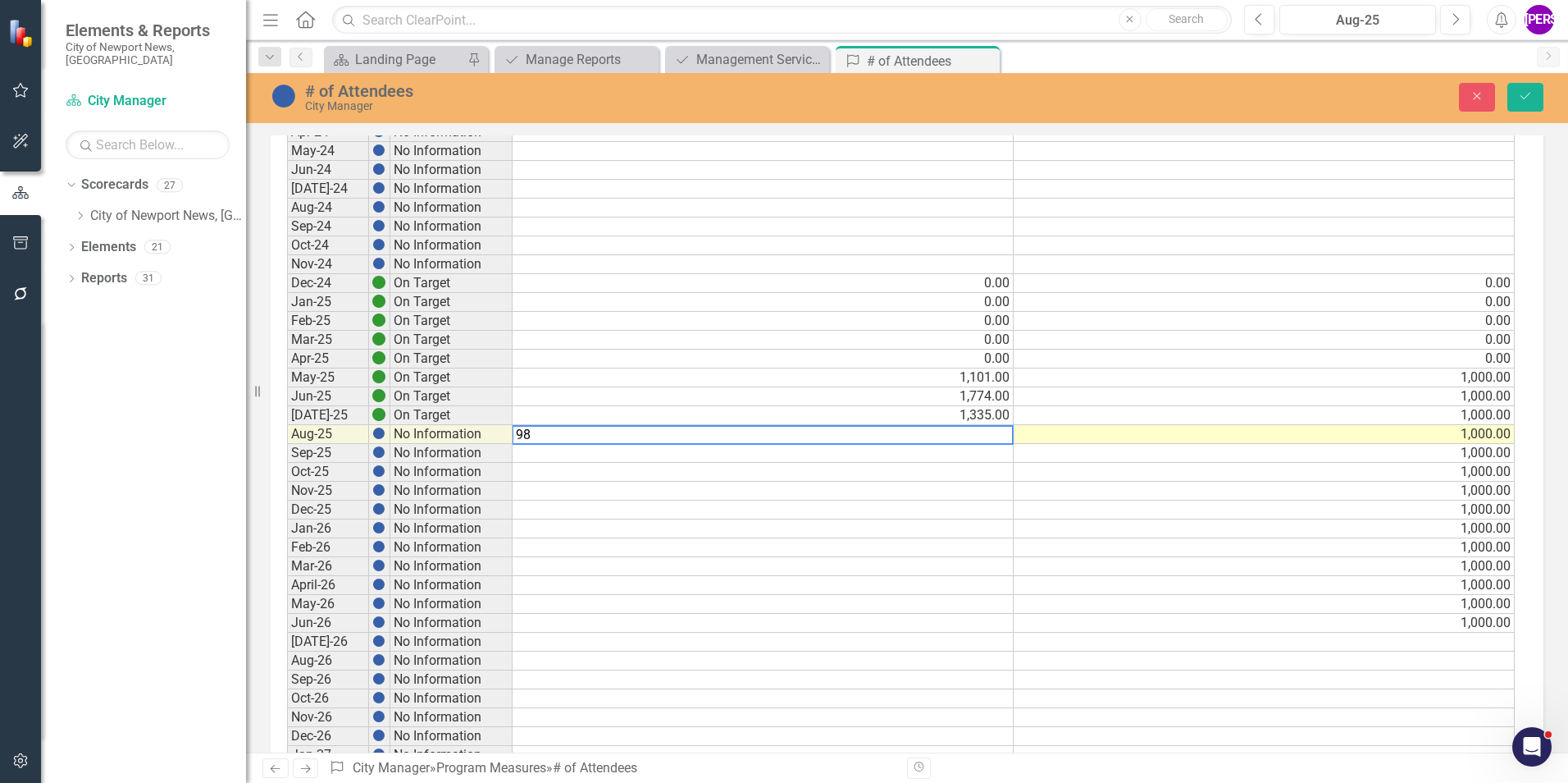
type textarea "988"
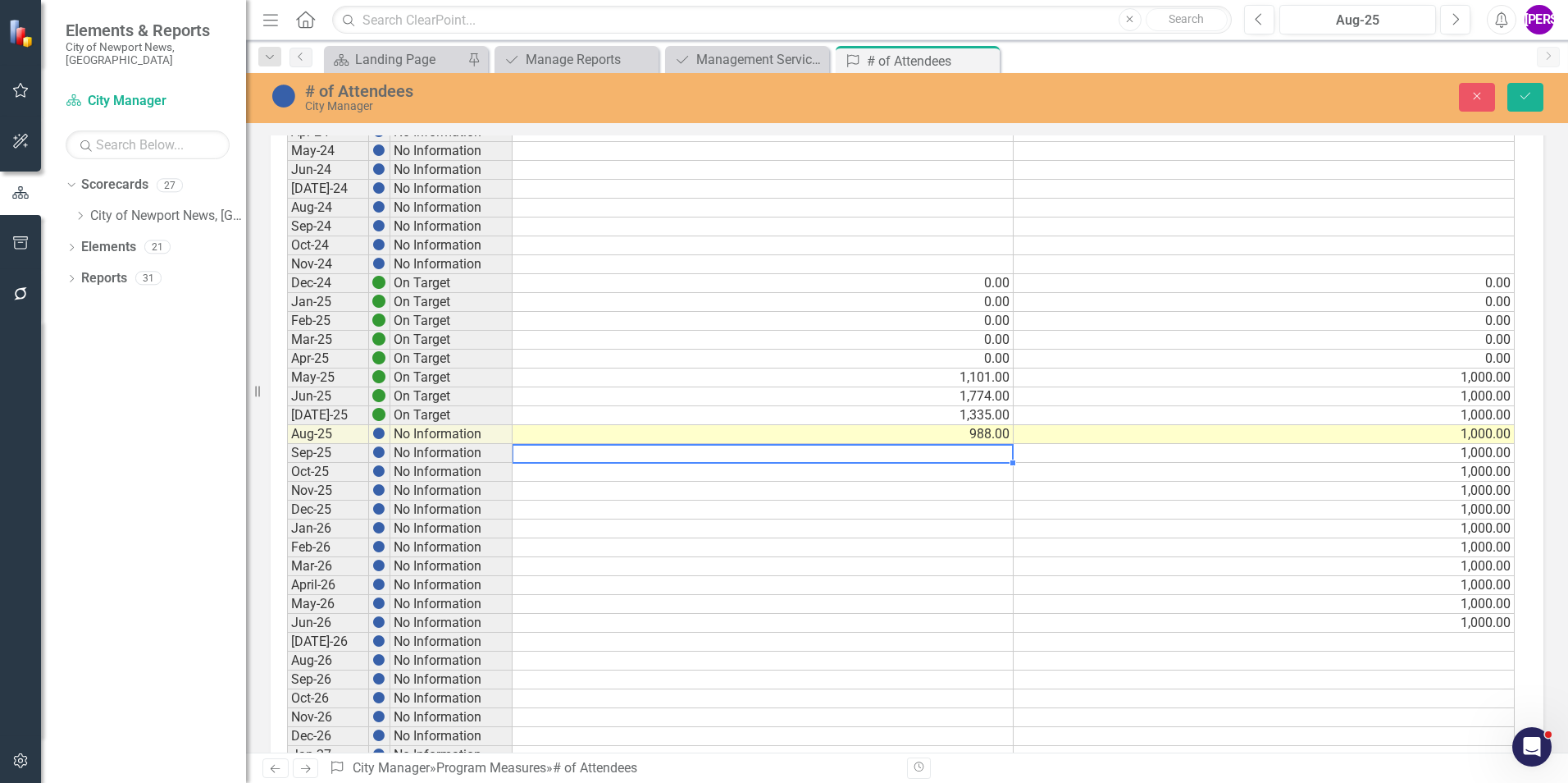
click at [1042, 96] on div "Close Save" at bounding box center [1292, 97] width 527 height 29
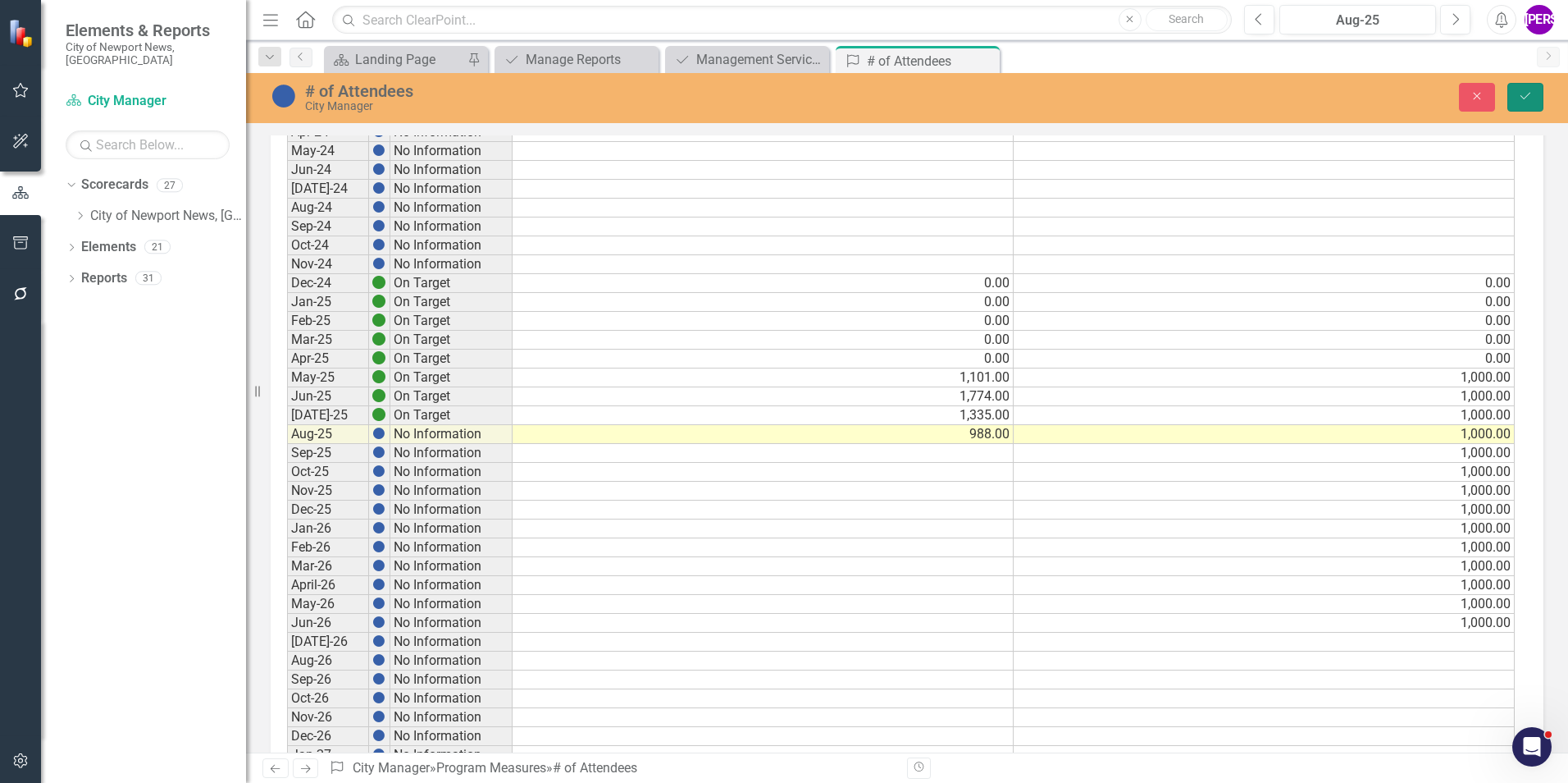
drag, startPoint x: 1532, startPoint y: 101, endPoint x: 1519, endPoint y: 98, distance: 13.3
click at [1042, 101] on icon "Save" at bounding box center [1526, 96] width 15 height 12
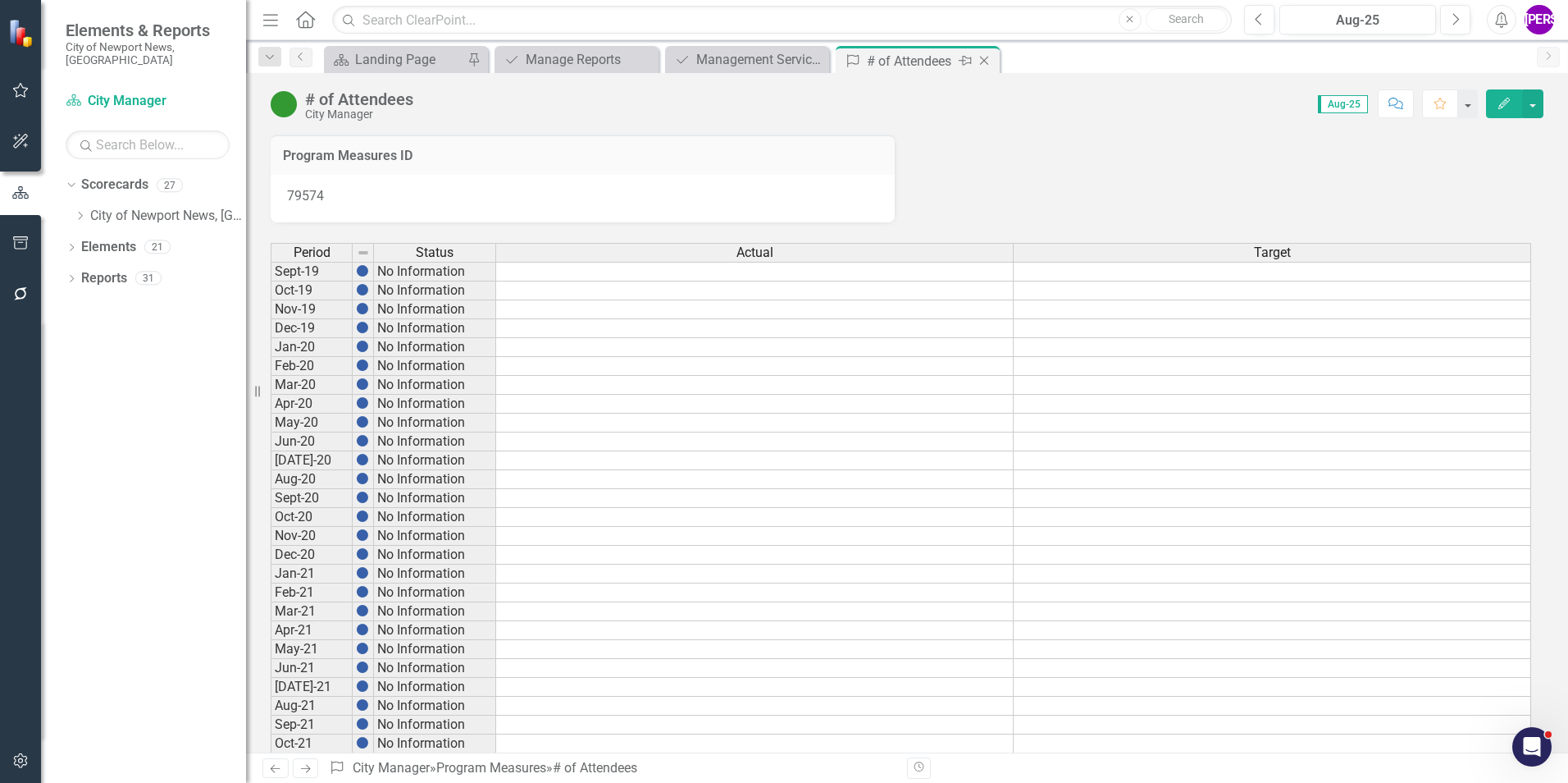
click at [984, 62] on icon at bounding box center [985, 61] width 9 height 9
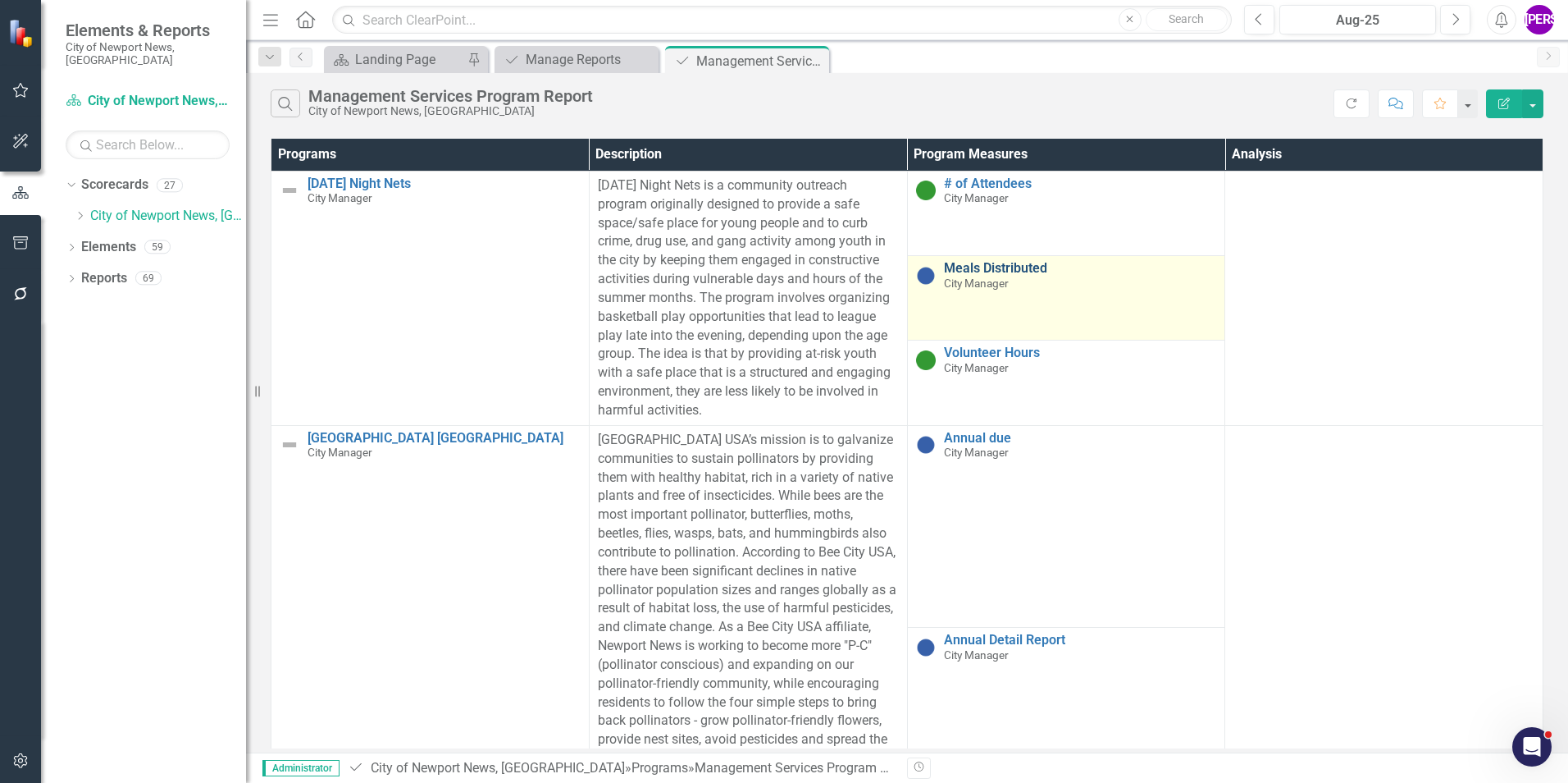
click at [1028, 270] on link "Meals Distributed" at bounding box center [1081, 269] width 274 height 15
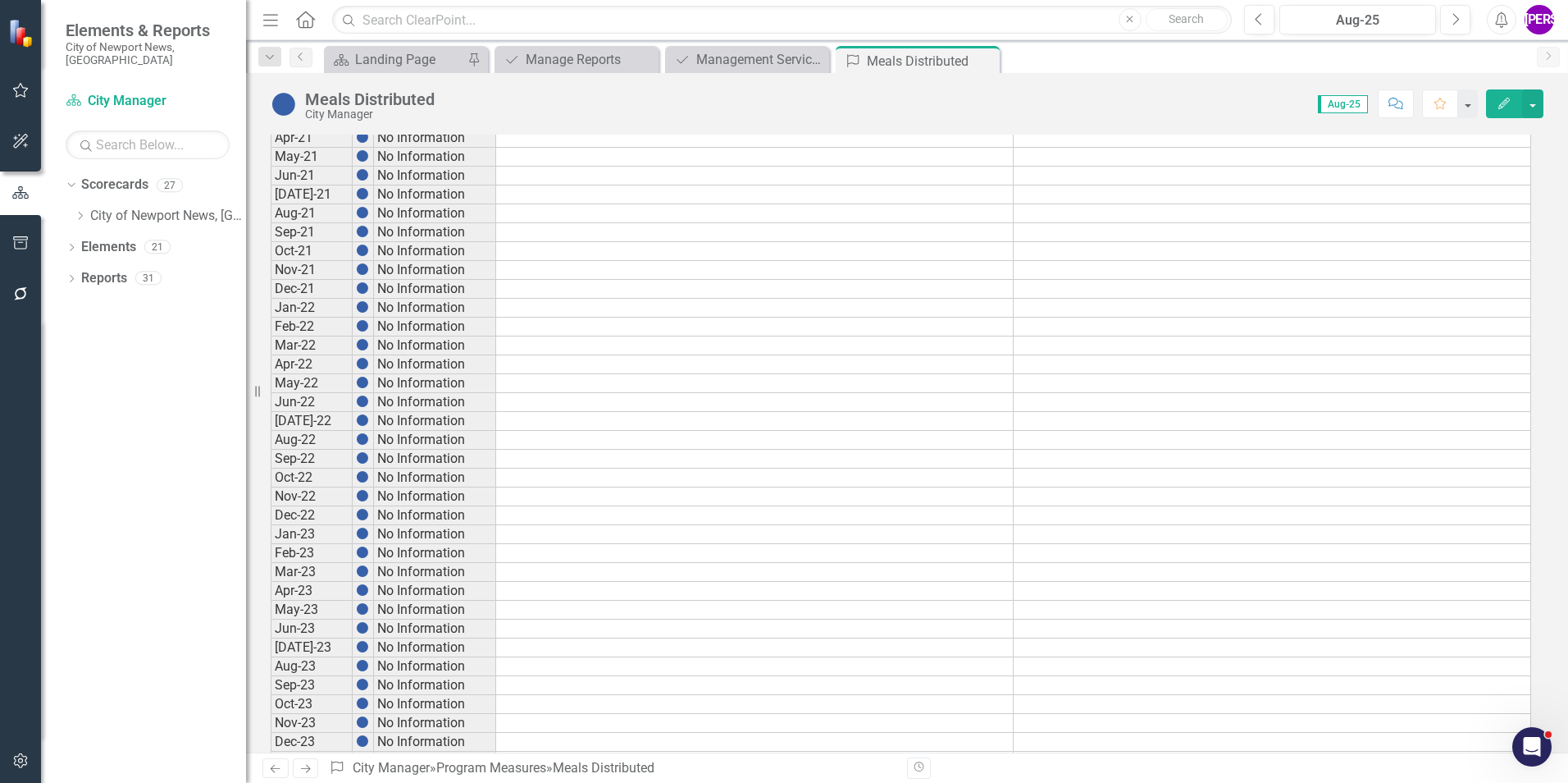
scroll to position [1149, 0]
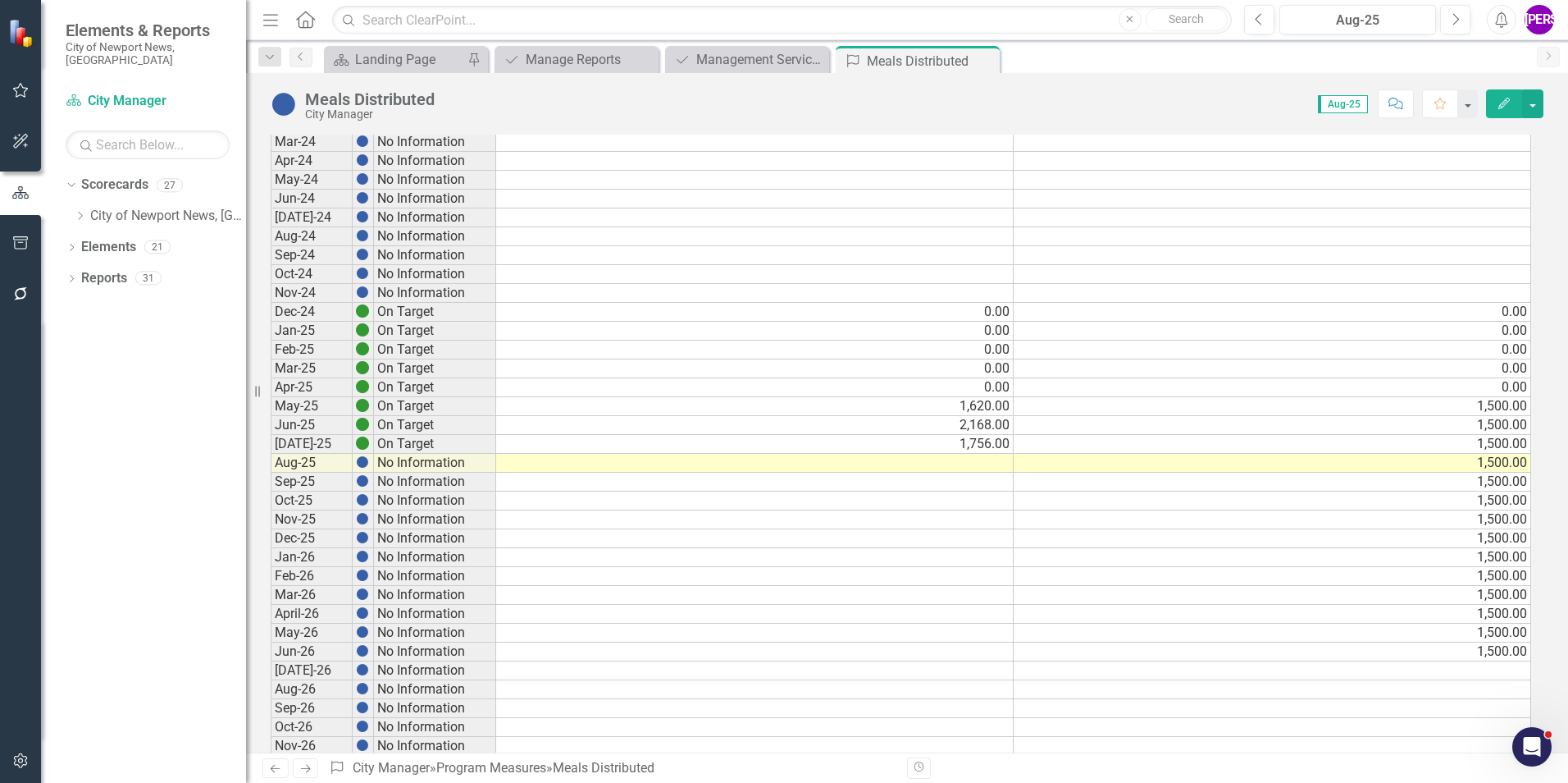
click at [976, 464] on td at bounding box center [755, 463] width 517 height 19
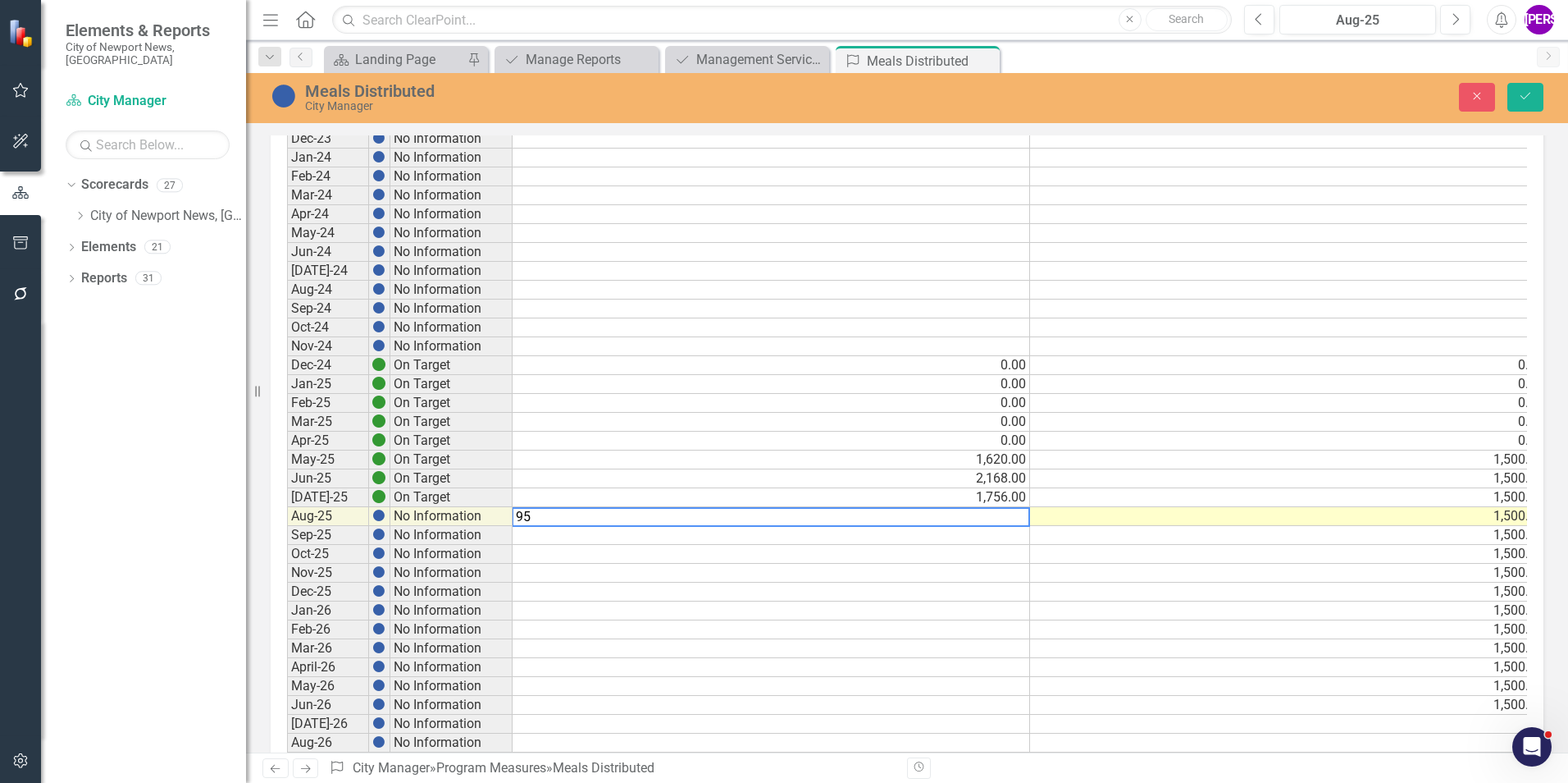
type textarea "955"
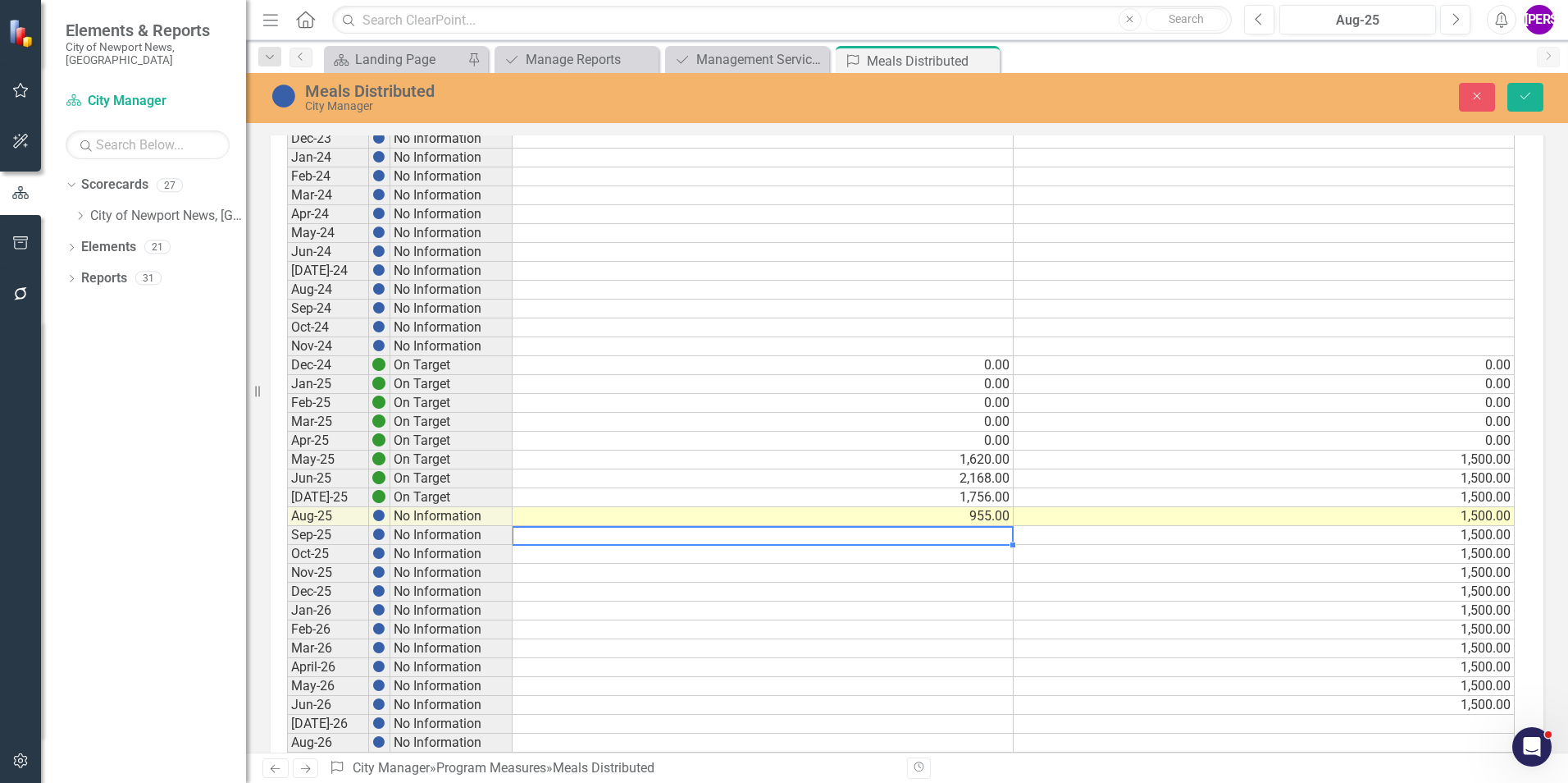
click at [999, 486] on td "955.00" at bounding box center [763, 516] width 501 height 19
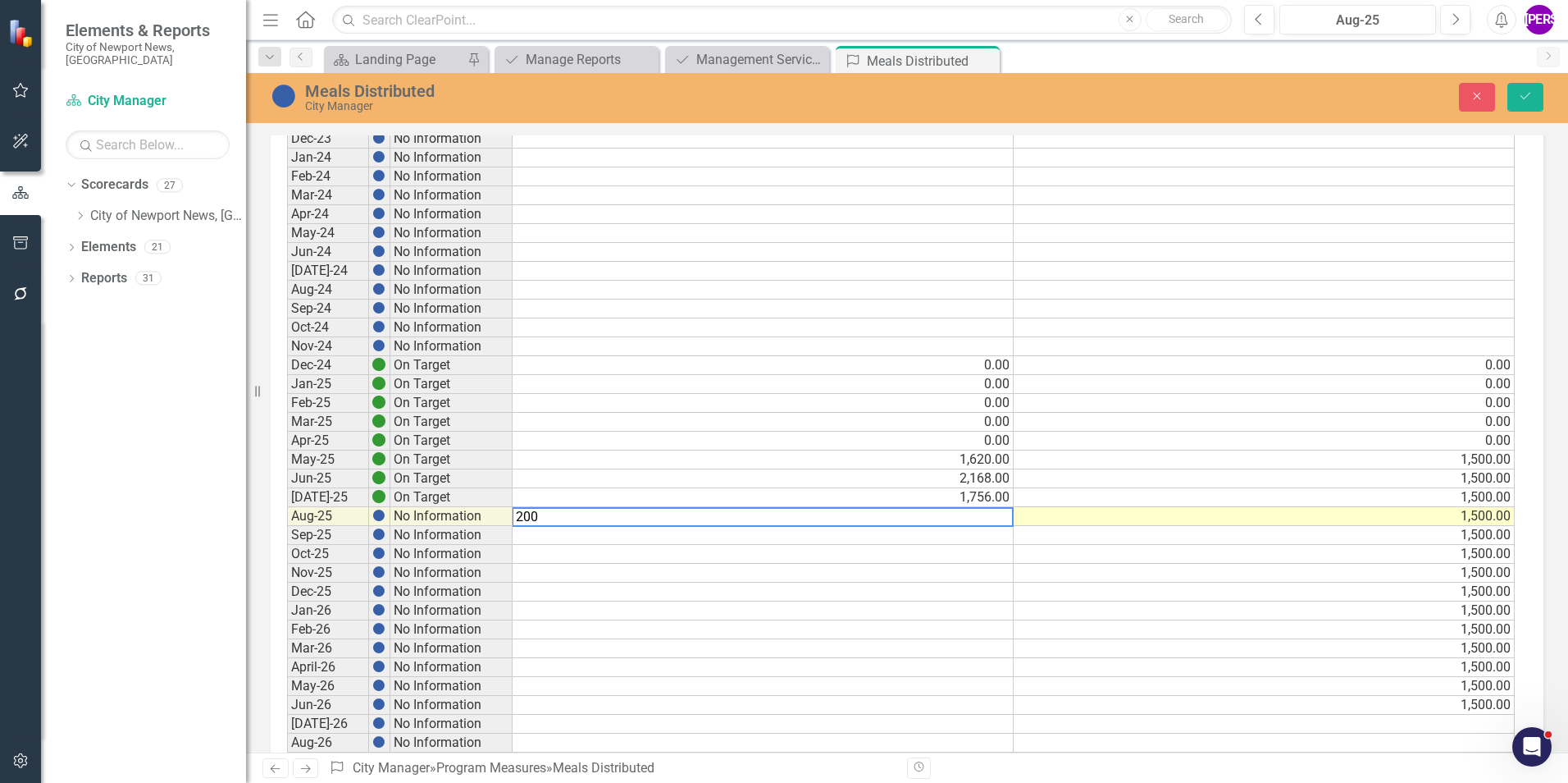
type textarea "2004"
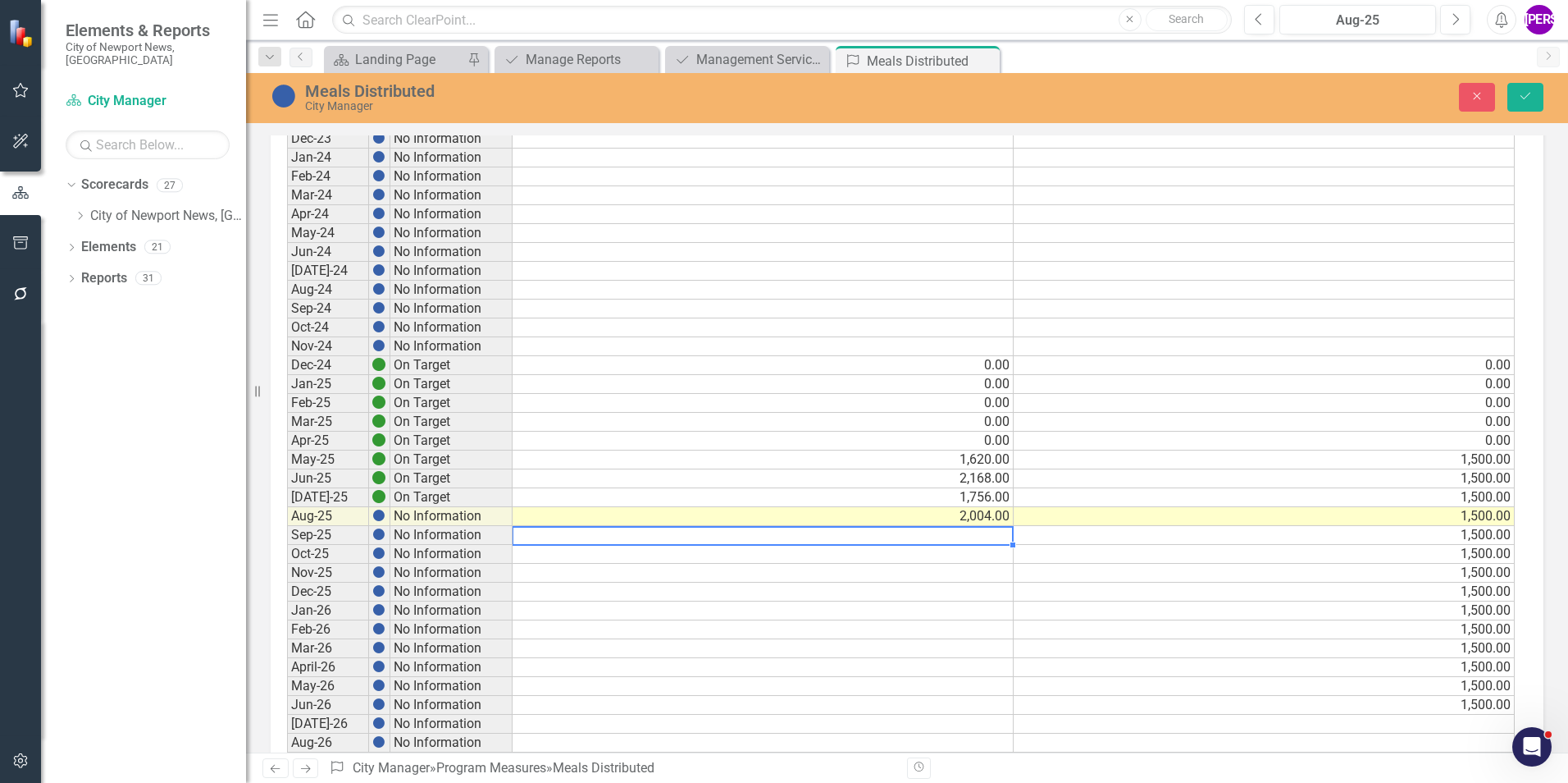
click at [1042, 106] on div "Close Save" at bounding box center [1292, 97] width 527 height 29
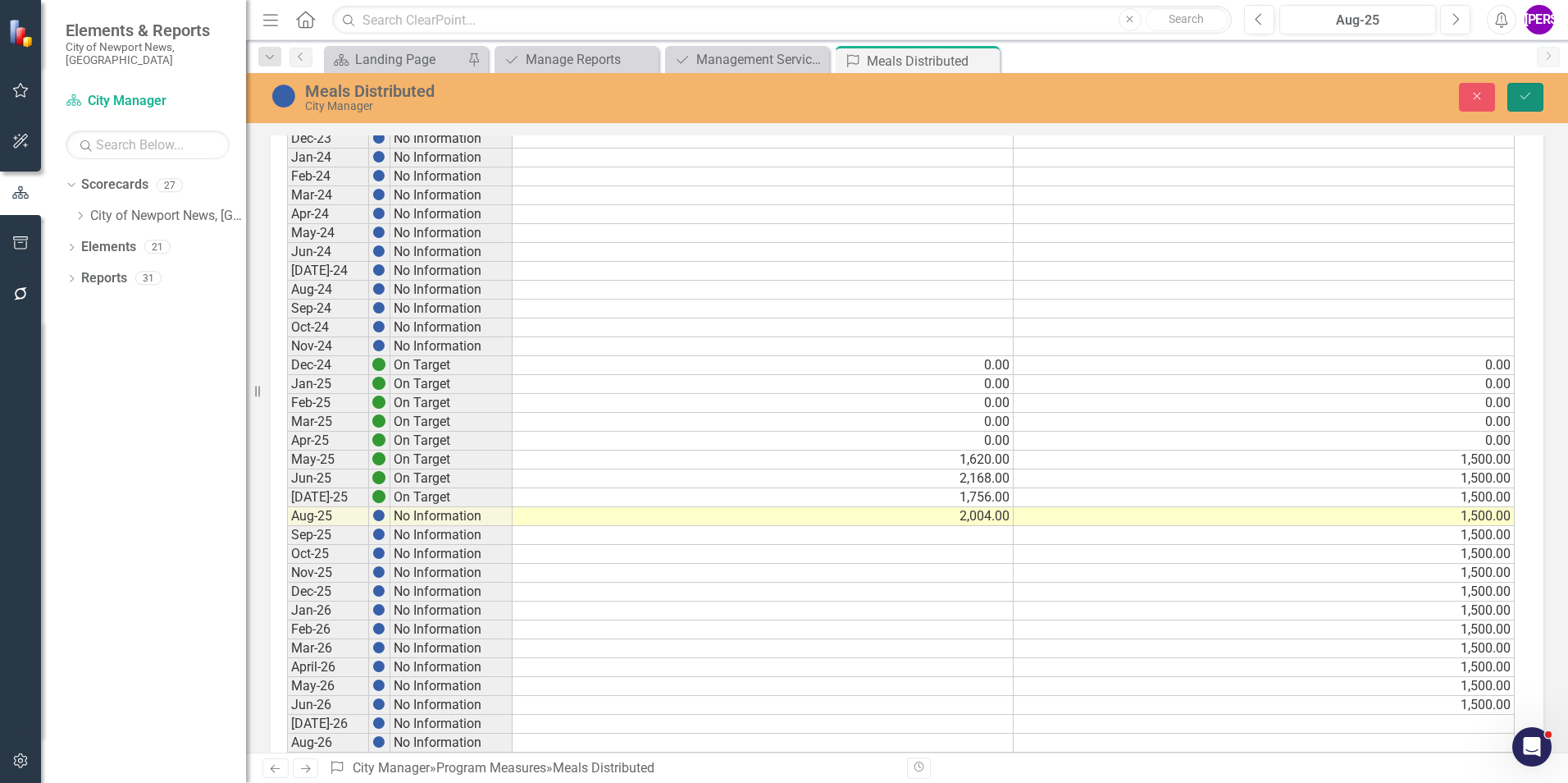
click at [1042, 101] on icon "Save" at bounding box center [1526, 96] width 15 height 12
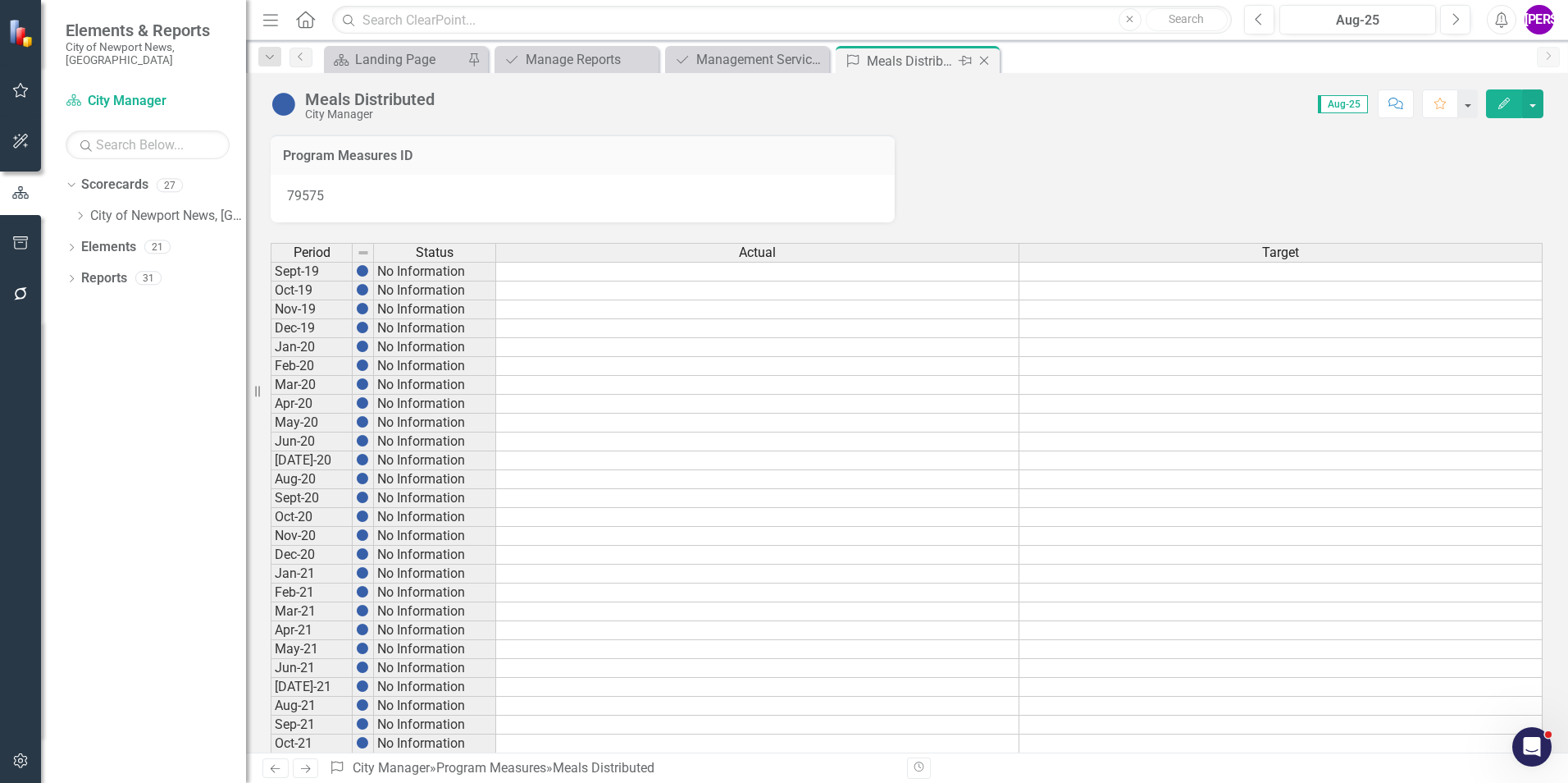
click at [984, 57] on icon "Close" at bounding box center [985, 61] width 16 height 13
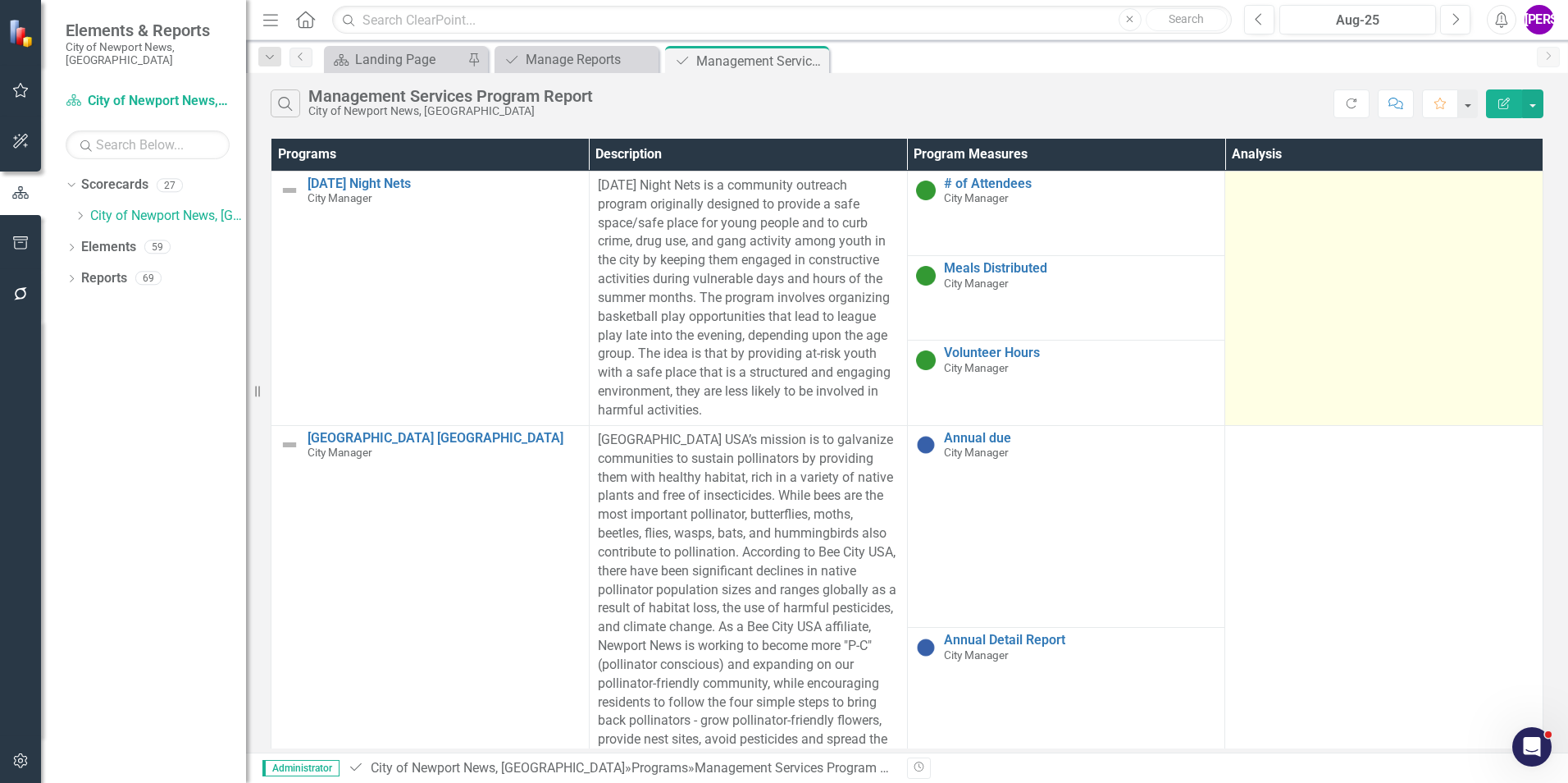
click at [1042, 274] on td at bounding box center [1384, 298] width 318 height 255
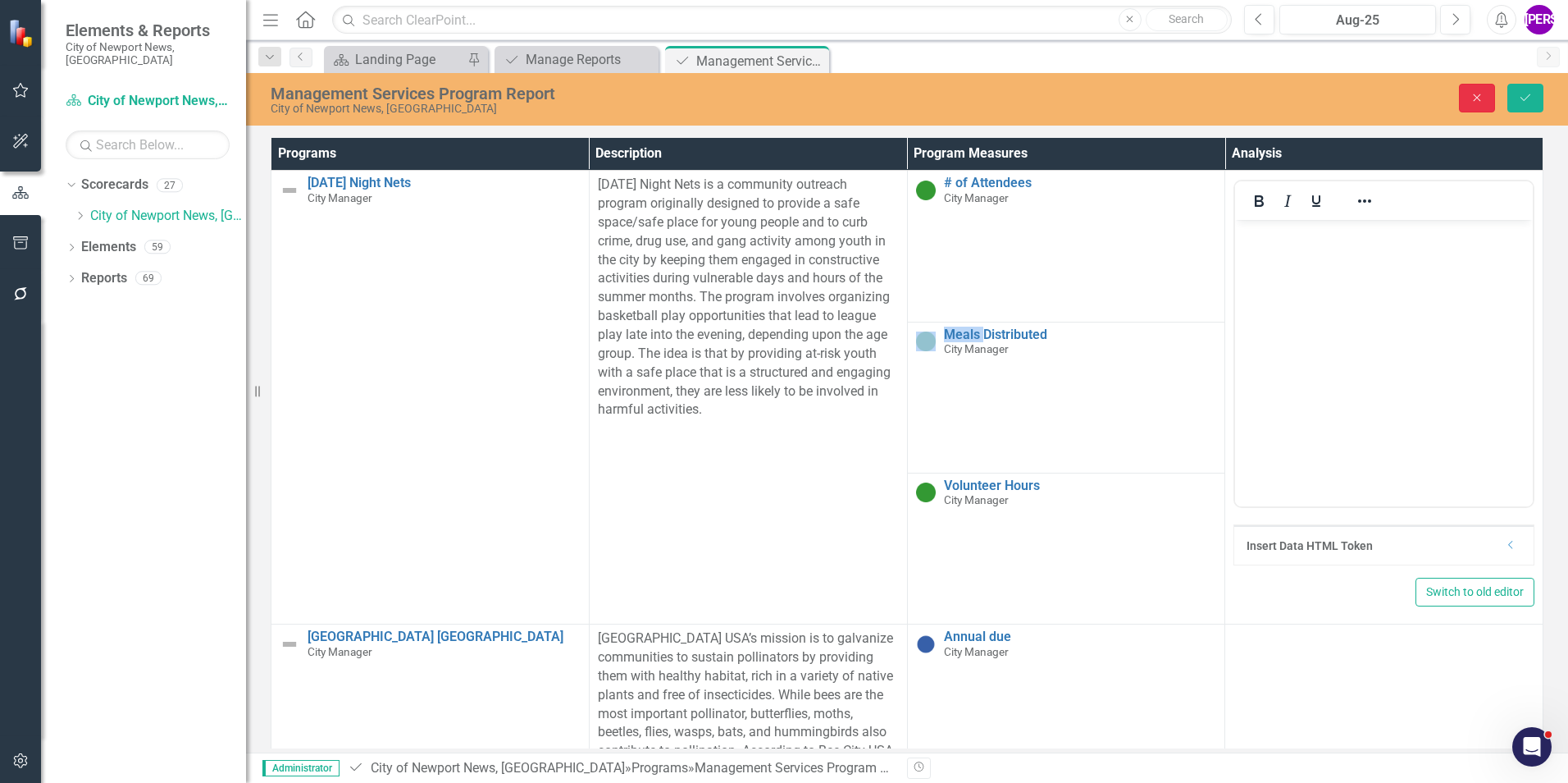
click at [1042, 108] on button "Close" at bounding box center [1477, 98] width 36 height 29
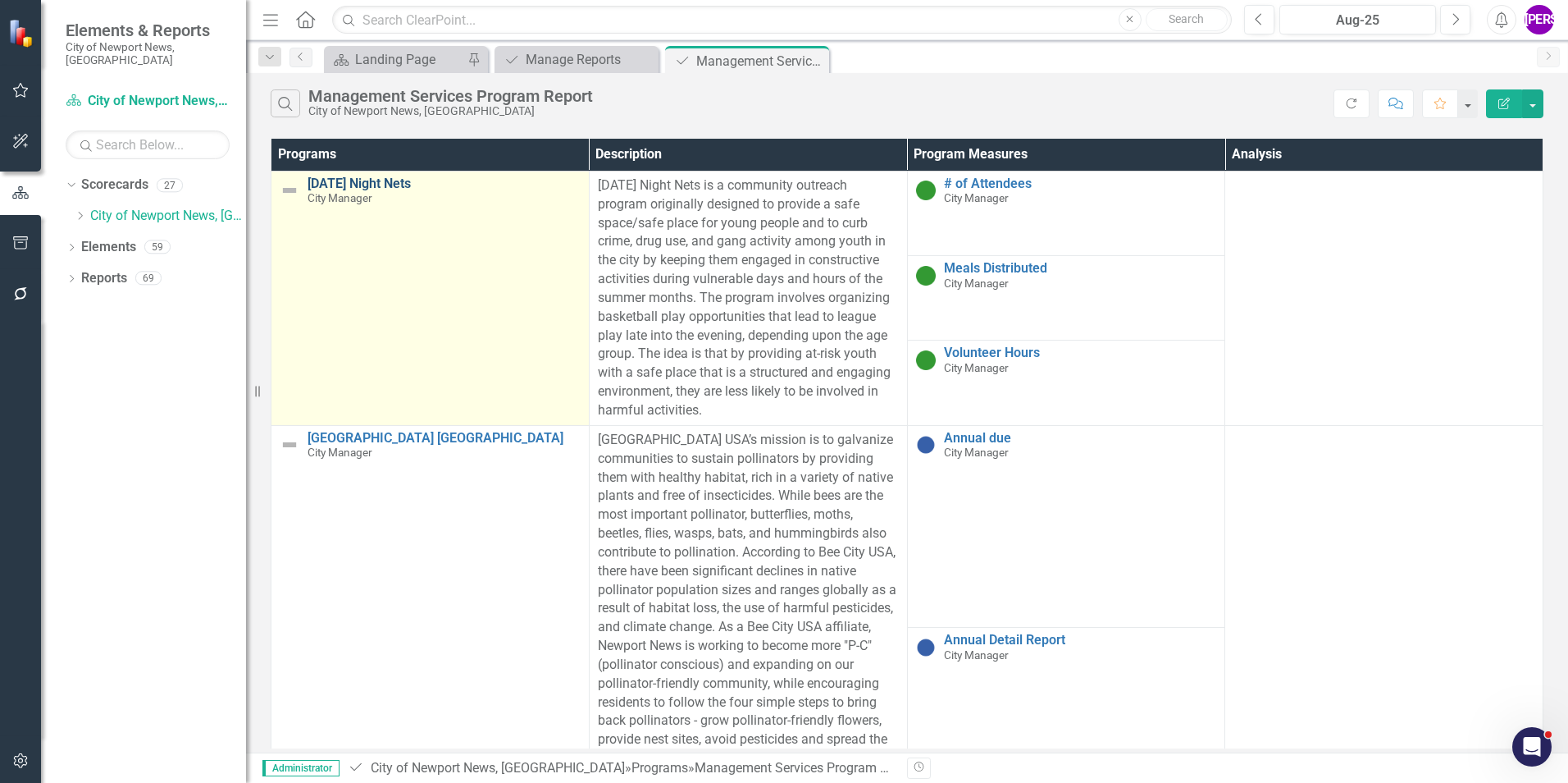
click at [381, 187] on link "[DATE] Night Nets" at bounding box center [444, 184] width 274 height 15
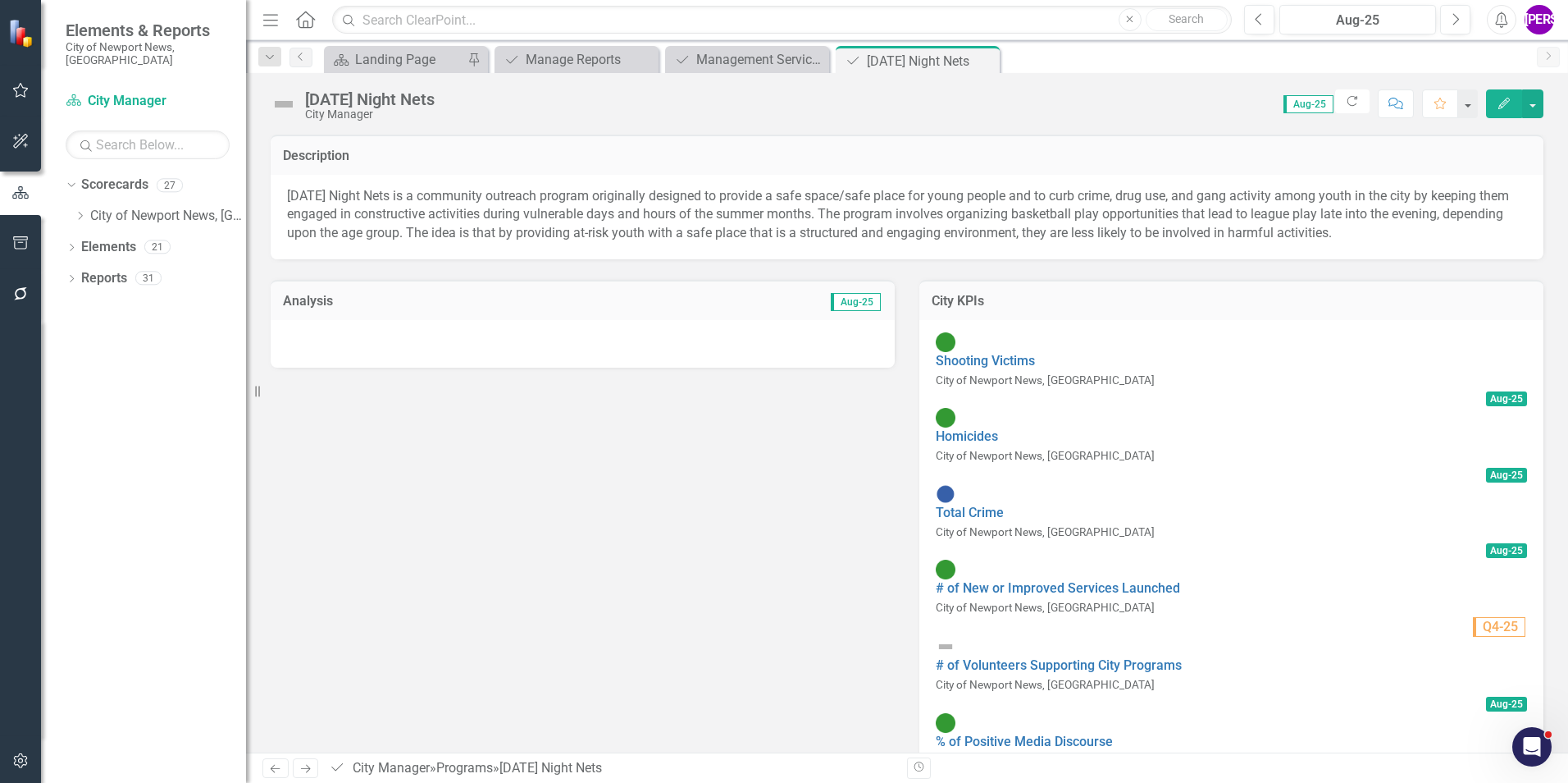
click at [521, 321] on div at bounding box center [583, 344] width 625 height 48
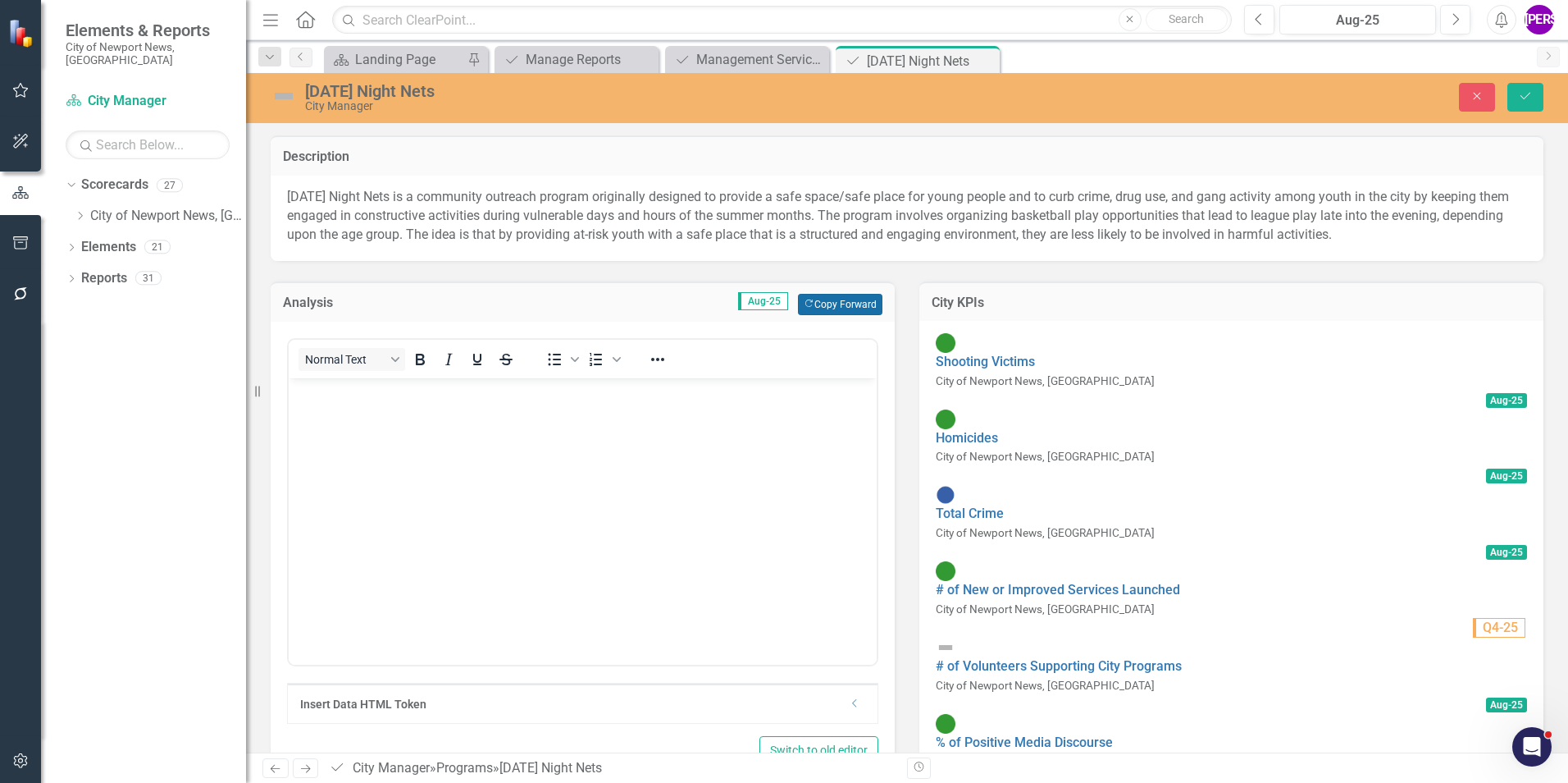
click at [814, 302] on button "Copy Forward Copy Forward" at bounding box center [840, 304] width 85 height 21
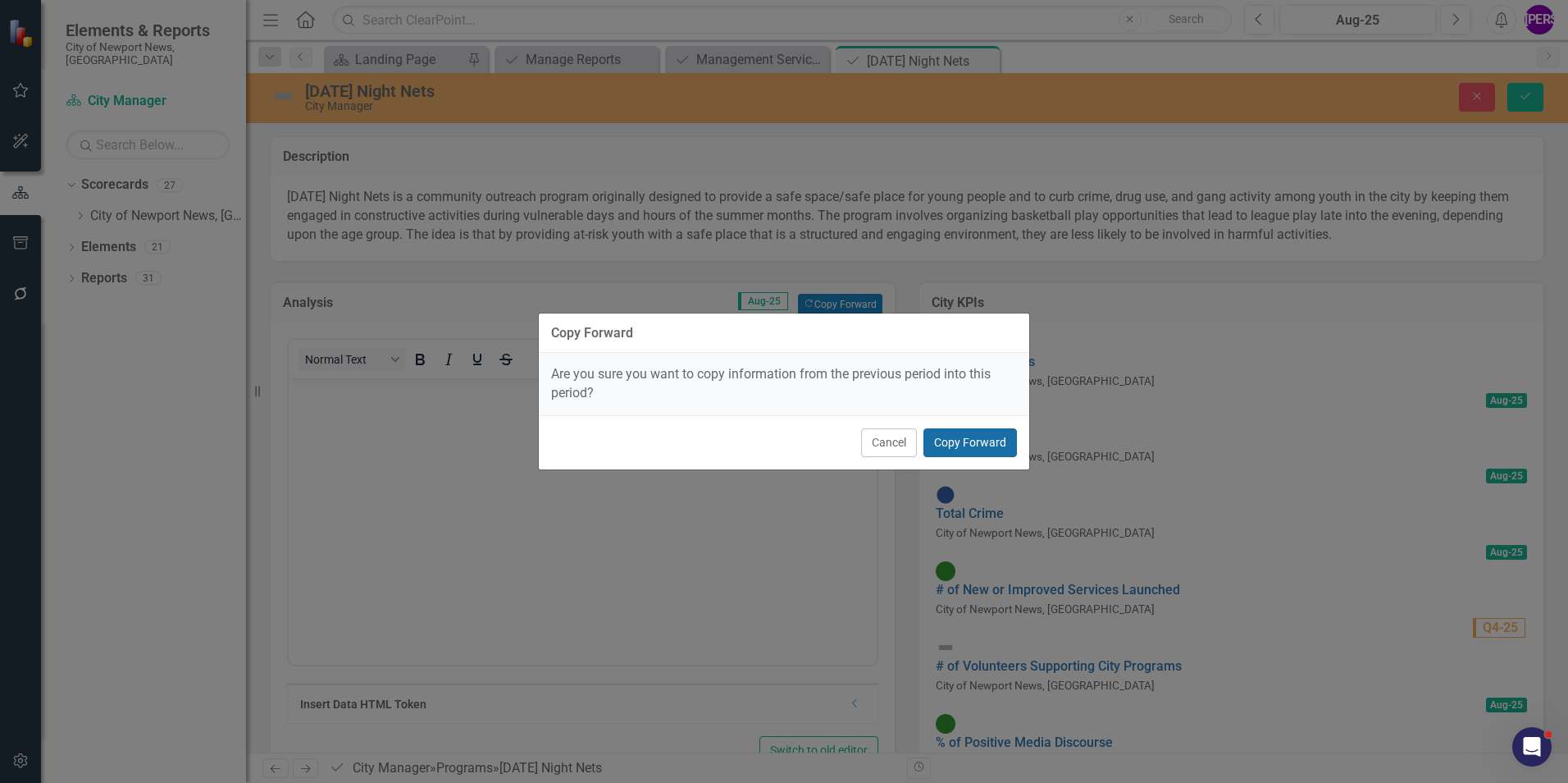
click at [966, 429] on button "Copy Forward" at bounding box center [970, 443] width 93 height 29
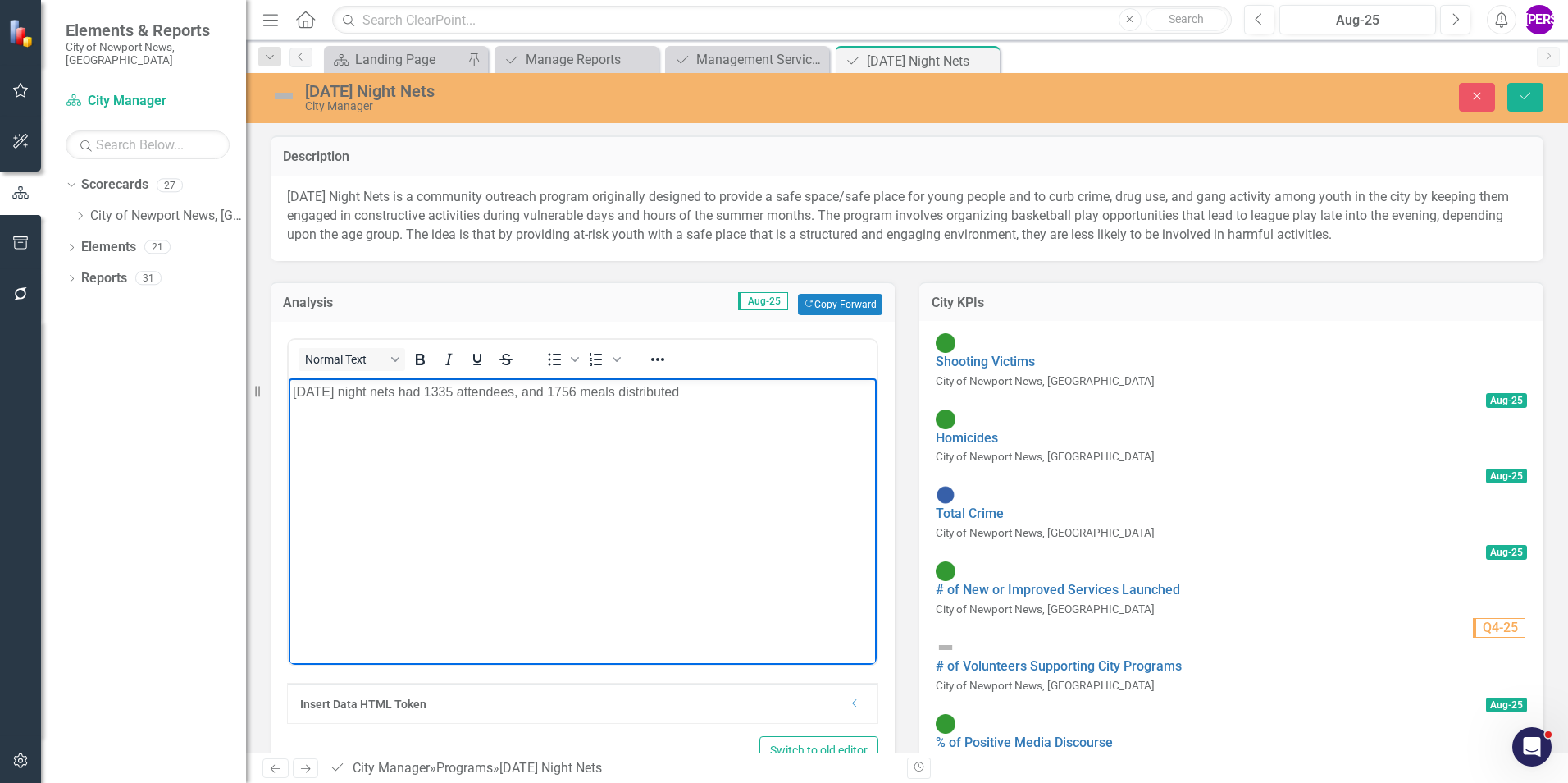
click at [700, 401] on p "Friday night nets had 1335 attendees, and 1756 meals distributed" at bounding box center [583, 392] width 580 height 20
drag, startPoint x: 698, startPoint y: 397, endPoint x: 396, endPoint y: 392, distance: 302.0
click at [396, 392] on p "Friday night nets had 1335 attendees, and 1756 meals distributed" at bounding box center [583, 392] width 580 height 20
drag, startPoint x: 407, startPoint y: 394, endPoint x: 761, endPoint y: 451, distance: 358.6
click at [761, 451] on body "Friday night nets has wrapped up for the year." at bounding box center [583, 500] width 588 height 246
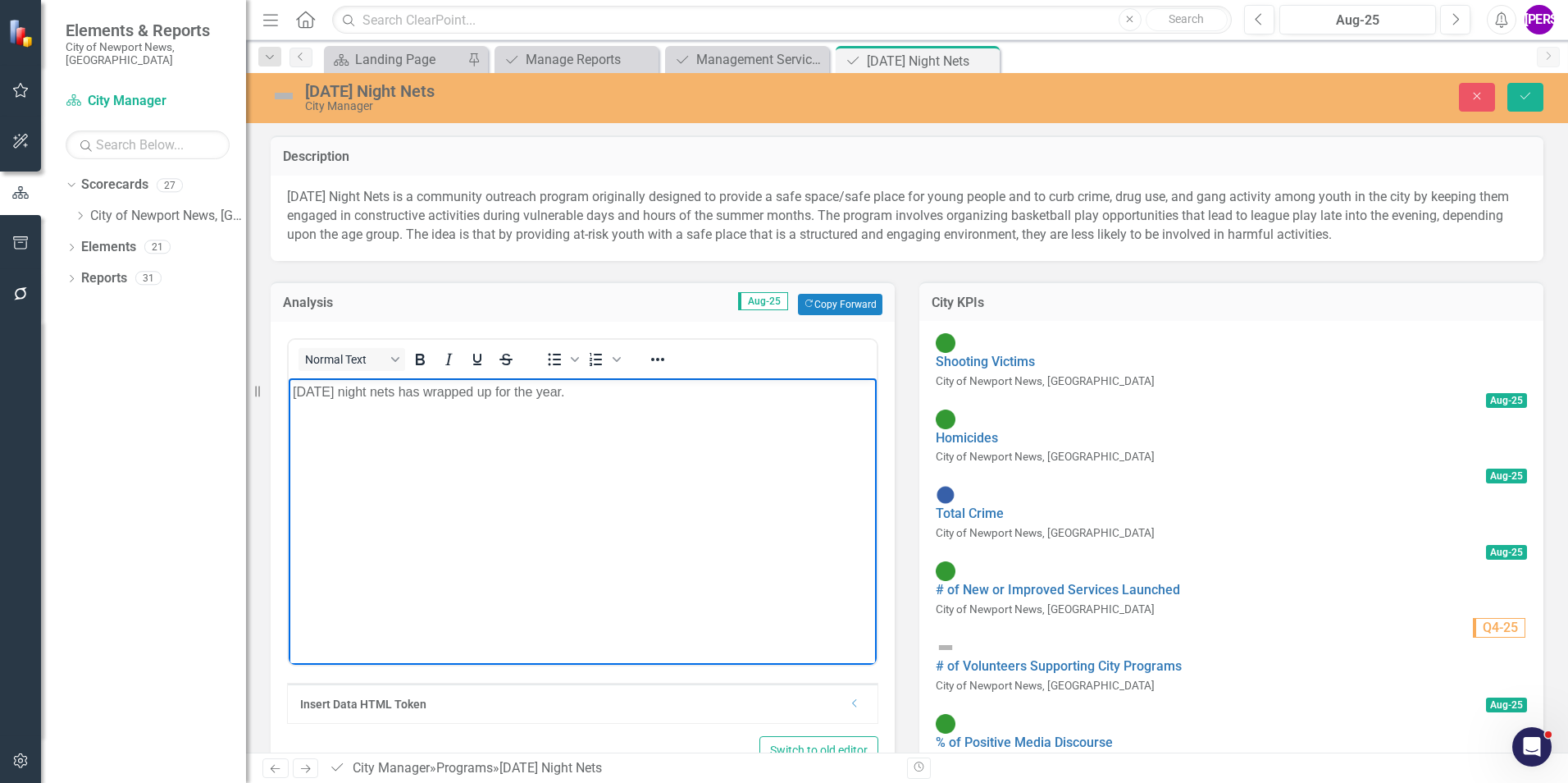
click at [342, 391] on p "Friday night nets has wrapped up for the year." at bounding box center [583, 392] width 580 height 20
click at [374, 392] on p "Friday Night nets has wrapped up for the year." at bounding box center [583, 392] width 580 height 20
click at [620, 384] on p "Friday Night Nets has wrapped up for the year." at bounding box center [583, 392] width 580 height 20
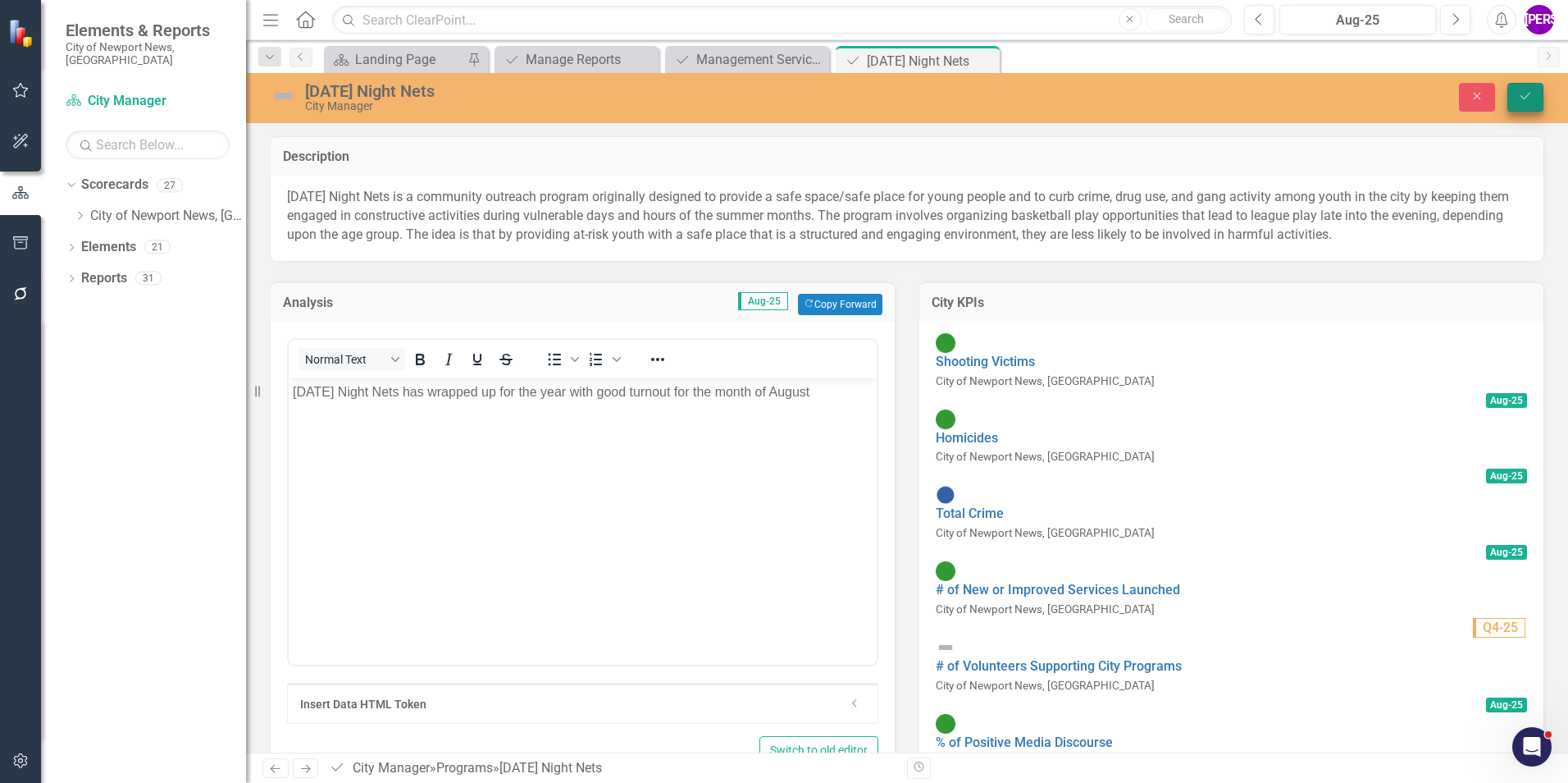
click at [1042, 84] on button "Save" at bounding box center [1526, 97] width 36 height 29
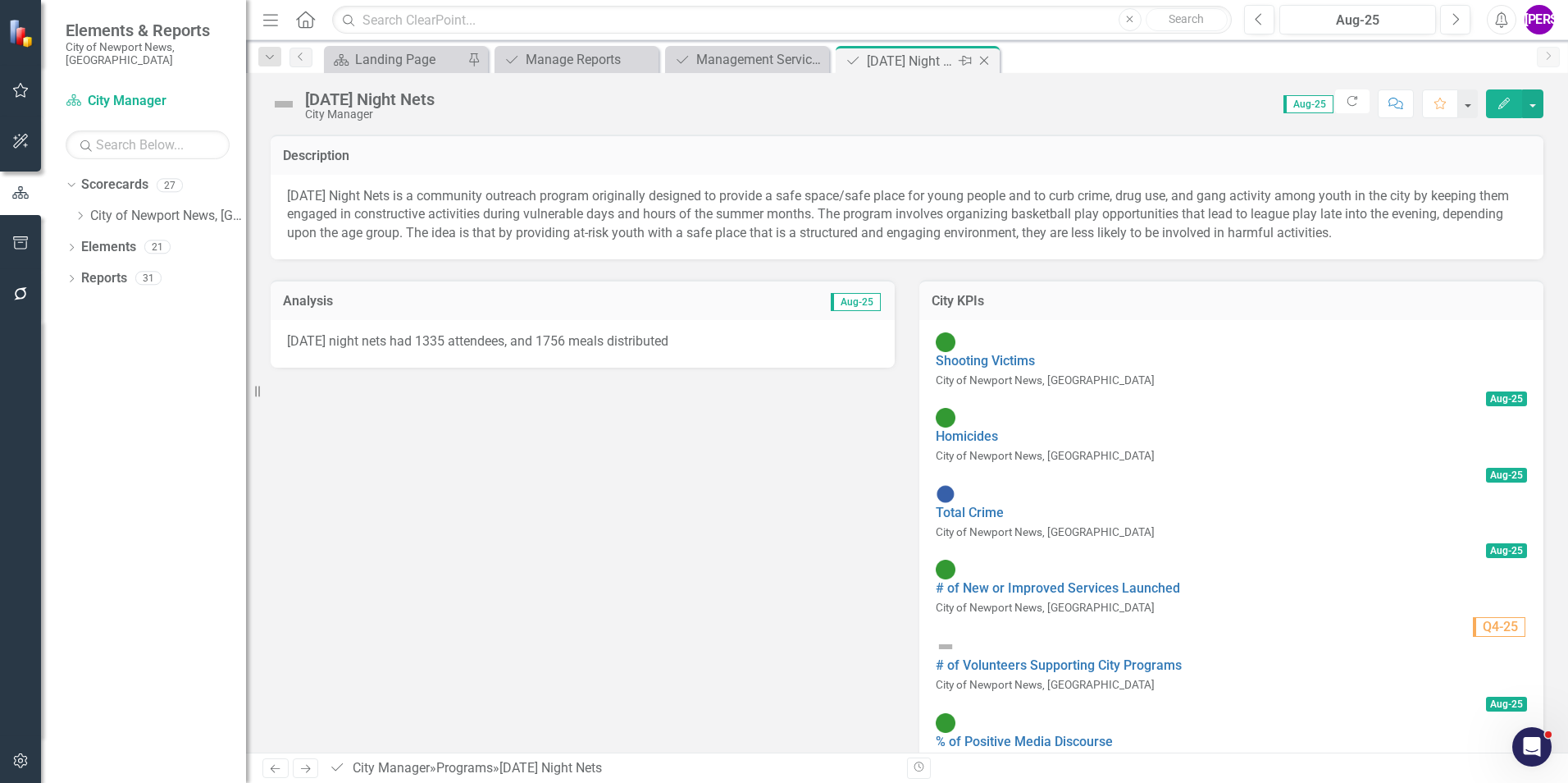
click at [987, 57] on icon "Close" at bounding box center [985, 61] width 16 height 13
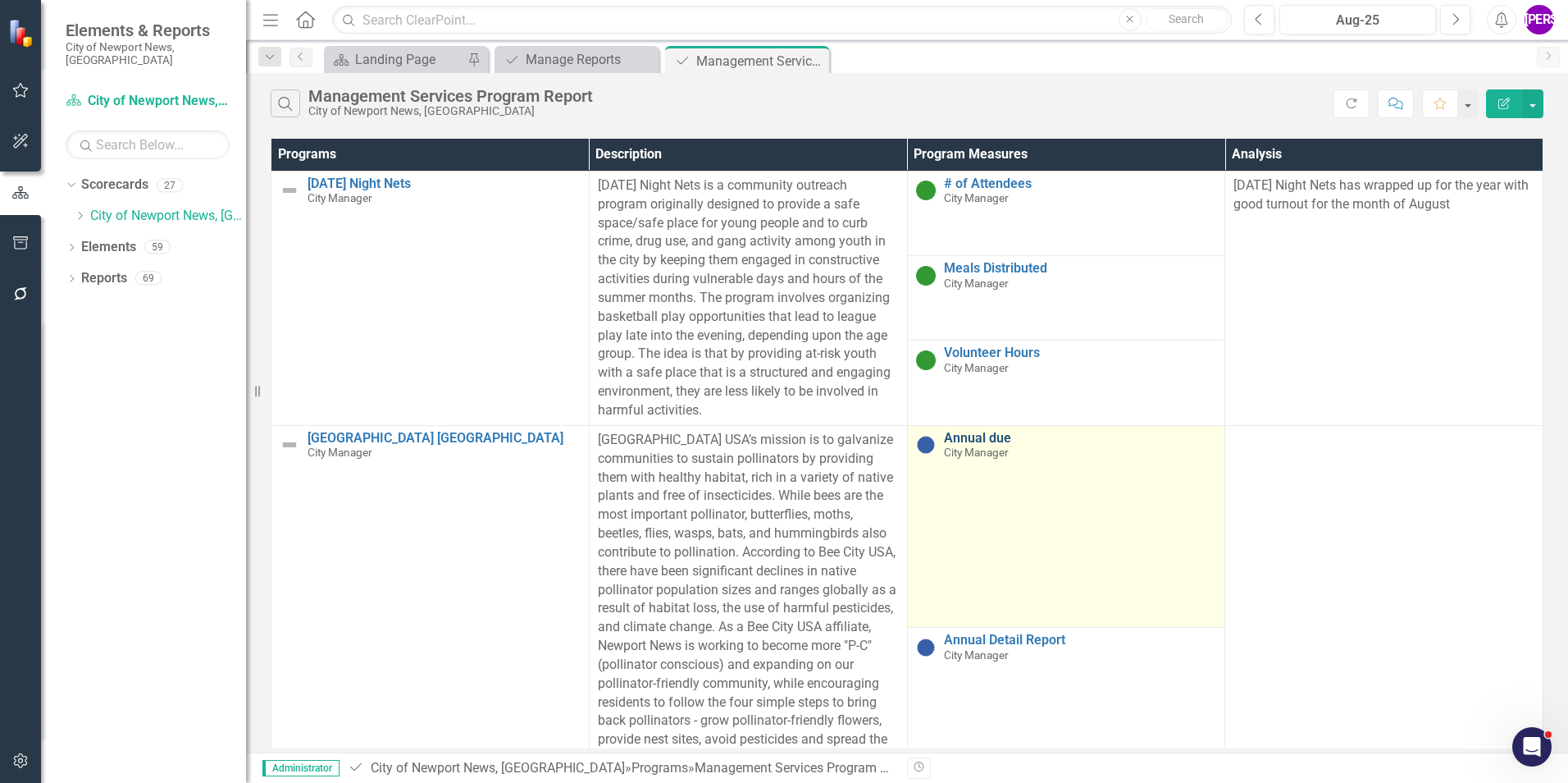
click at [971, 436] on link "Annual due" at bounding box center [1081, 438] width 274 height 15
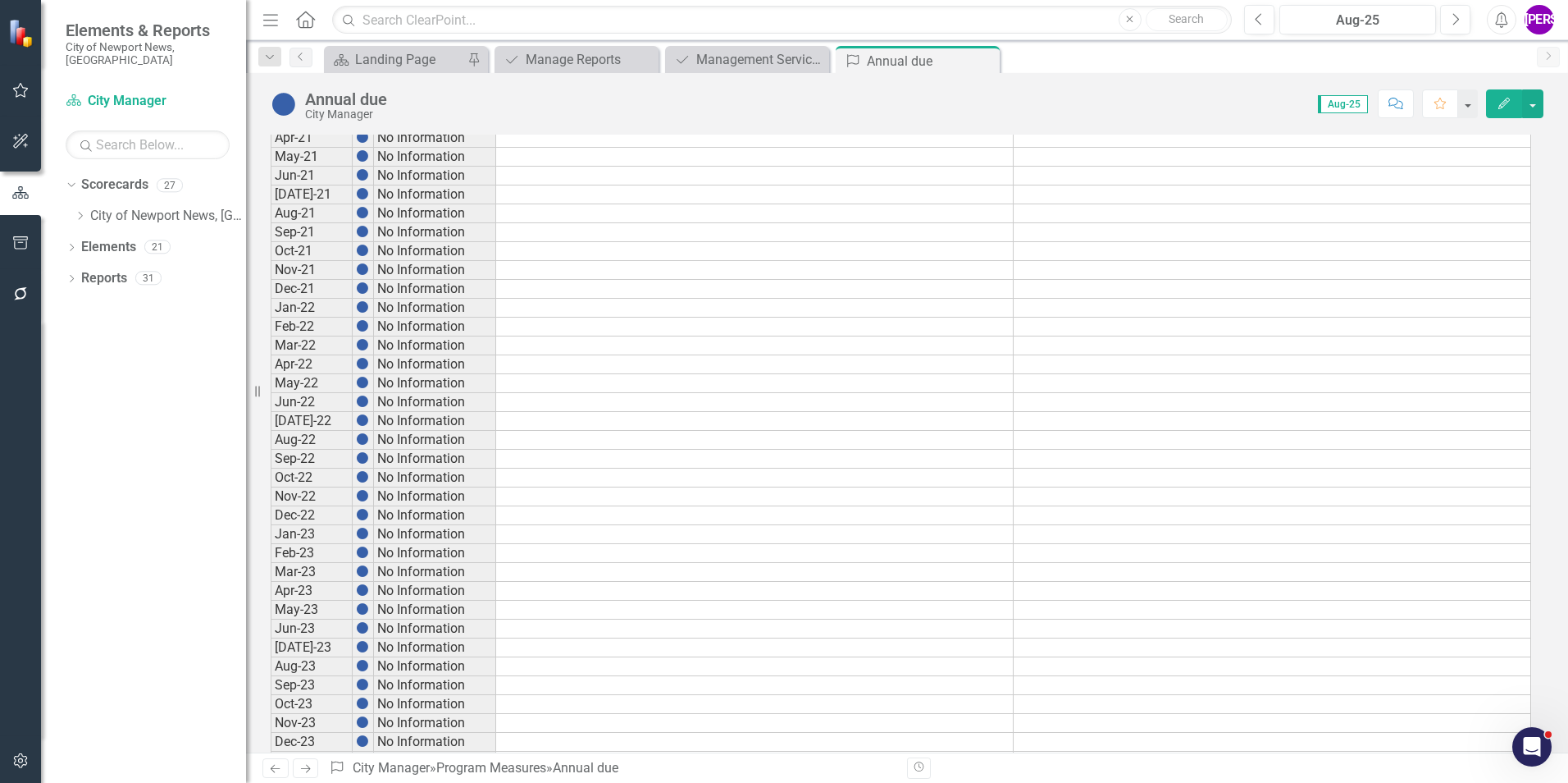
scroll to position [1149, 0]
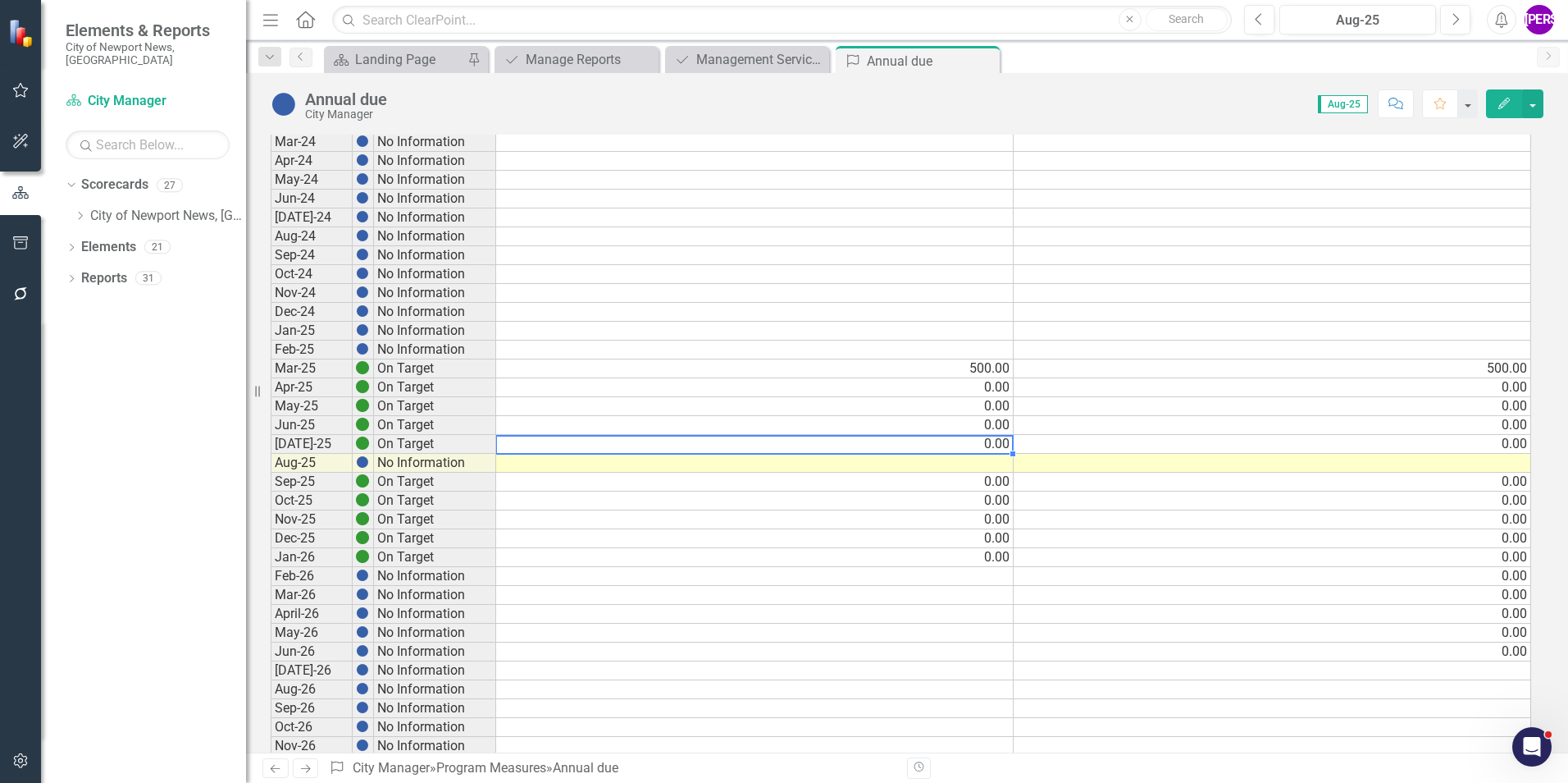
click at [996, 452] on td "0.00" at bounding box center [755, 444] width 517 height 19
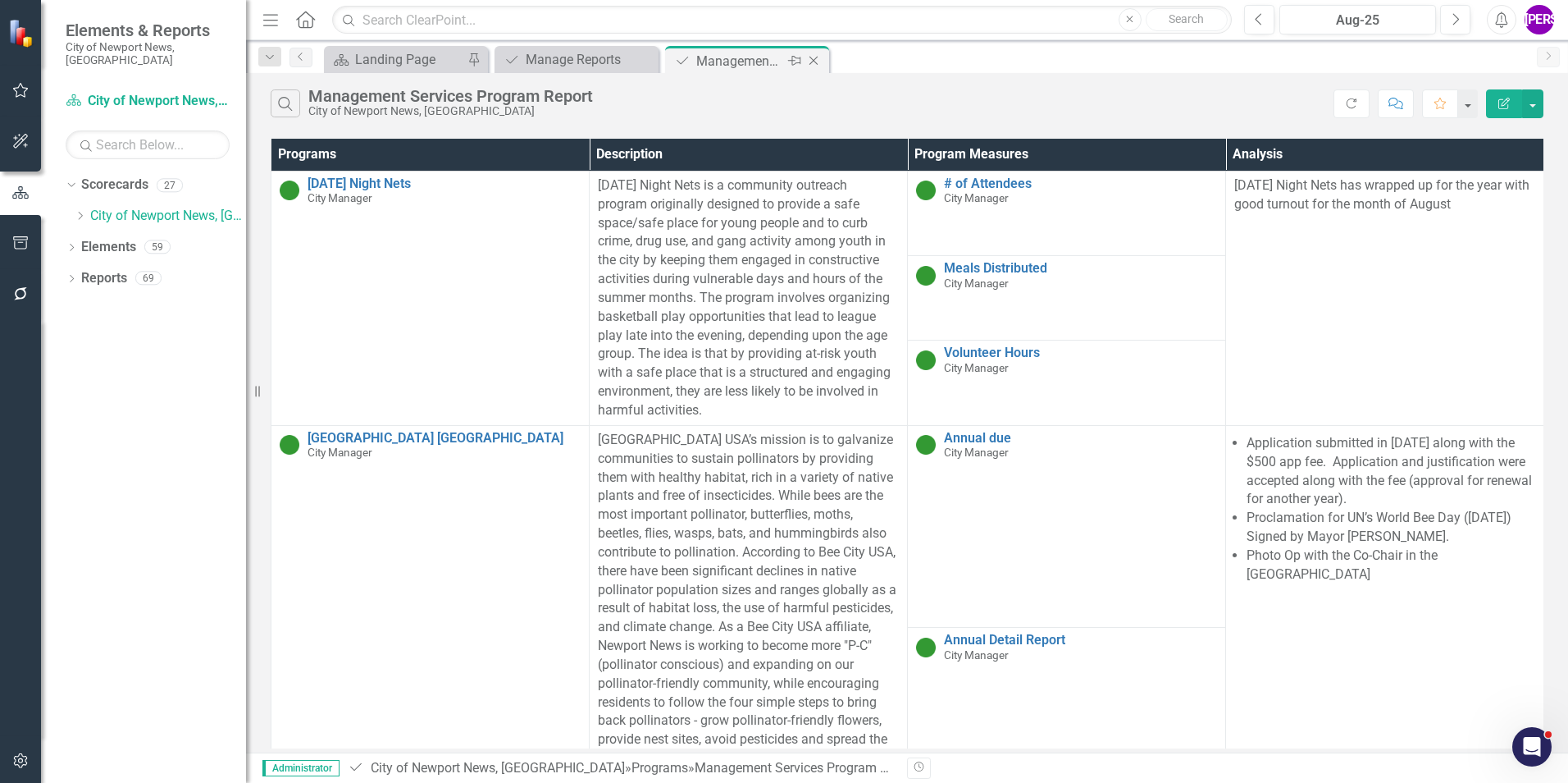
click at [819, 62] on icon "Close" at bounding box center [814, 61] width 16 height 13
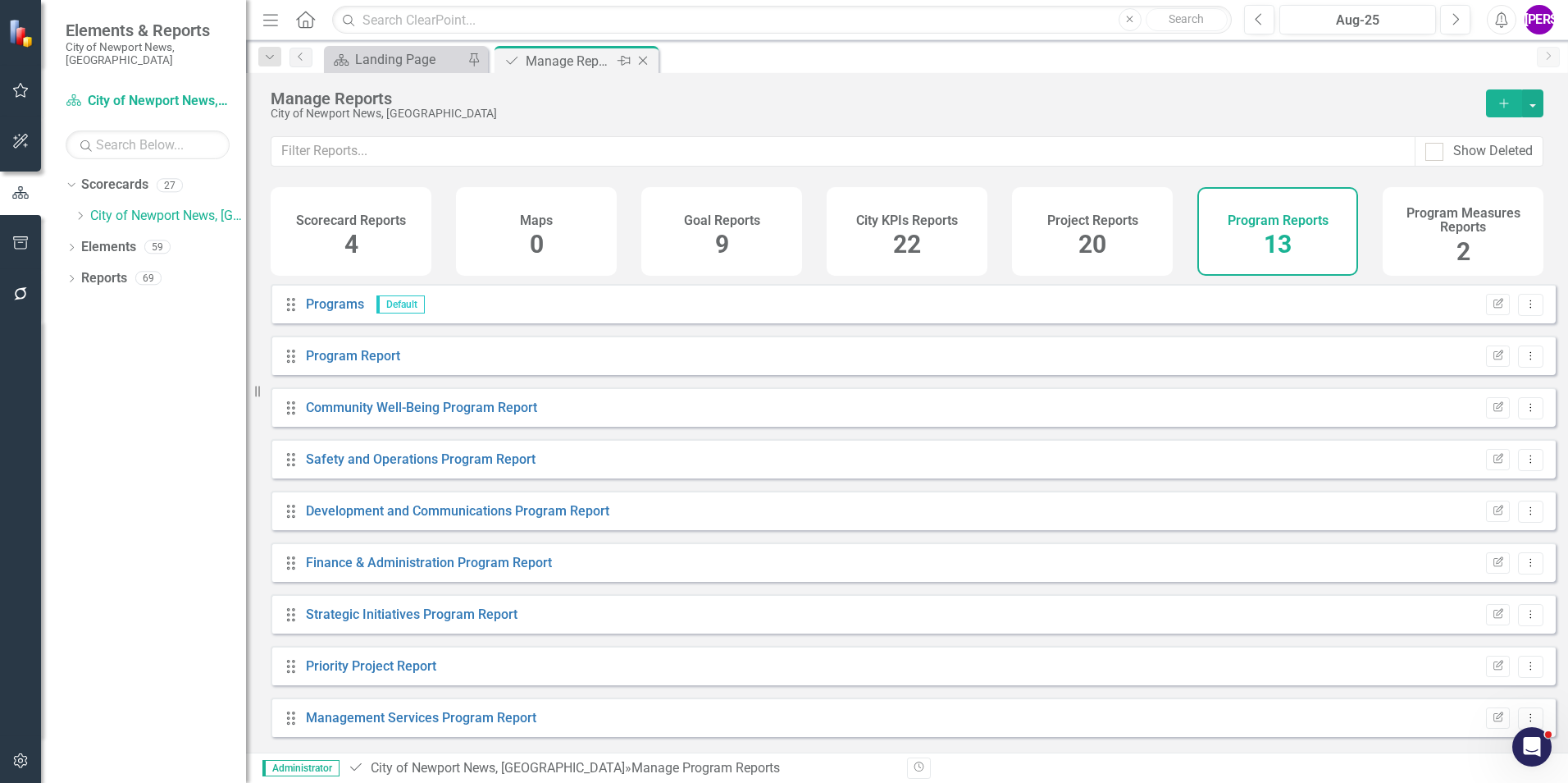
click at [641, 63] on icon "Close" at bounding box center [644, 61] width 16 height 13
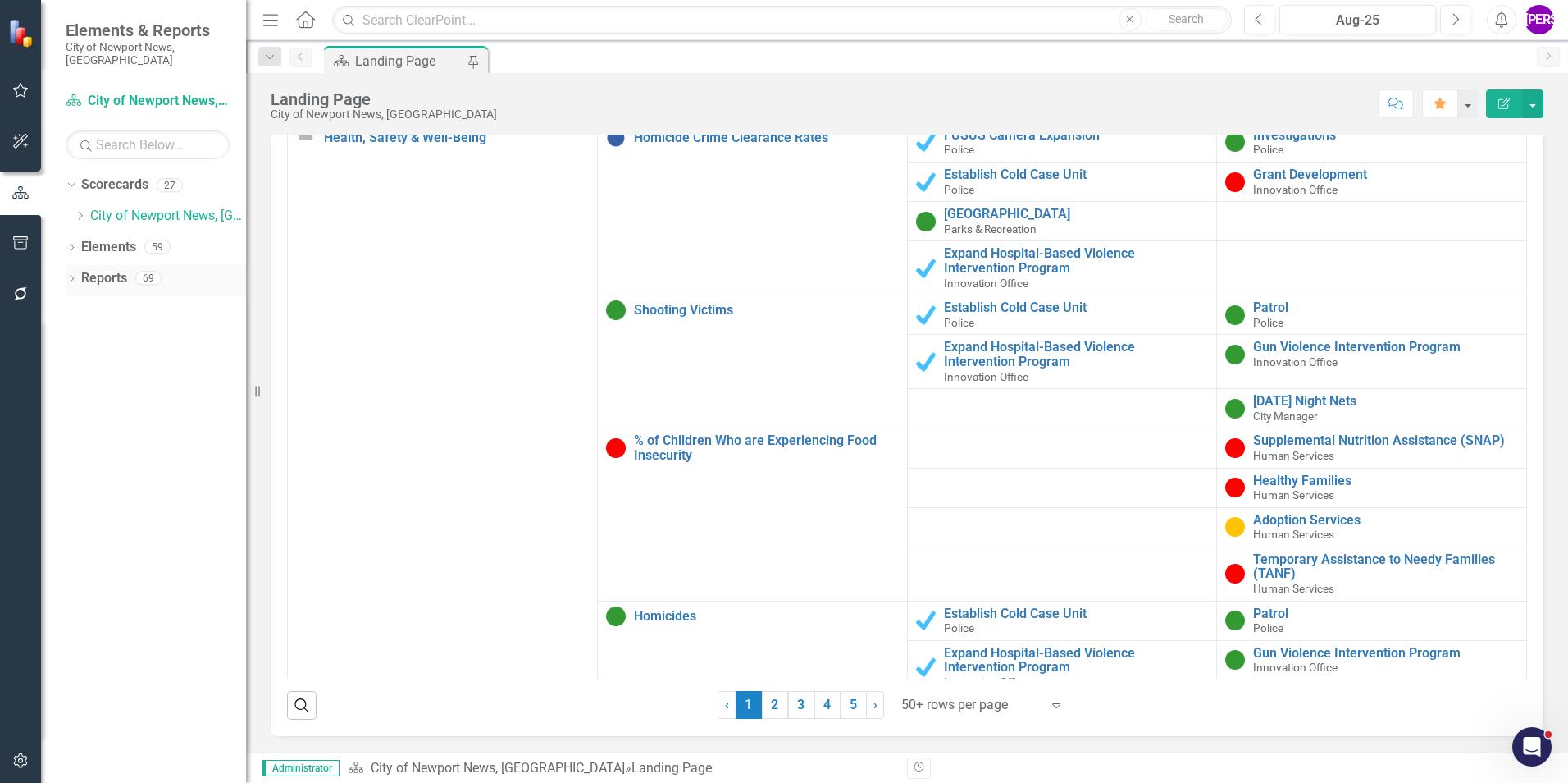
click at [80, 265] on div "Dropdown Reports 69" at bounding box center [156, 281] width 180 height 31
click at [92, 270] on link "Reports" at bounding box center [105, 279] width 46 height 19
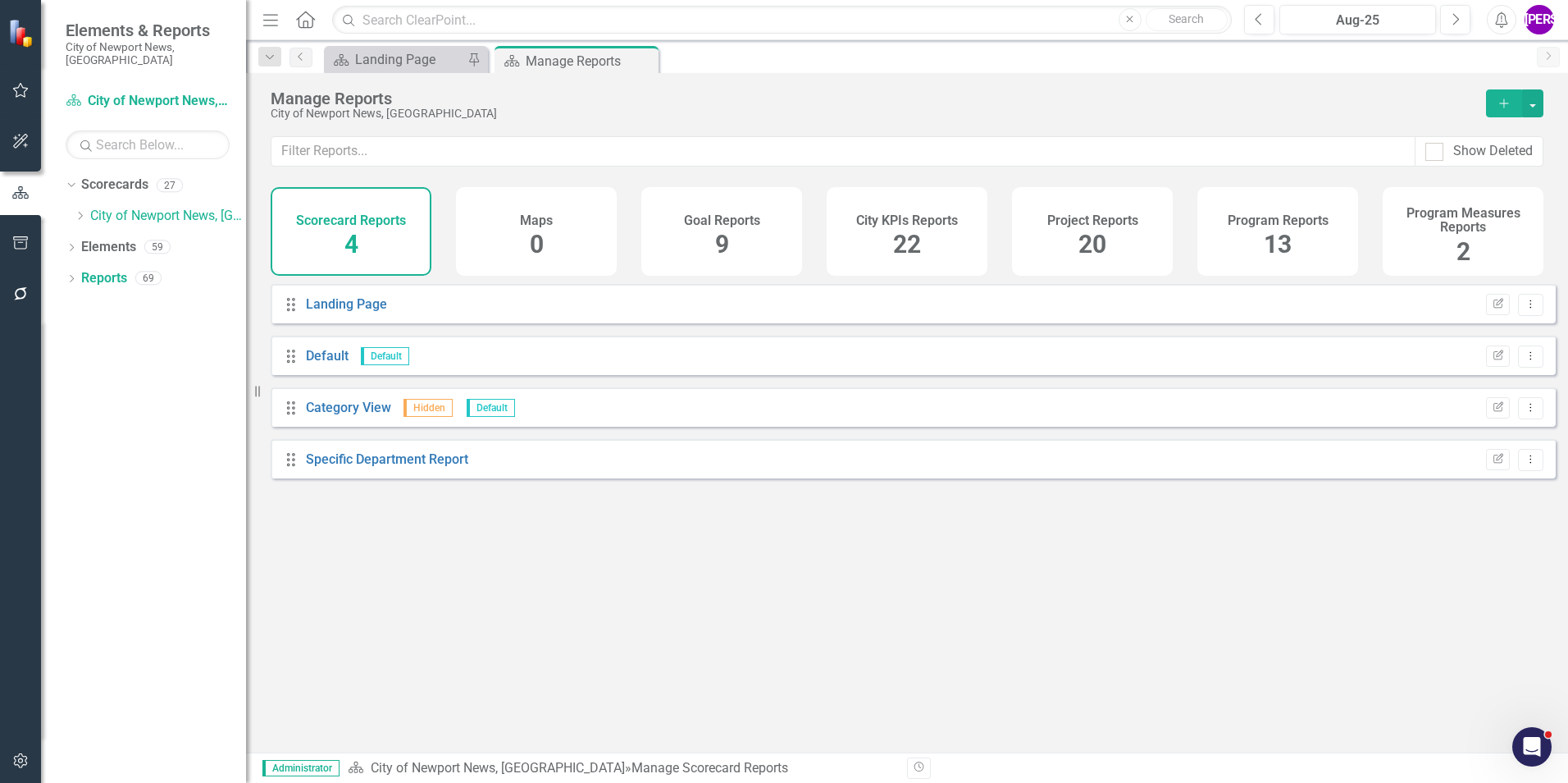
click at [1306, 228] on div "Program Reports 13" at bounding box center [1277, 232] width 161 height 89
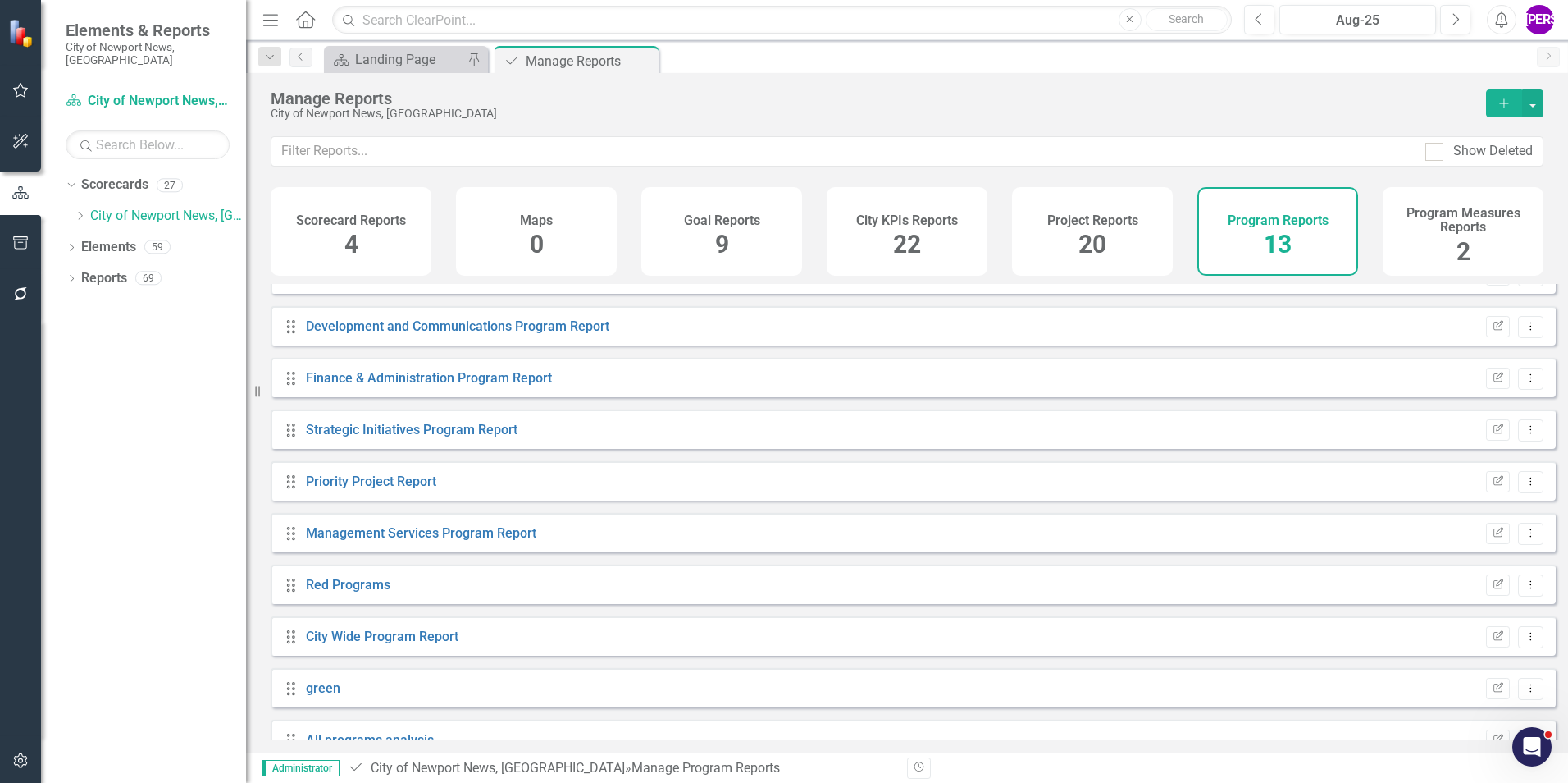
scroll to position [216, 0]
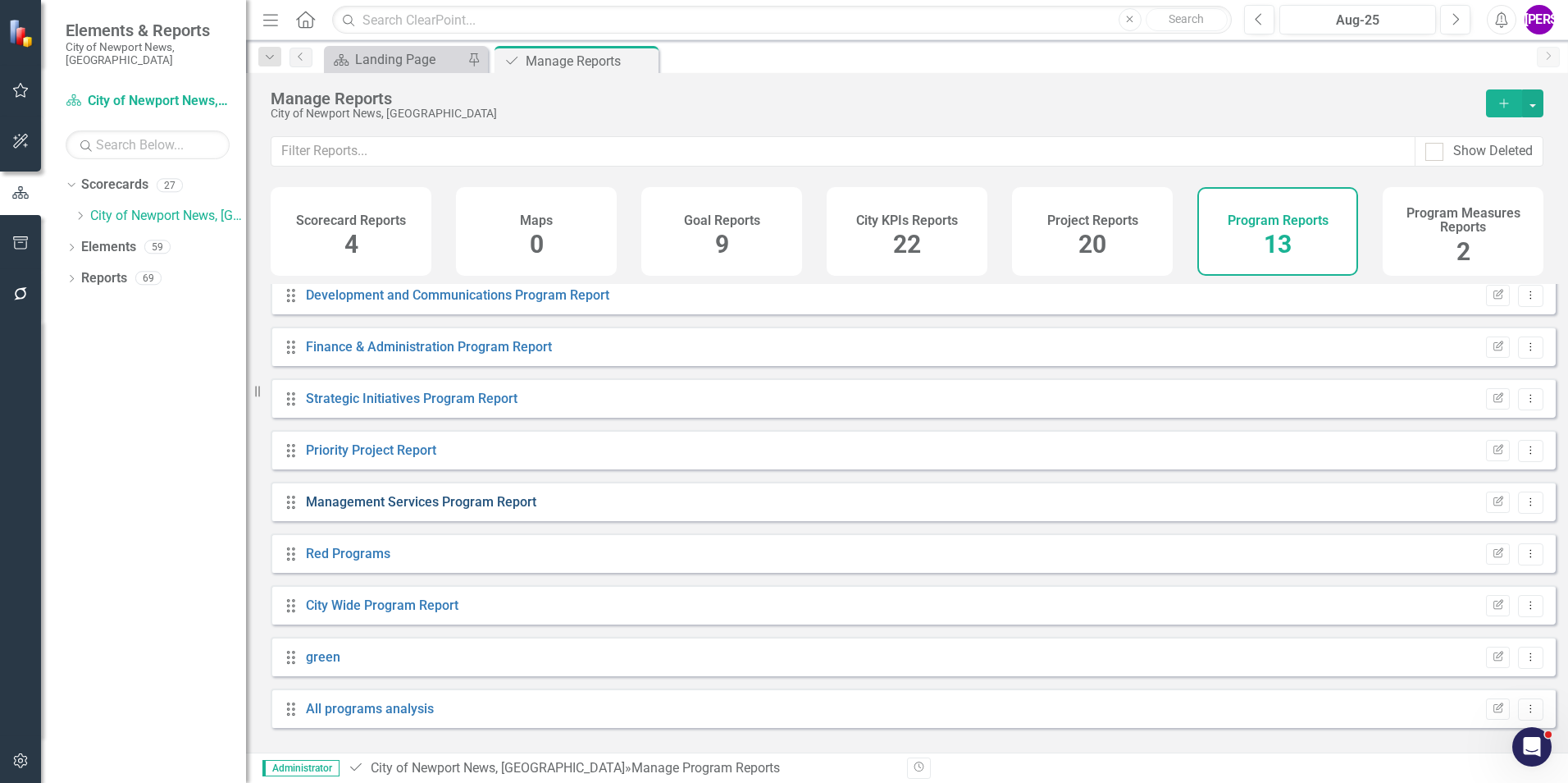
click at [503, 509] on link "Management Services Program Report" at bounding box center [421, 501] width 231 height 16
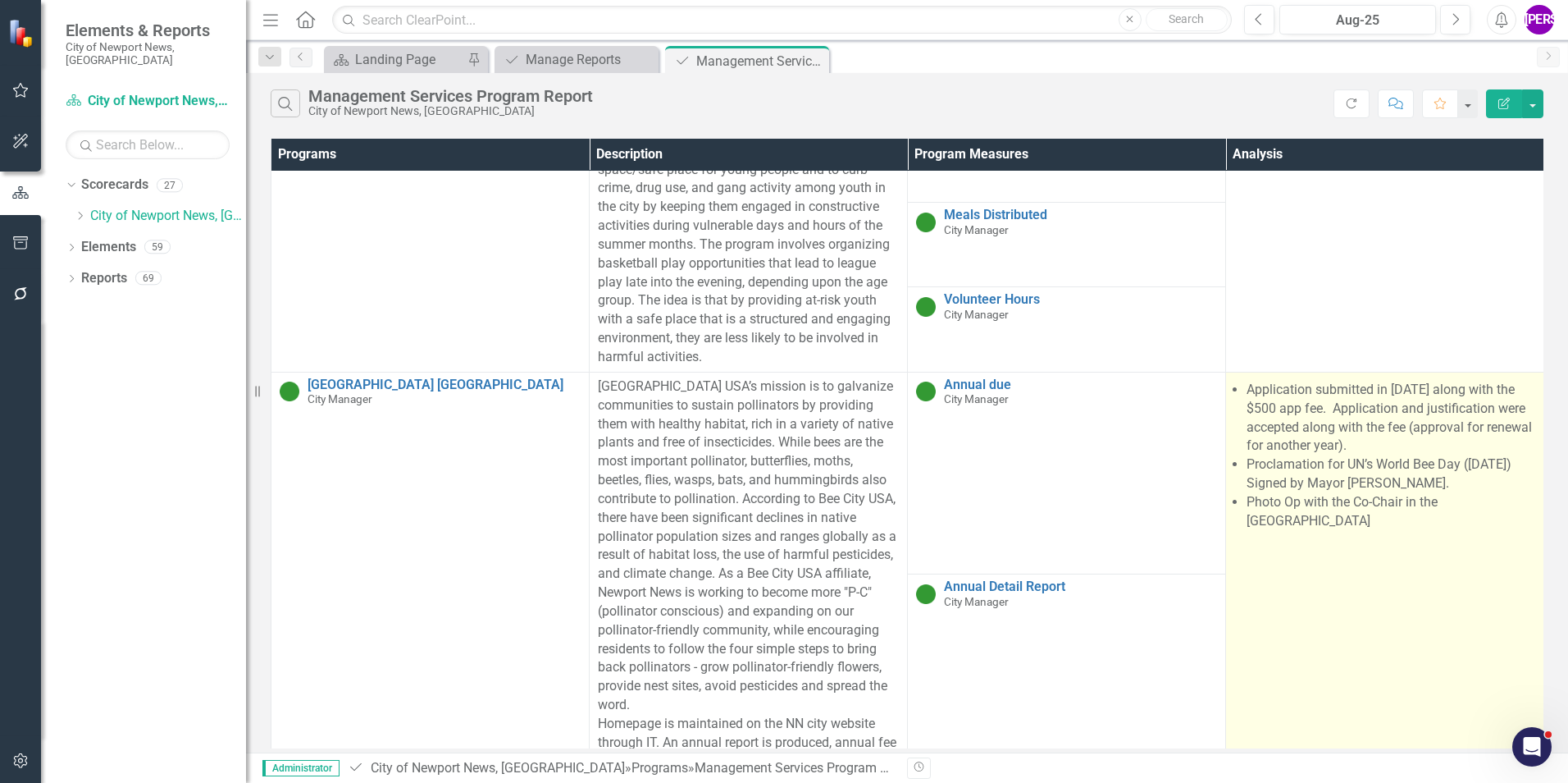
scroll to position [82, 0]
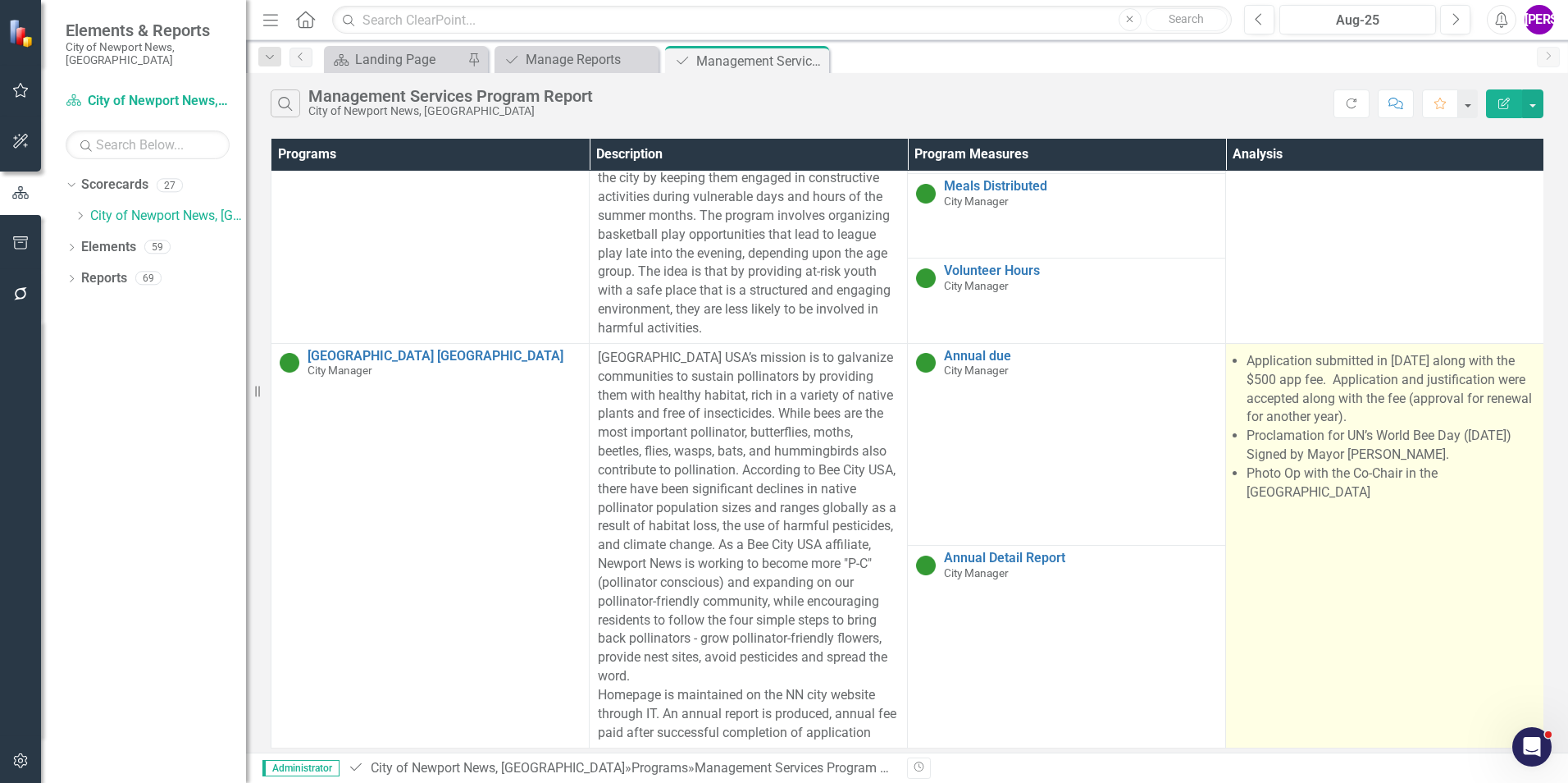
click at [1407, 511] on td "Application submitted in March 2025 along with the $500 app fee. Application an…" at bounding box center [1385, 545] width 318 height 405
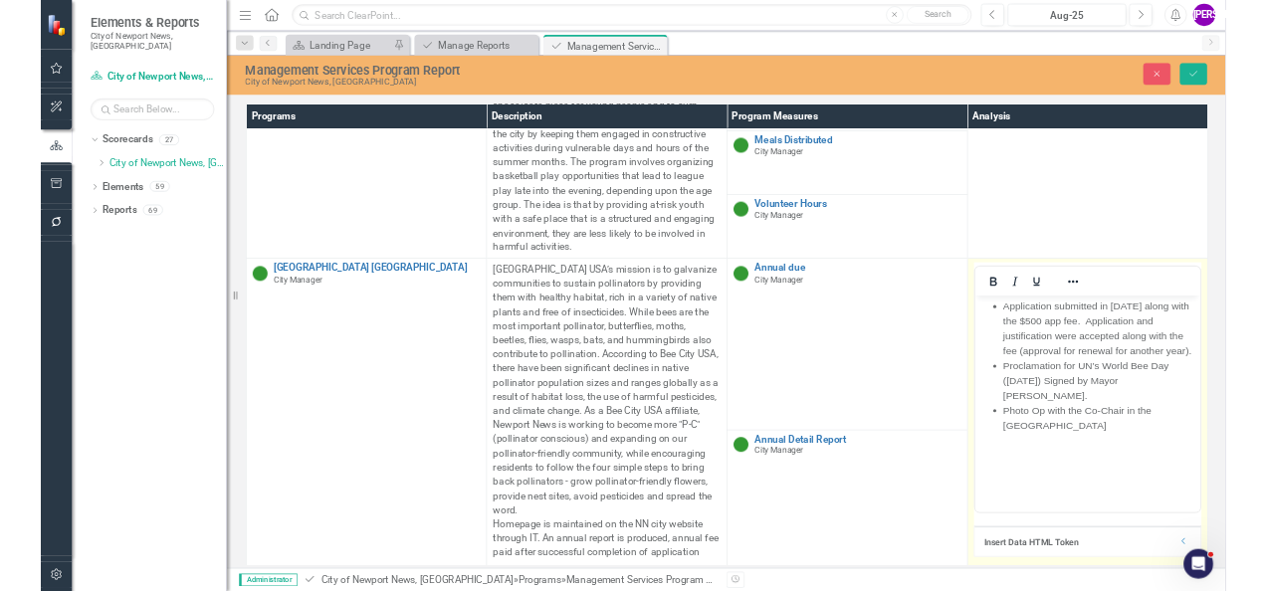
scroll to position [0, 0]
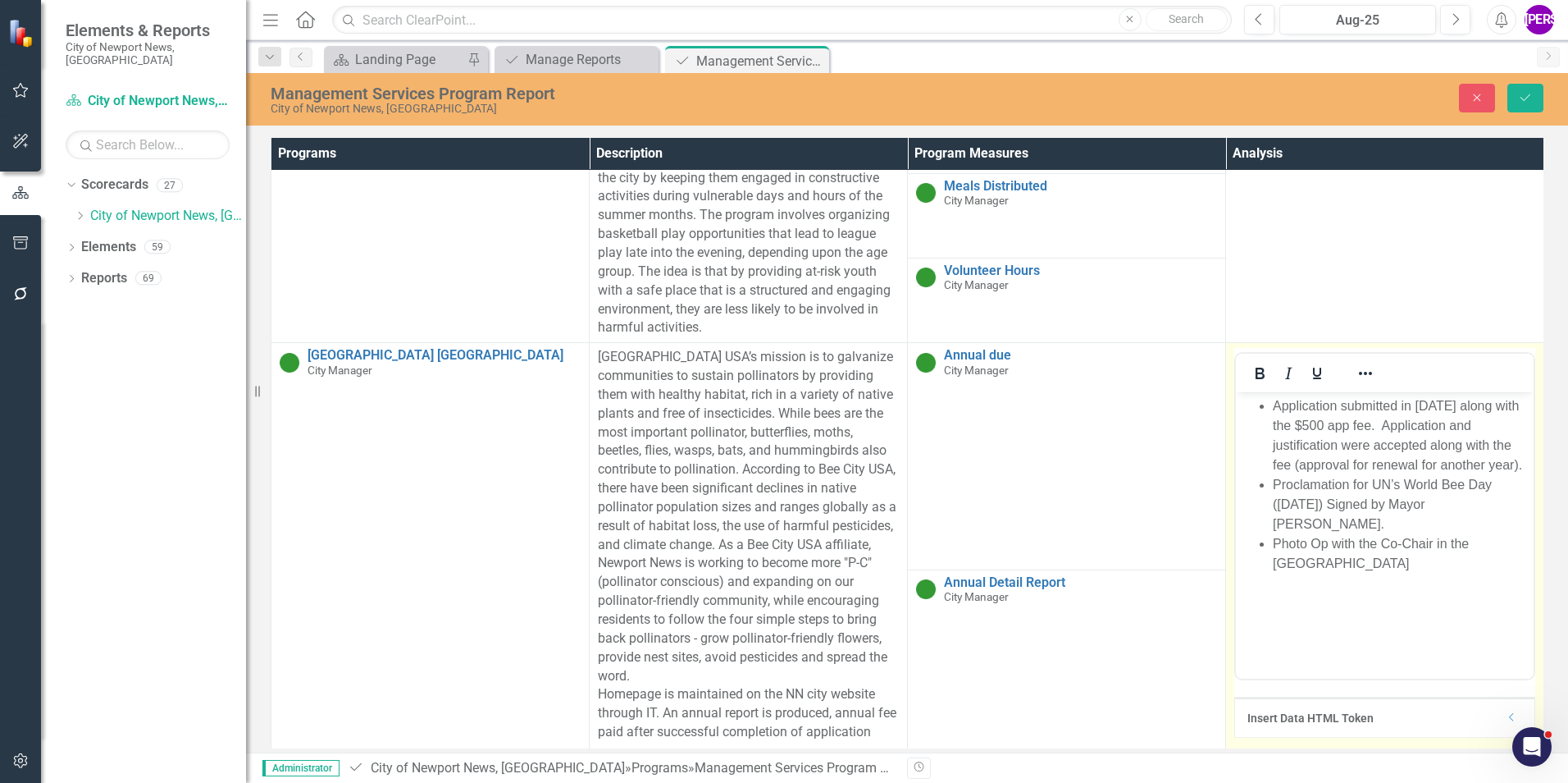
click at [1424, 550] on li "Photo Op with the Co-Chair in the Living Museum’s Bee Garden" at bounding box center [1402, 554] width 257 height 40
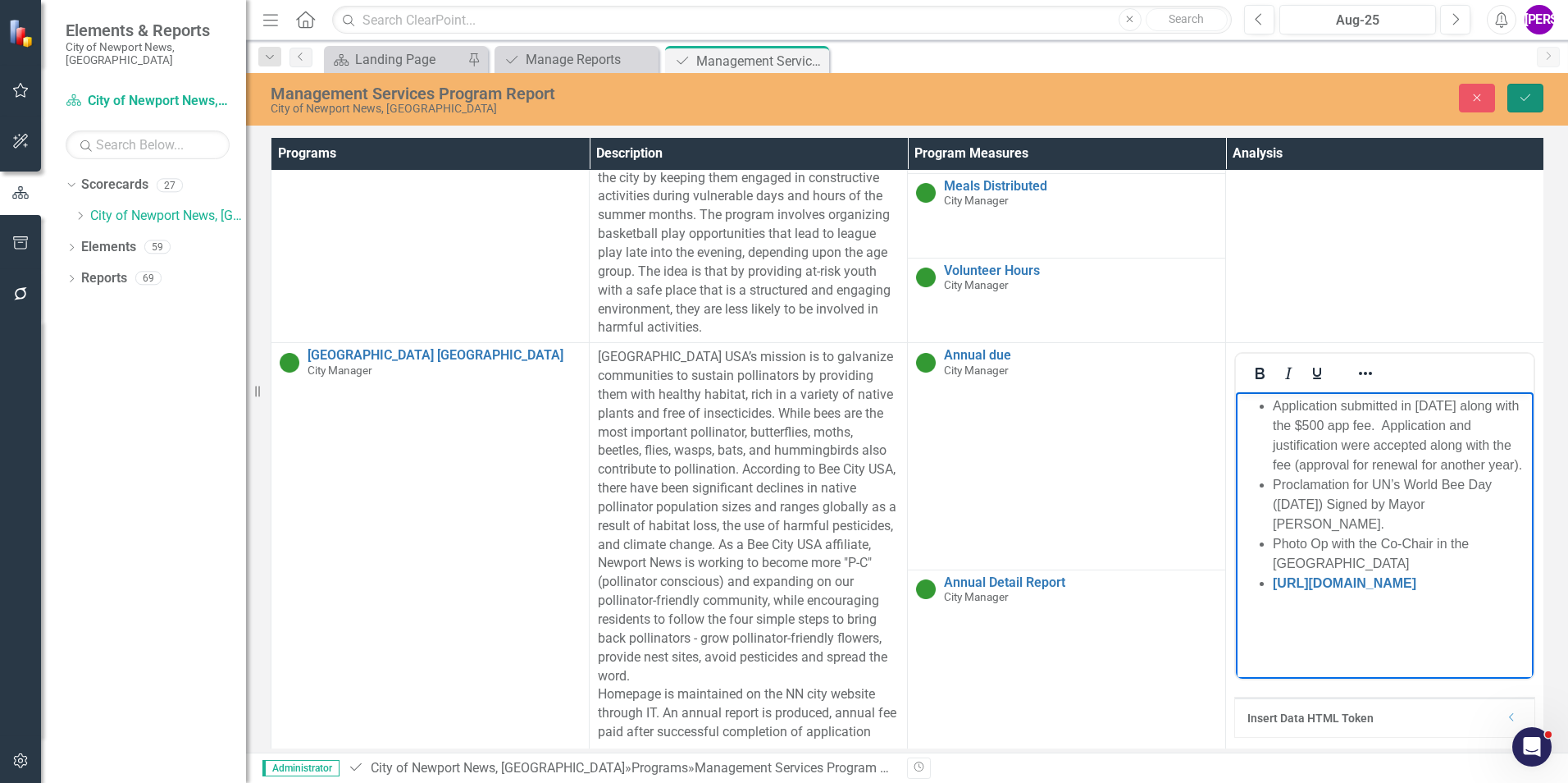
click at [1536, 103] on button "Save" at bounding box center [1526, 98] width 36 height 29
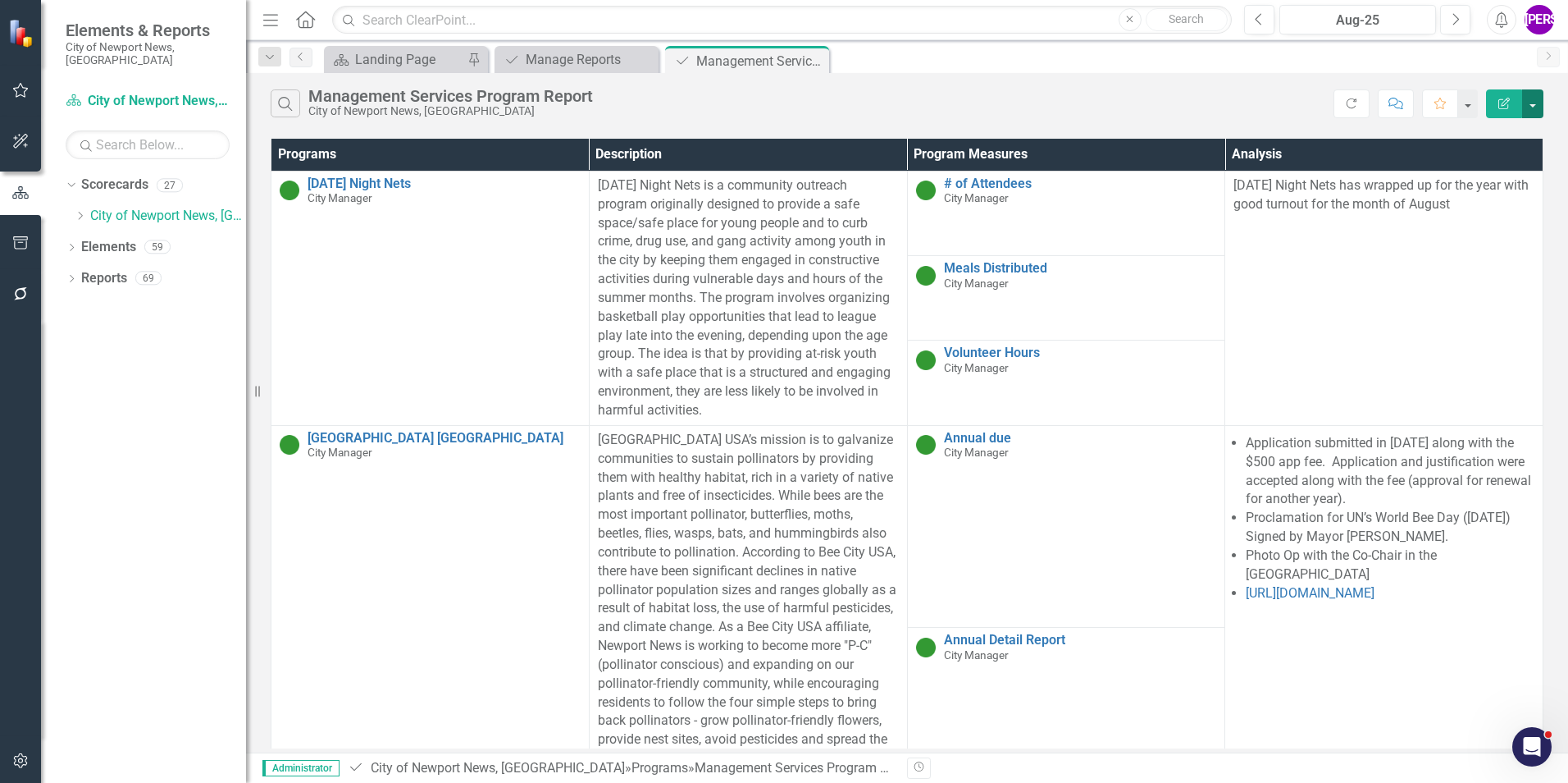
click at [1538, 106] on button "button" at bounding box center [1533, 104] width 21 height 29
click at [1502, 170] on link "PDF Export to PDF" at bounding box center [1477, 166] width 129 height 30
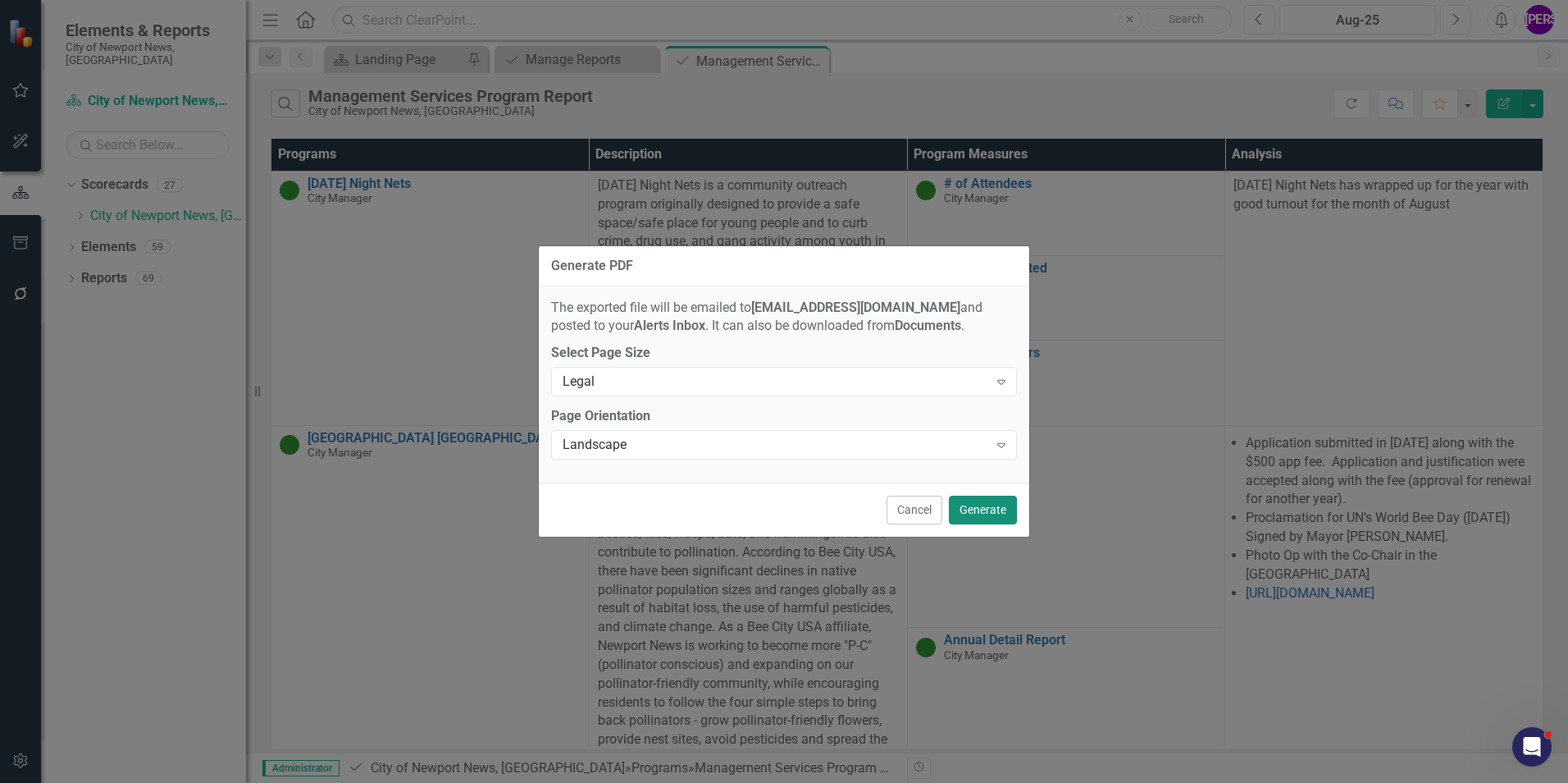
click at [985, 509] on button "Generate" at bounding box center [983, 509] width 68 height 29
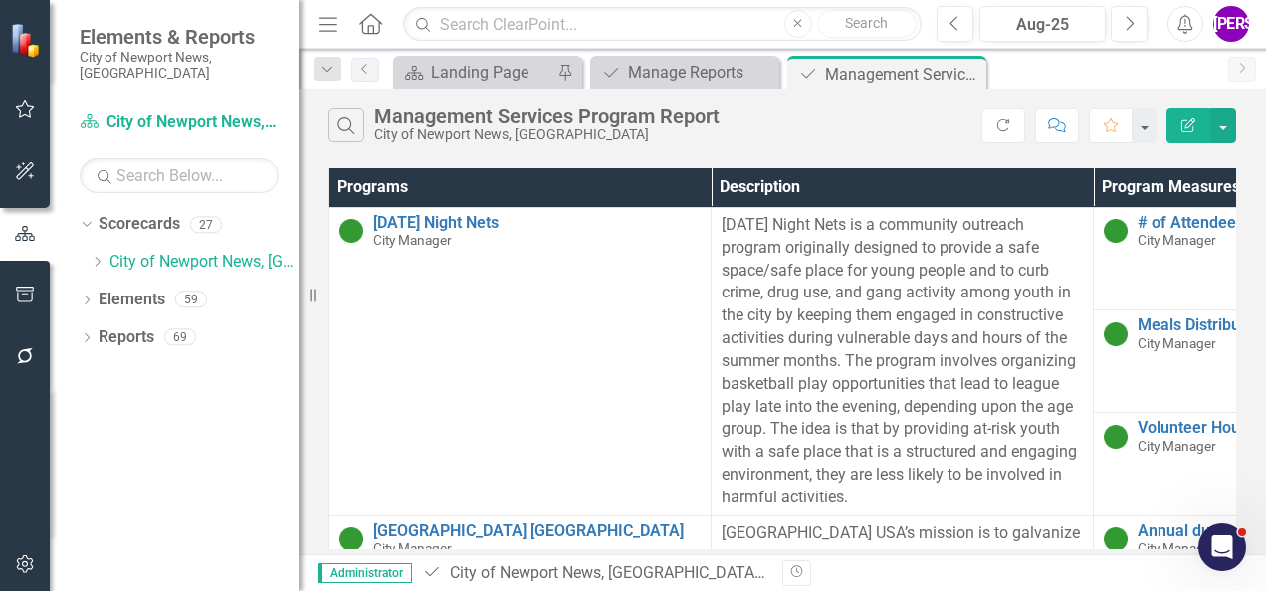
click at [849, 149] on div "Search Management Services Program Report City of Newport News, VA Refresh Comm…" at bounding box center [783, 121] width 968 height 65
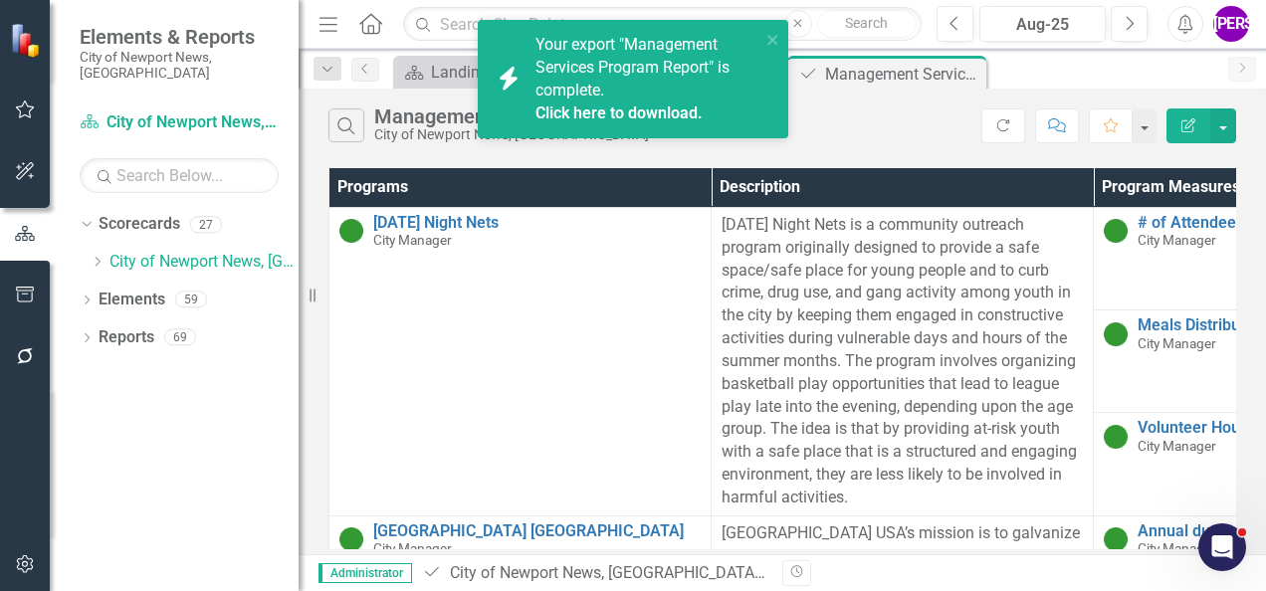
click at [593, 113] on link "Click here to download." at bounding box center [619, 113] width 167 height 19
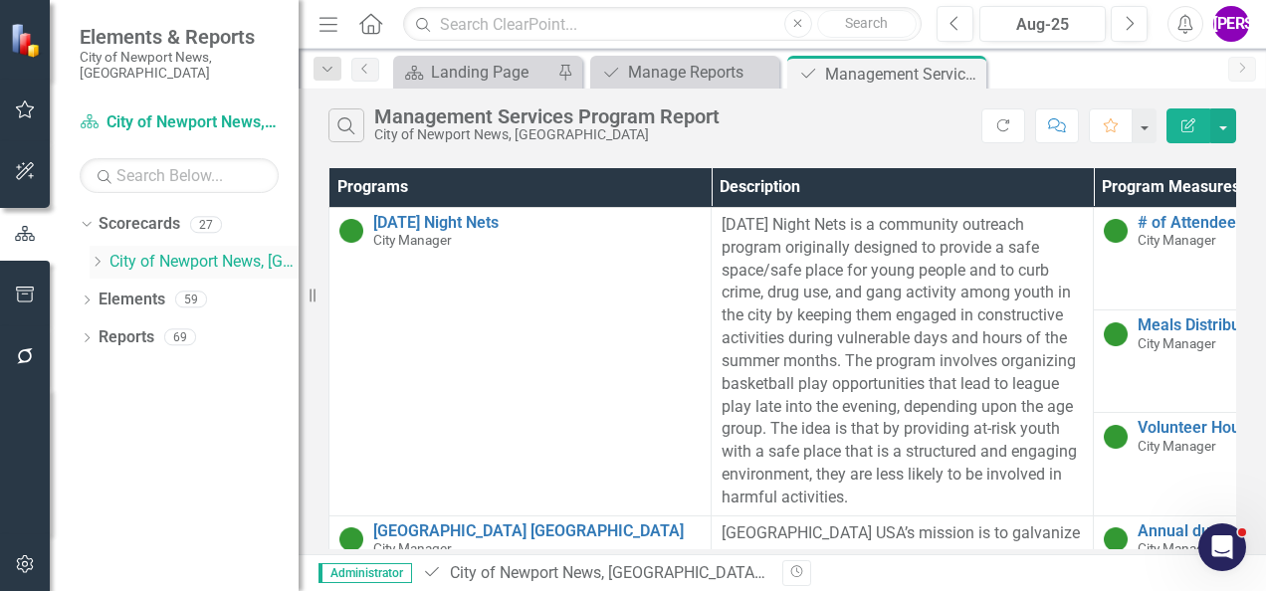
click at [123, 251] on link "City of Newport News, [GEOGRAPHIC_DATA]" at bounding box center [204, 262] width 189 height 23
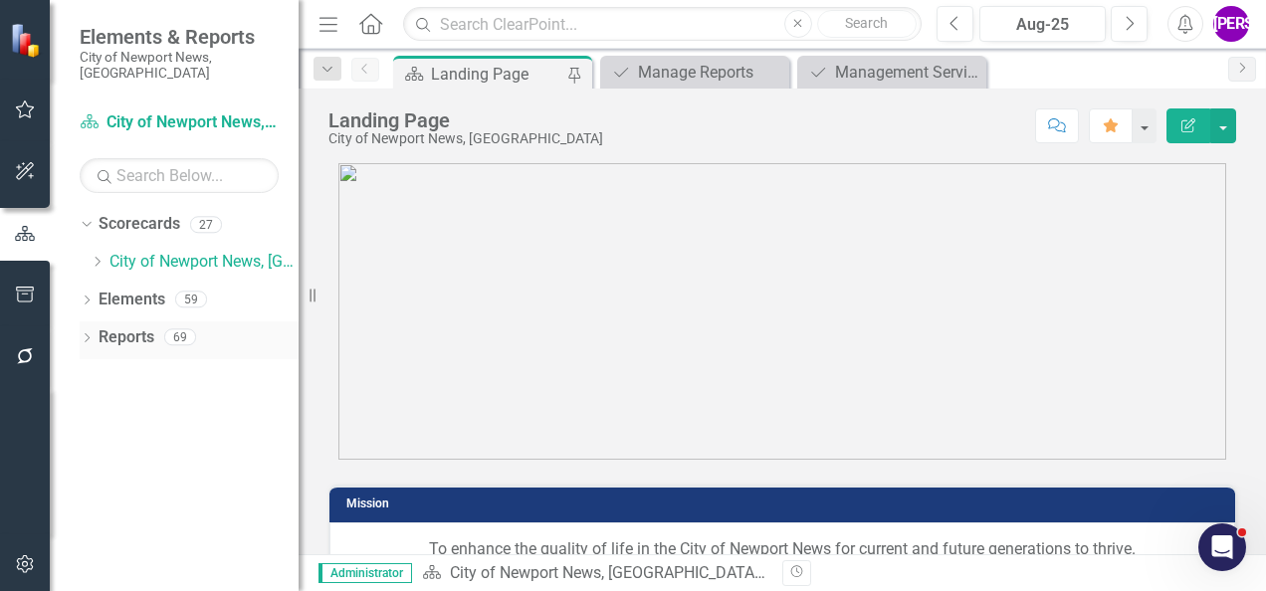
click at [139, 327] on link "Reports" at bounding box center [127, 338] width 56 height 23
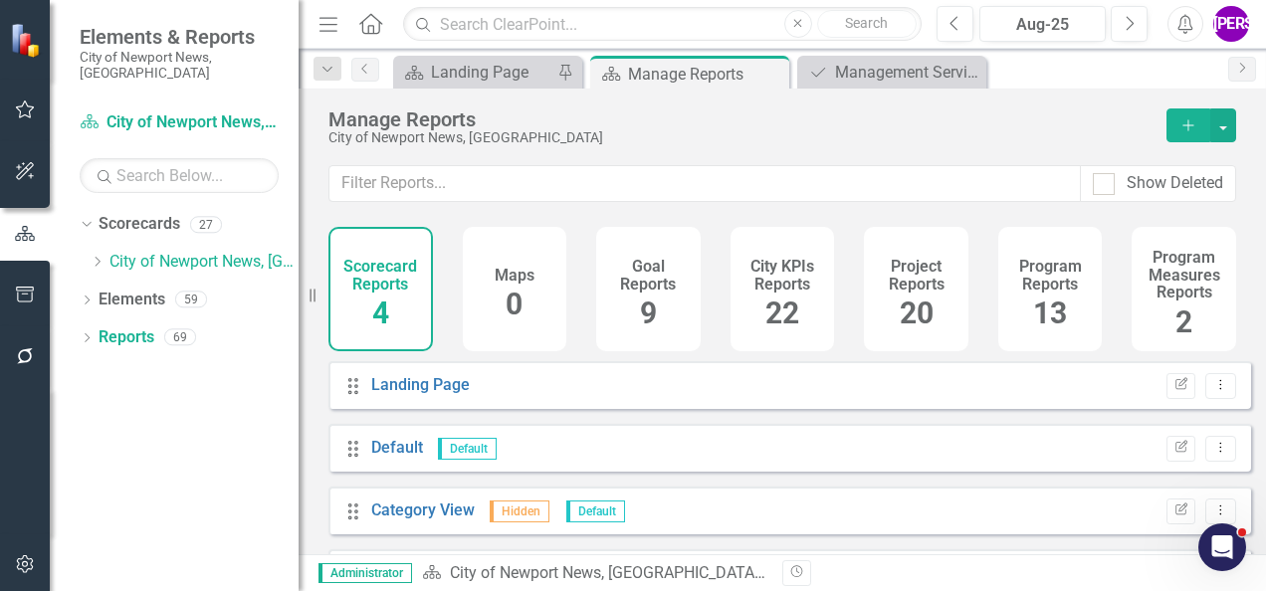
click at [1032, 274] on h4 "Program Reports" at bounding box center [1050, 275] width 81 height 35
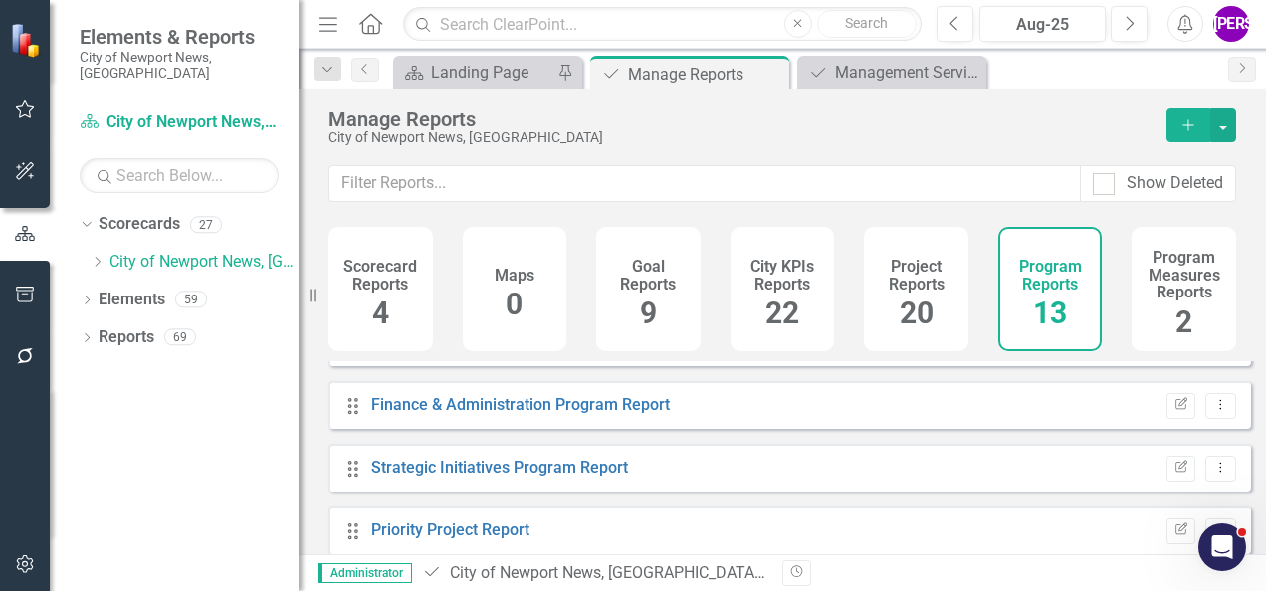
scroll to position [299, 0]
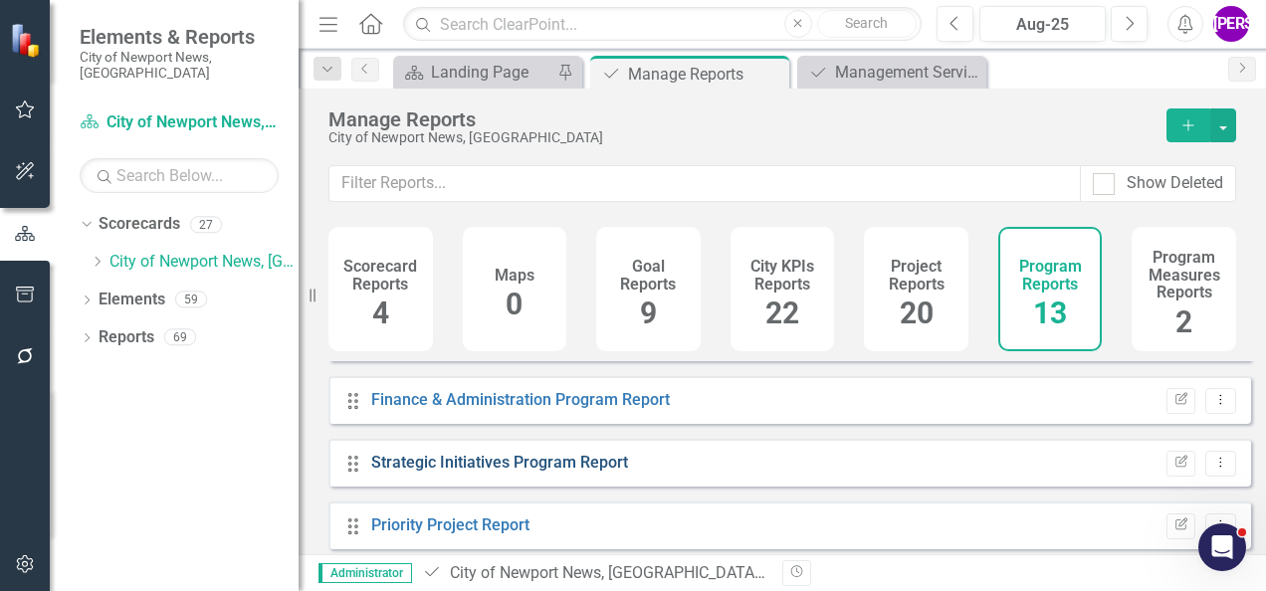
click at [552, 472] on link "Strategic Initiatives Program Report" at bounding box center [499, 462] width 257 height 19
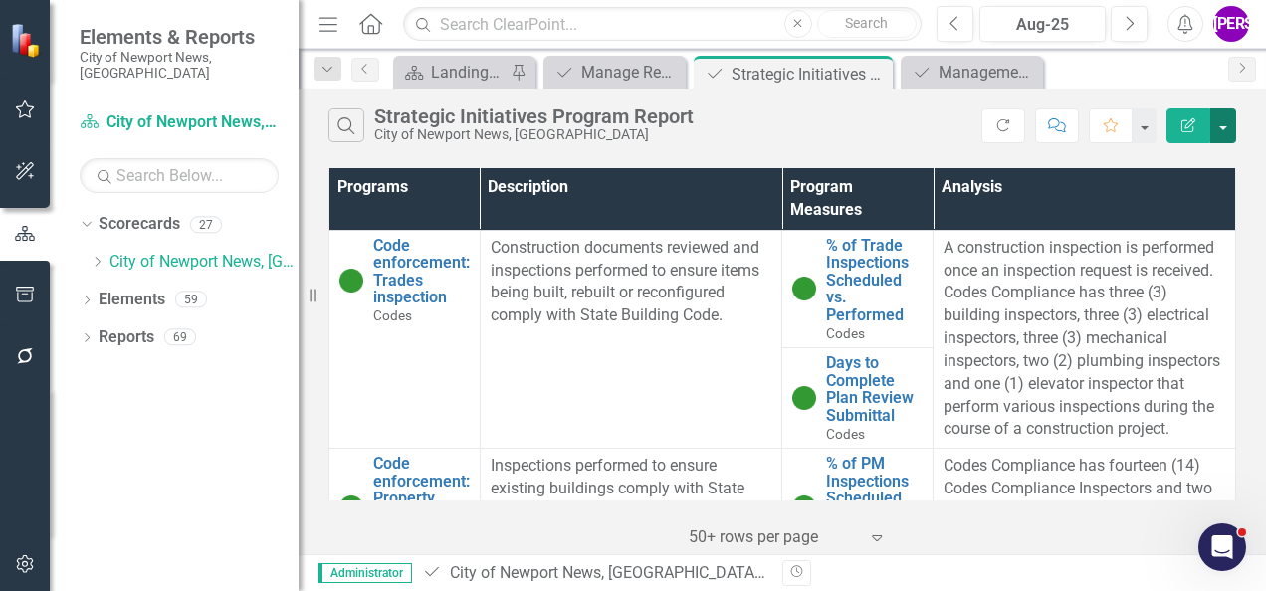
click at [1227, 124] on button "button" at bounding box center [1224, 126] width 26 height 35
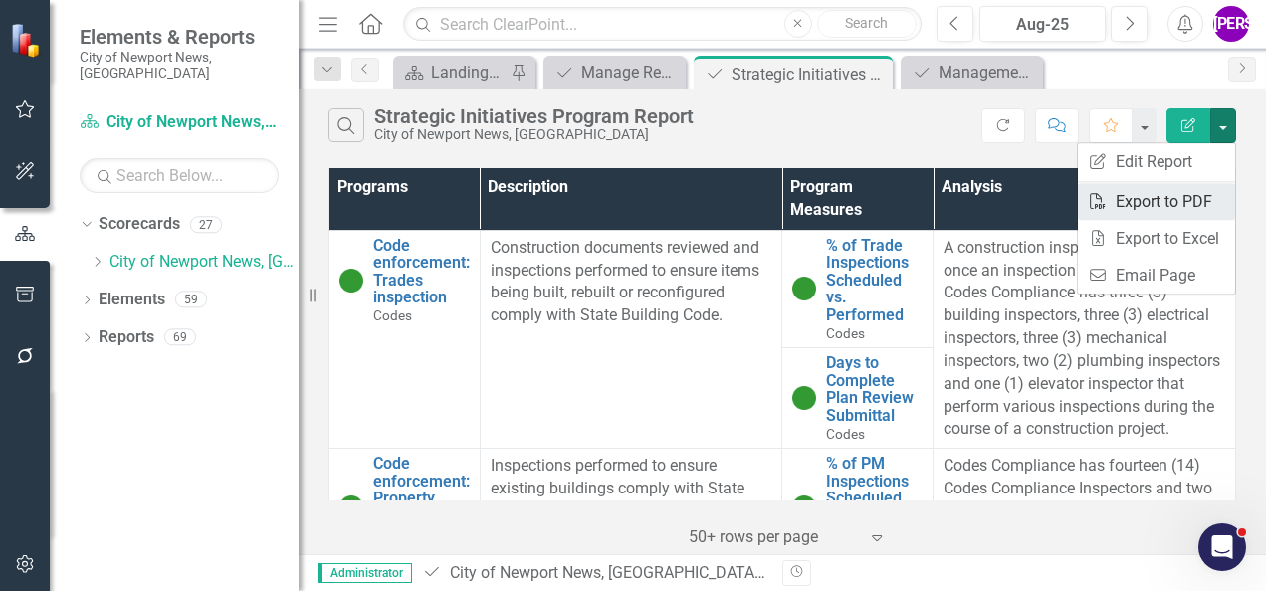
click at [1199, 192] on link "PDF Export to PDF" at bounding box center [1156, 201] width 157 height 37
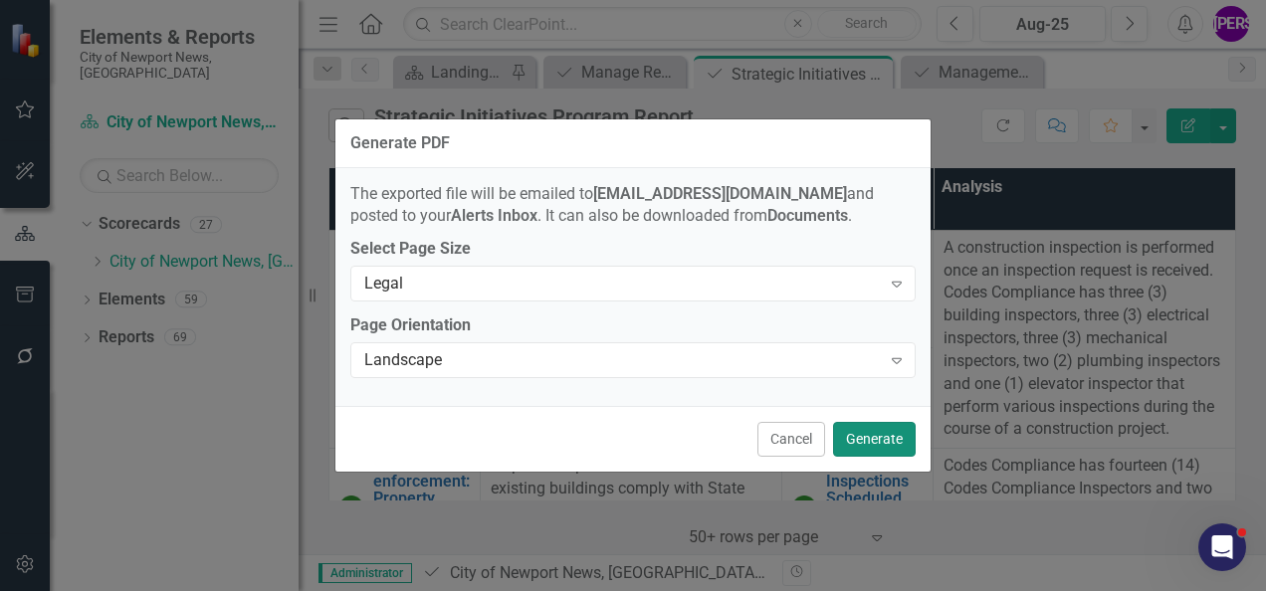
click at [890, 433] on button "Generate" at bounding box center [874, 439] width 83 height 35
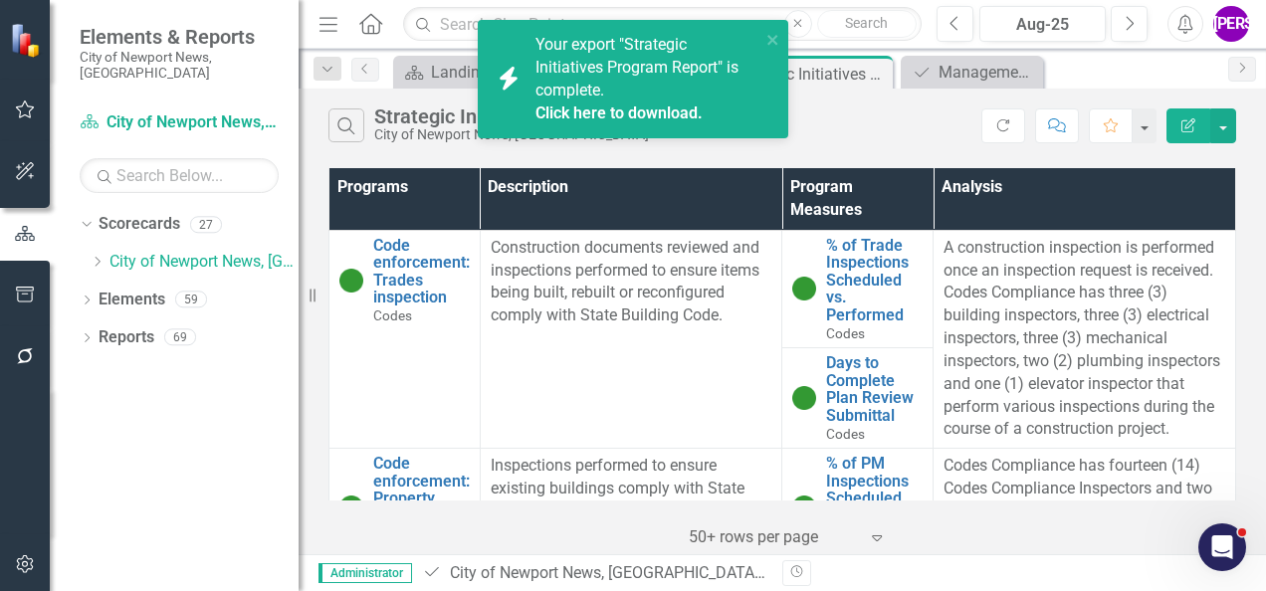
click at [629, 113] on link "Click here to download." at bounding box center [619, 113] width 167 height 19
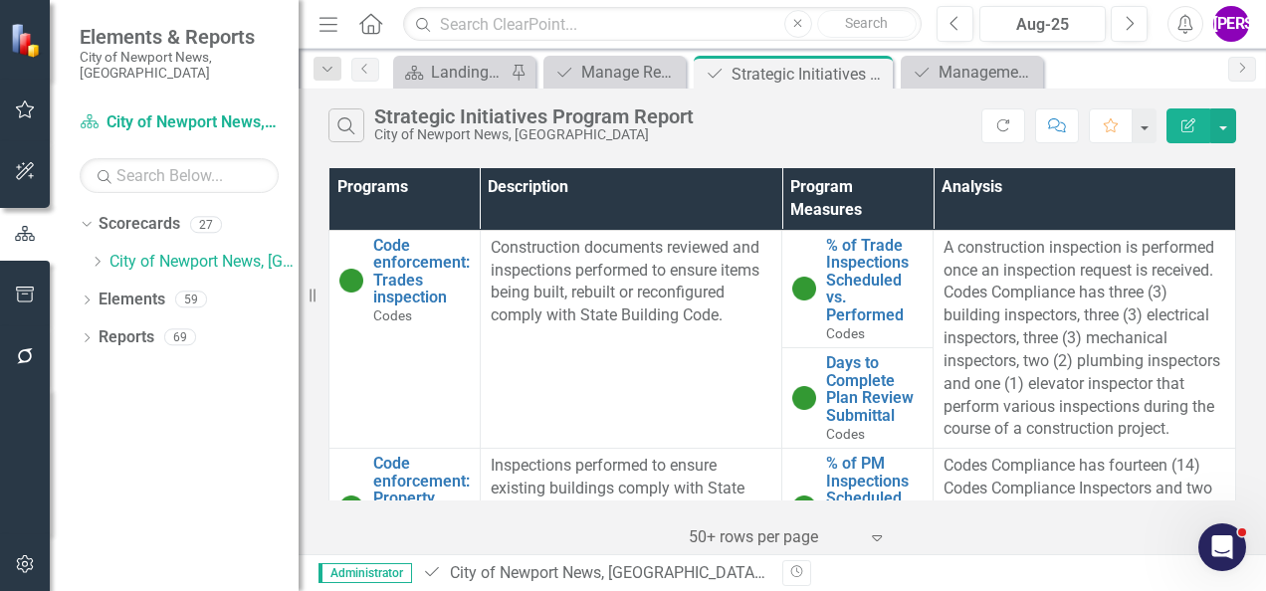
click at [1259, 155] on div "Search Strategic Initiatives Program Report City of Newport News, VA Refresh Co…" at bounding box center [783, 322] width 968 height 466
click at [1187, 113] on button "Edit Report" at bounding box center [1189, 126] width 44 height 35
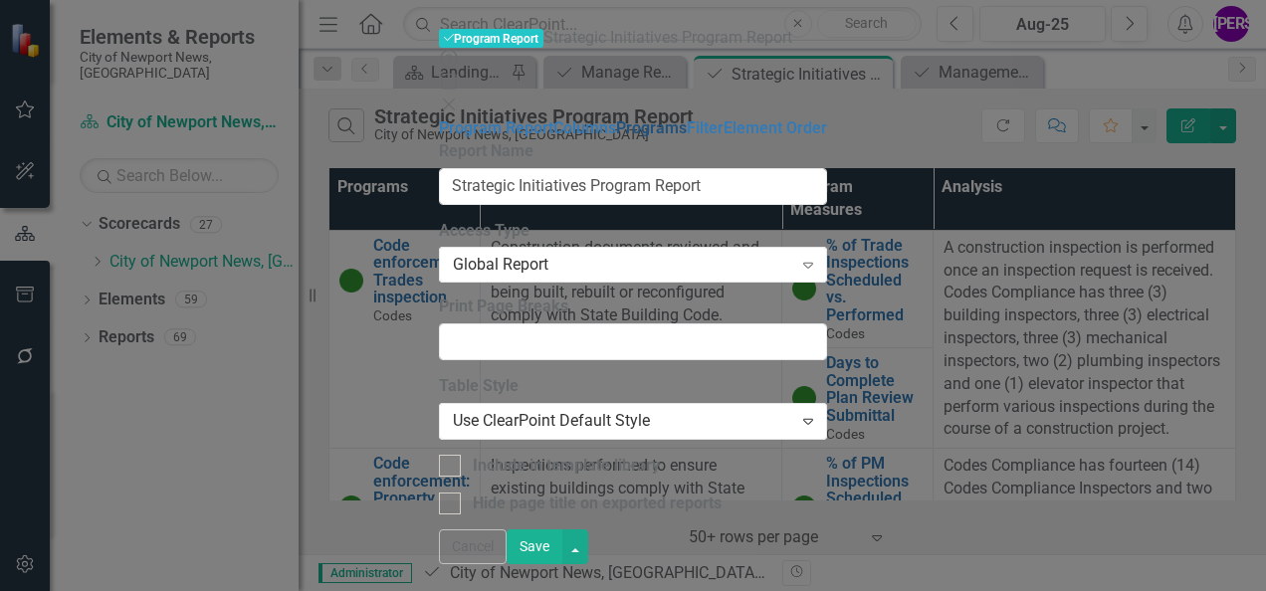
click at [616, 137] on link "Programs" at bounding box center [651, 127] width 71 height 19
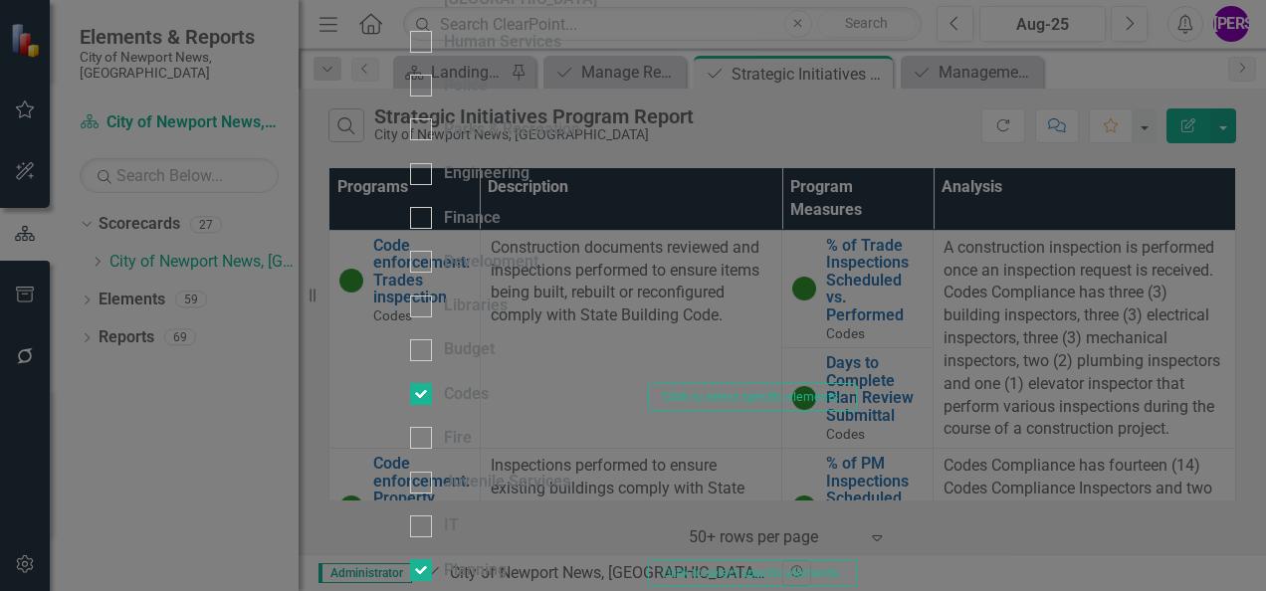
checkbox input "false"
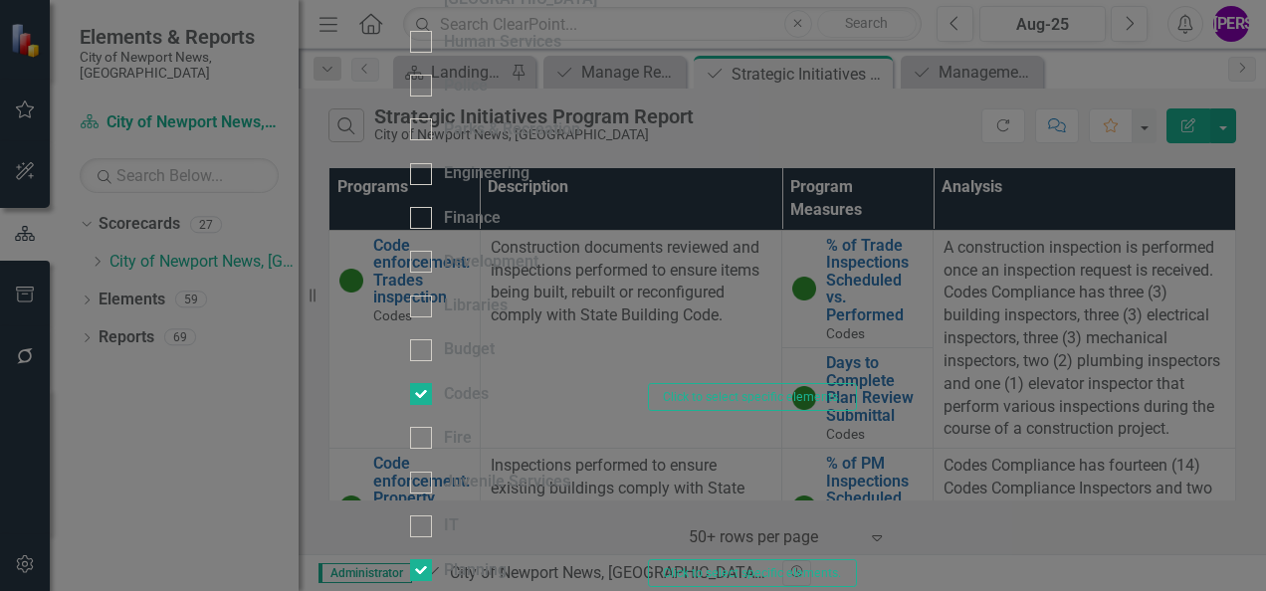
checkbox input "false"
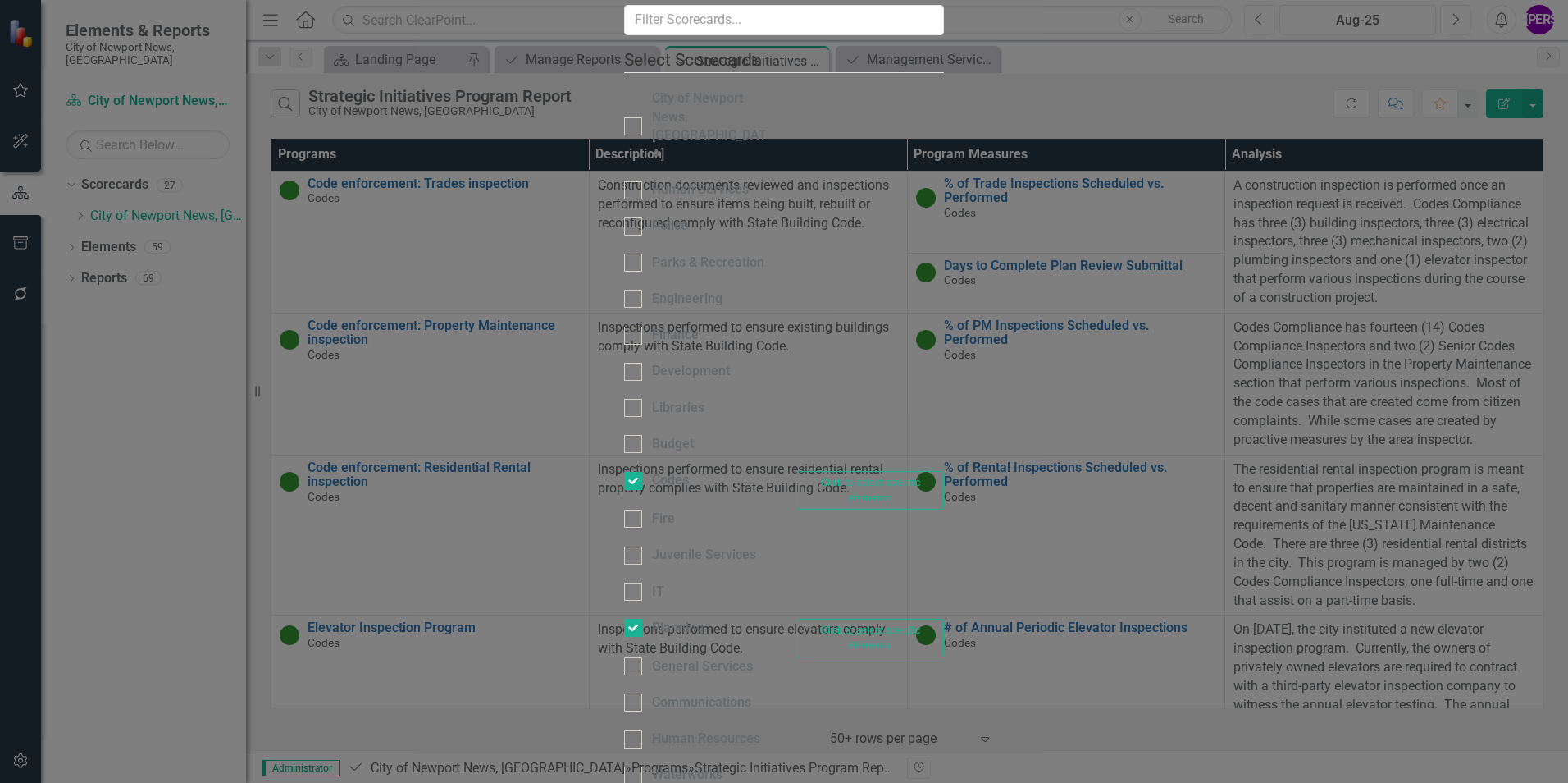
scroll to position [0, 0]
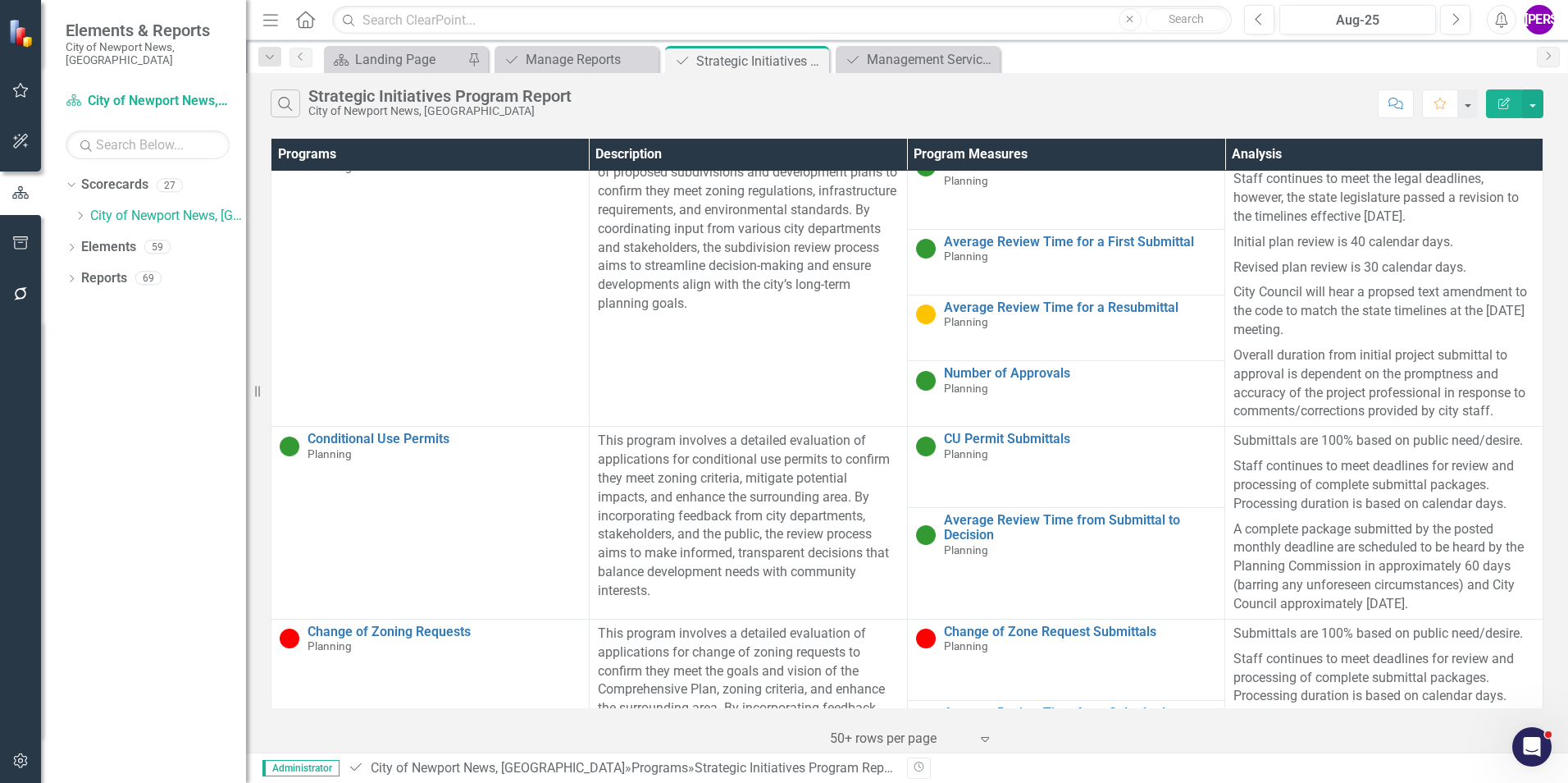
scroll to position [828, 0]
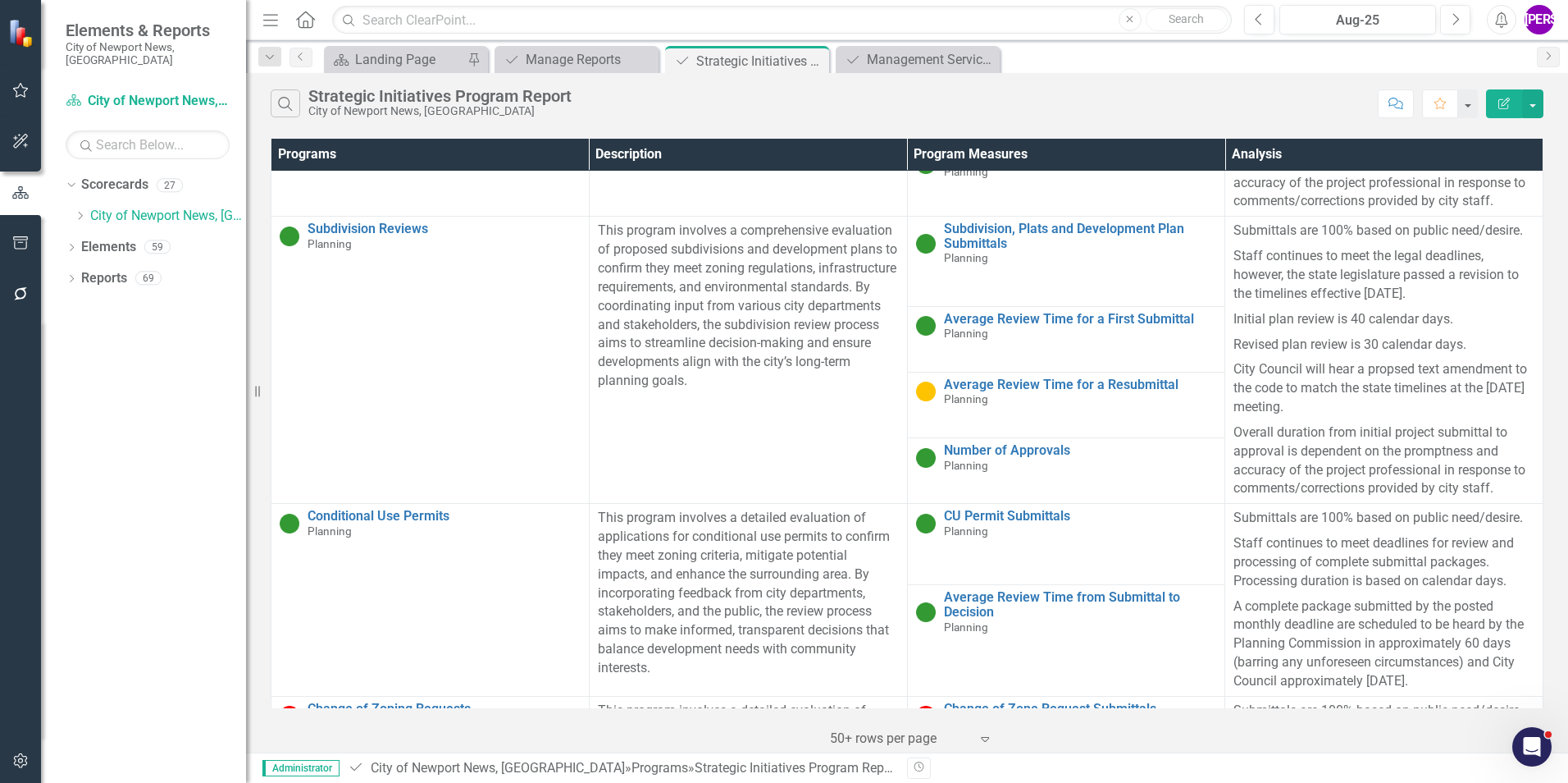
click at [1502, 111] on button "Edit Report" at bounding box center [1505, 104] width 36 height 29
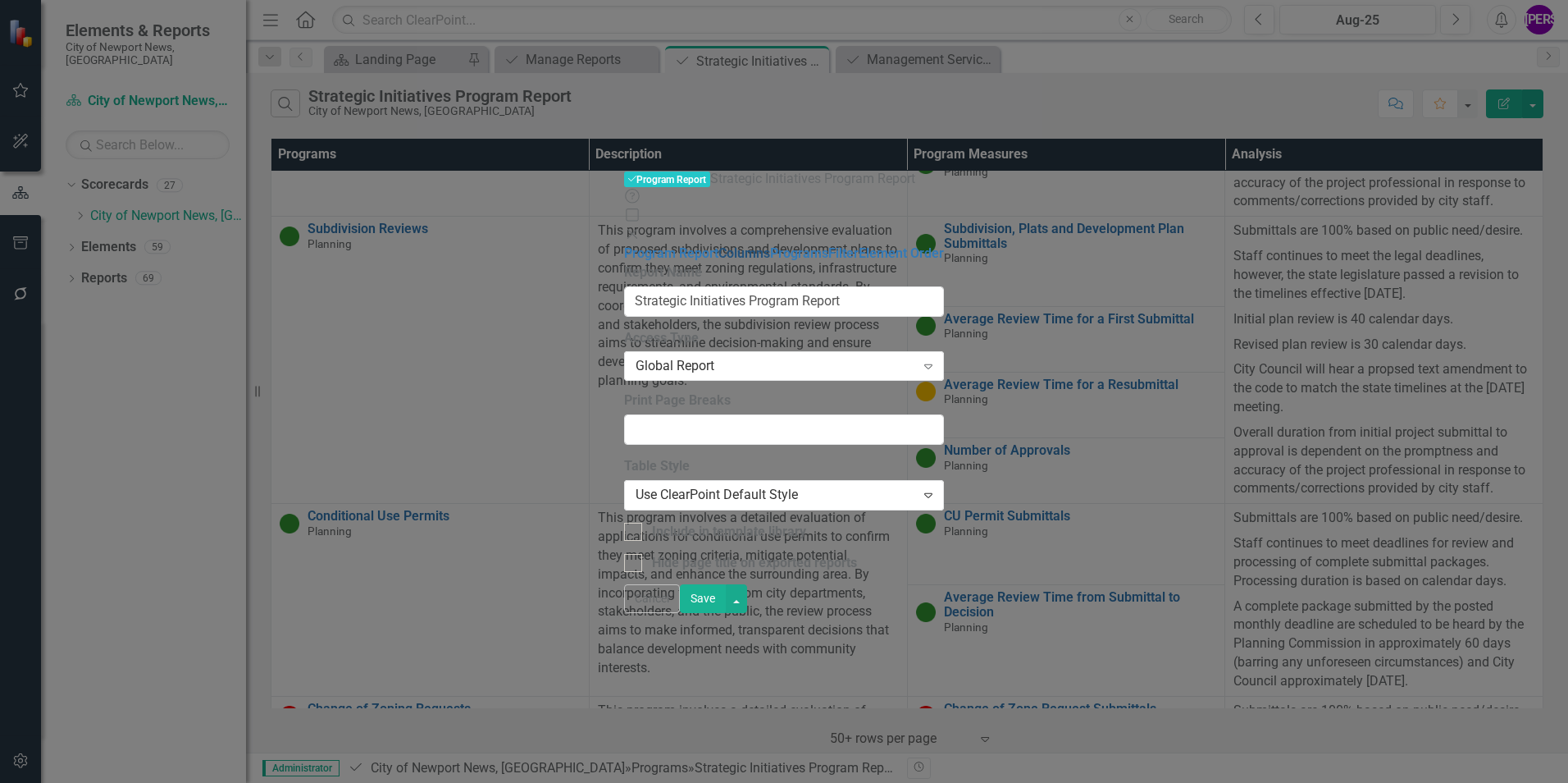
click at [718, 246] on link "Columns" at bounding box center [744, 253] width 52 height 16
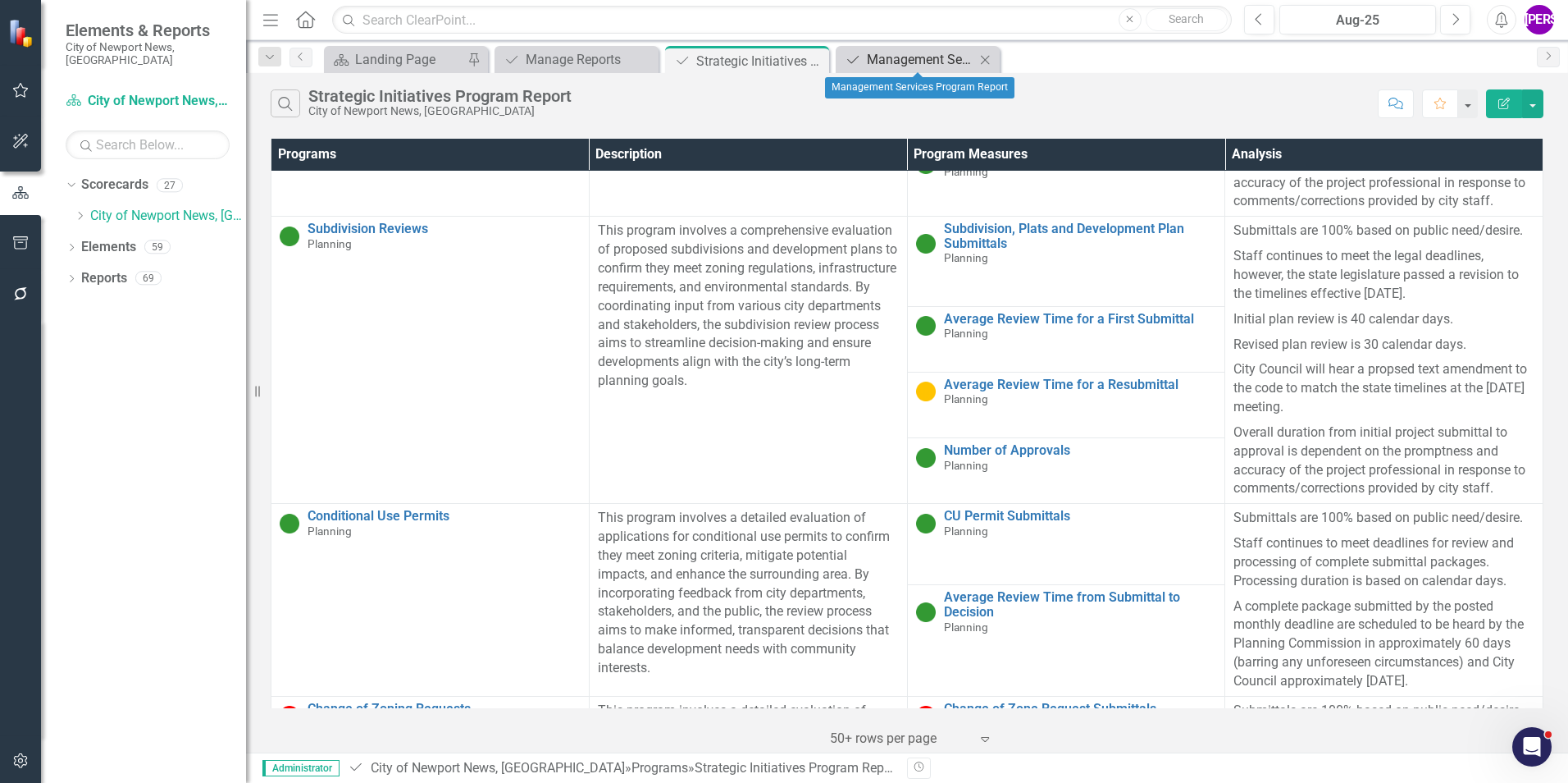
click at [957, 67] on div "Management Services Program Report" at bounding box center [920, 59] width 108 height 21
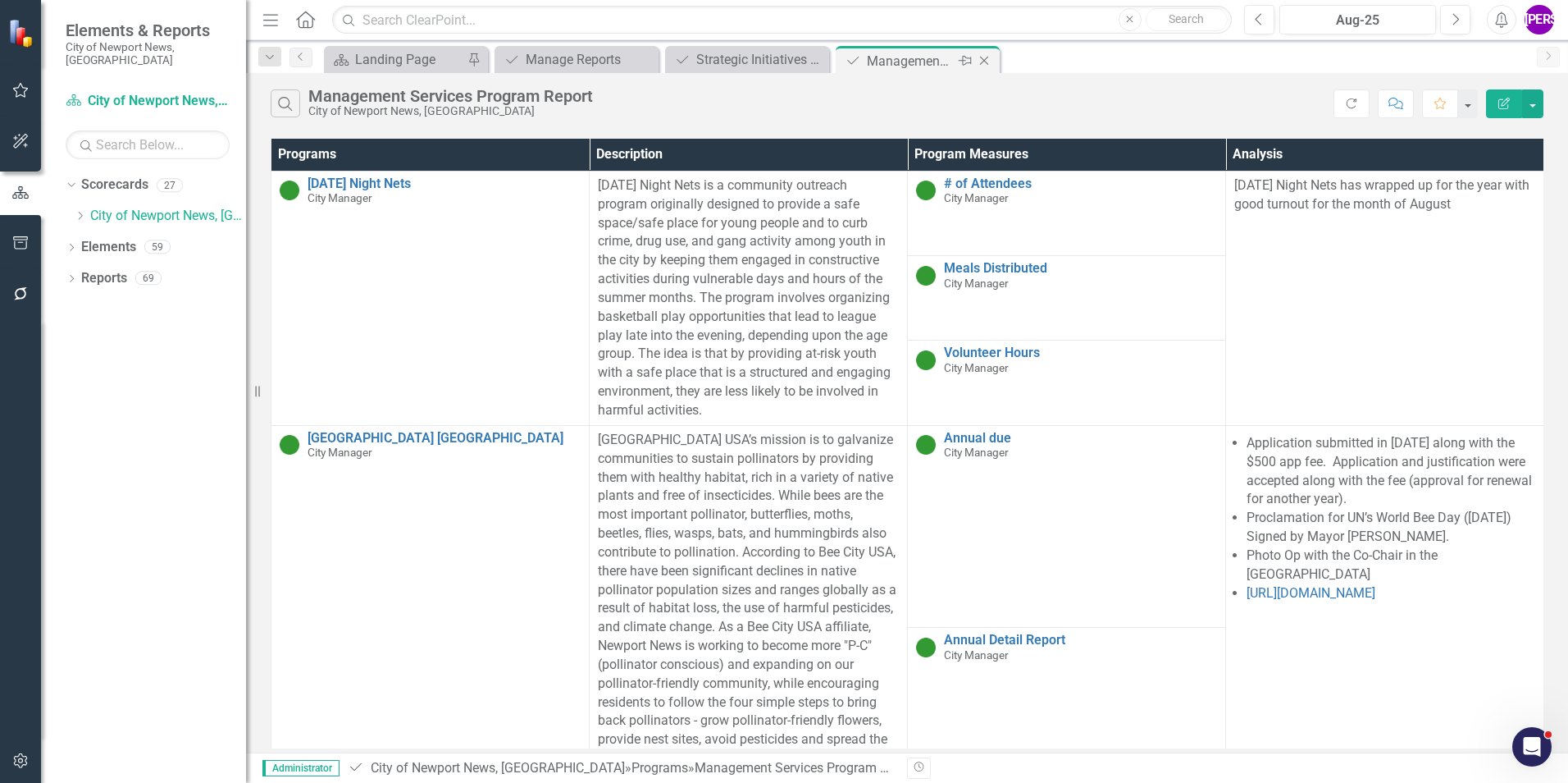
click at [987, 64] on icon "Close" at bounding box center [985, 61] width 16 height 13
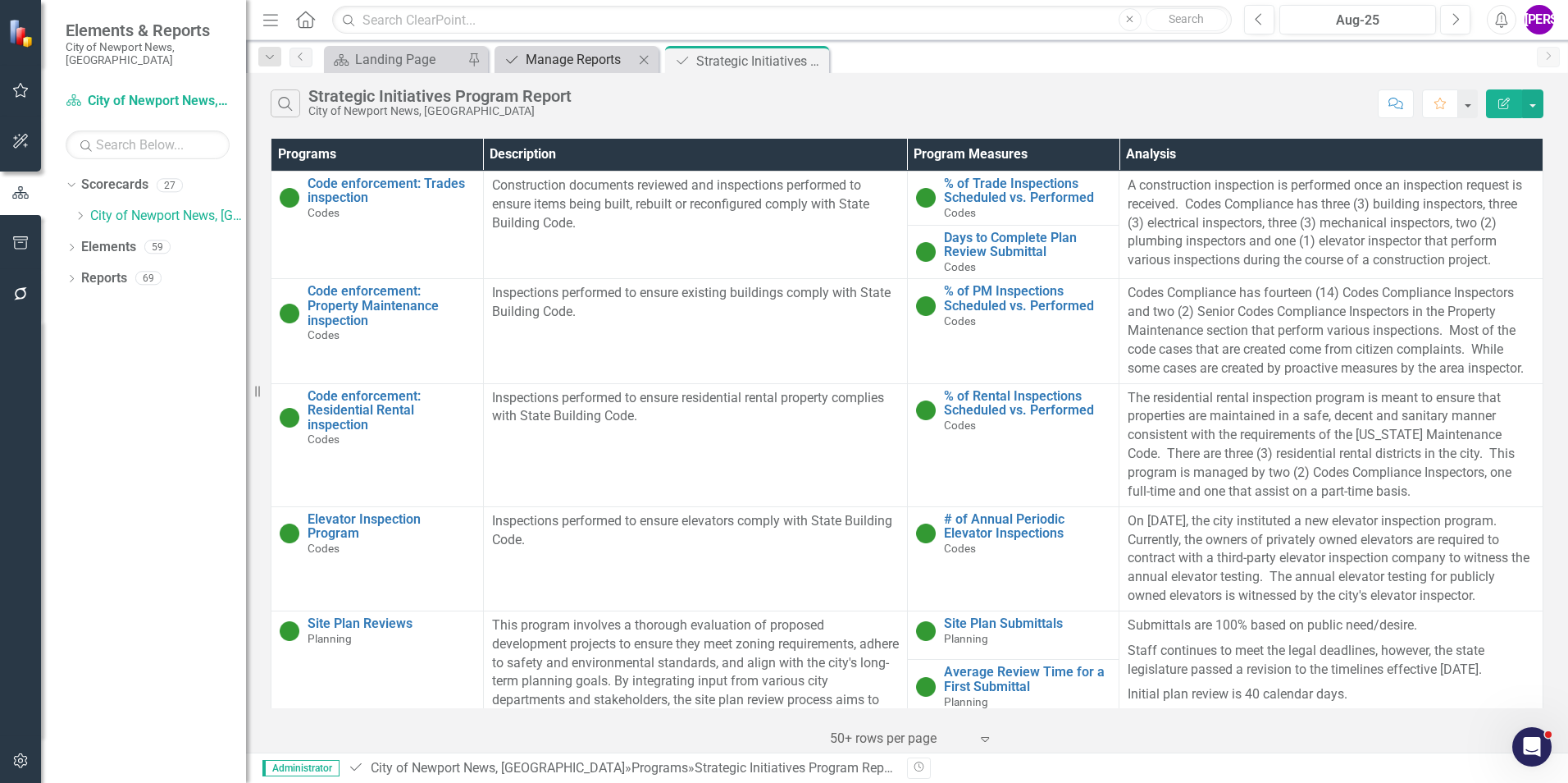
click at [601, 65] on div "Manage Reports" at bounding box center [579, 59] width 108 height 21
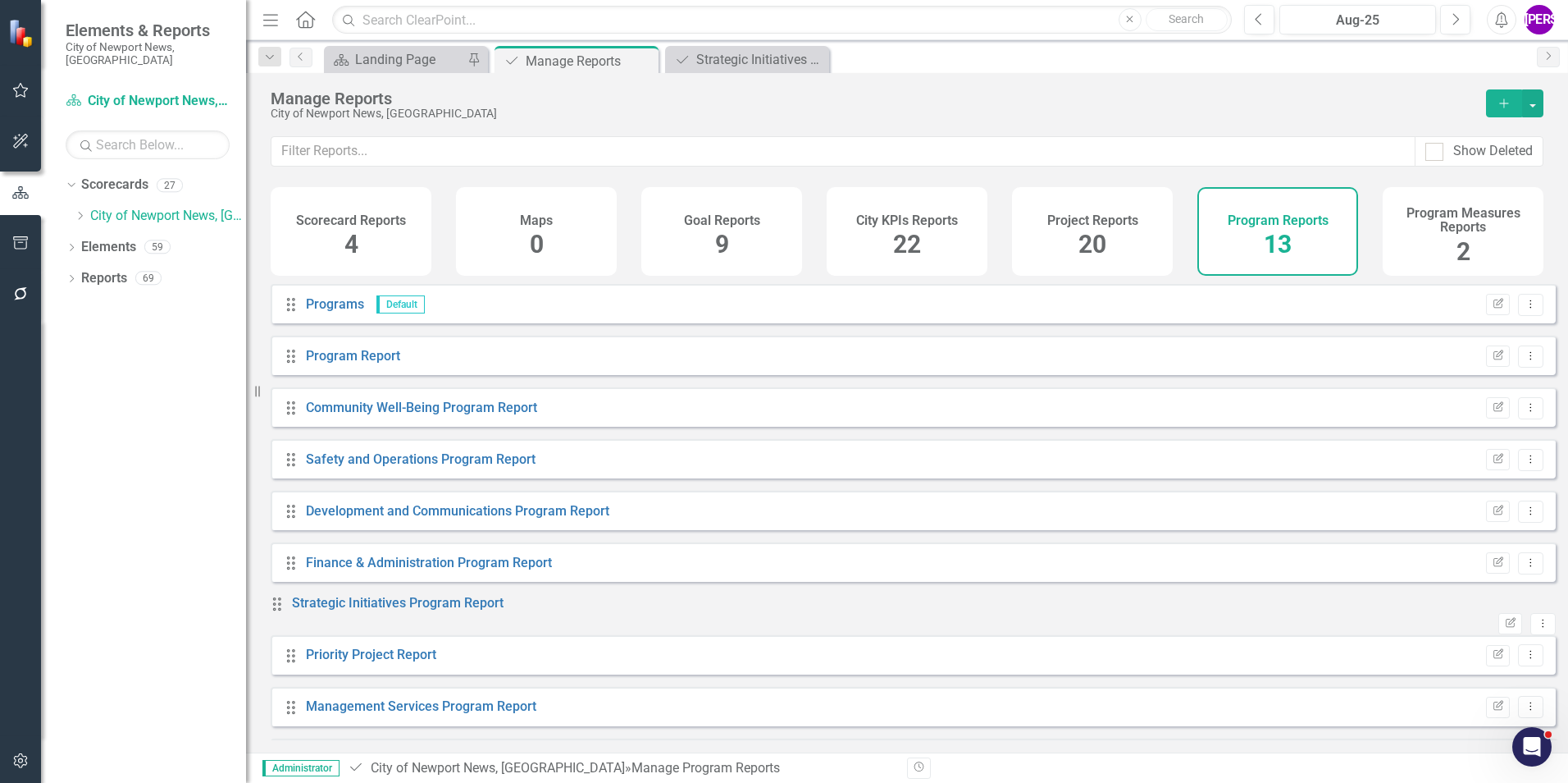
click at [1077, 225] on h4 "Project Reports" at bounding box center [1093, 221] width 91 height 15
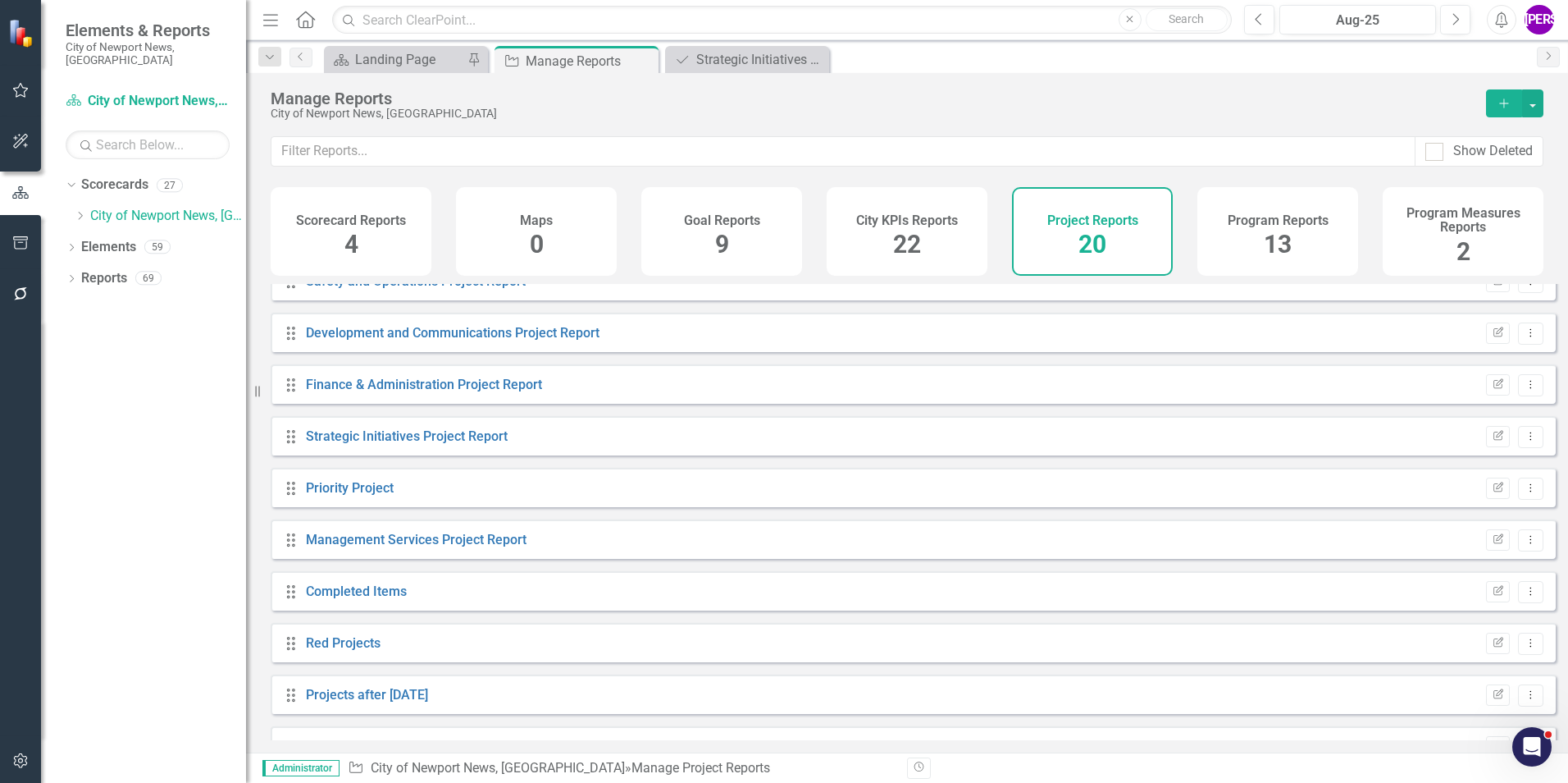
scroll to position [410, 0]
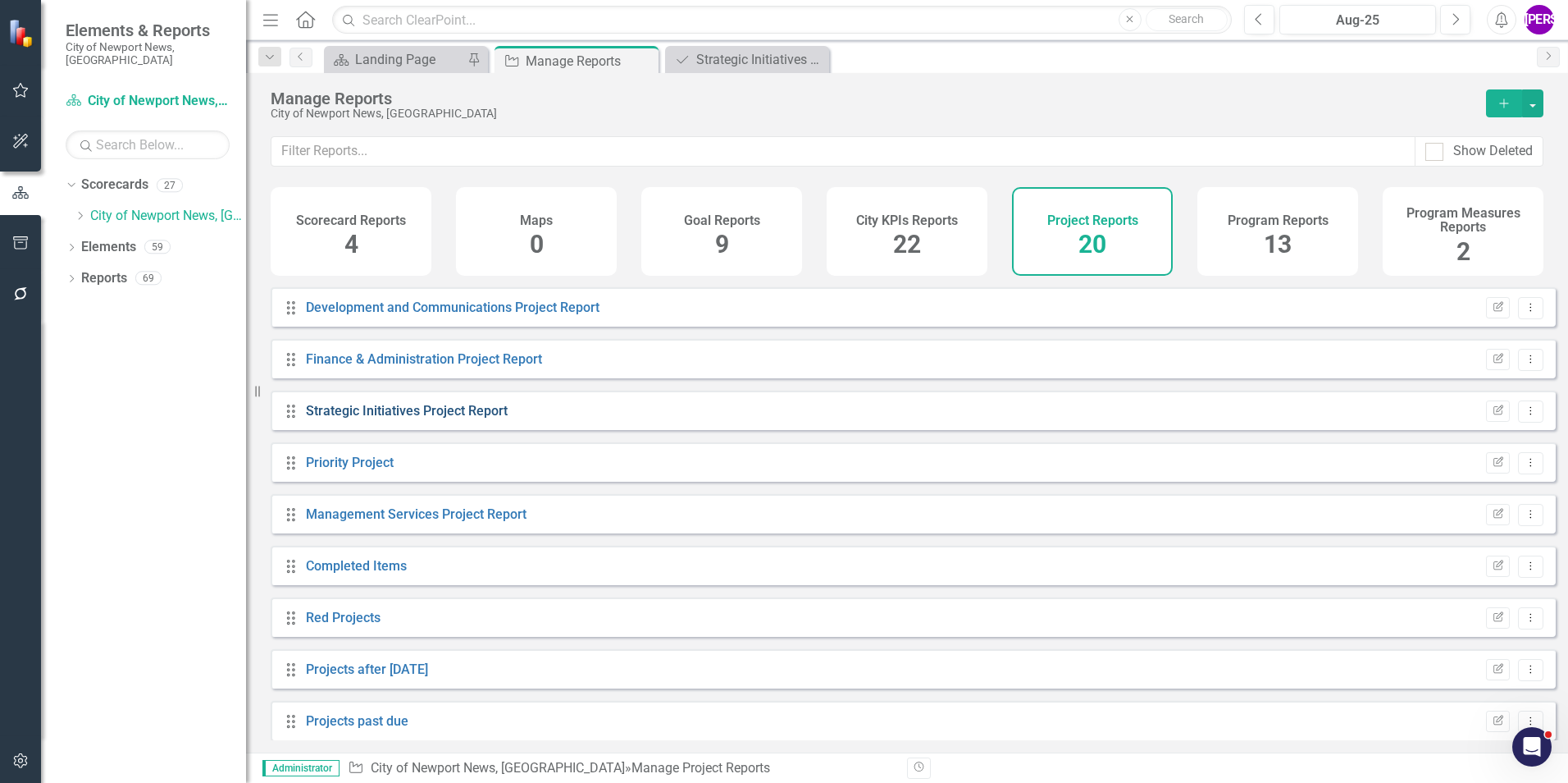
click at [428, 419] on link "Strategic Initiatives Project Report" at bounding box center [406, 410] width 202 height 16
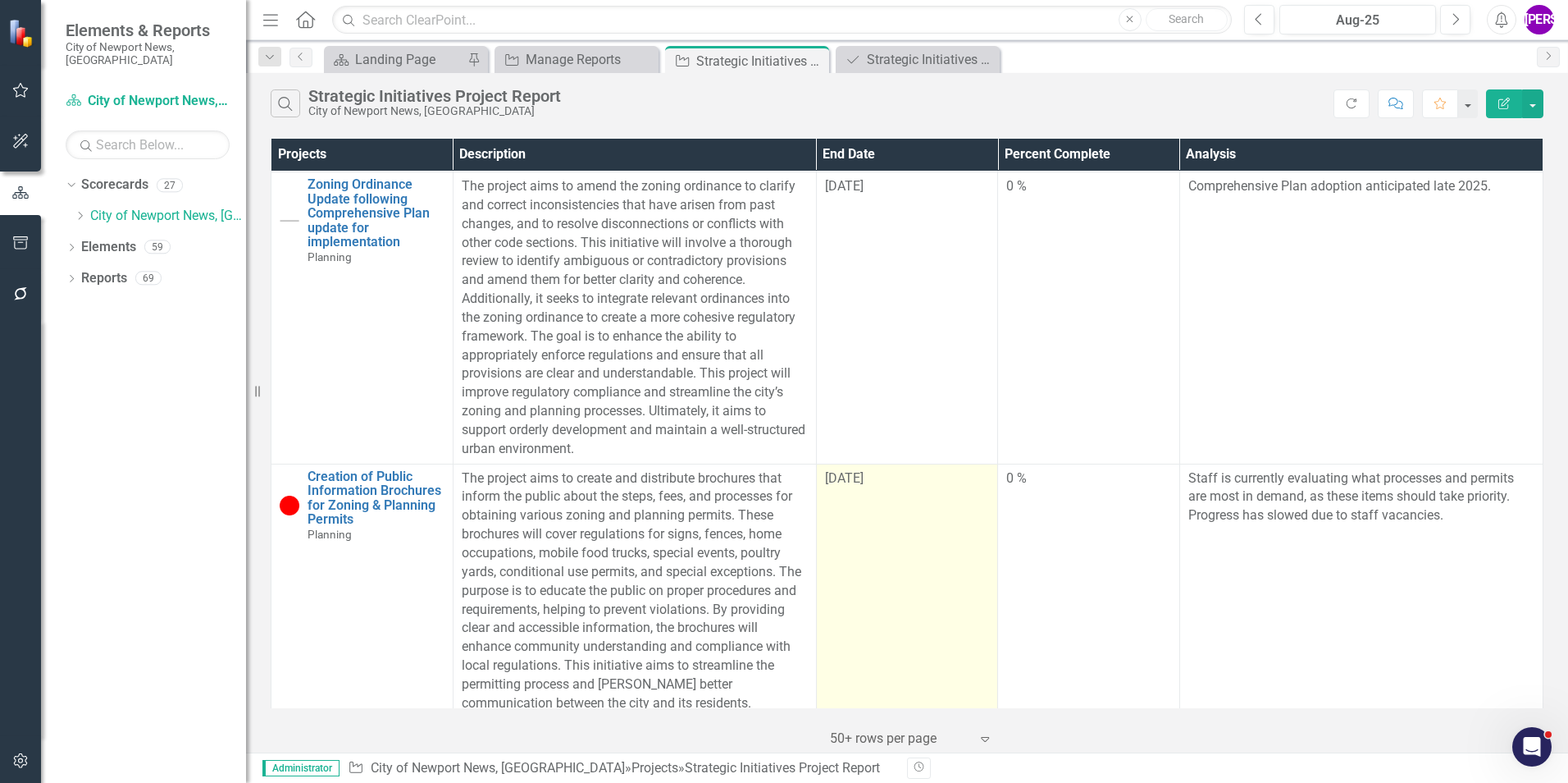
scroll to position [1395, 0]
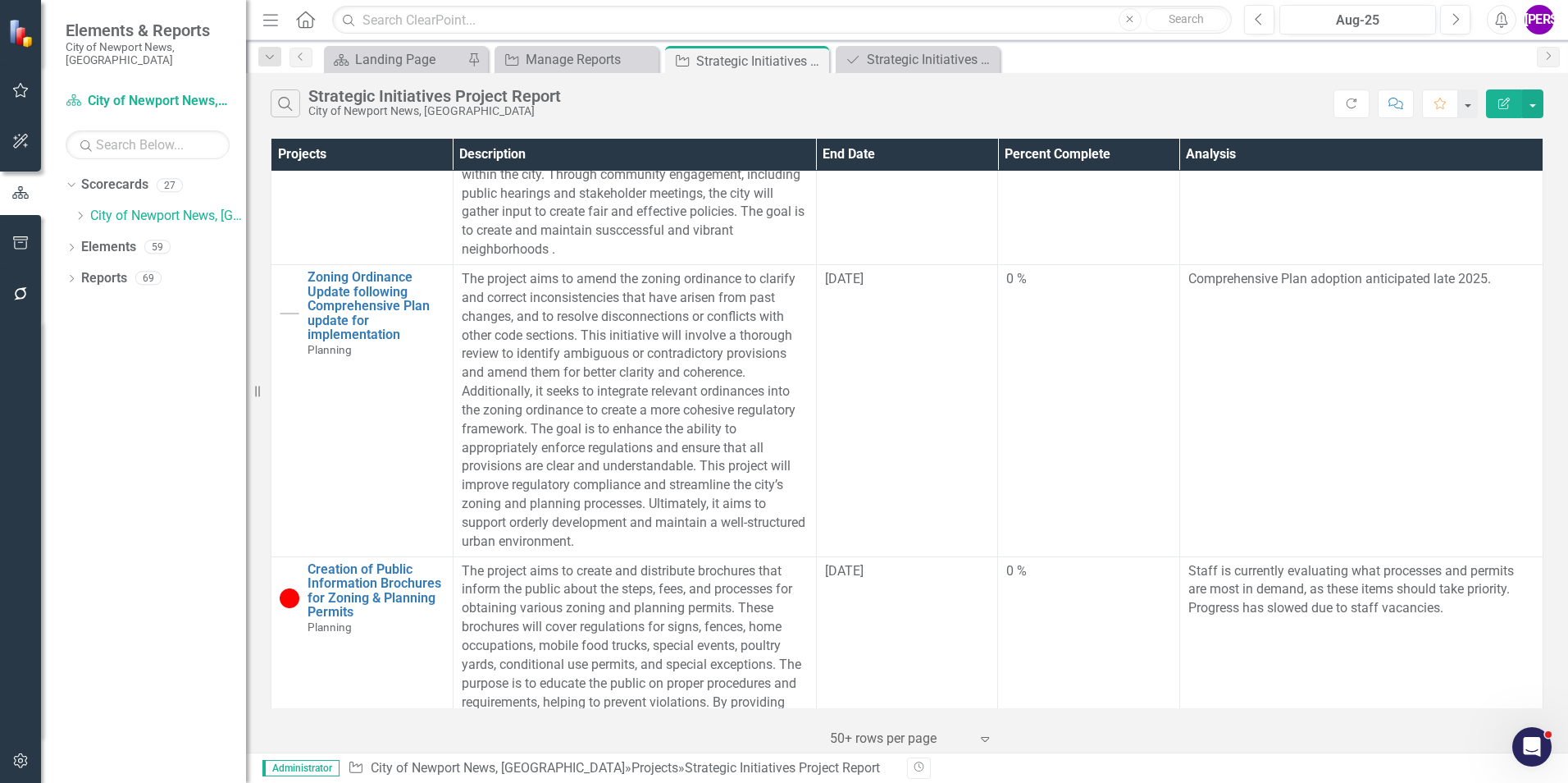
click at [1491, 110] on button "Edit Report" at bounding box center [1505, 104] width 36 height 29
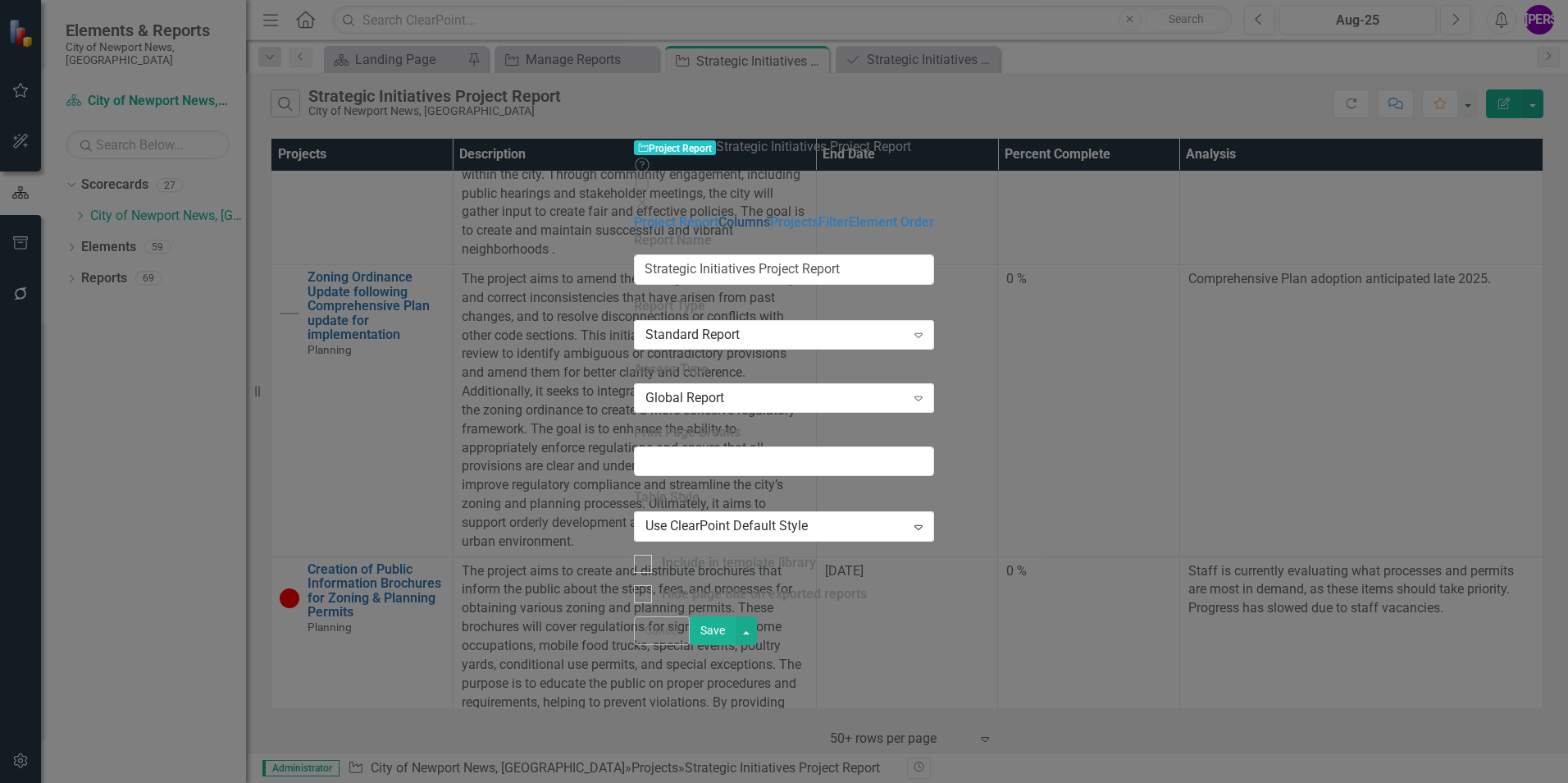
click at [718, 214] on link "Columns" at bounding box center [744, 222] width 52 height 16
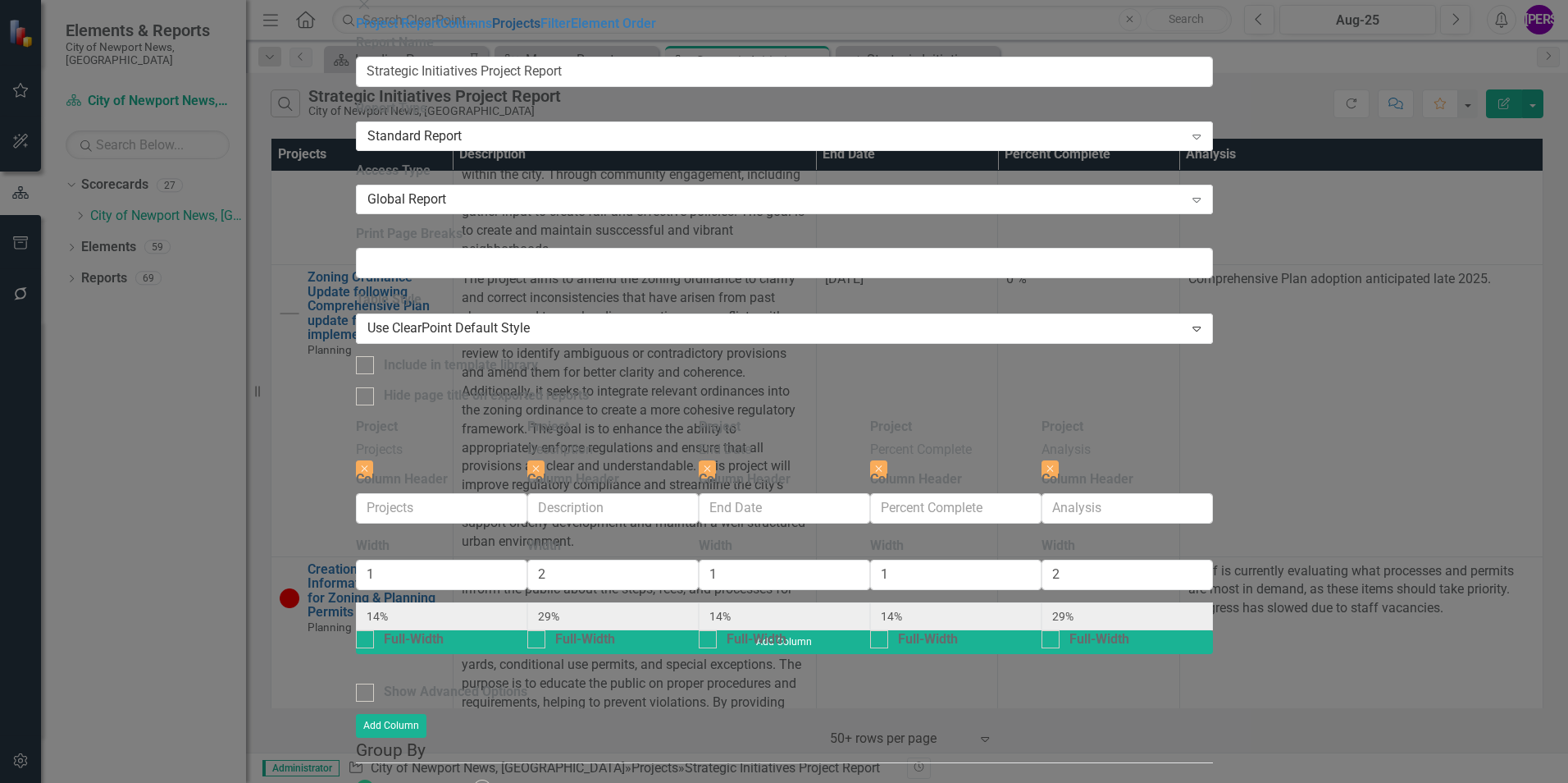
click at [492, 31] on link "Projects" at bounding box center [516, 23] width 49 height 16
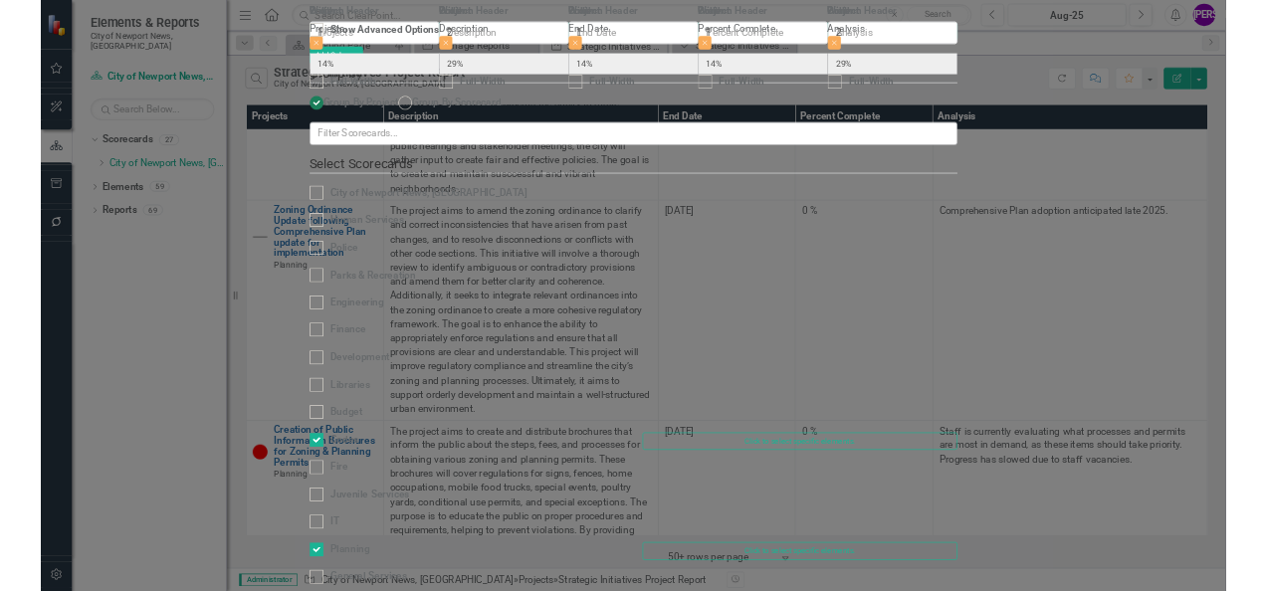
scroll to position [190, 0]
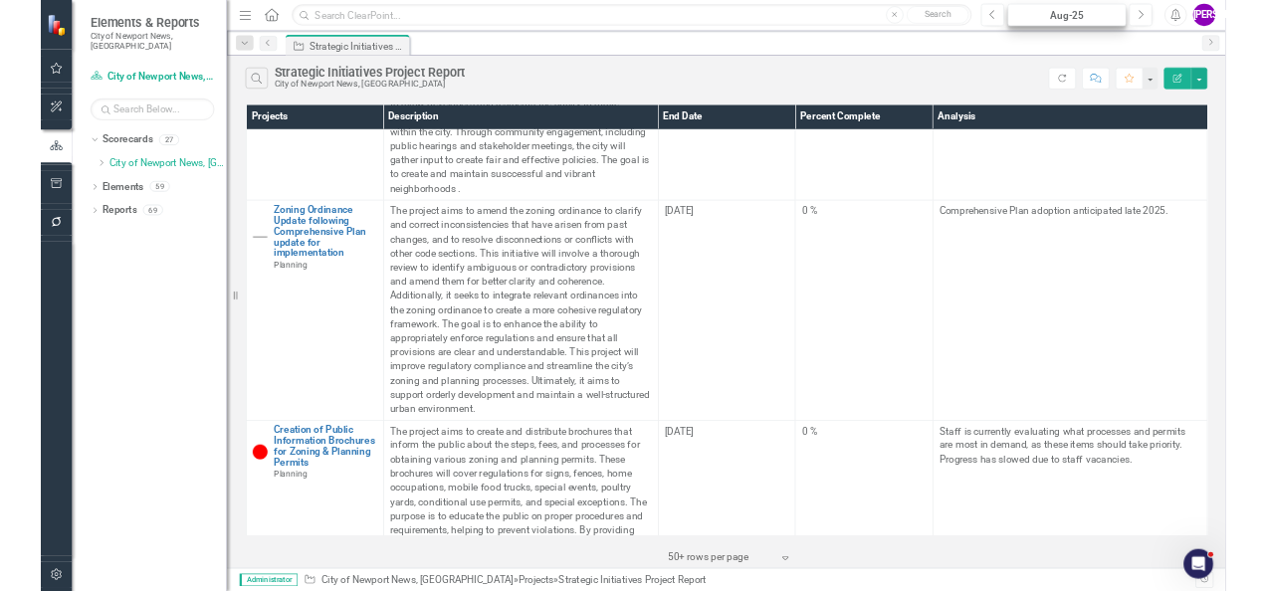
scroll to position [1692, 0]
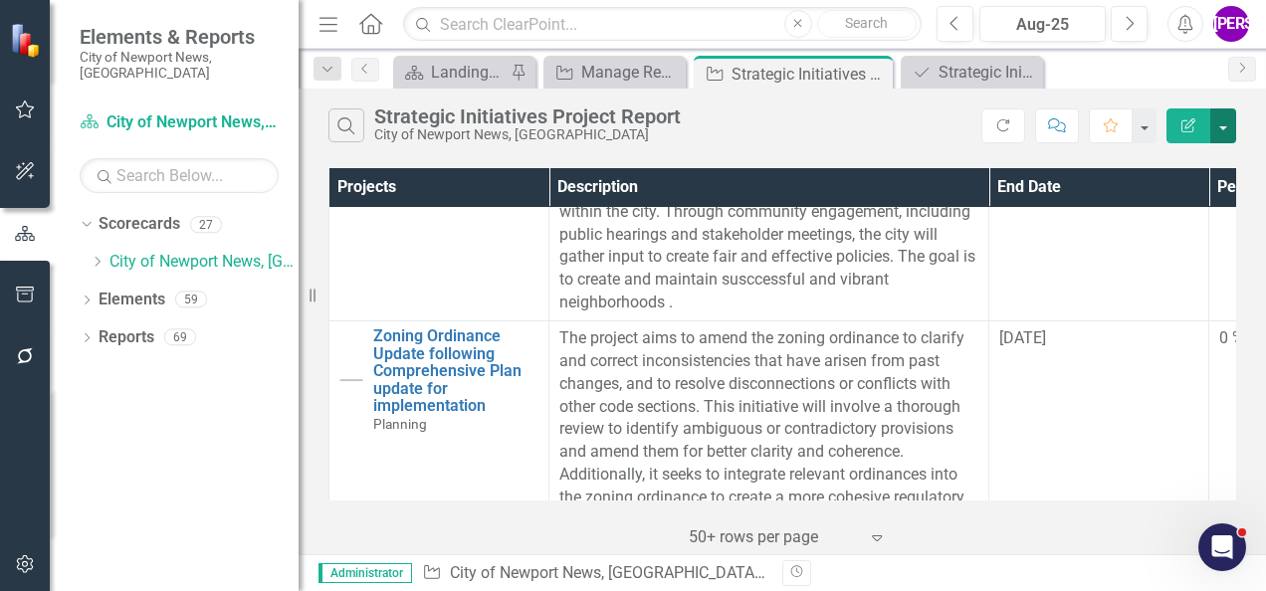
click at [1215, 121] on button "button" at bounding box center [1224, 126] width 26 height 35
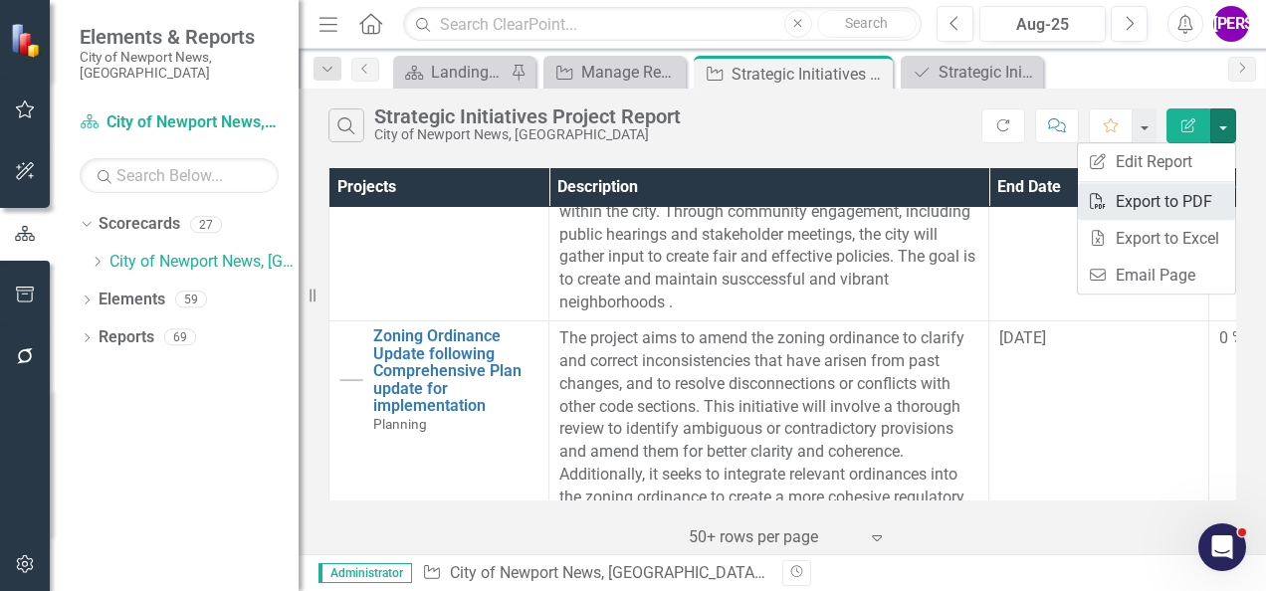
click at [1183, 201] on link "PDF Export to PDF" at bounding box center [1156, 201] width 157 height 37
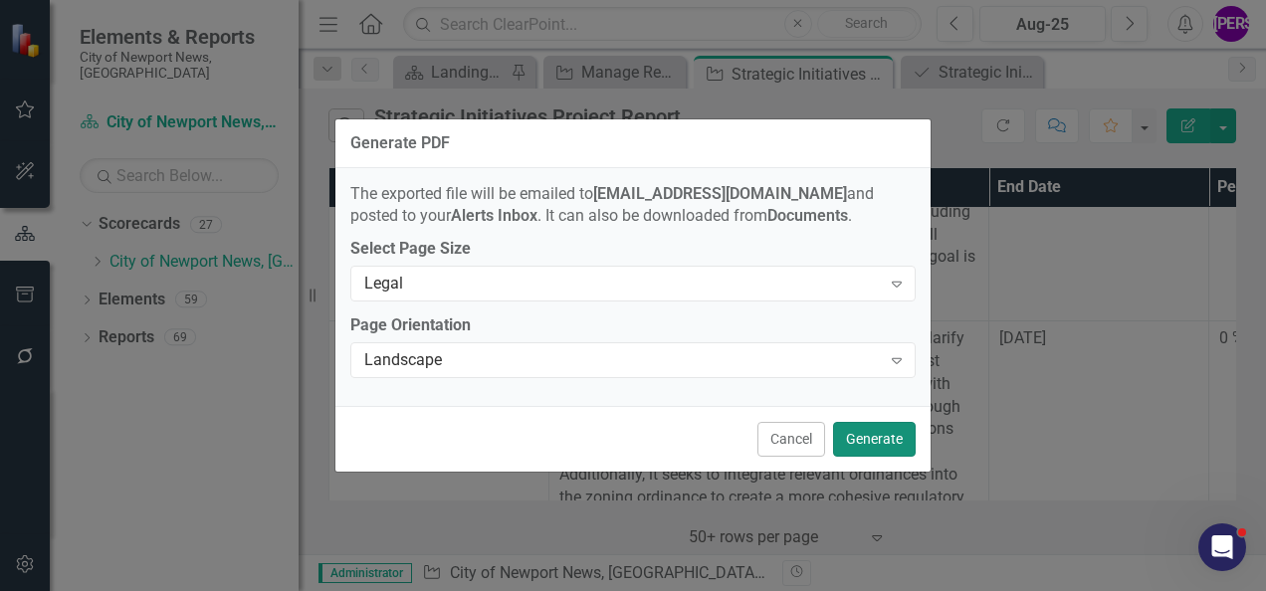
click at [876, 435] on button "Generate" at bounding box center [874, 439] width 83 height 35
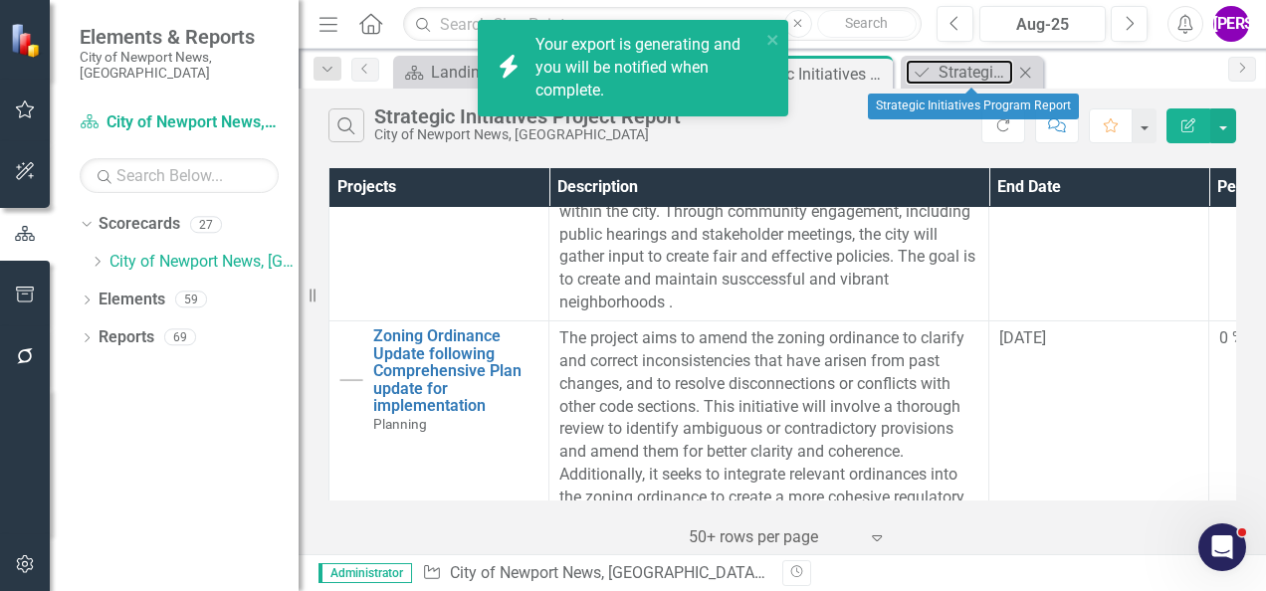
click at [968, 84] on div "Strategic Initiatives Program Report" at bounding box center [976, 72] width 75 height 25
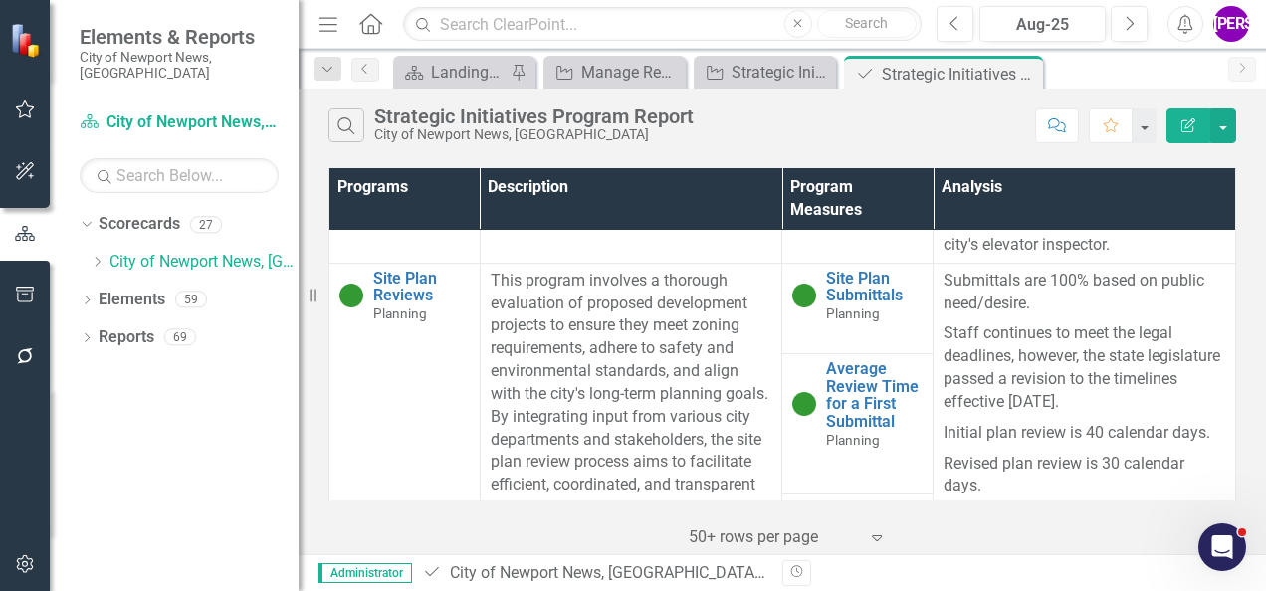
scroll to position [287, 0]
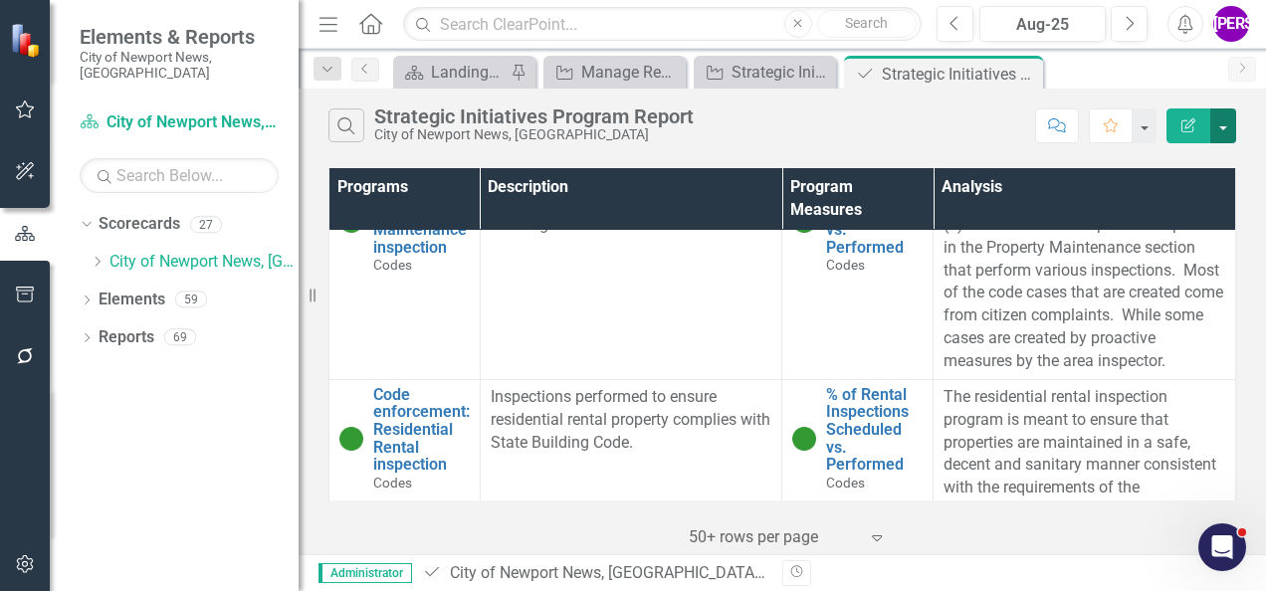
click at [1228, 130] on button "button" at bounding box center [1224, 126] width 26 height 35
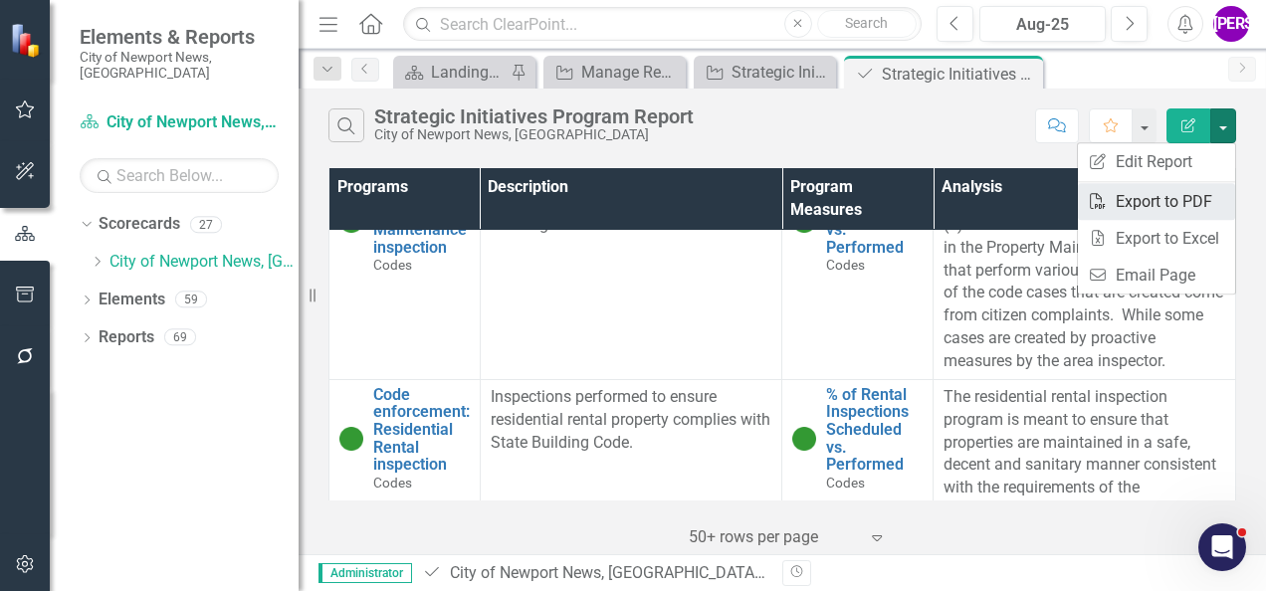
click at [1191, 189] on link "PDF Export to PDF" at bounding box center [1156, 201] width 157 height 37
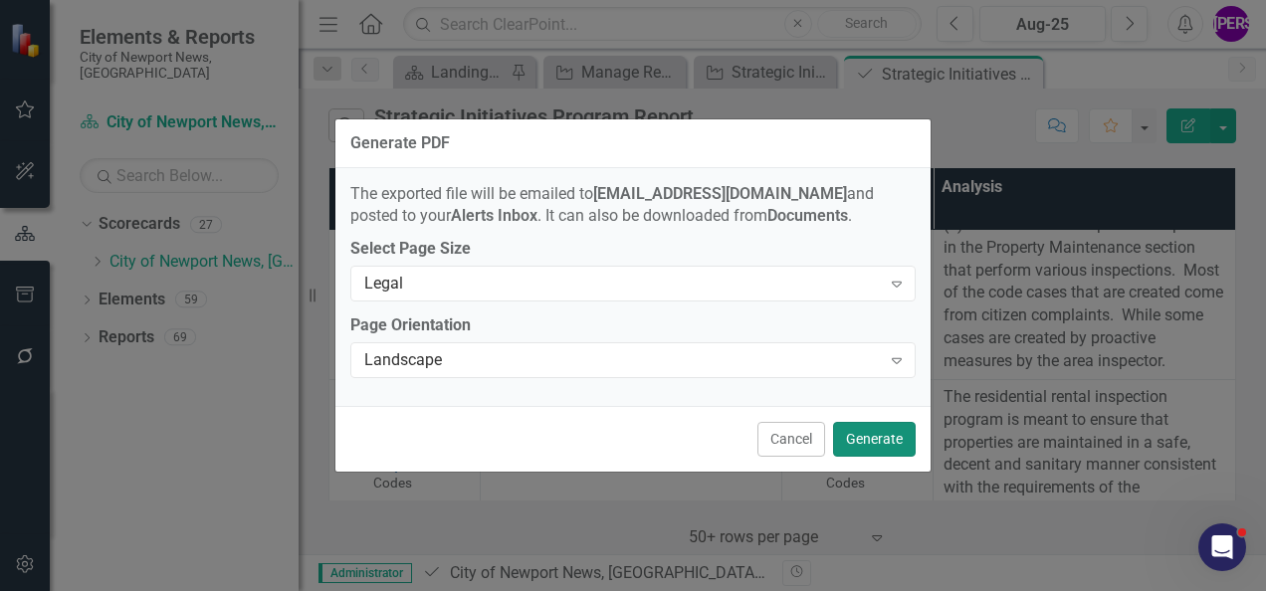
click at [902, 440] on button "Generate" at bounding box center [874, 439] width 83 height 35
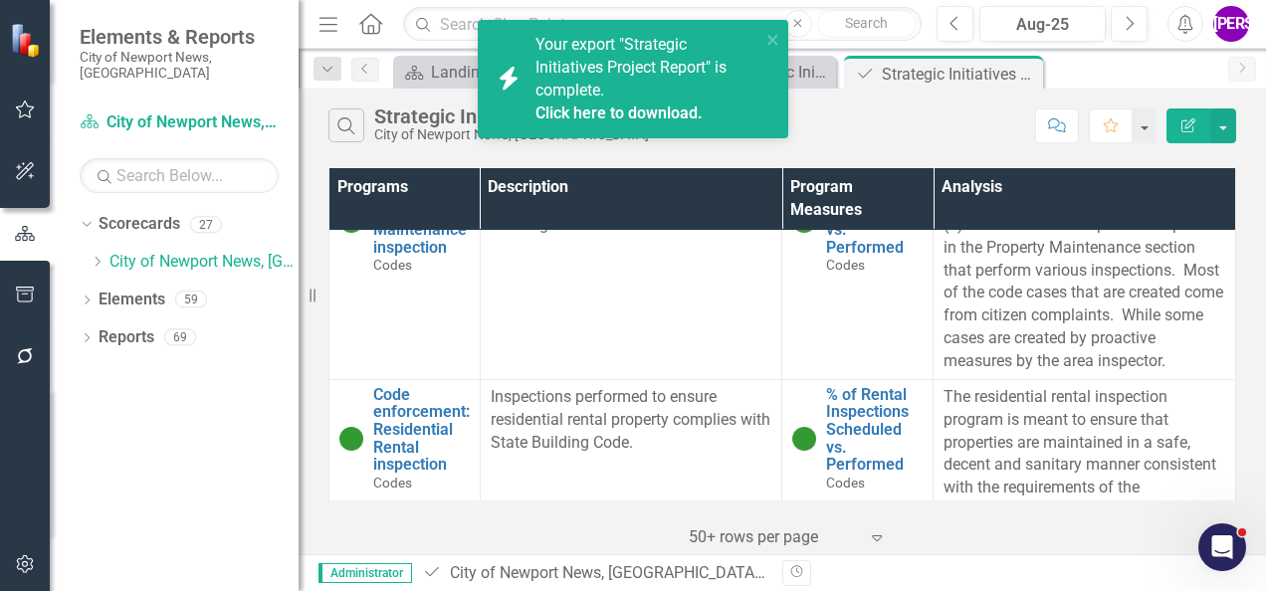
click at [619, 111] on link "Click here to download." at bounding box center [619, 113] width 167 height 19
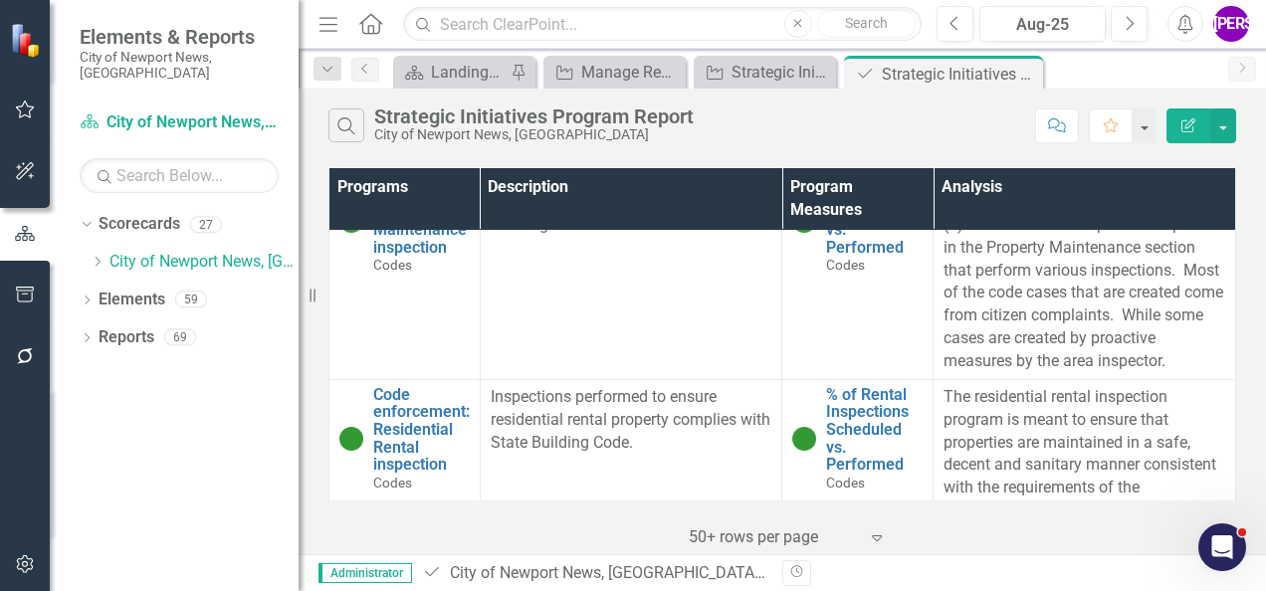
click at [695, 127] on div "Strategic Initiatives Program Report City of Newport News, VA" at bounding box center [539, 124] width 330 height 37
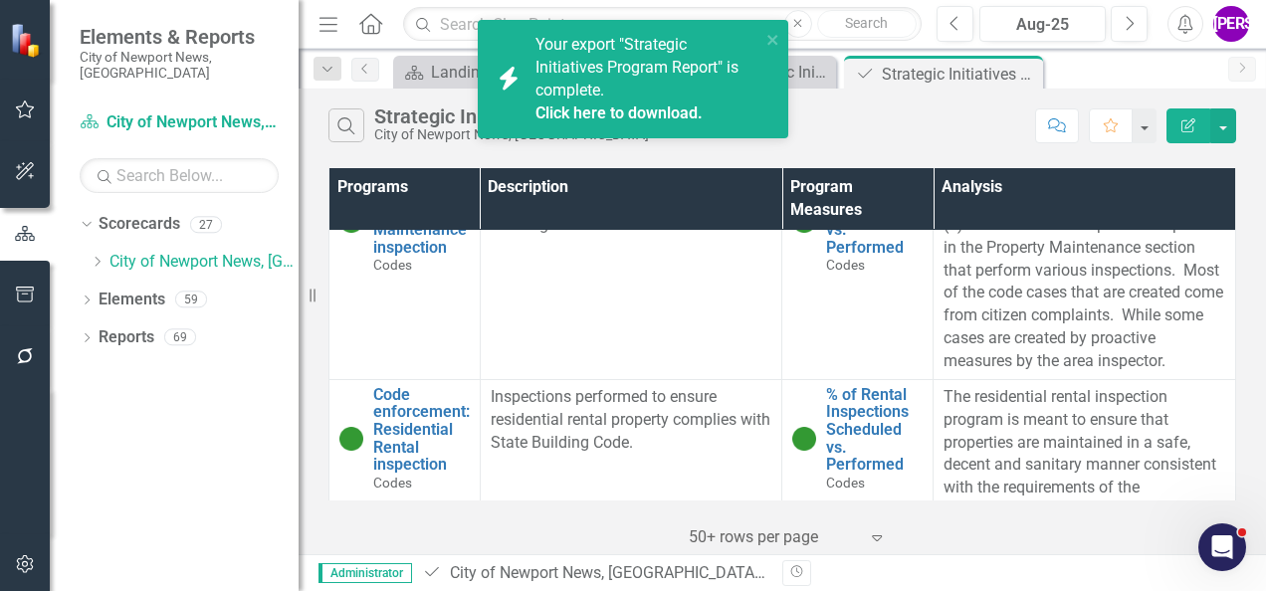
click at [659, 123] on div "Click here to download." at bounding box center [646, 114] width 220 height 23
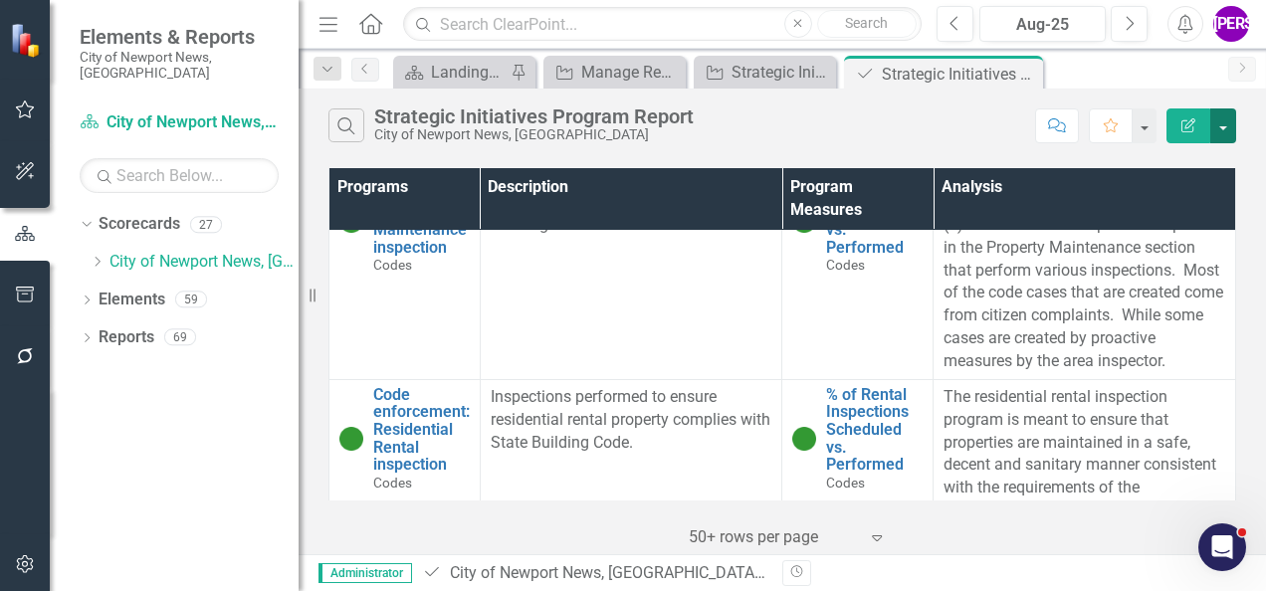
click at [1220, 123] on button "button" at bounding box center [1224, 126] width 26 height 35
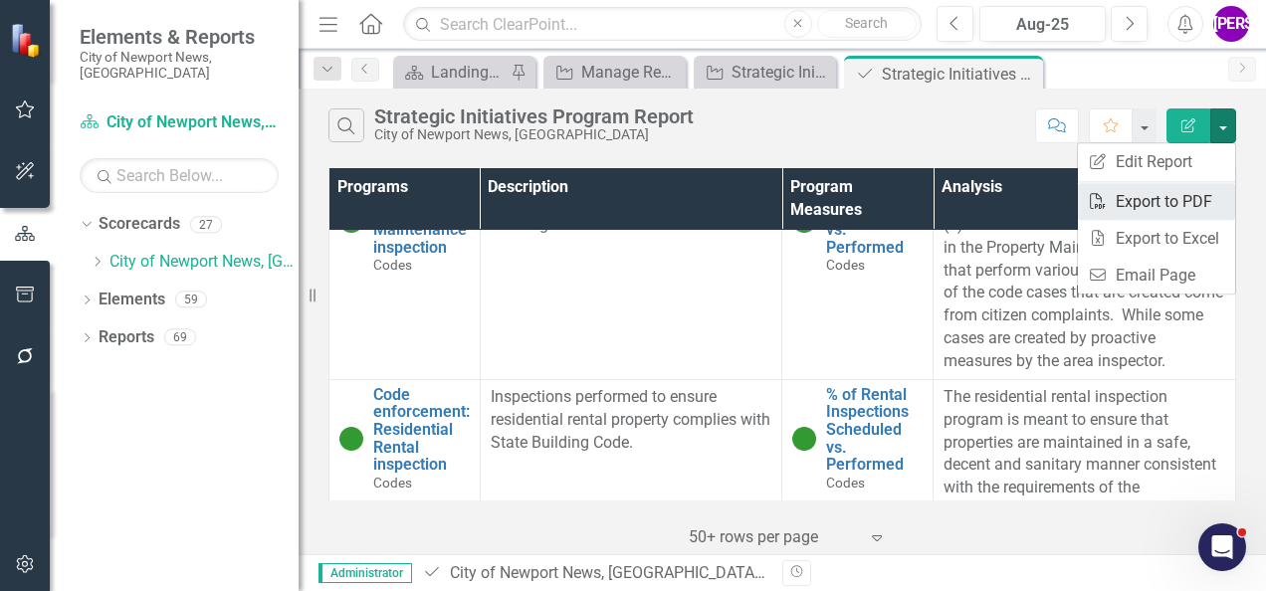
click at [1184, 197] on link "PDF Export to PDF" at bounding box center [1156, 201] width 157 height 37
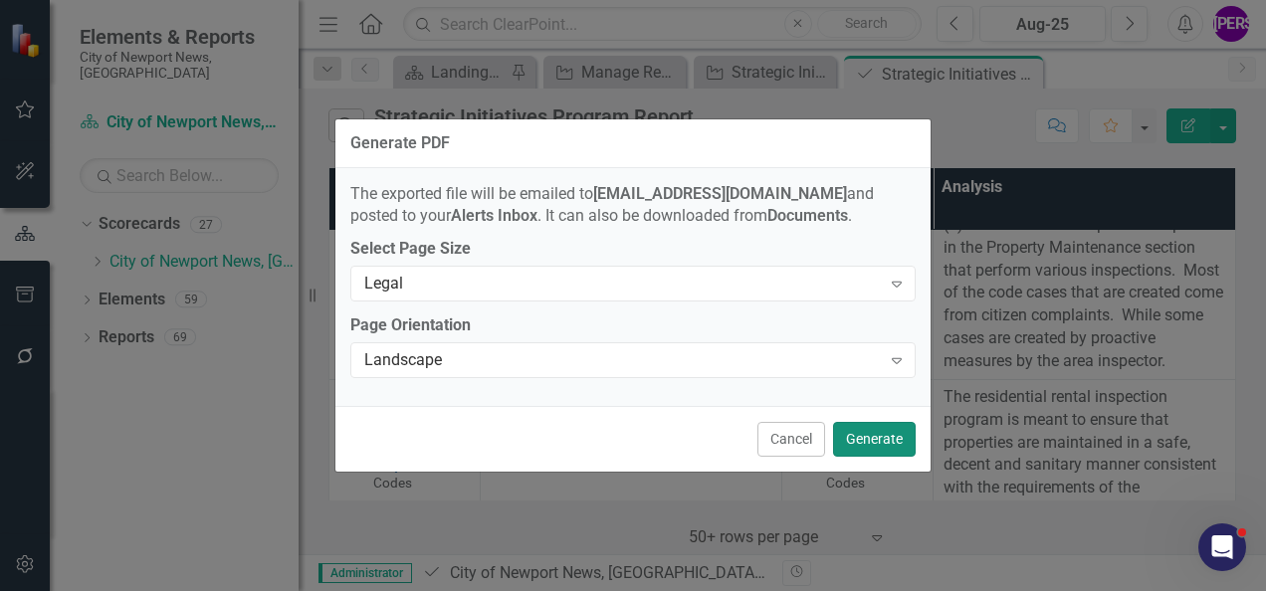
click at [882, 434] on button "Generate" at bounding box center [874, 439] width 83 height 35
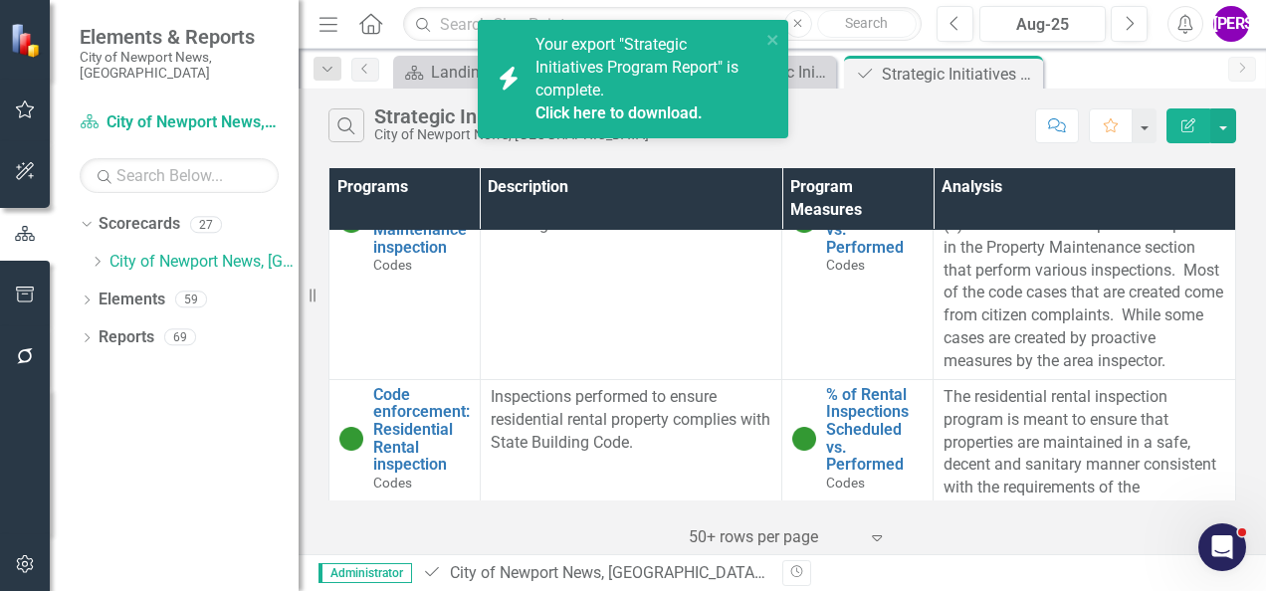
click at [645, 117] on link "Click here to download." at bounding box center [619, 113] width 167 height 19
